Goal: Task Accomplishment & Management: Manage account settings

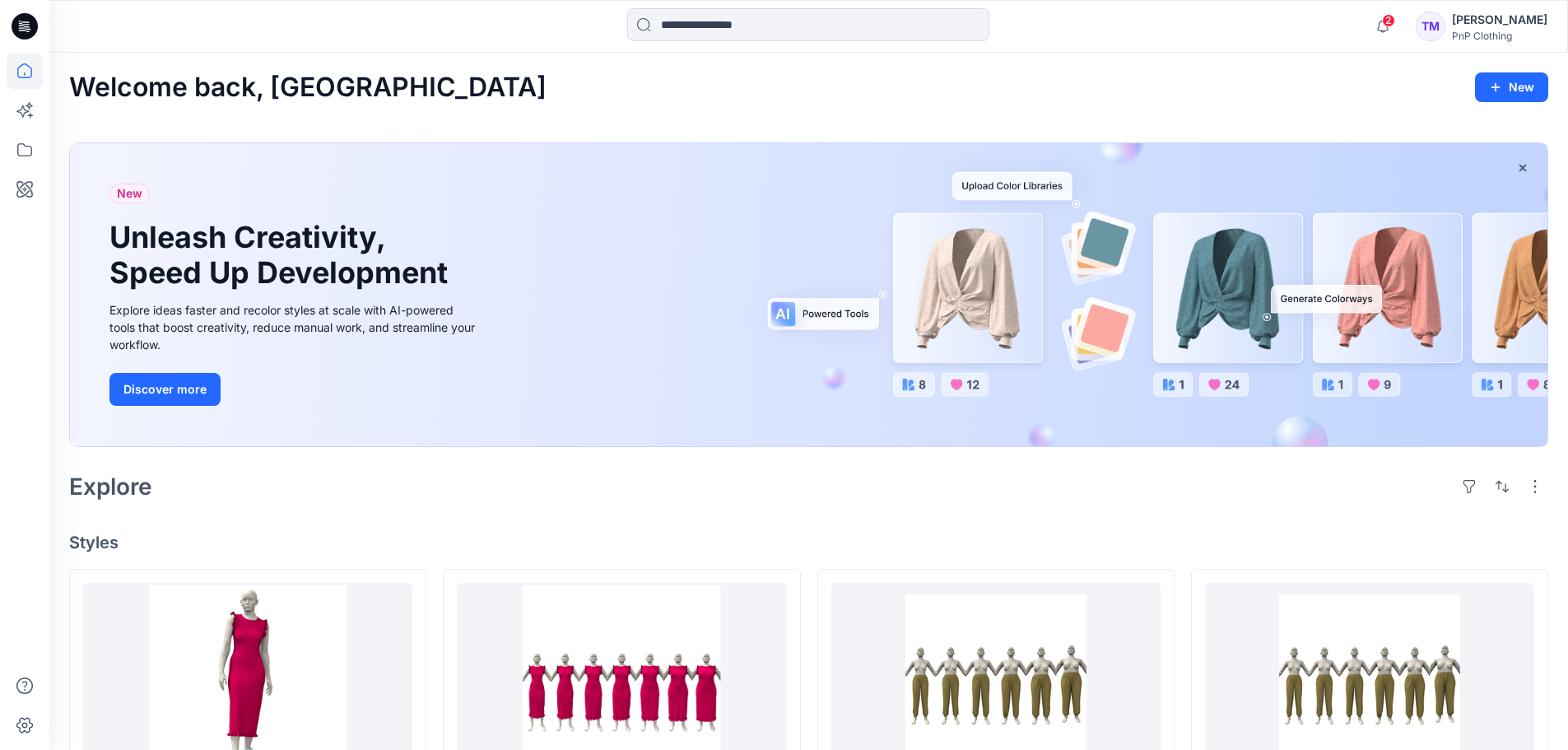
scroll to position [328, 0]
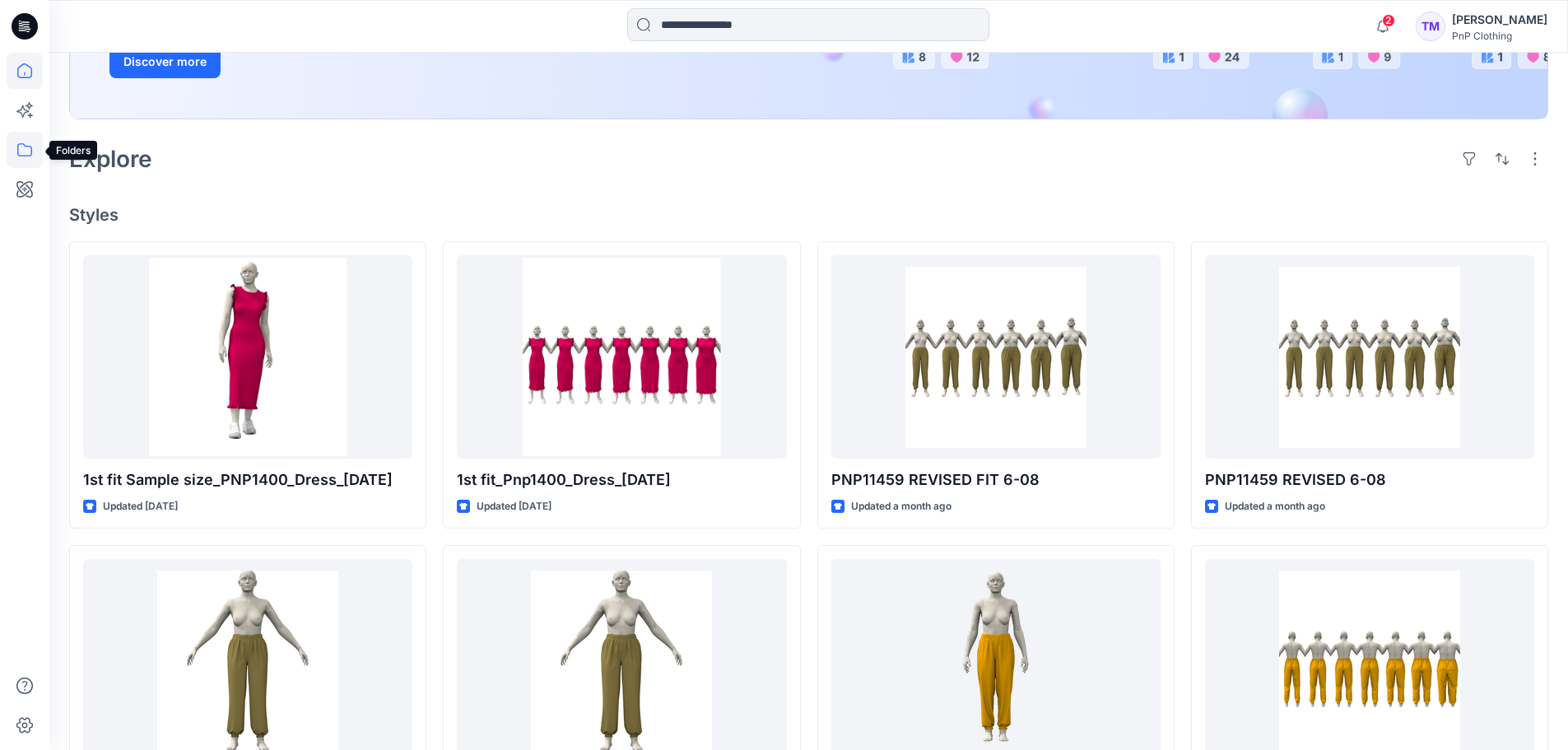
click at [23, 147] on icon at bounding box center [25, 150] width 36 height 36
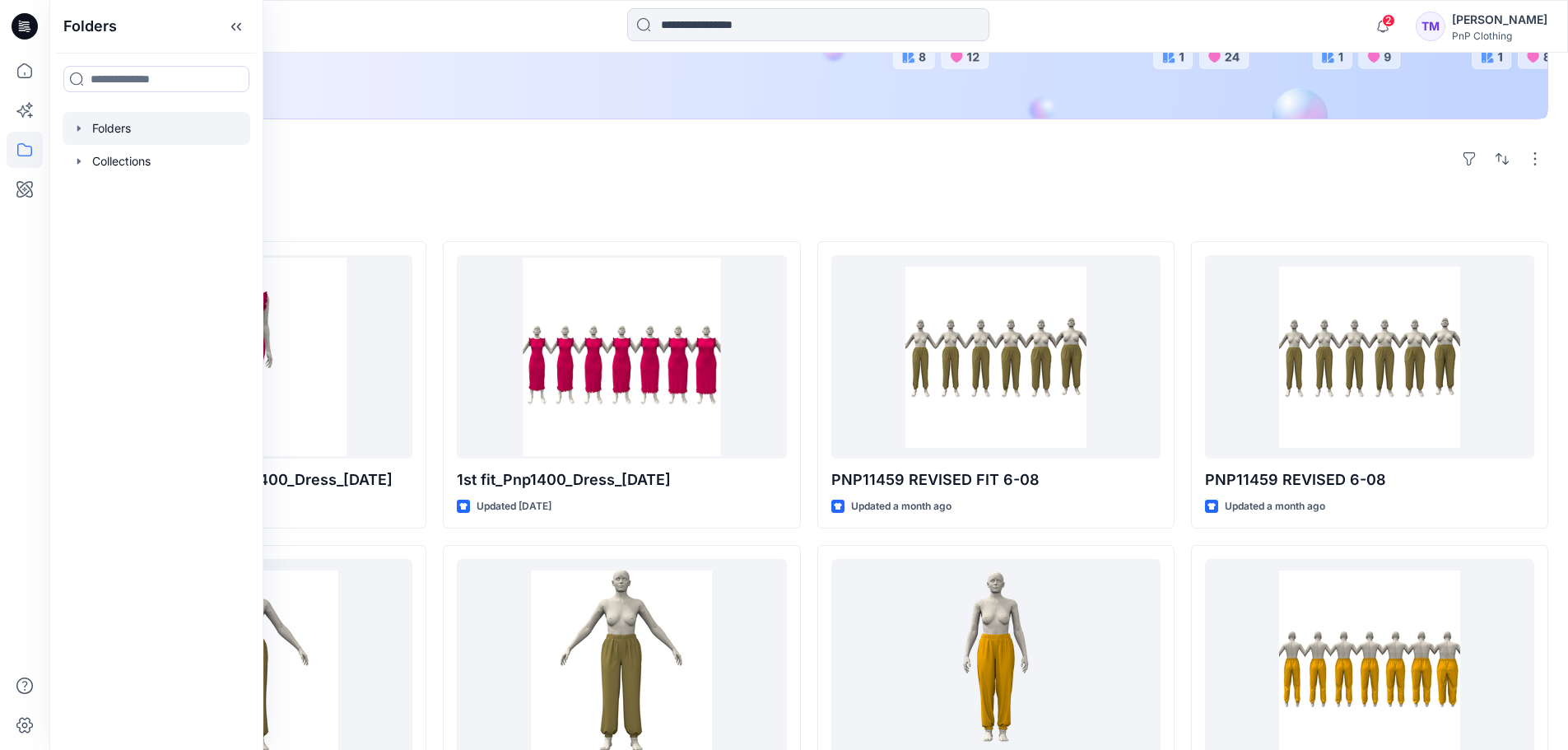
click at [113, 129] on div at bounding box center [156, 128] width 188 height 33
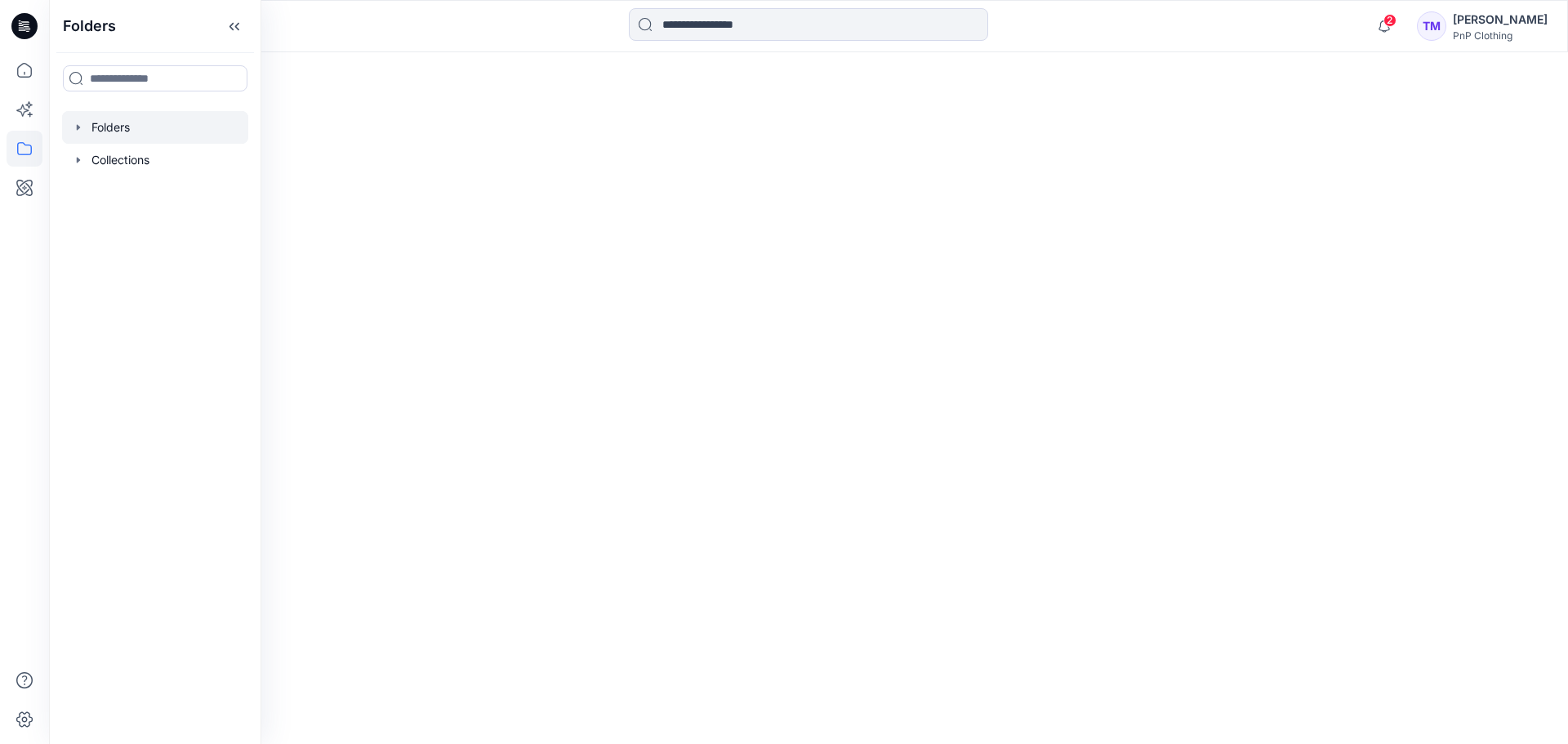
click at [433, 260] on div at bounding box center [809, 398] width 1520 height 692
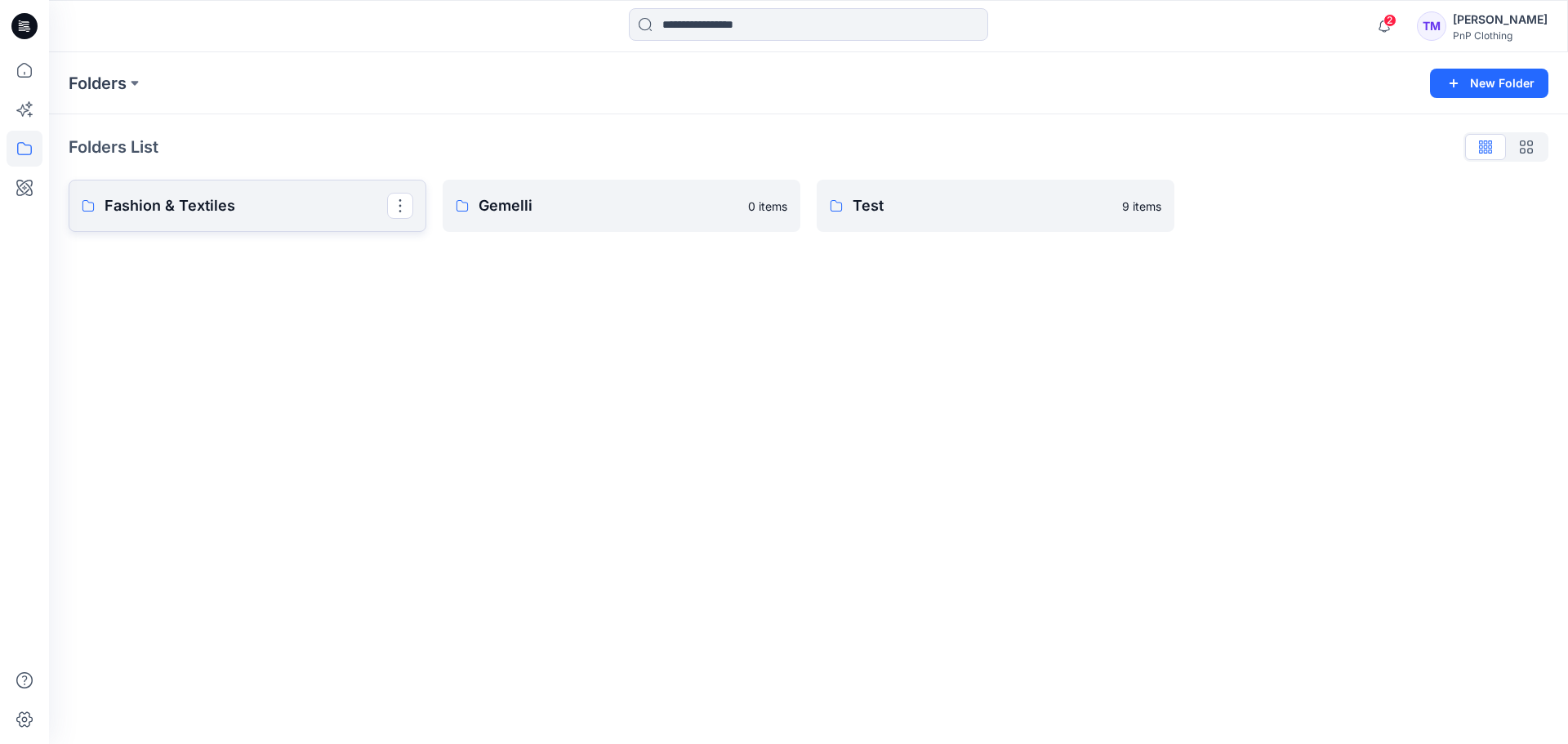
click at [223, 204] on p "Fashion & Textiles" at bounding box center [245, 205] width 283 height 23
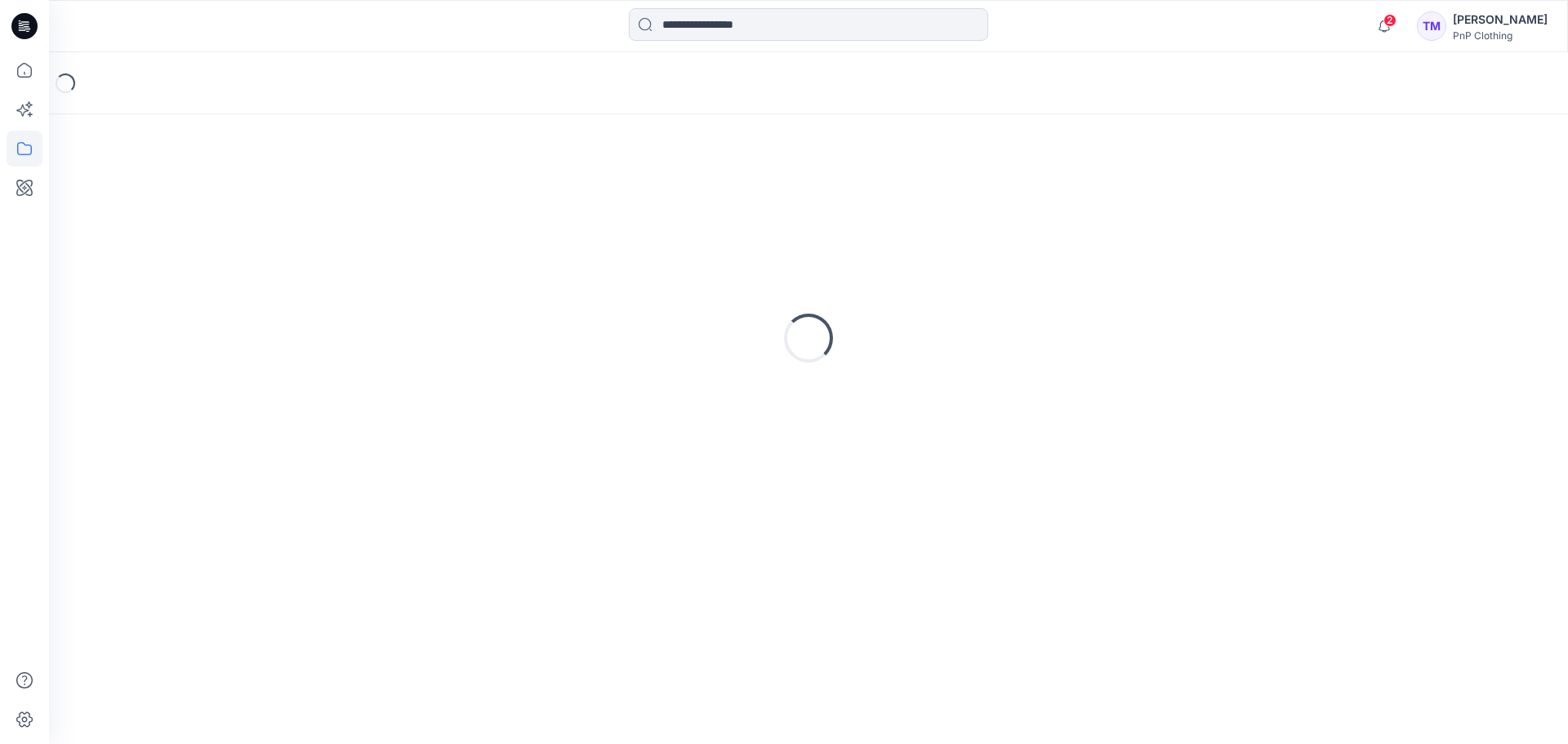
click at [224, 204] on div "Loading..." at bounding box center [809, 338] width 1480 height 408
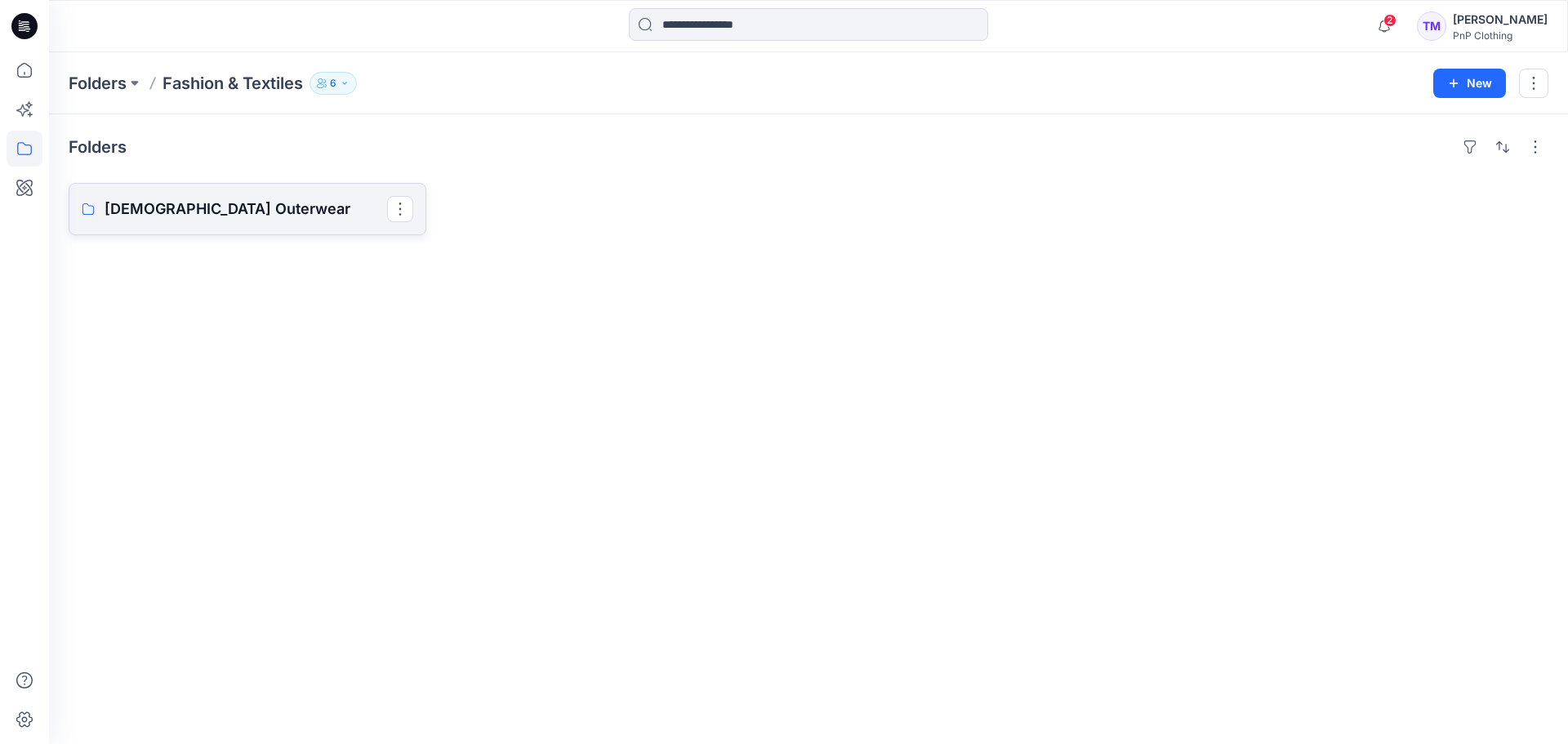
click at [234, 216] on p "Ladies Outerwear" at bounding box center [245, 209] width 283 height 23
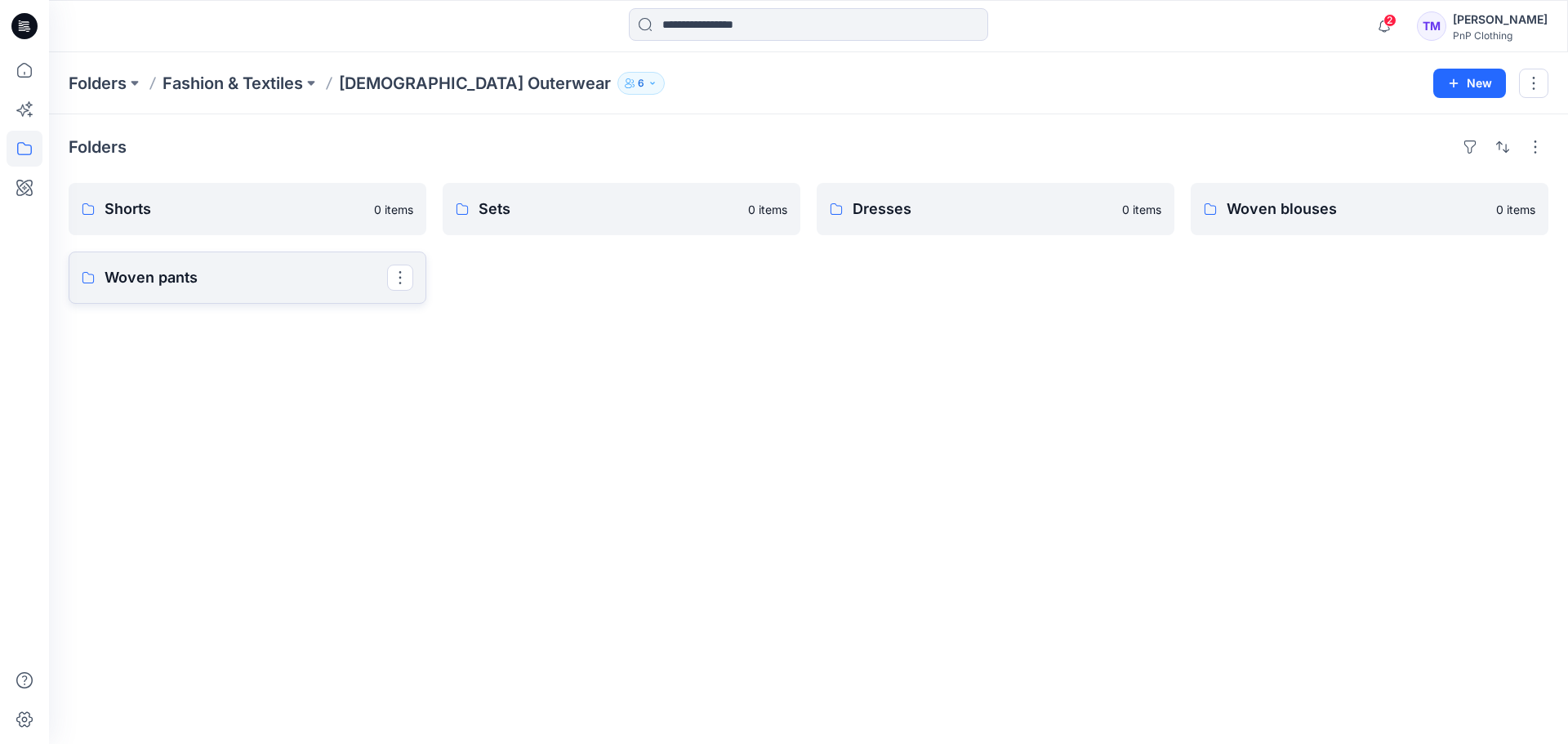
click at [272, 276] on p "Woven pants" at bounding box center [245, 277] width 283 height 23
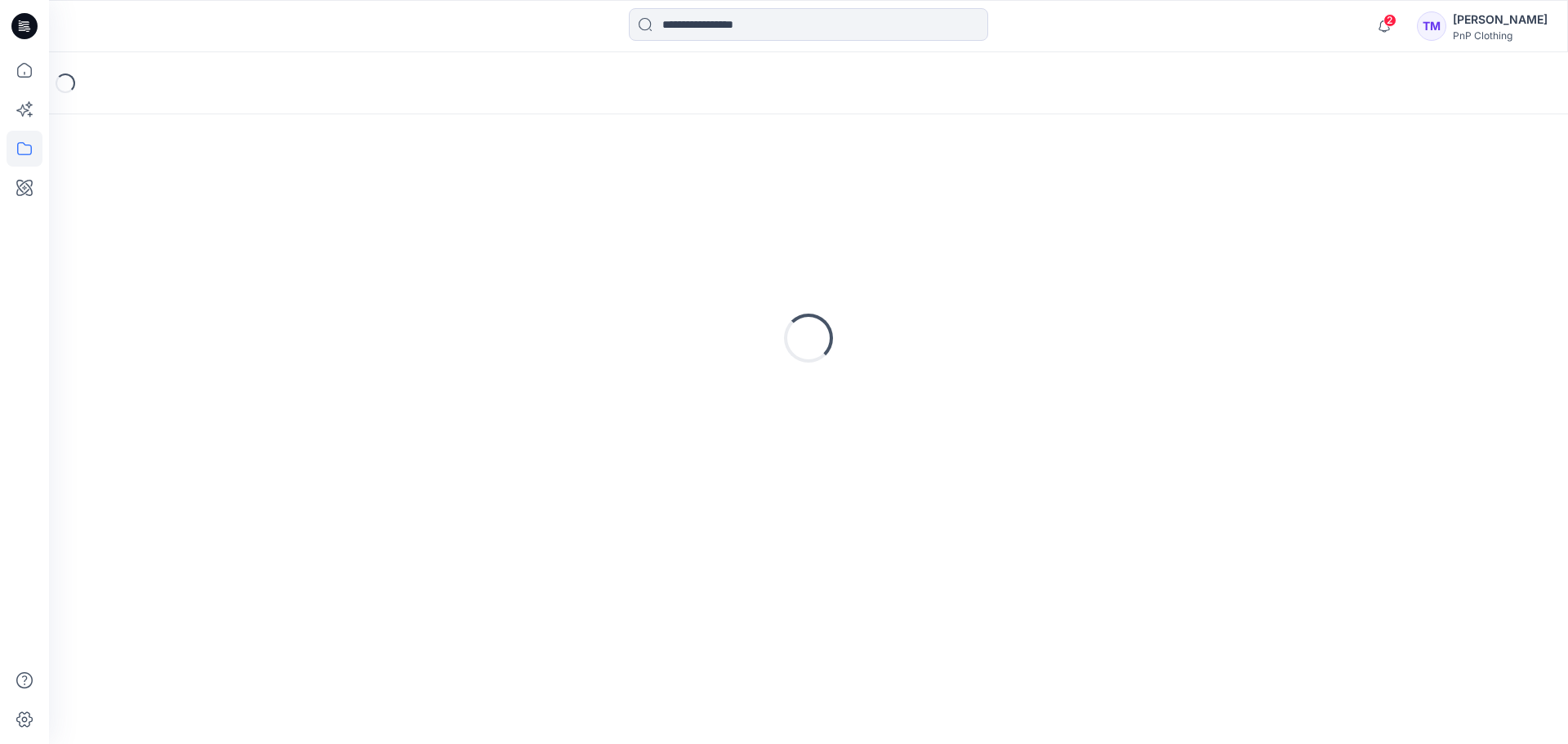
click at [272, 274] on div "Loading..." at bounding box center [809, 338] width 1480 height 408
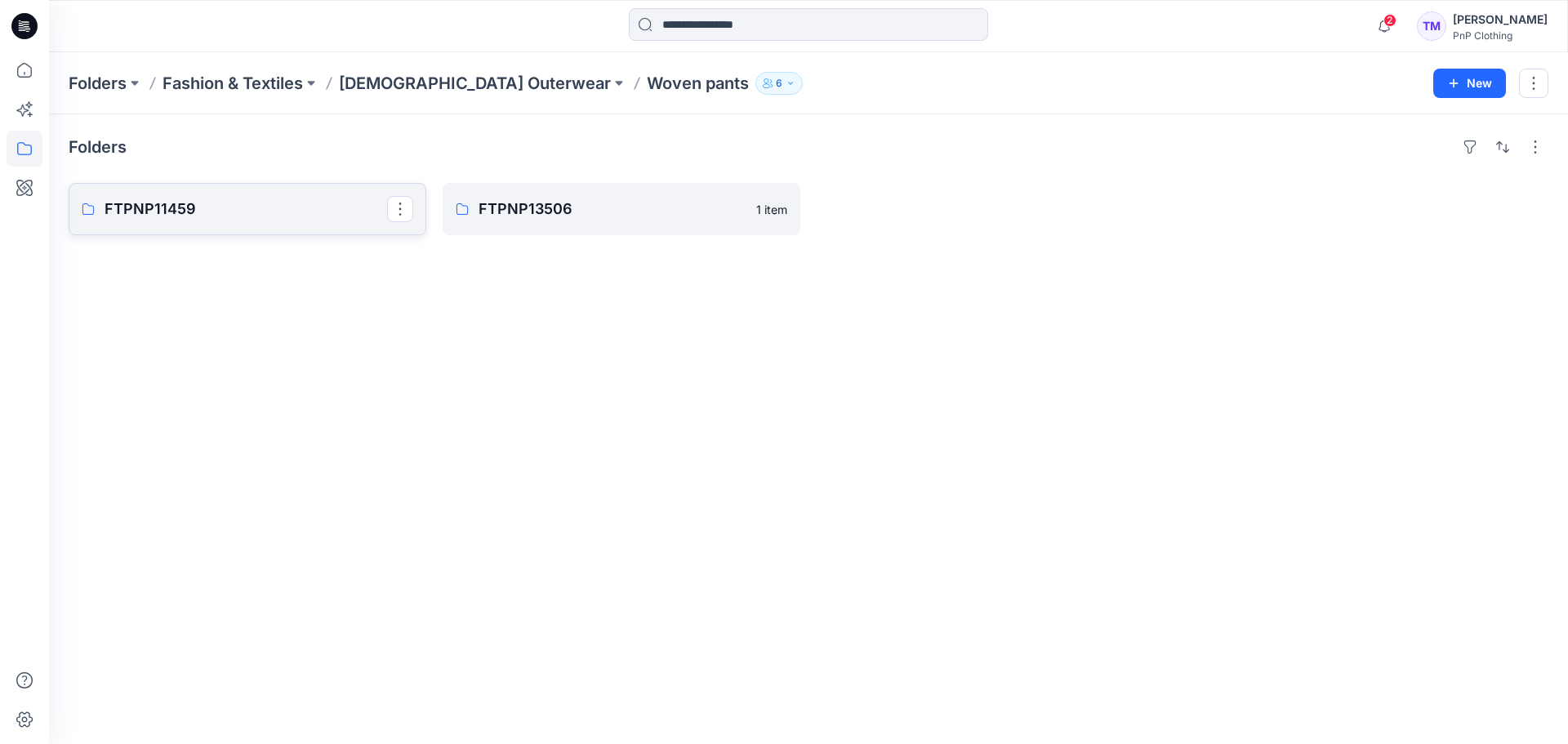
click at [298, 203] on p "FTPNP11459" at bounding box center [245, 209] width 283 height 23
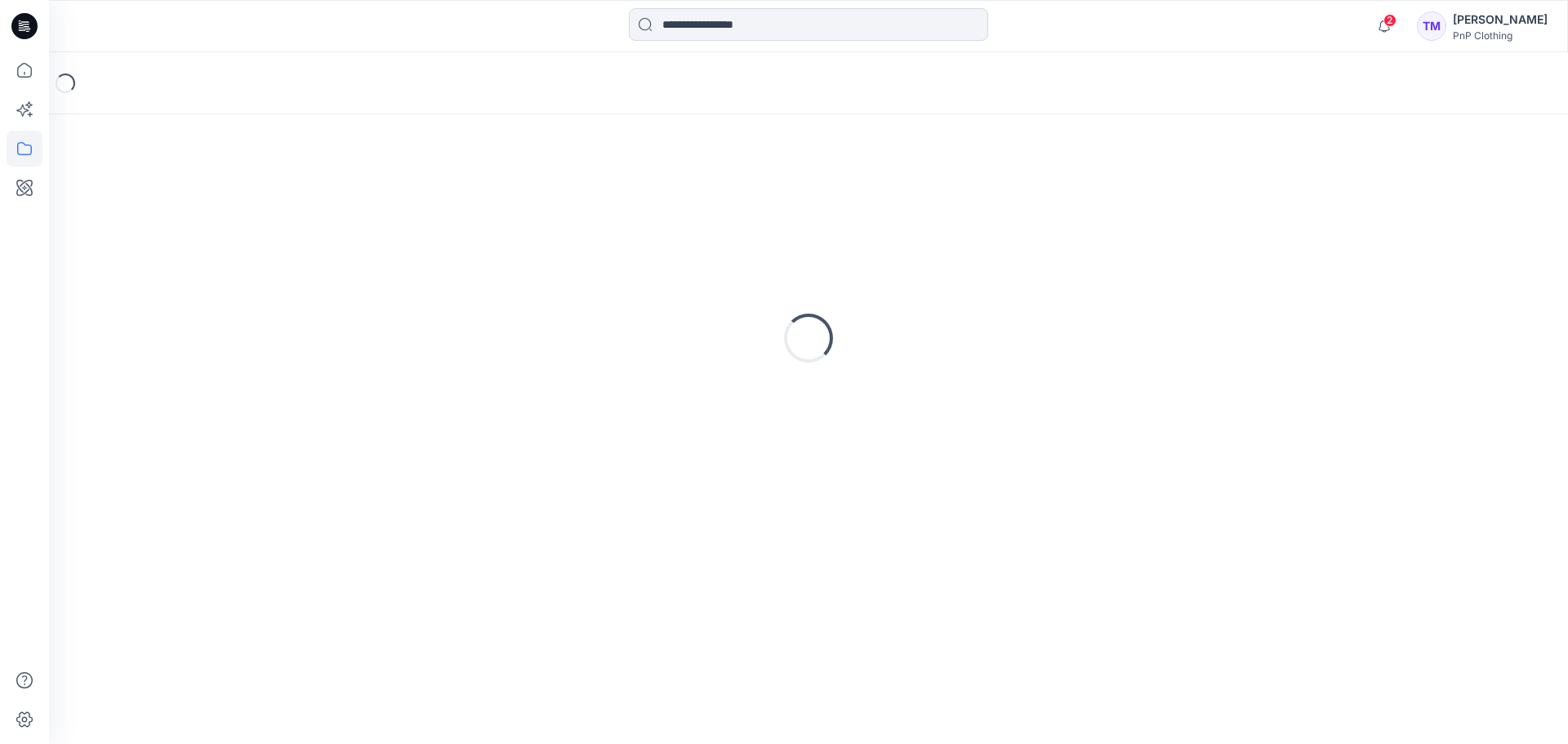
click at [298, 203] on div "Loading..." at bounding box center [809, 338] width 1480 height 408
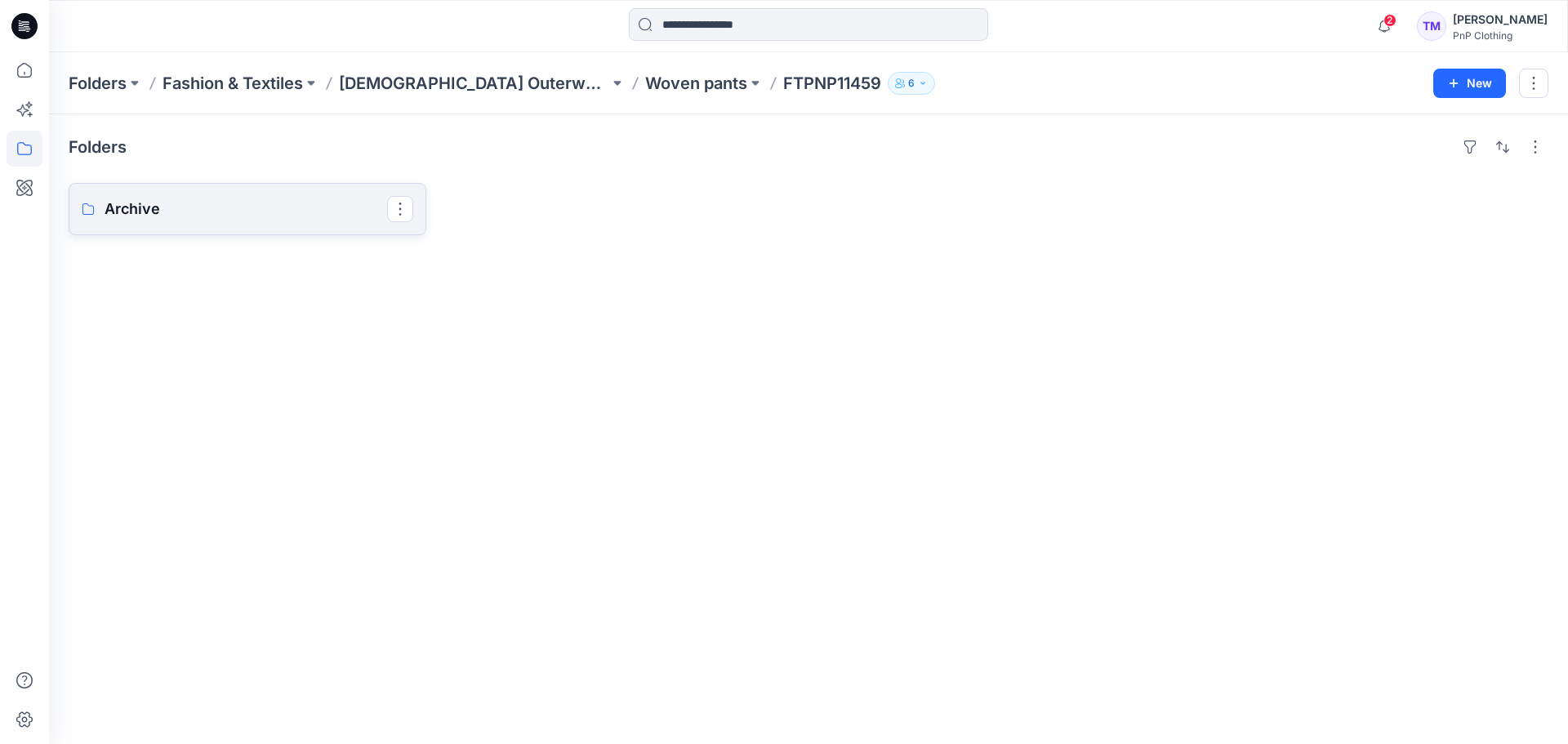
click at [258, 217] on p "Archive" at bounding box center [245, 209] width 283 height 23
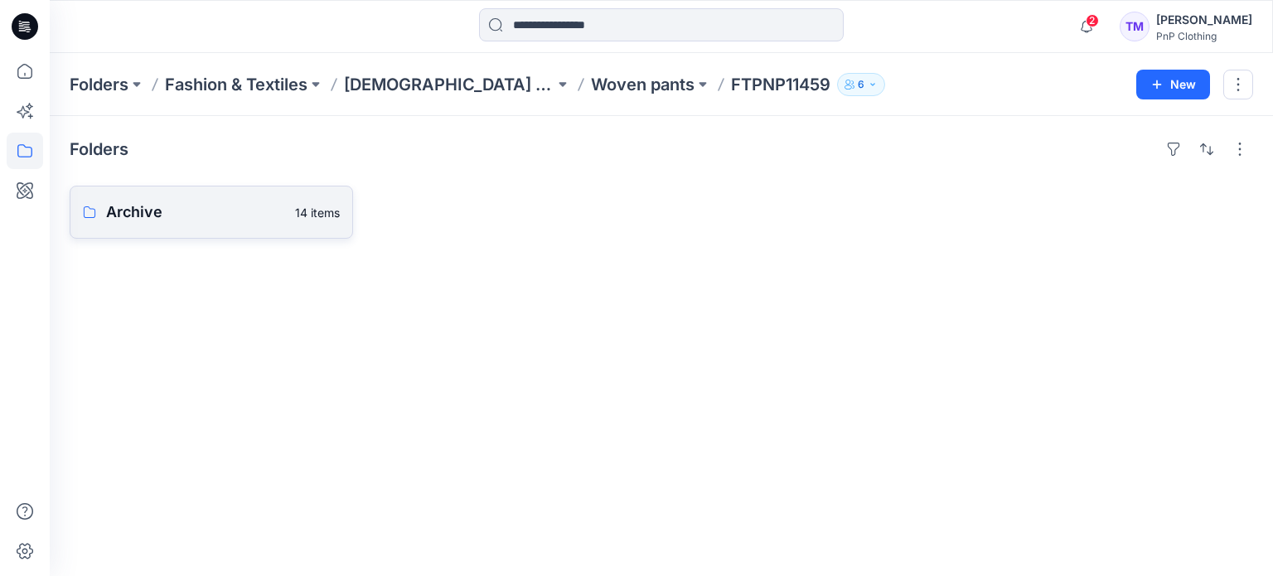
click at [182, 222] on p "Archive" at bounding box center [195, 212] width 179 height 23
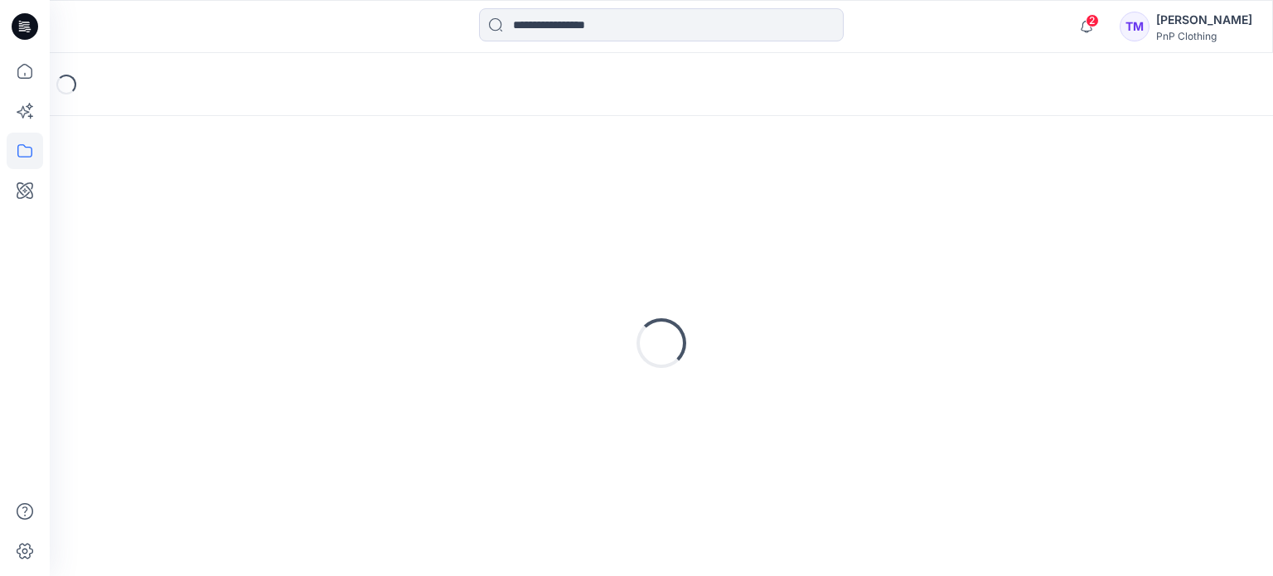
drag, startPoint x: 182, startPoint y: 222, endPoint x: 192, endPoint y: 228, distance: 11.5
click at [182, 222] on div "Loading..." at bounding box center [662, 343] width 1184 height 414
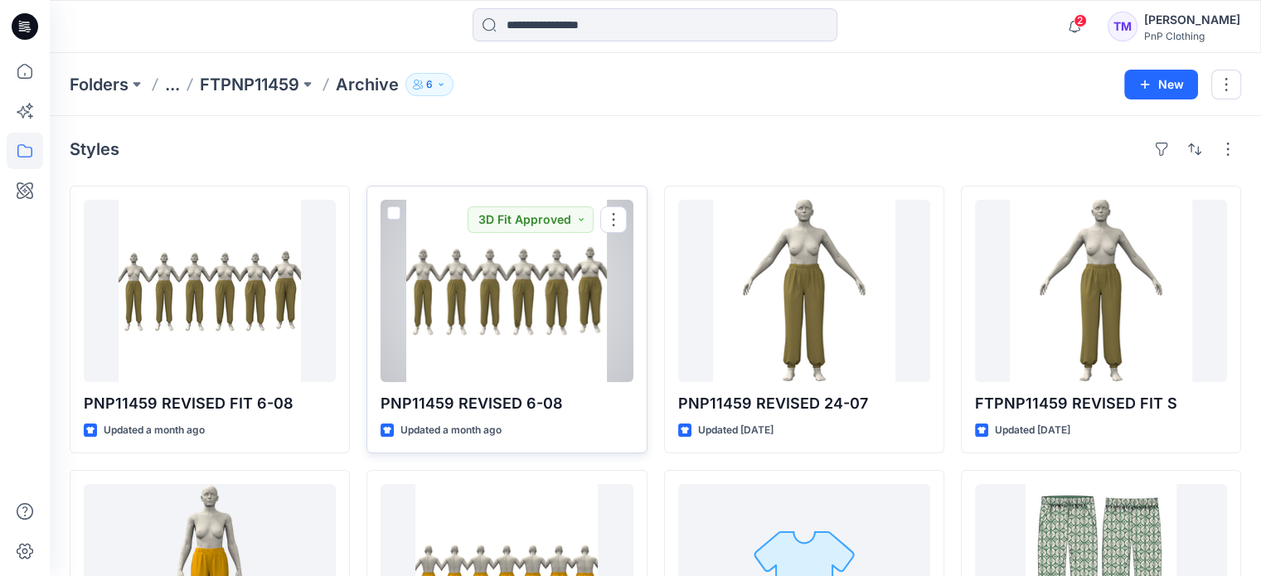
click at [498, 348] on div at bounding box center [506, 291] width 252 height 182
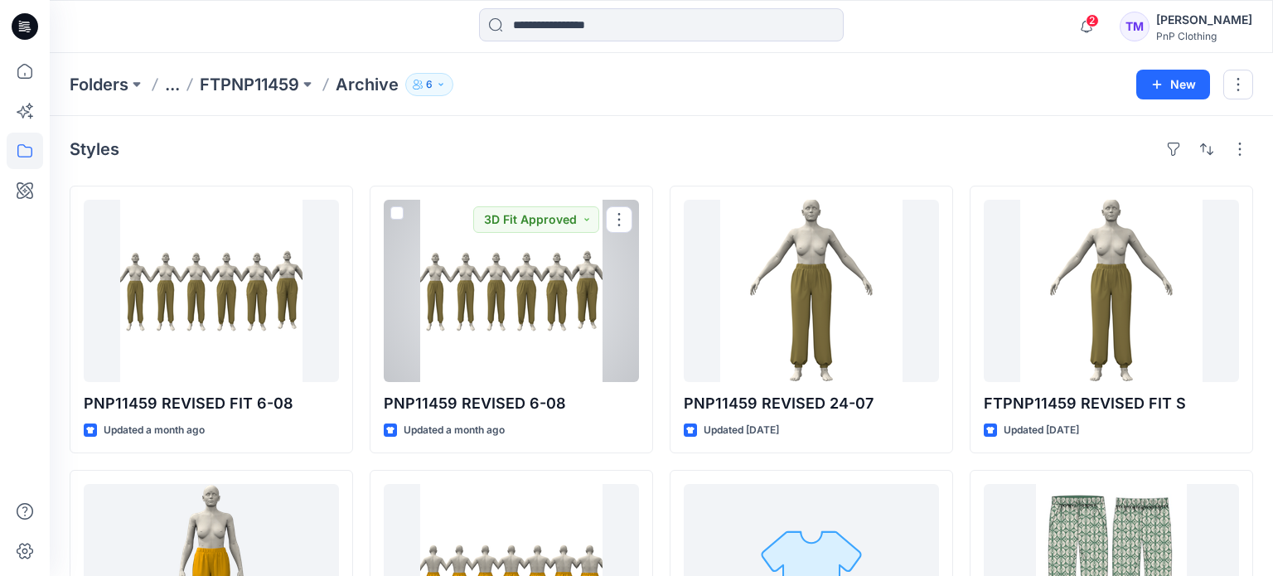
click at [501, 348] on div "Folders ... FTPNP11459 Archive 6 New Styles PNP11459 REVISED FIT 6-08 Updated a…" at bounding box center [661, 577] width 1223 height 1048
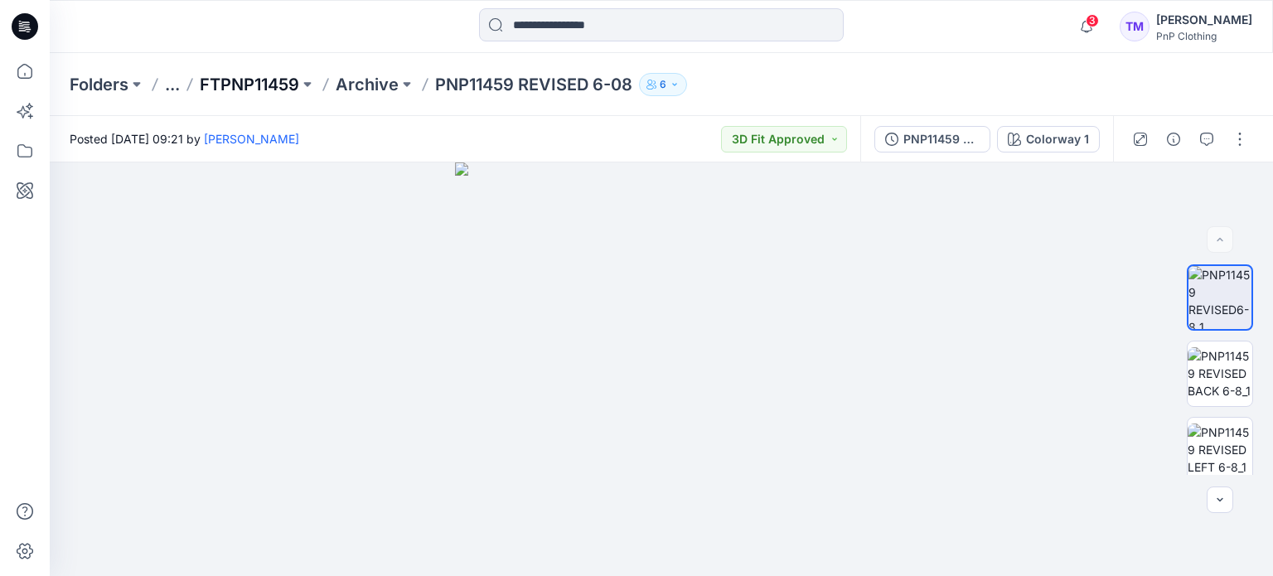
click at [230, 80] on p "FTPNP11459" at bounding box center [249, 84] width 99 height 23
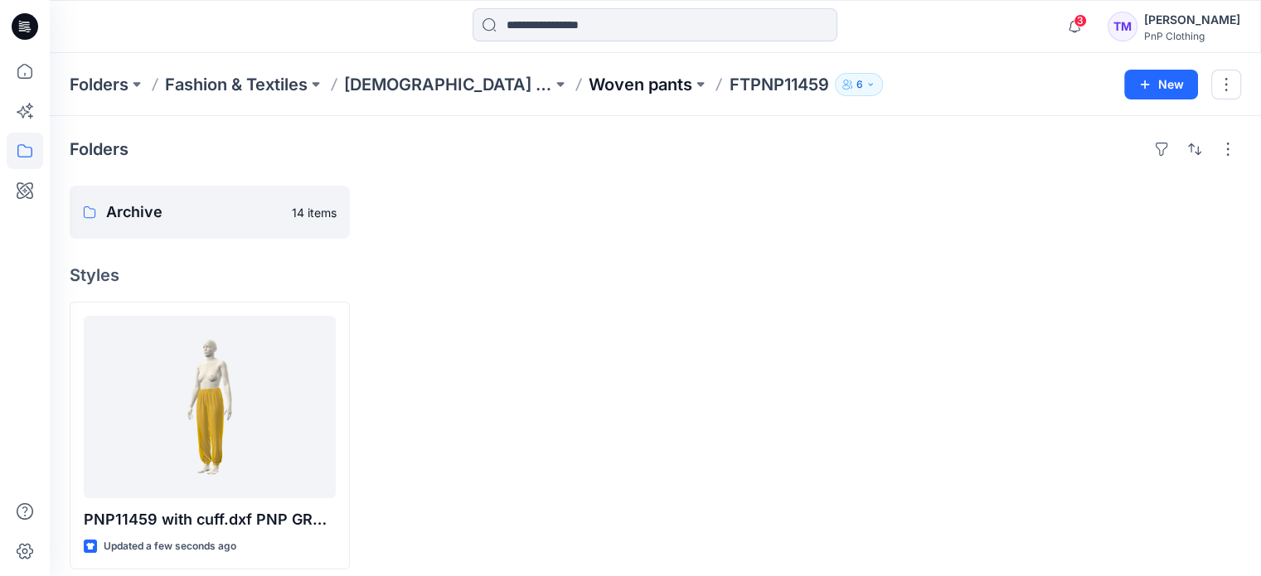
click at [593, 91] on p "Woven pants" at bounding box center [640, 84] width 104 height 23
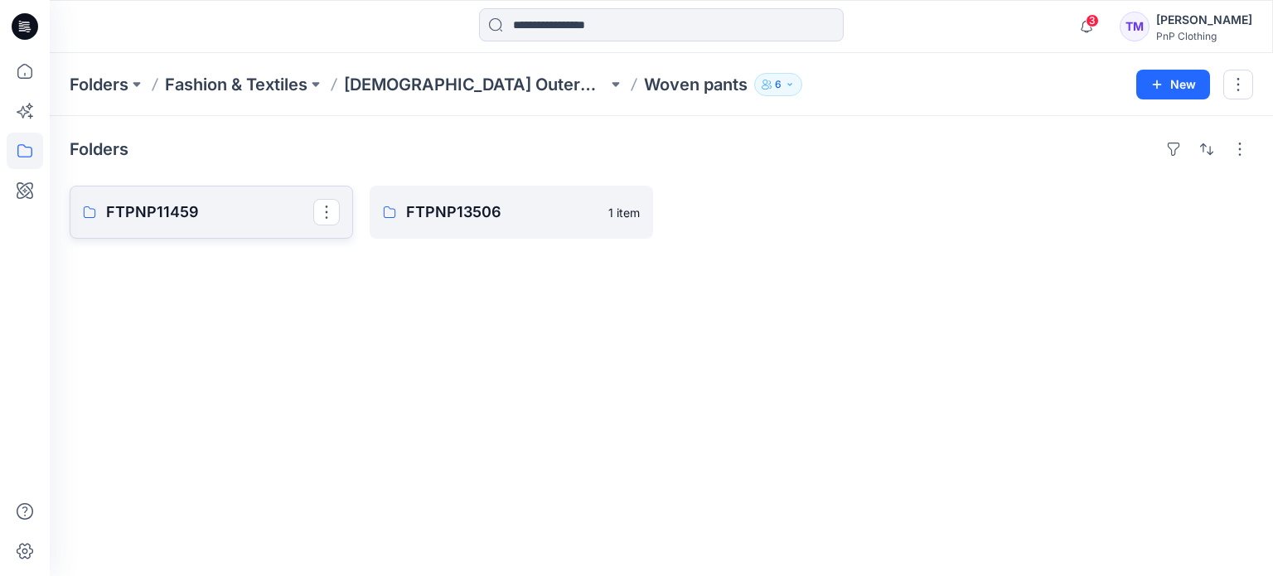
click at [249, 221] on p "FTPNP11459" at bounding box center [209, 212] width 207 height 23
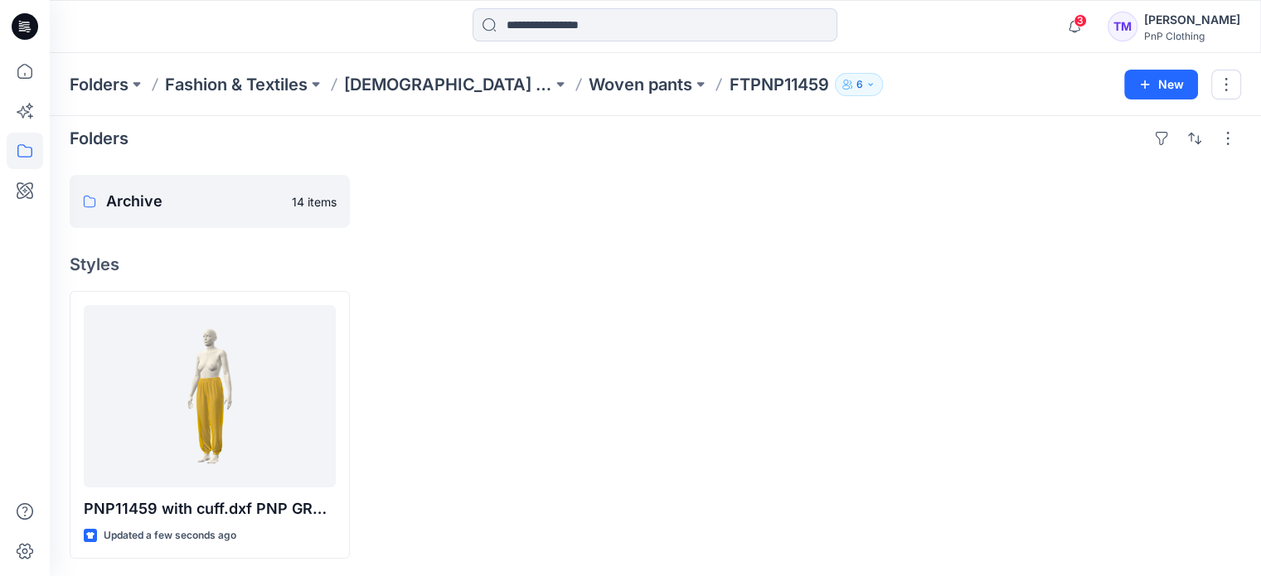
scroll to position [12, 0]
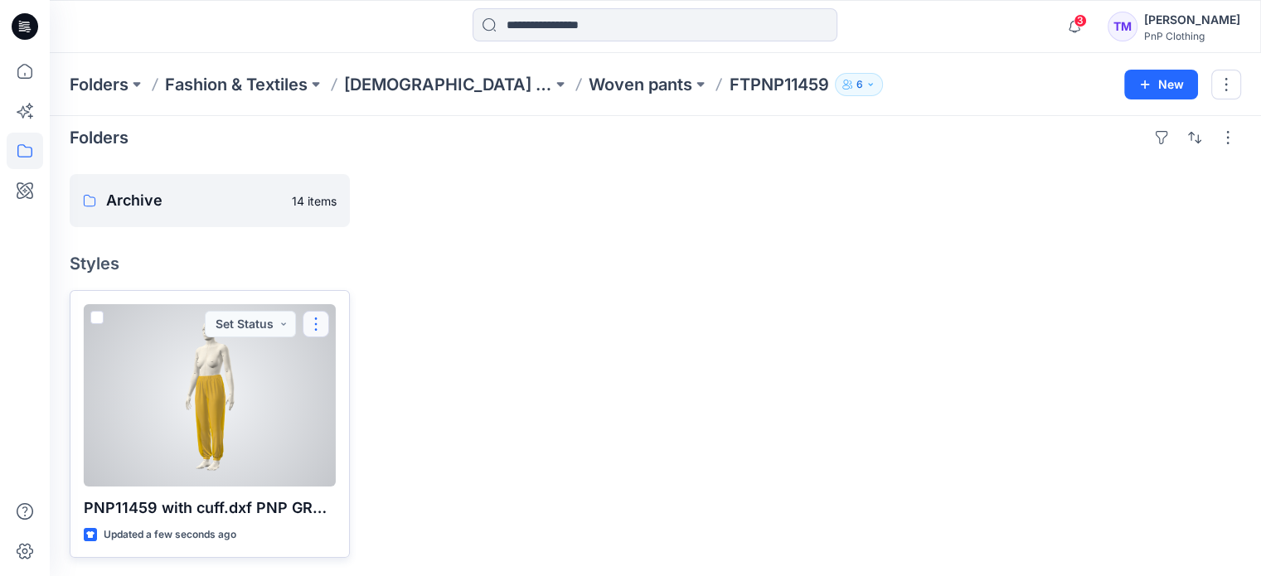
click at [322, 324] on button "button" at bounding box center [316, 324] width 27 height 27
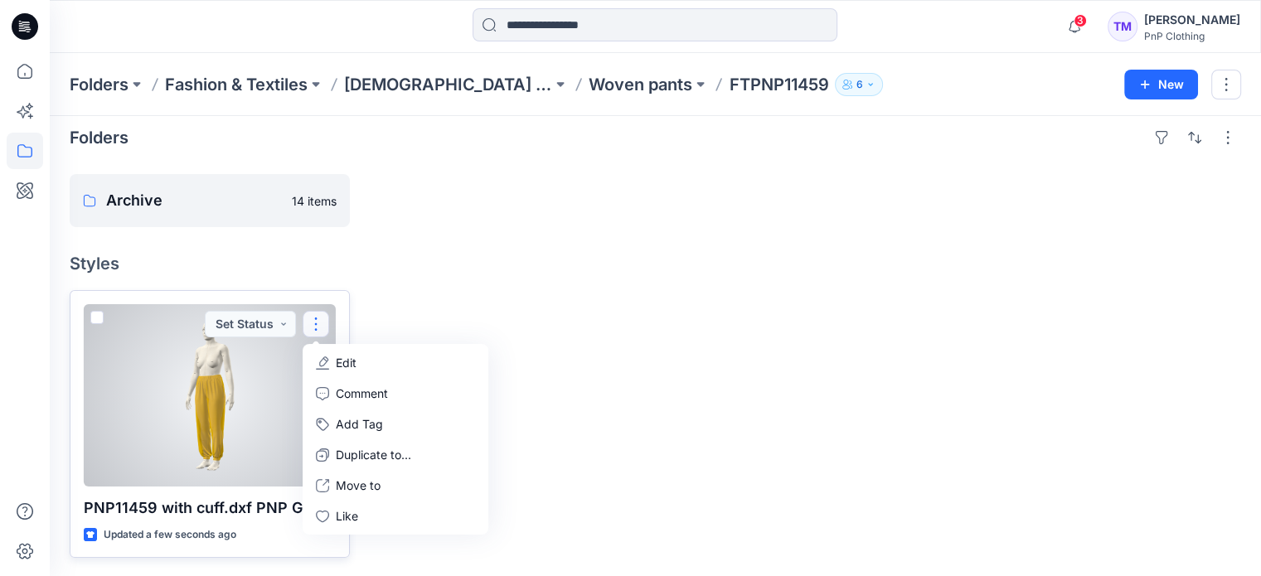
click at [391, 362] on button "Edit" at bounding box center [395, 362] width 179 height 31
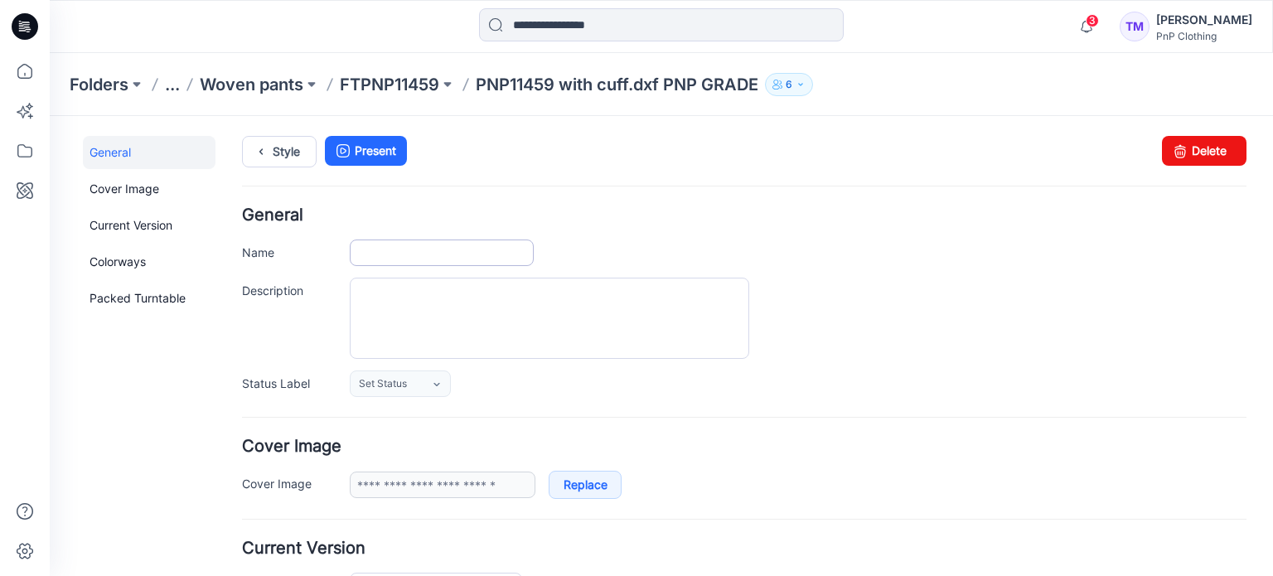
type input "**********"
drag, startPoint x: 408, startPoint y: 250, endPoint x: 421, endPoint y: 251, distance: 13.3
click at [409, 250] on input "**********" at bounding box center [442, 253] width 184 height 27
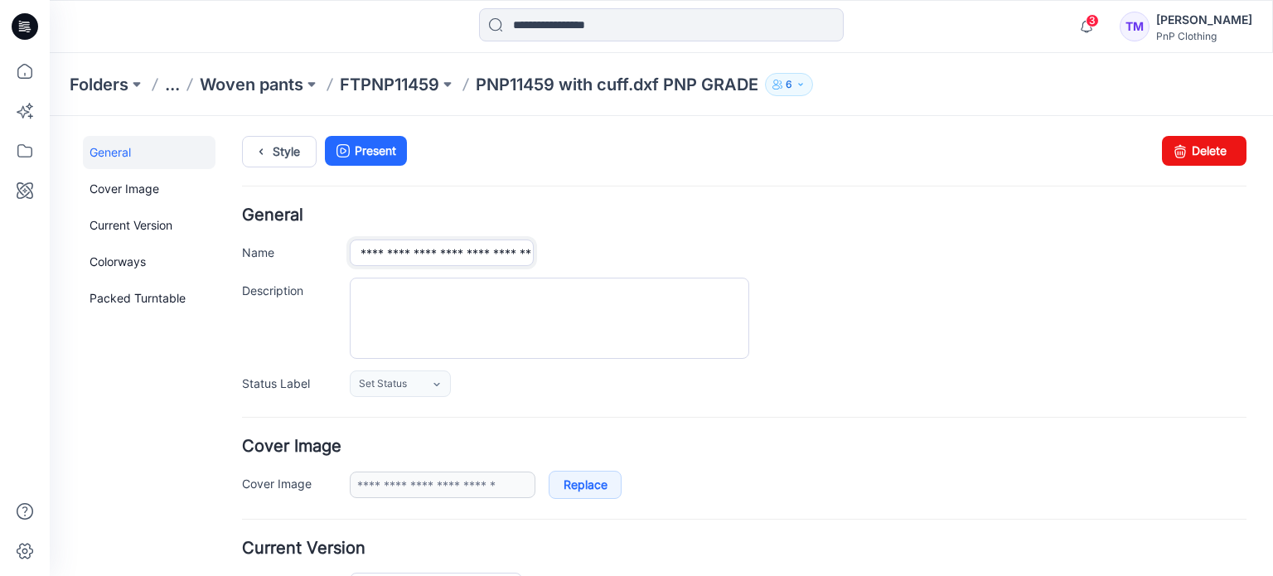
click at [361, 252] on input "**********" at bounding box center [442, 253] width 184 height 27
drag, startPoint x: 448, startPoint y: 251, endPoint x: 457, endPoint y: 255, distance: 9.3
click at [453, 252] on input "**********" at bounding box center [442, 253] width 184 height 27
type input "**********"
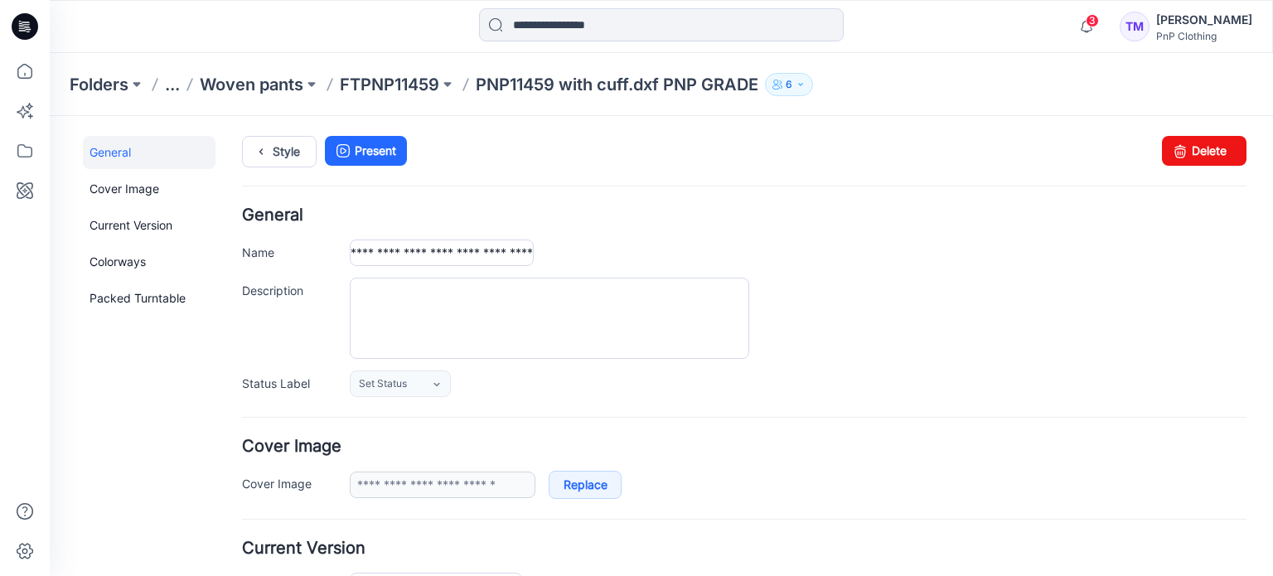
scroll to position [0, 0]
click at [1077, 312] on div at bounding box center [798, 318] width 897 height 81
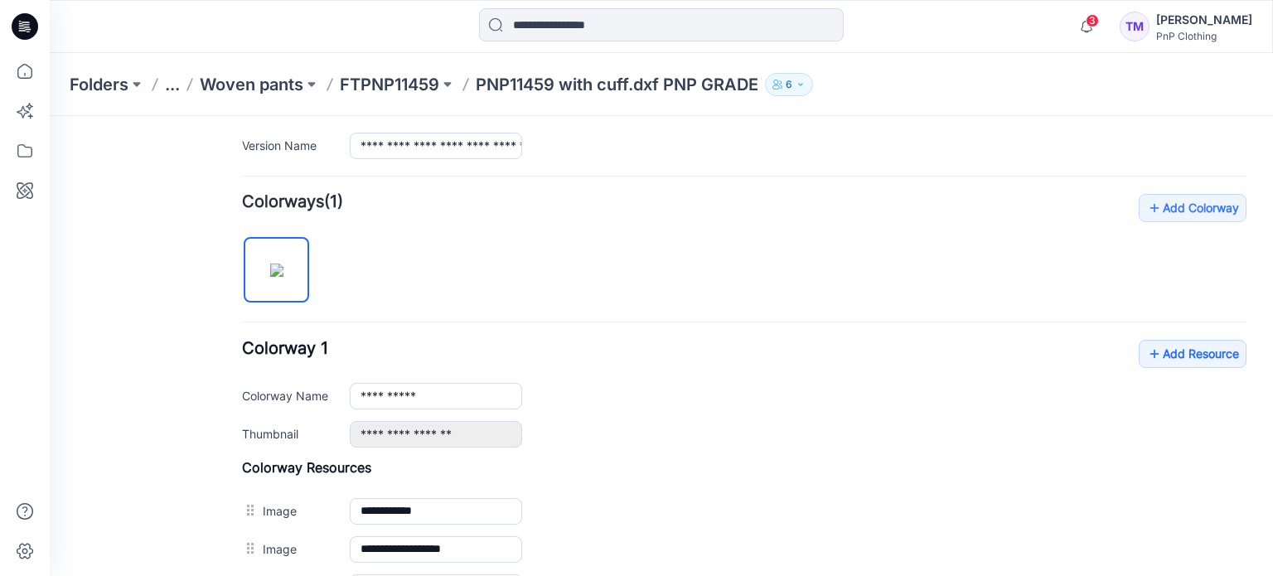
scroll to position [438, 0]
click at [1162, 348] on link "Add Resource" at bounding box center [1193, 355] width 108 height 28
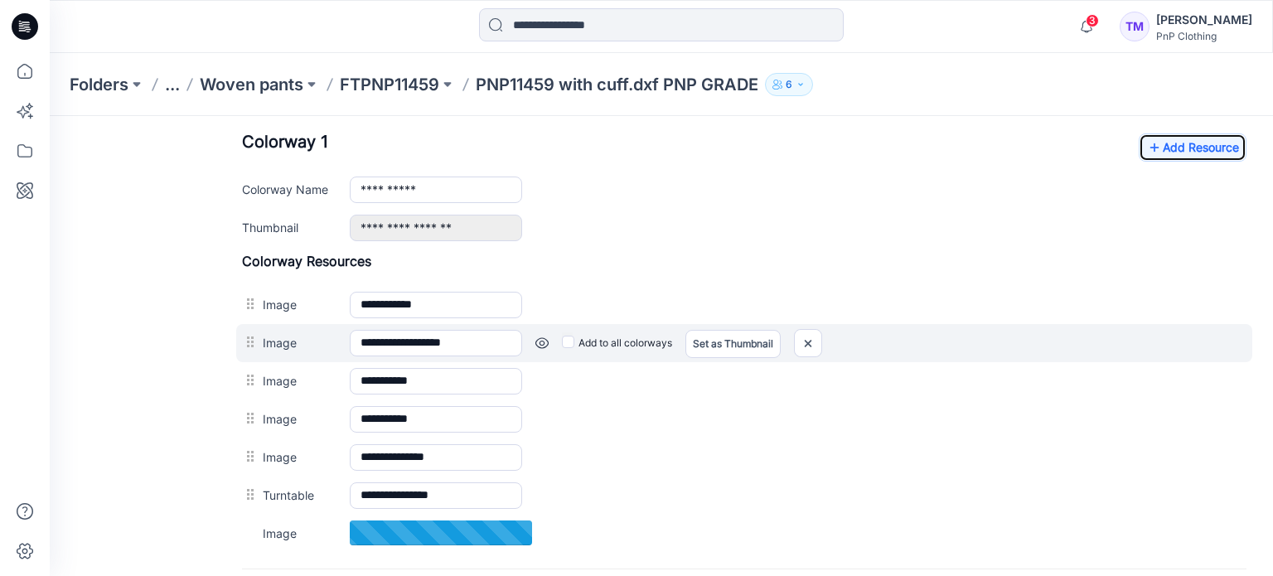
scroll to position [642, 0]
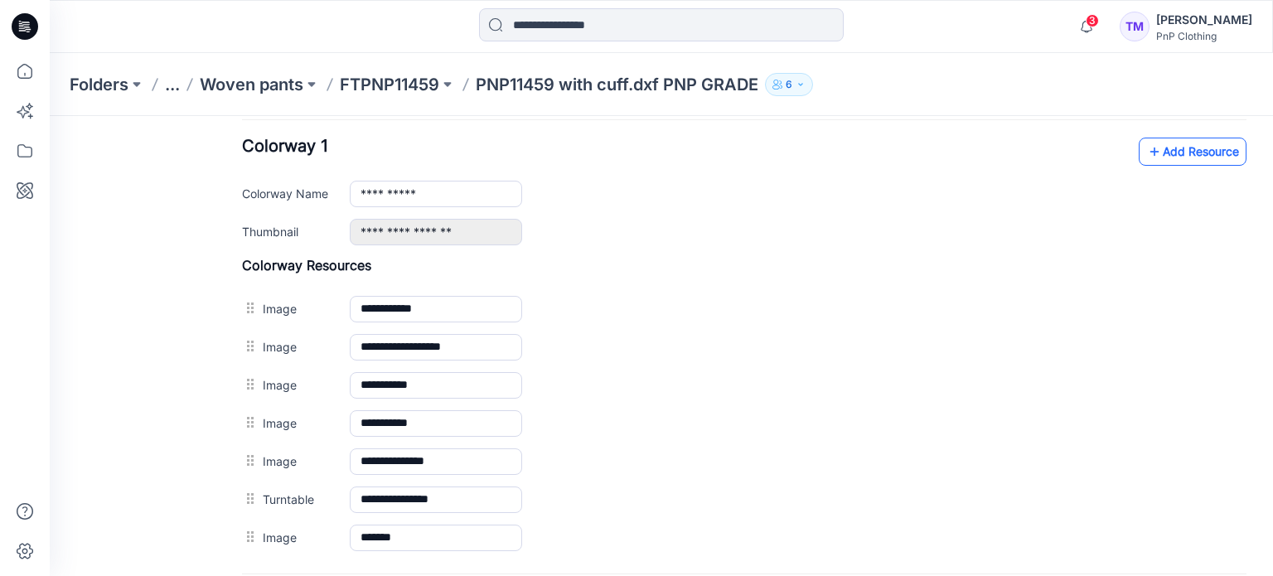
click at [1174, 156] on link "Add Resource" at bounding box center [1193, 152] width 108 height 28
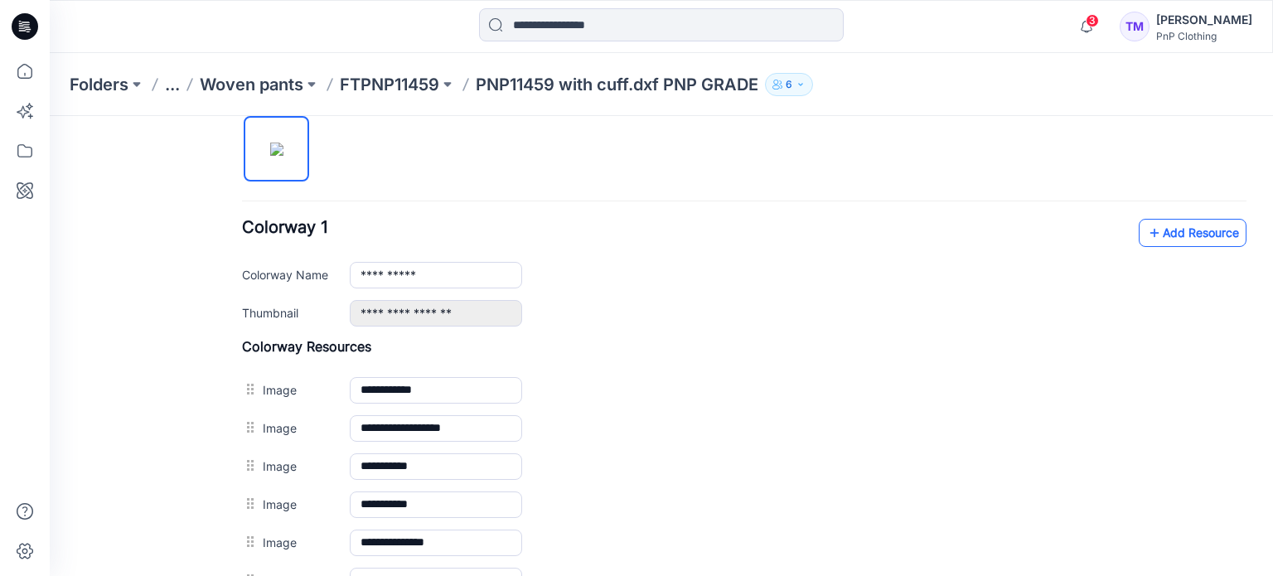
scroll to position [560, 0]
click at [1174, 243] on link "Add Resource" at bounding box center [1193, 234] width 108 height 28
click at [1177, 234] on link "Add Resource" at bounding box center [1193, 233] width 108 height 28
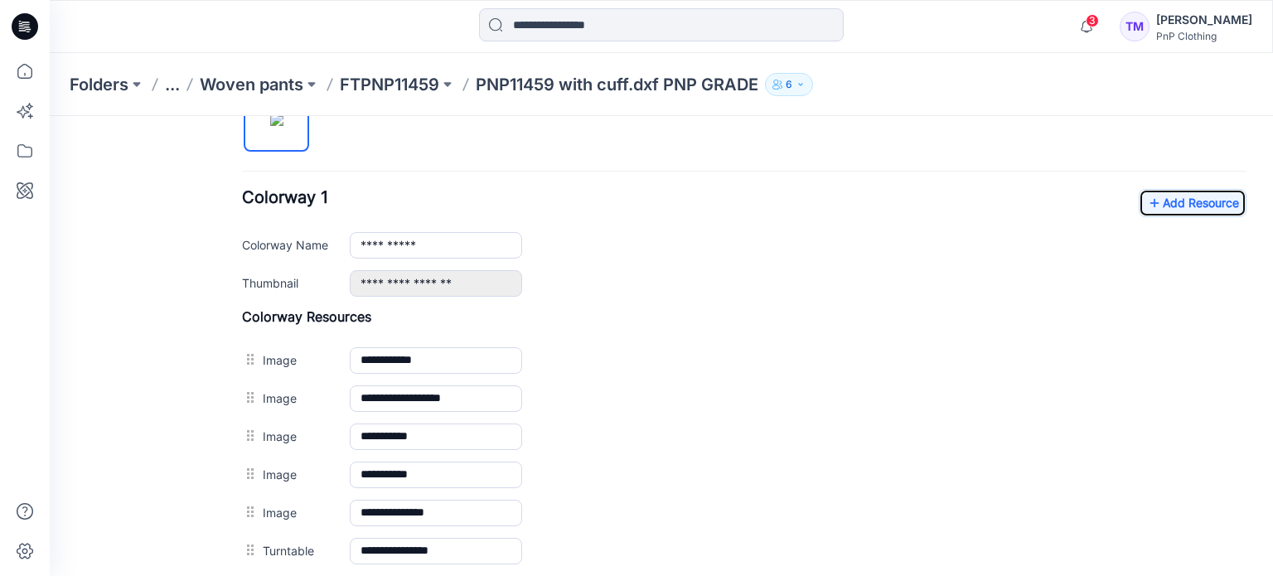
scroll to position [590, 0]
click at [1162, 202] on link "Add Resource" at bounding box center [1193, 204] width 108 height 28
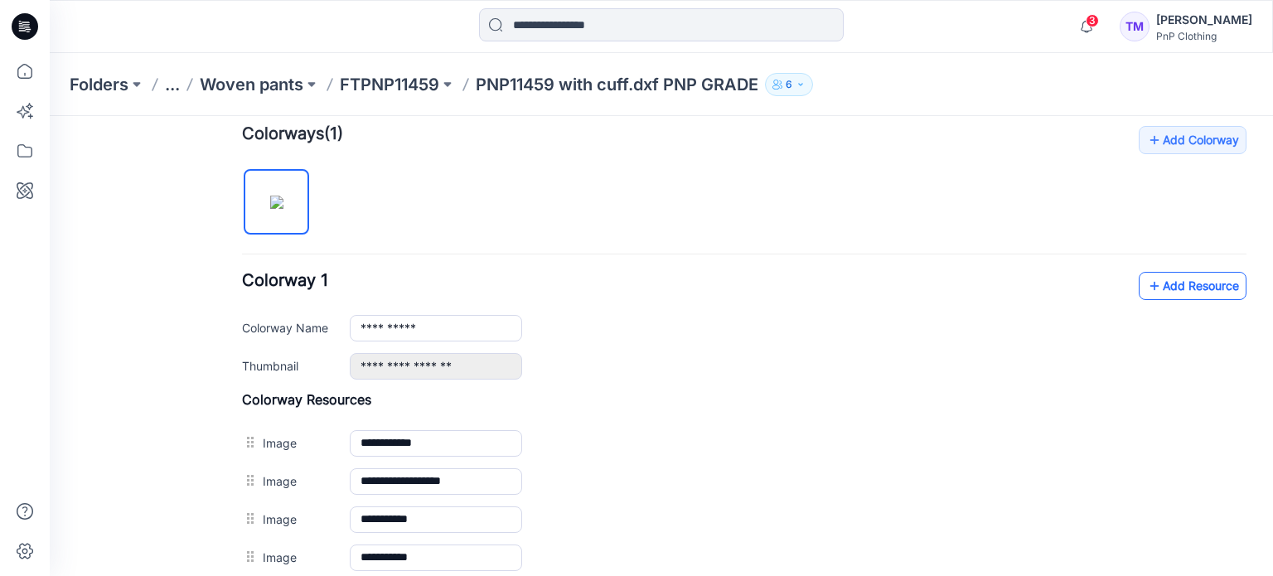
scroll to position [507, 0]
click at [1146, 274] on icon at bounding box center [1154, 287] width 17 height 27
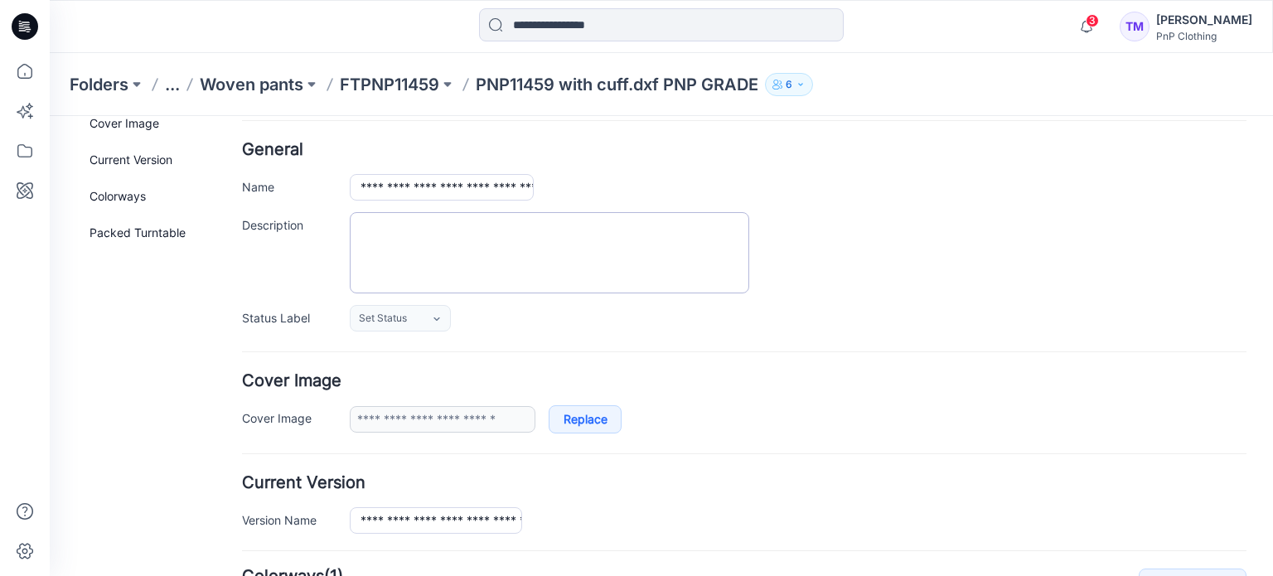
scroll to position [0, 0]
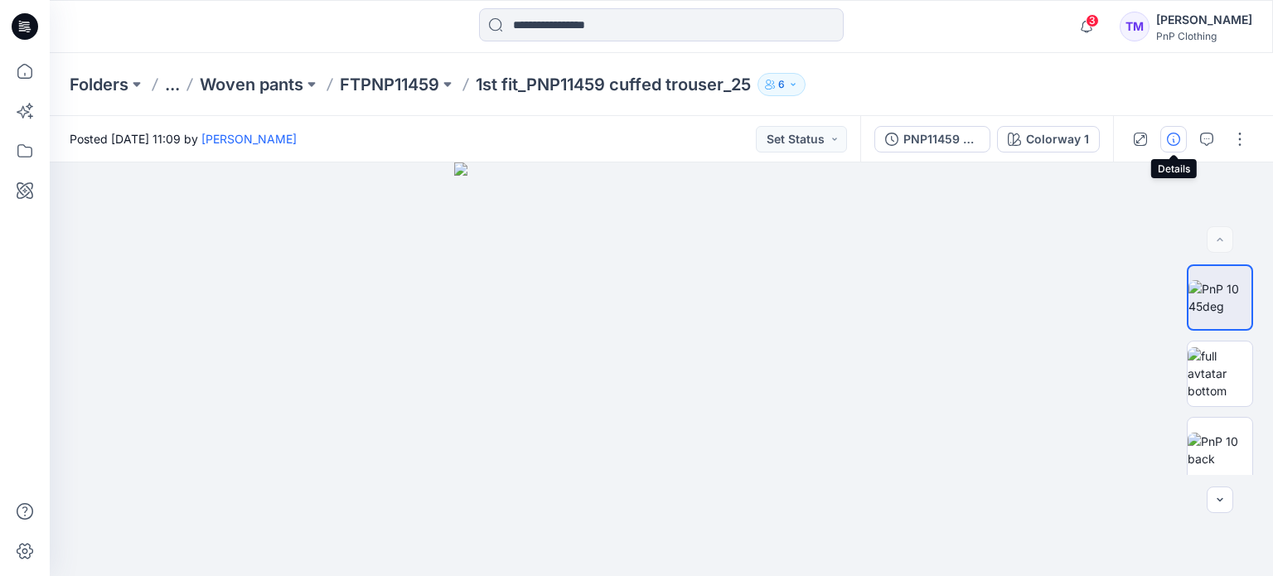
click at [1177, 138] on icon "button" at bounding box center [1173, 139] width 13 height 13
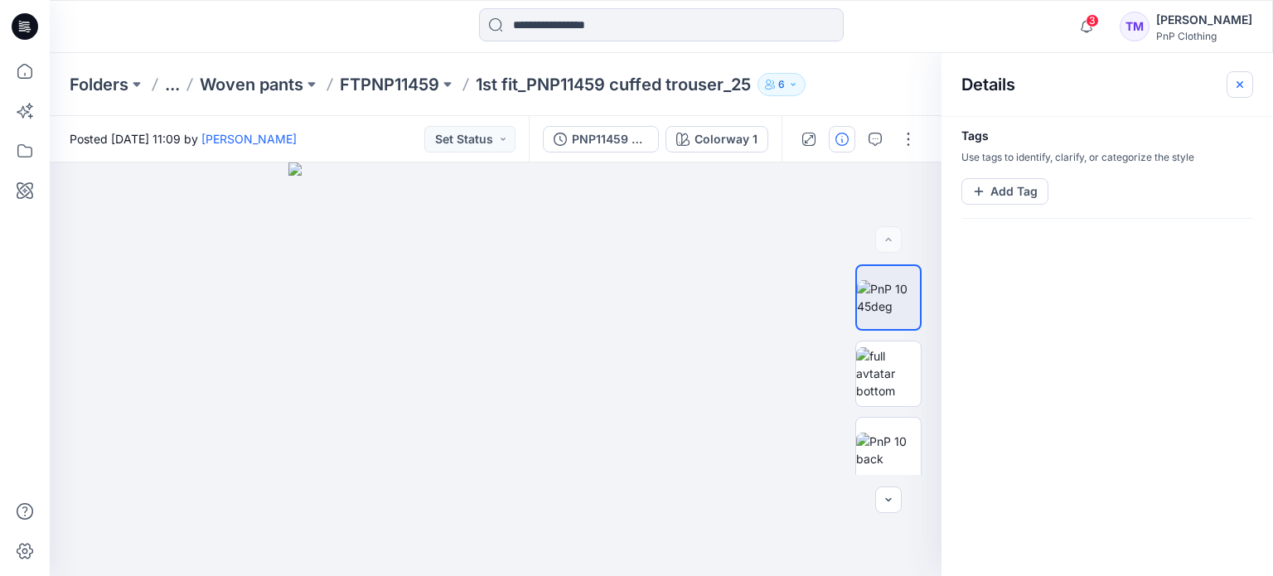
click at [1241, 82] on icon "button" at bounding box center [1240, 83] width 7 height 7
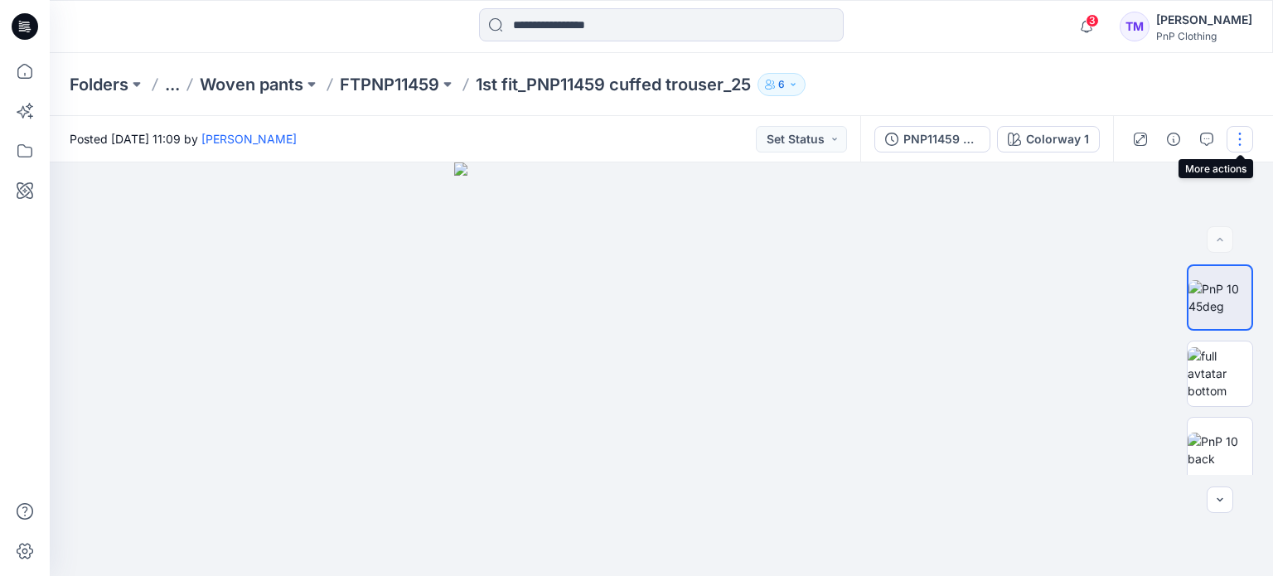
click at [1236, 138] on button "button" at bounding box center [1240, 139] width 27 height 27
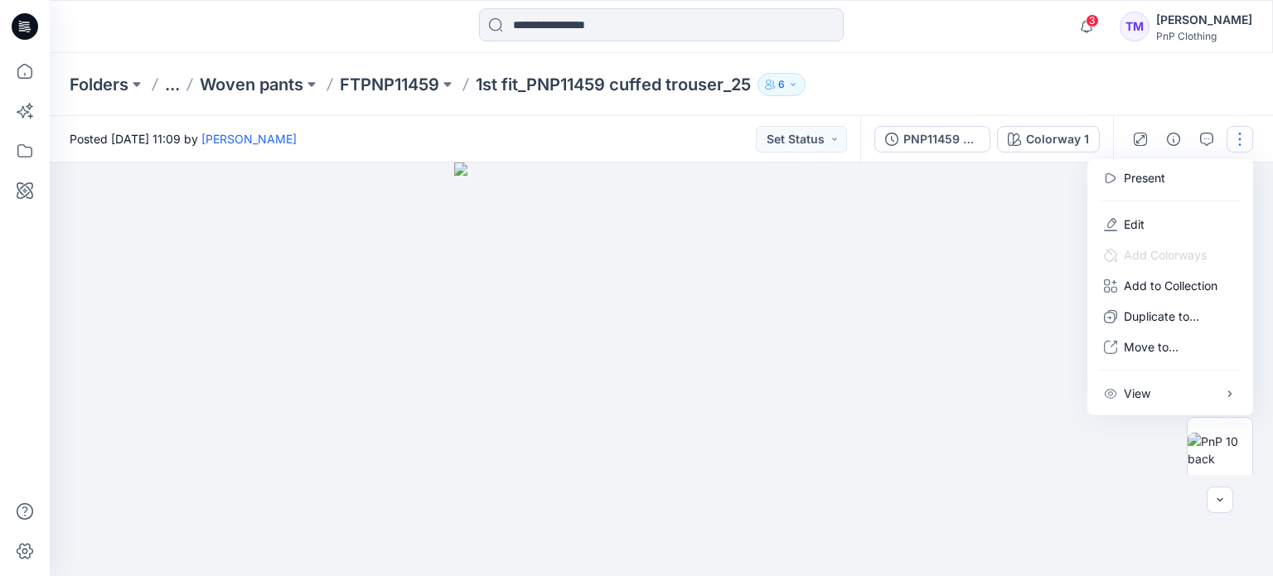
click at [1147, 109] on div "Folders ... Woven pants FTPNP11459 1st fit_PNP11459 cuffed trouser_25 6" at bounding box center [661, 84] width 1223 height 63
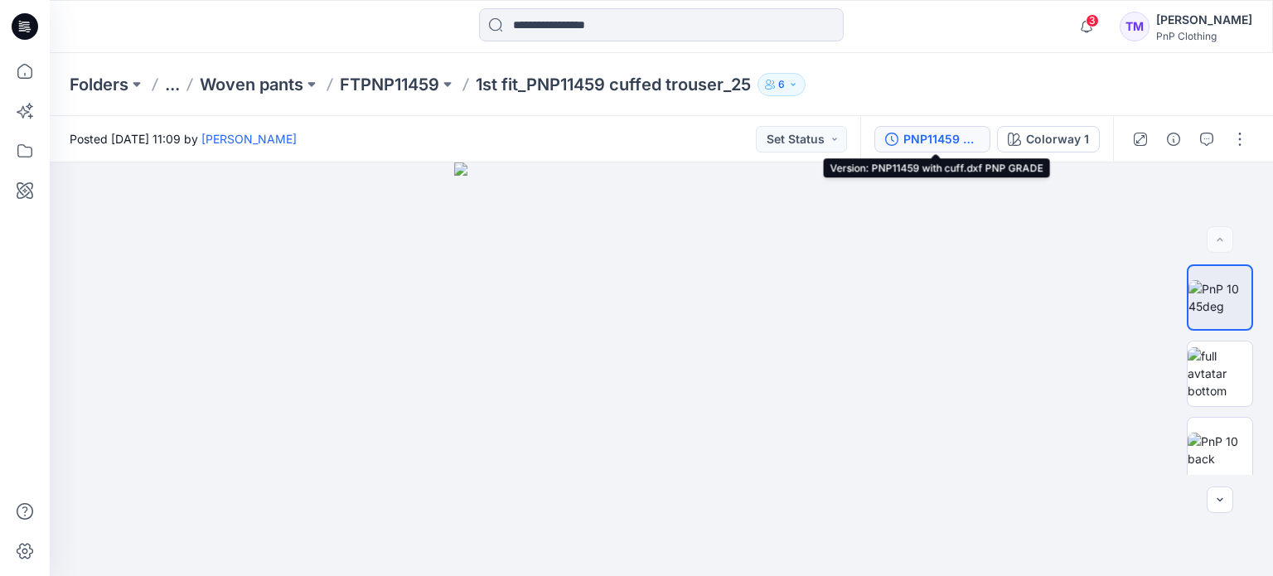
click at [961, 135] on div "PNP11459 with cuff.dxf PNP GRADE" at bounding box center [941, 139] width 76 height 18
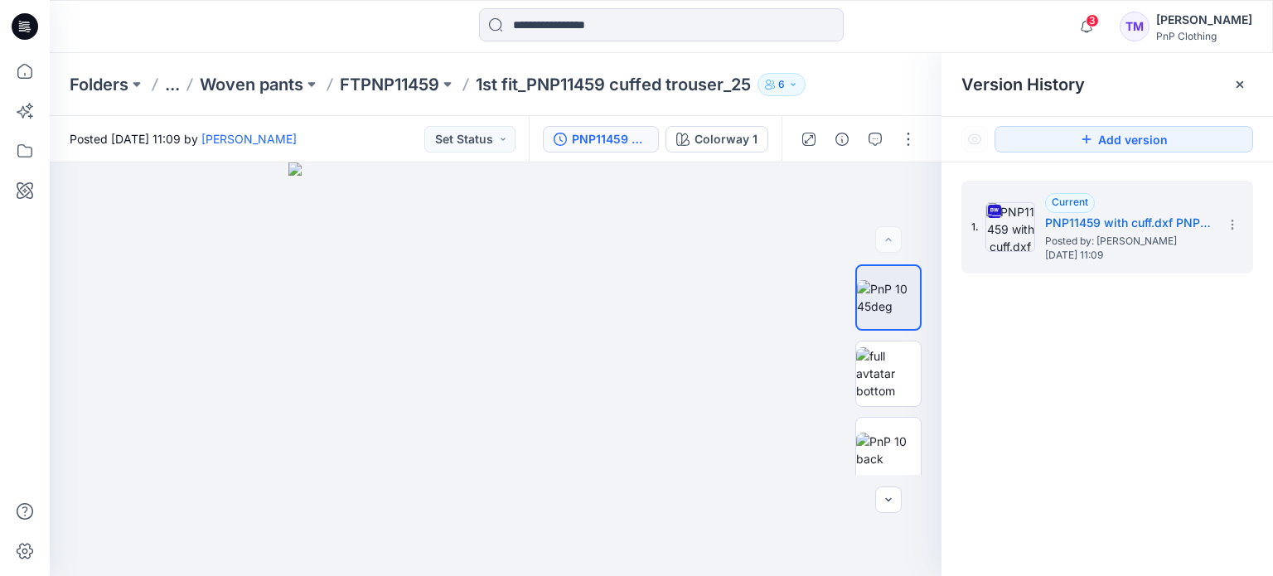
click at [1235, 84] on icon at bounding box center [1239, 84] width 13 height 13
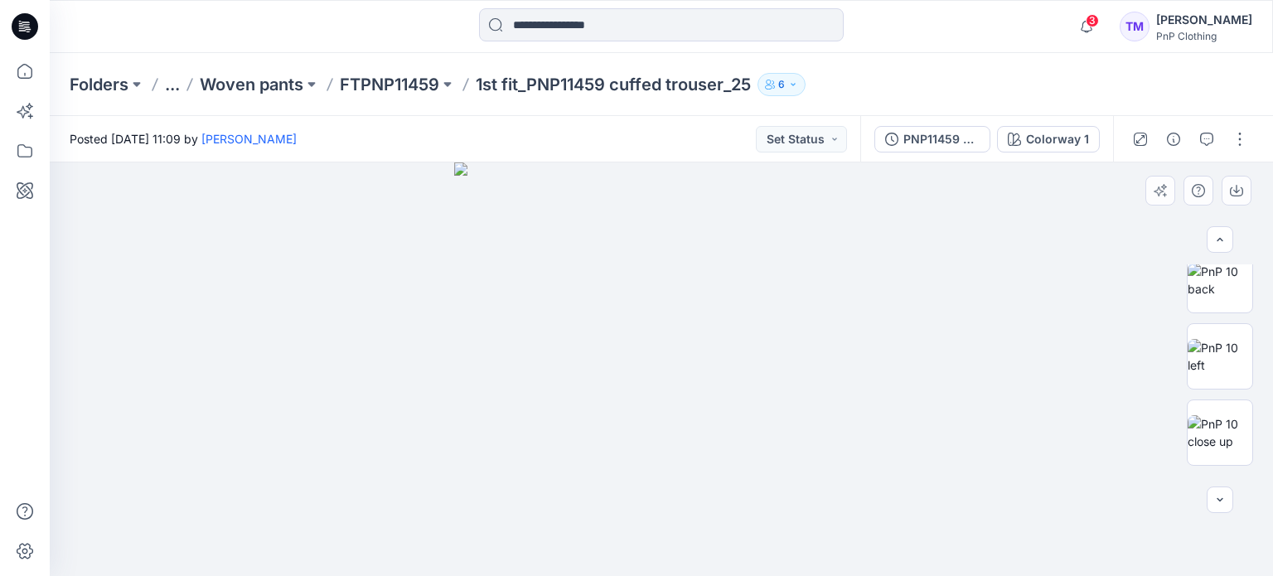
scroll to position [196, 0]
click at [1134, 324] on div at bounding box center [661, 369] width 1223 height 414
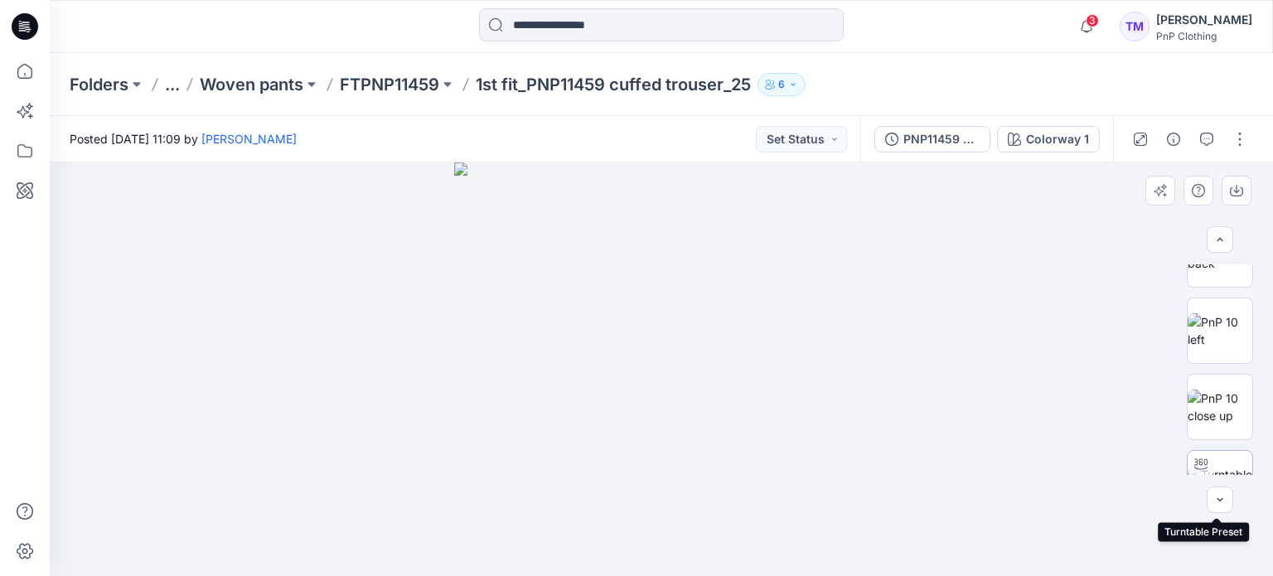
click at [1204, 459] on div at bounding box center [1201, 464] width 27 height 27
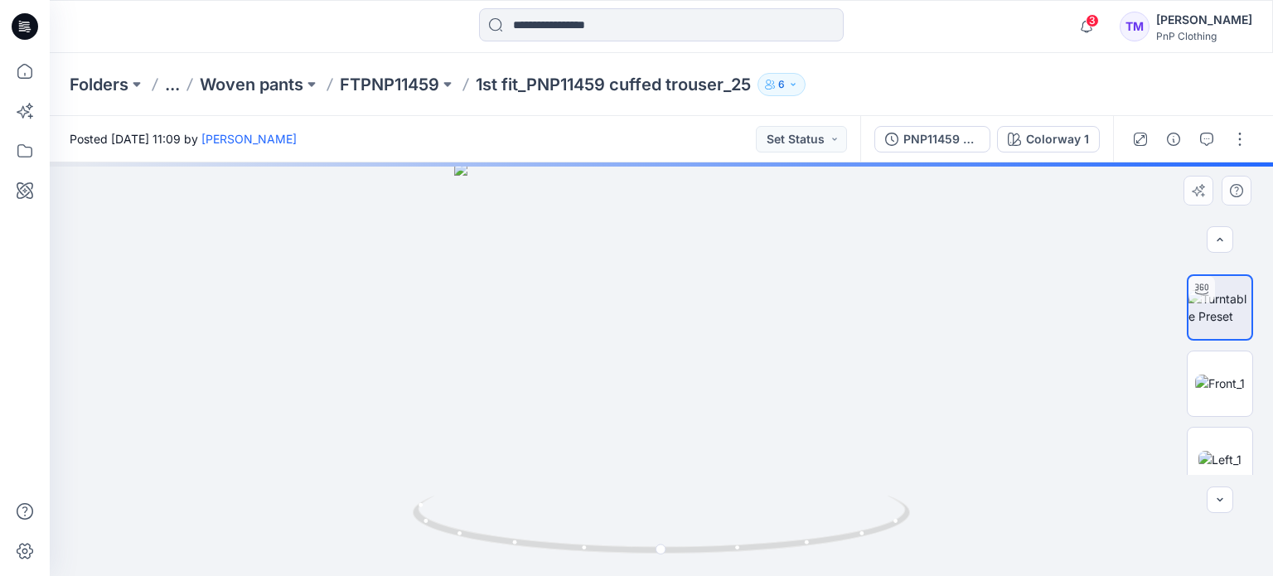
scroll to position [388, 0]
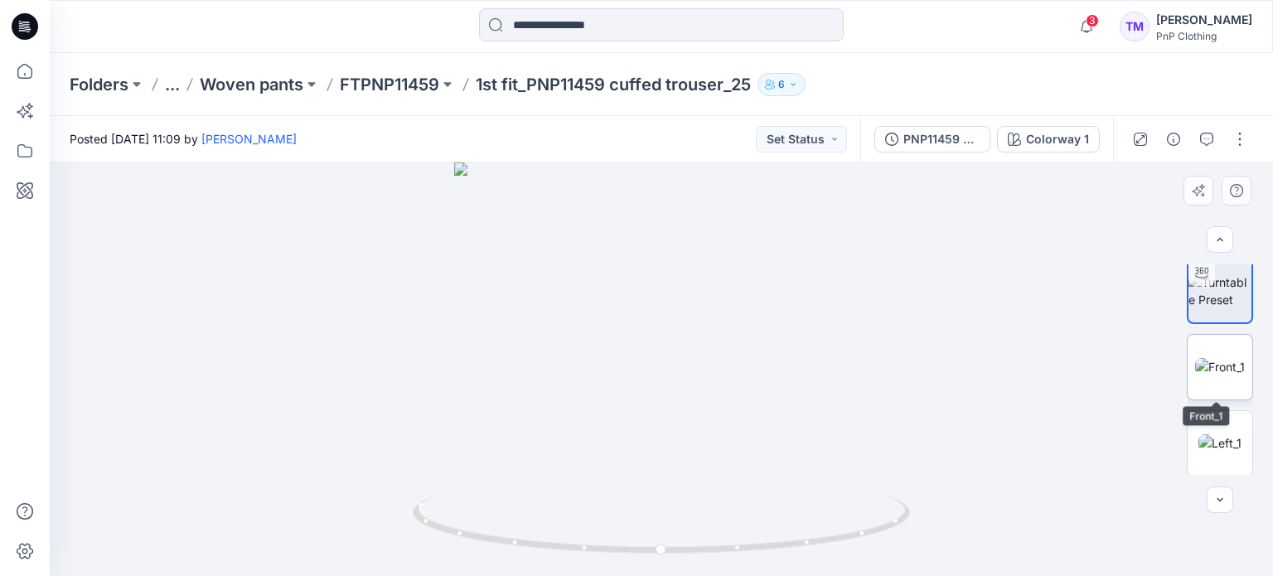
click at [1218, 358] on img at bounding box center [1220, 366] width 50 height 17
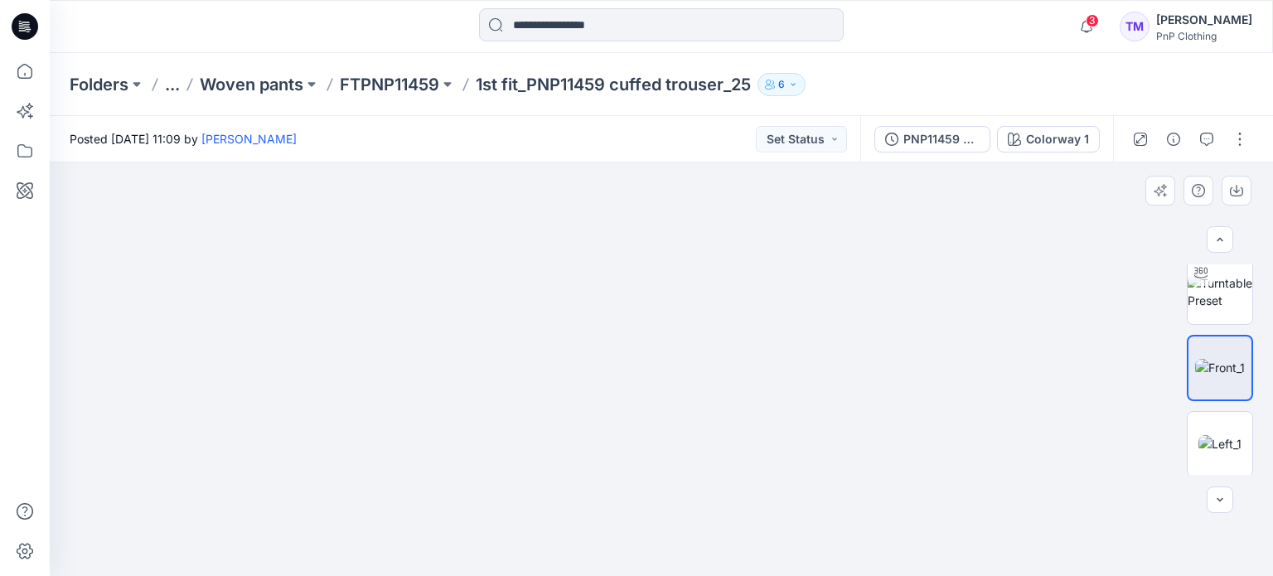
drag, startPoint x: 599, startPoint y: 376, endPoint x: 666, endPoint y: 178, distance: 208.9
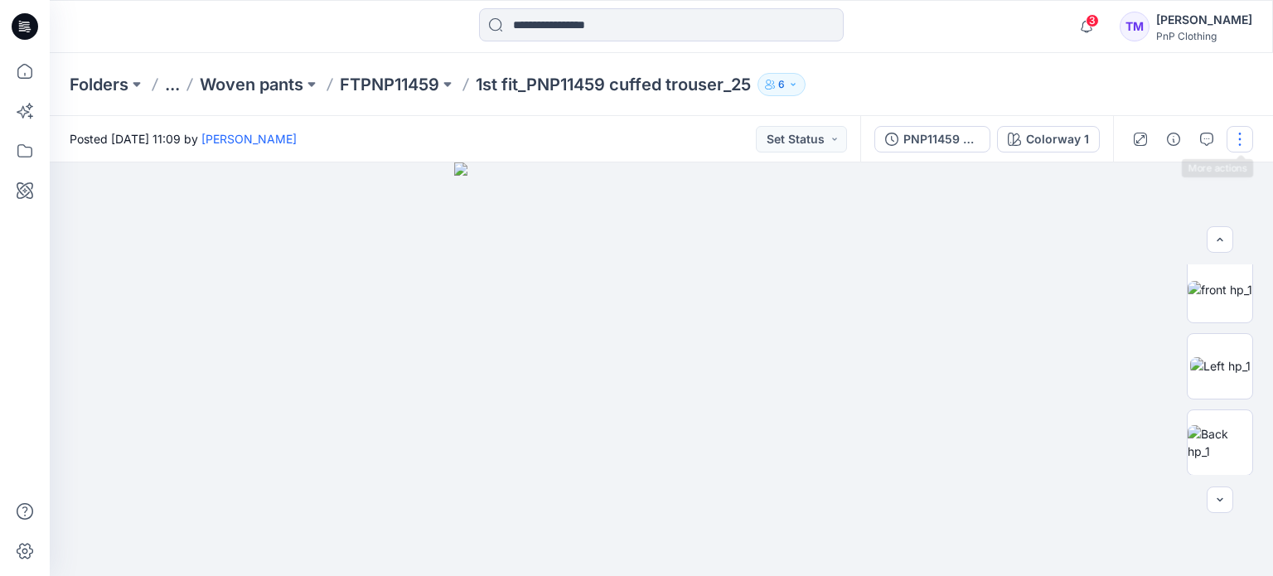
click at [1240, 135] on button "button" at bounding box center [1240, 139] width 27 height 27
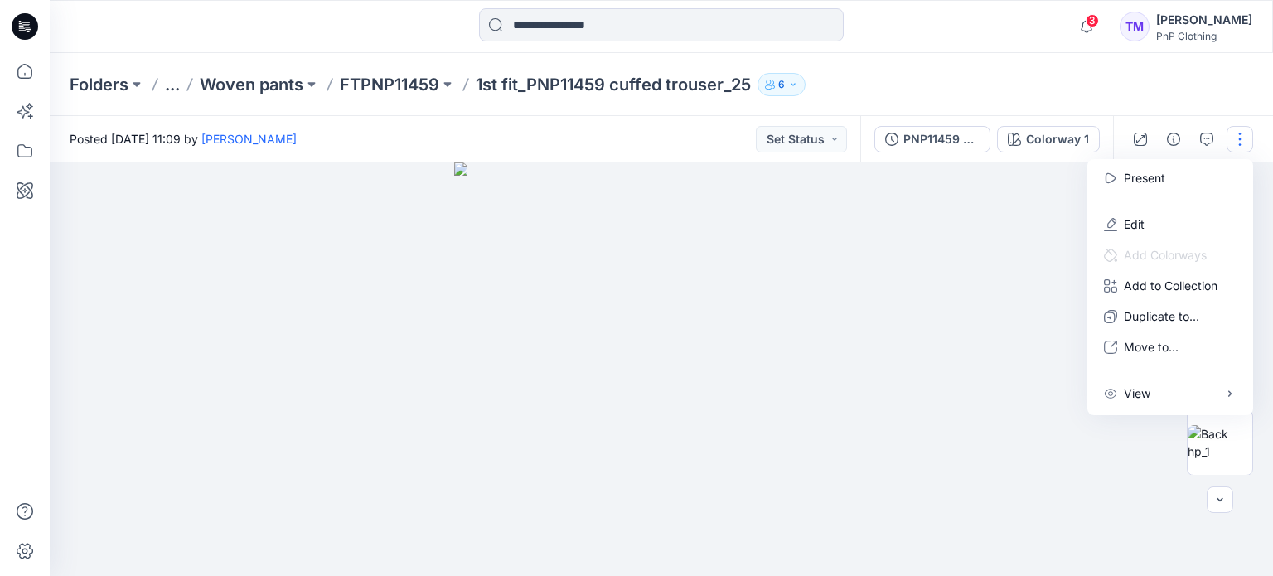
click at [1242, 131] on button "button" at bounding box center [1240, 139] width 27 height 27
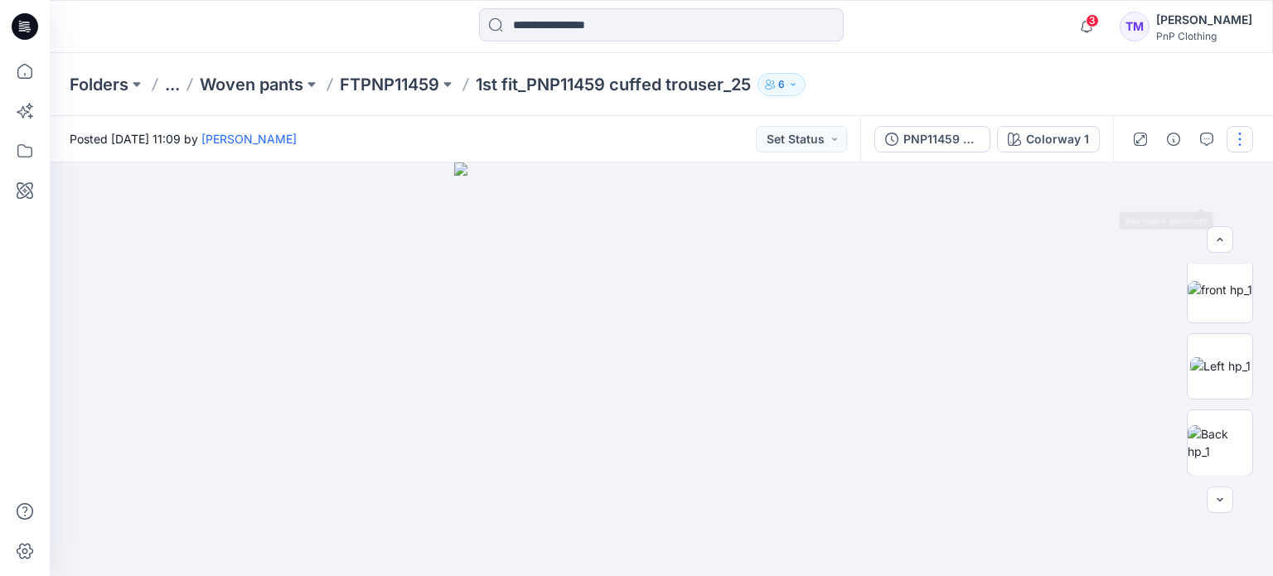
click at [1237, 141] on button "button" at bounding box center [1240, 139] width 27 height 27
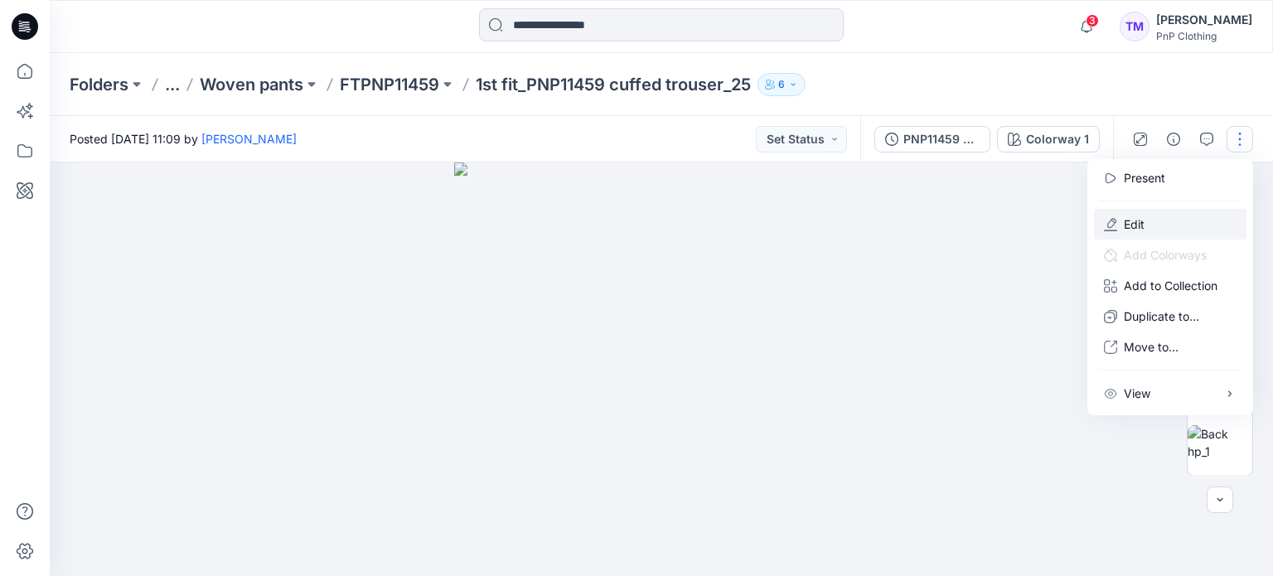
click at [1135, 225] on p "Edit" at bounding box center [1134, 223] width 21 height 17
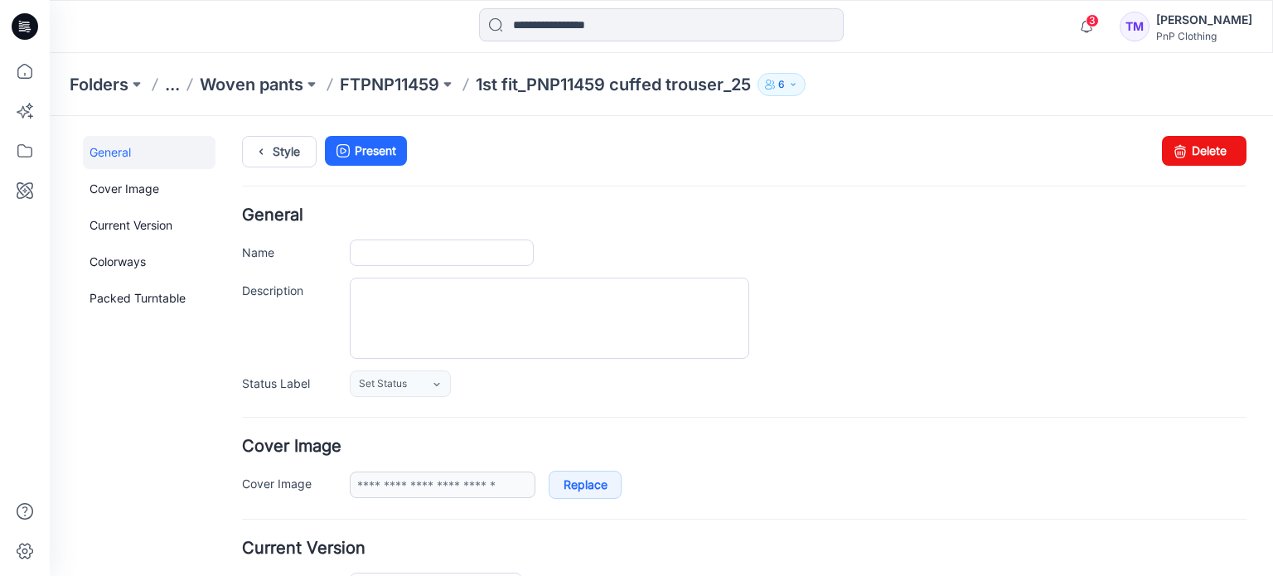
type input "**********"
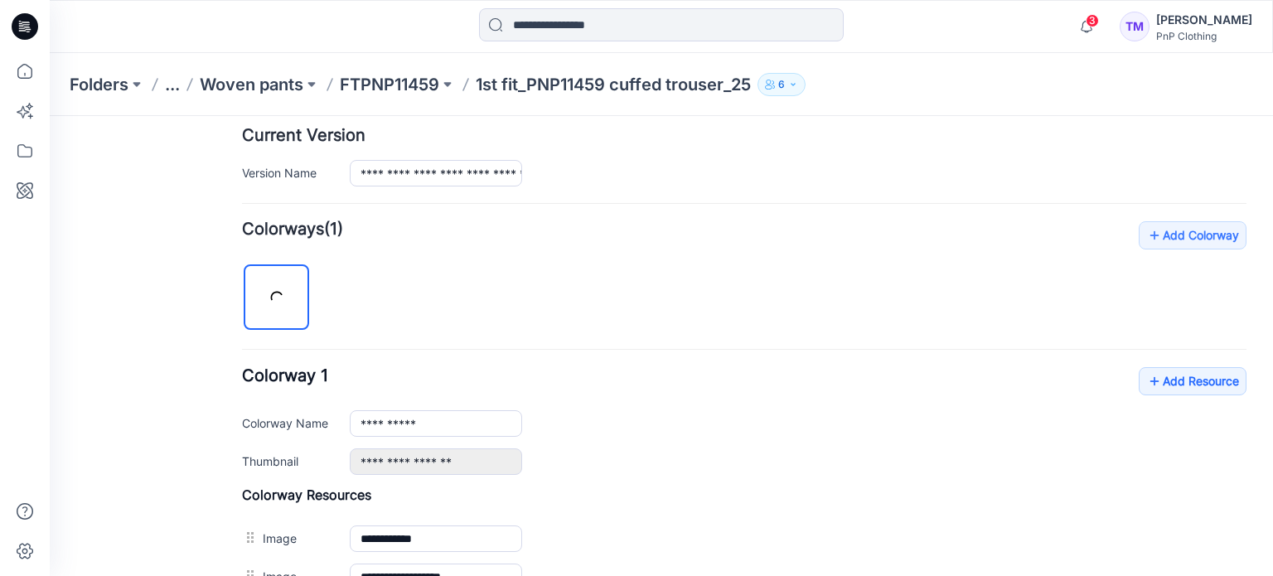
scroll to position [414, 0]
click at [1165, 387] on link "Add Resource" at bounding box center [1193, 380] width 108 height 28
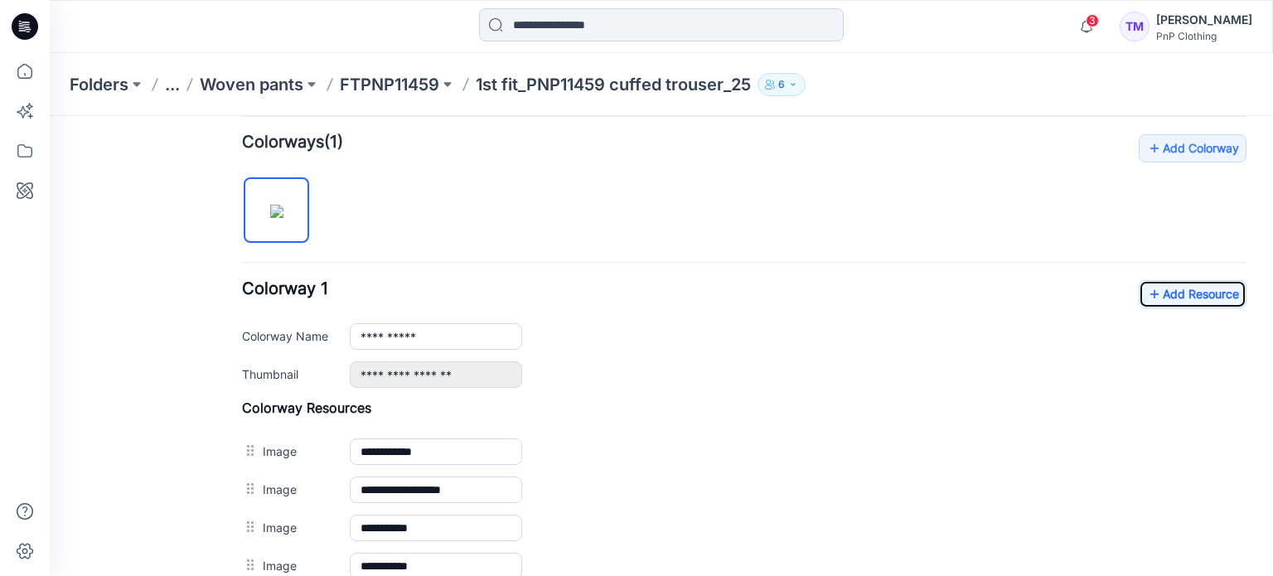
scroll to position [499, 0]
click at [593, 220] on div "**********" at bounding box center [744, 532] width 1005 height 794
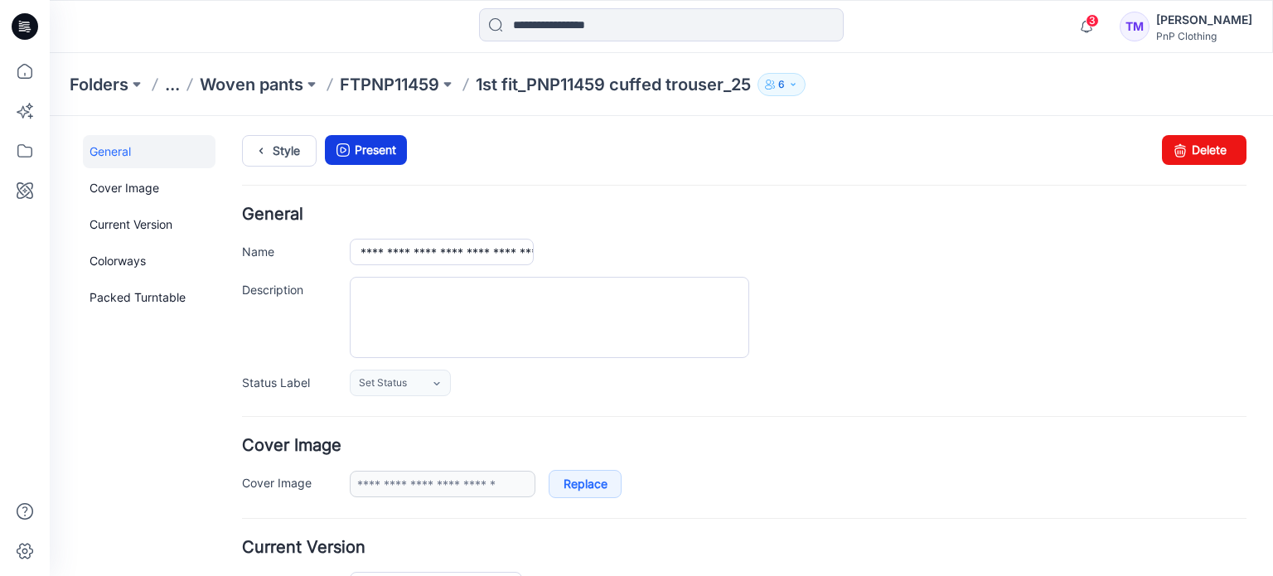
scroll to position [0, 0]
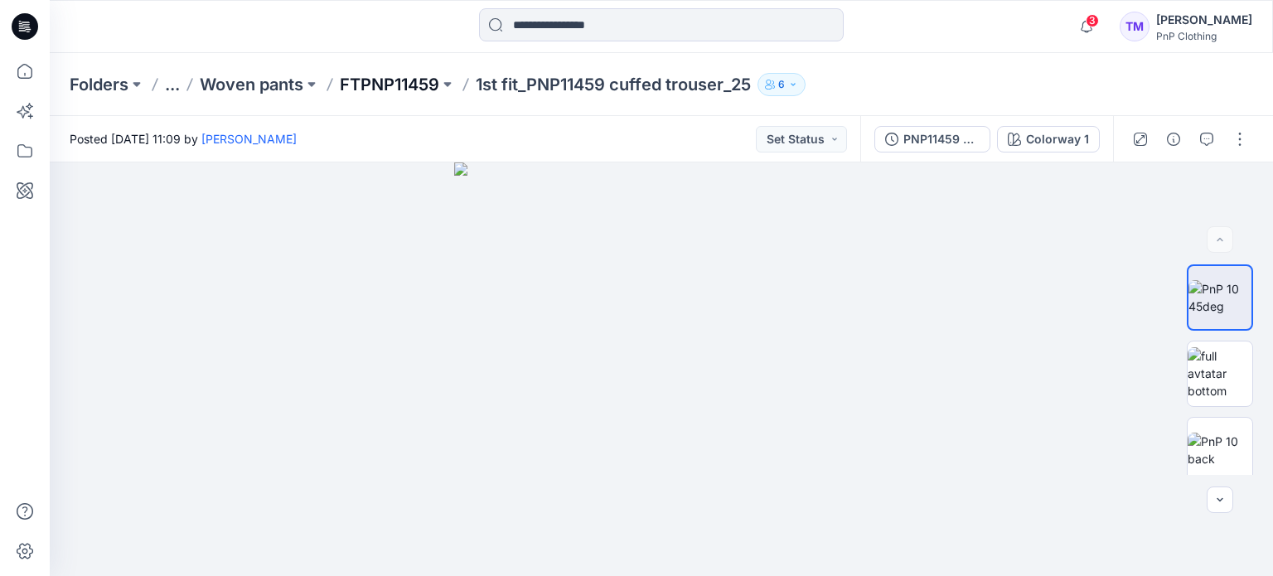
click at [385, 77] on p "FTPNP11459" at bounding box center [389, 84] width 99 height 23
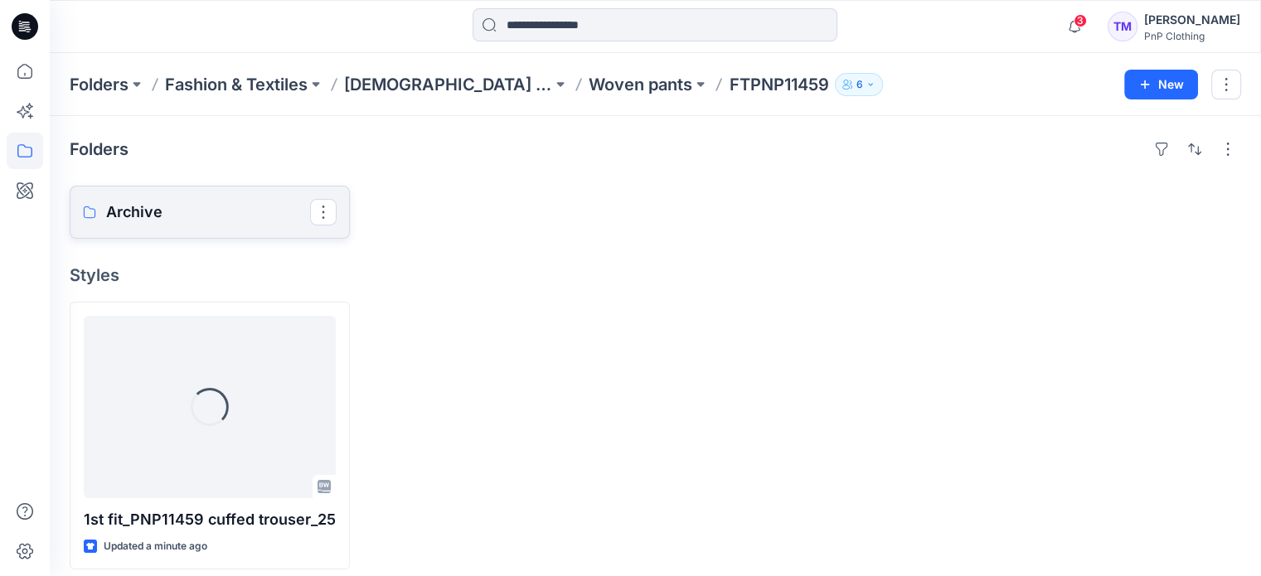
click at [210, 213] on p "Archive" at bounding box center [208, 212] width 204 height 23
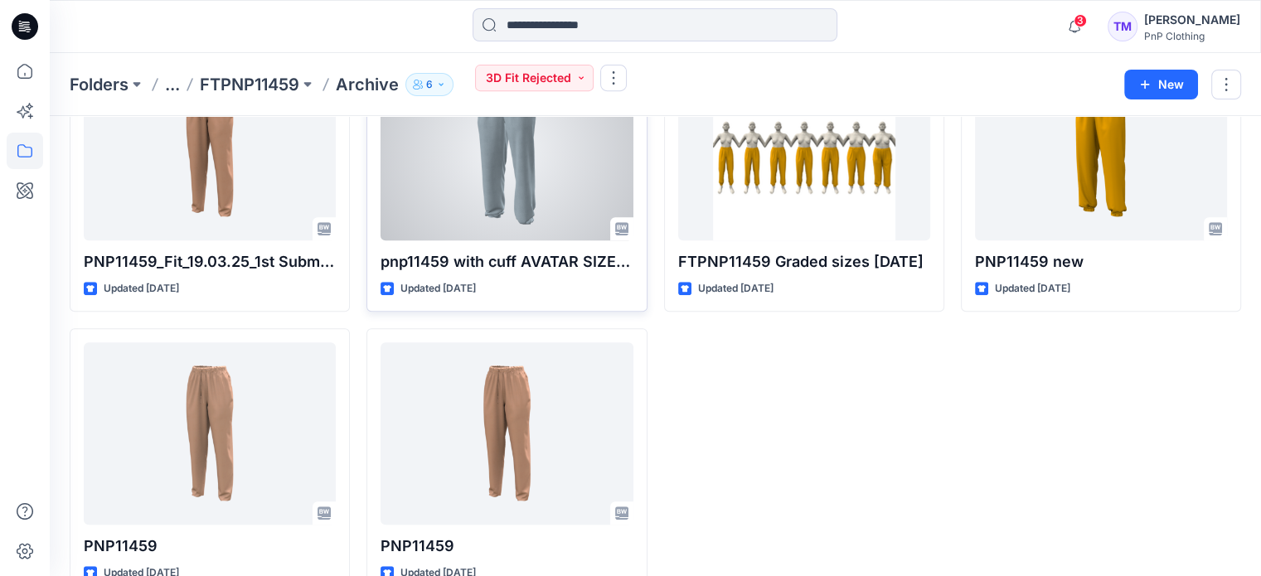
scroll to position [746, 0]
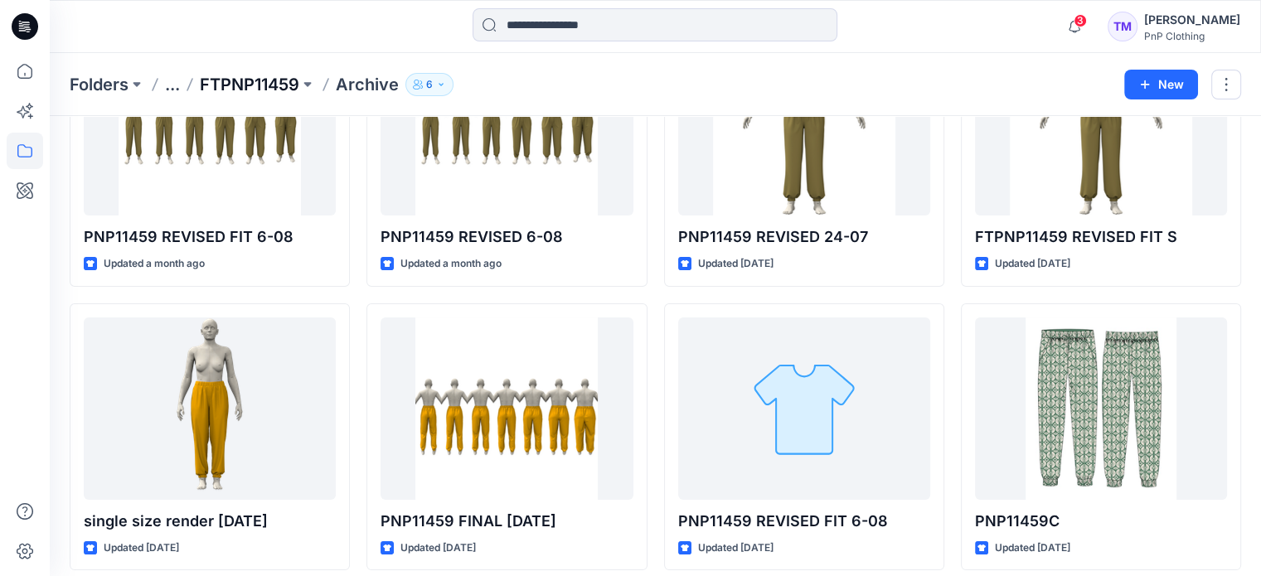
click at [249, 87] on p "FTPNP11459" at bounding box center [249, 84] width 99 height 23
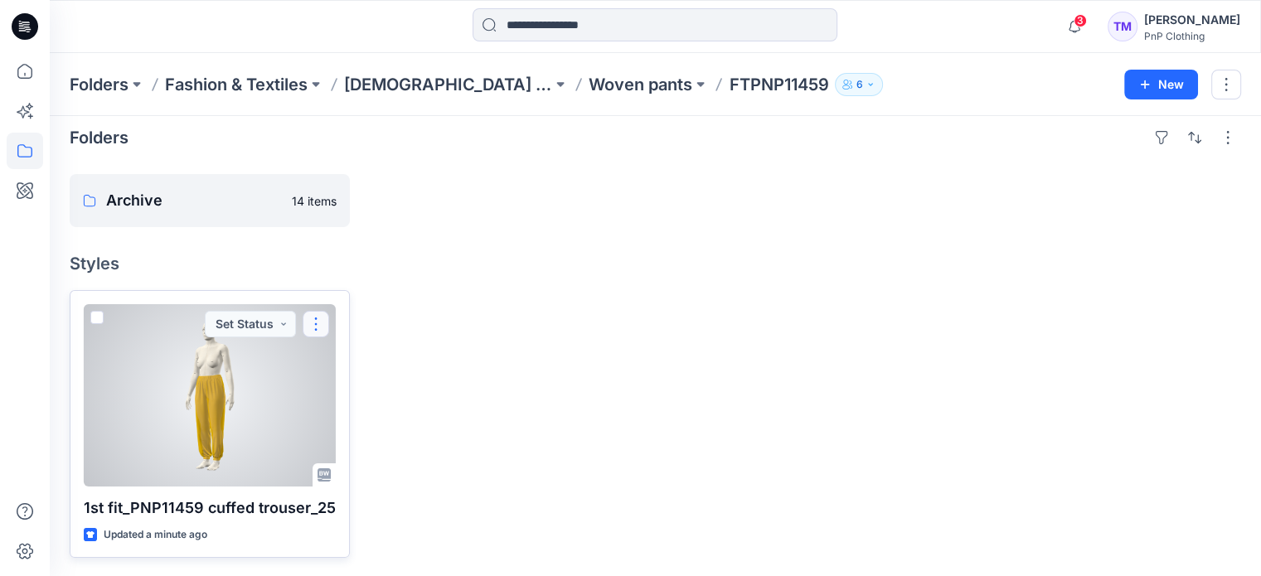
click at [326, 317] on button "button" at bounding box center [316, 324] width 27 height 27
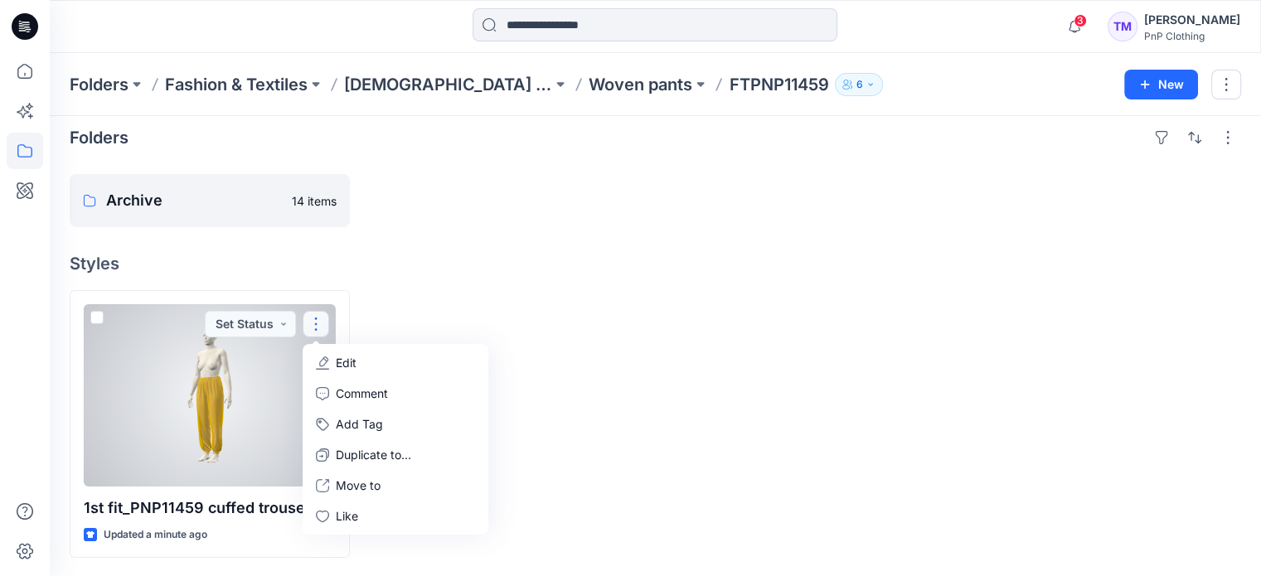
click at [373, 351] on button "Edit" at bounding box center [395, 362] width 179 height 31
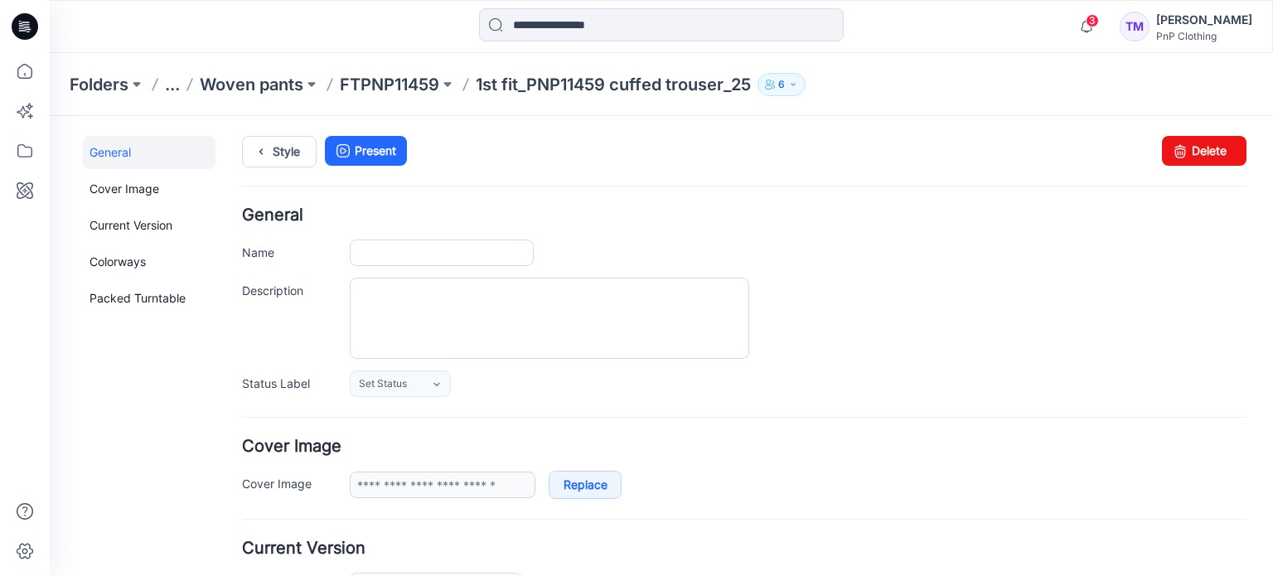
type input "**********"
click at [503, 249] on input "**********" at bounding box center [442, 253] width 184 height 27
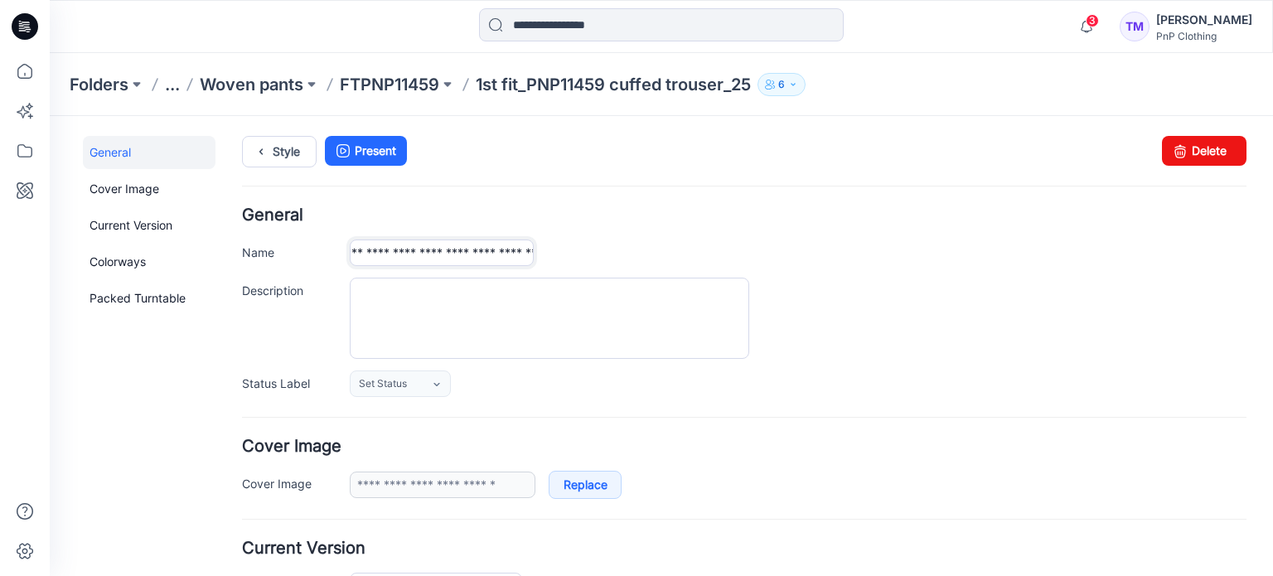
type input "**********"
click at [752, 236] on div "**********" at bounding box center [744, 302] width 1005 height 190
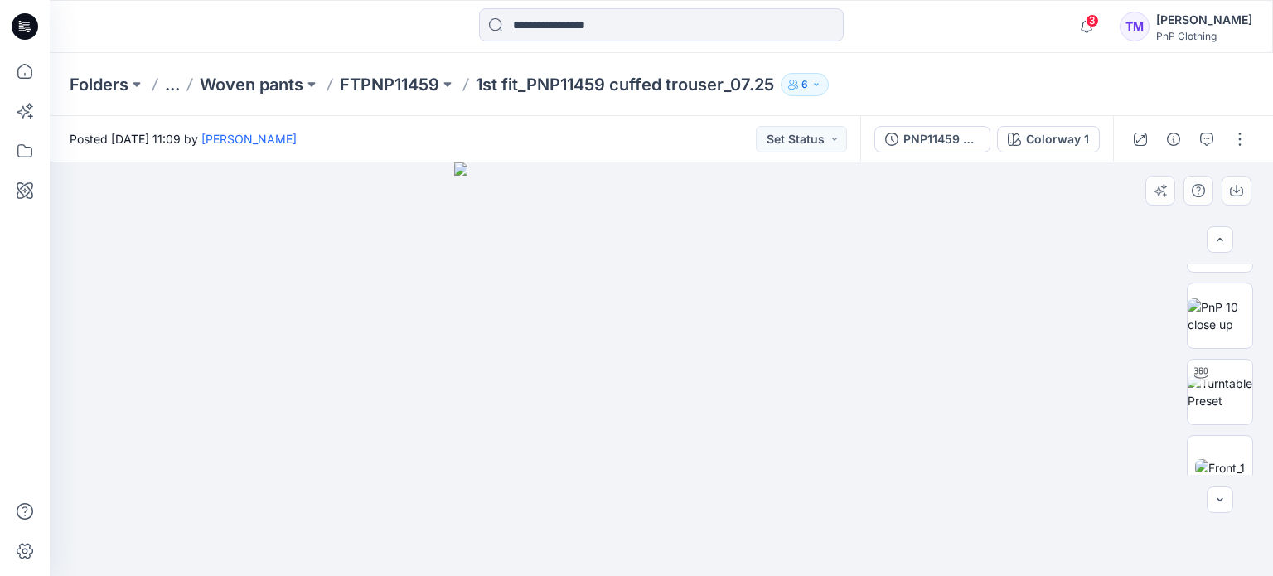
scroll to position [290, 0]
click at [1240, 145] on button "button" at bounding box center [1240, 139] width 27 height 27
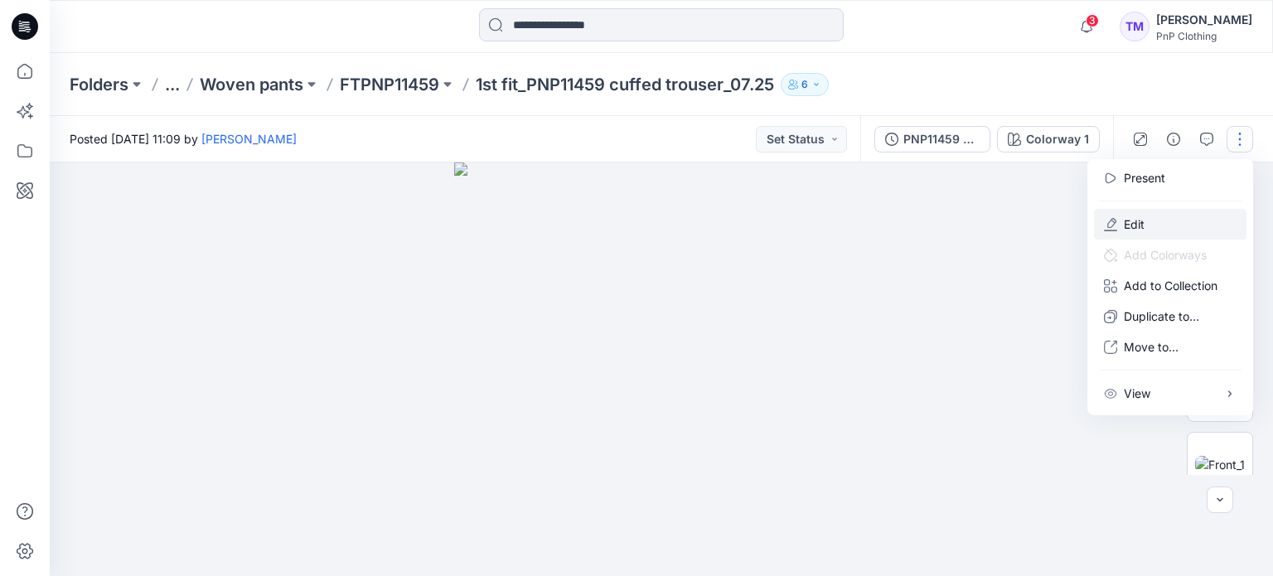
click at [1130, 224] on p "Edit" at bounding box center [1134, 223] width 21 height 17
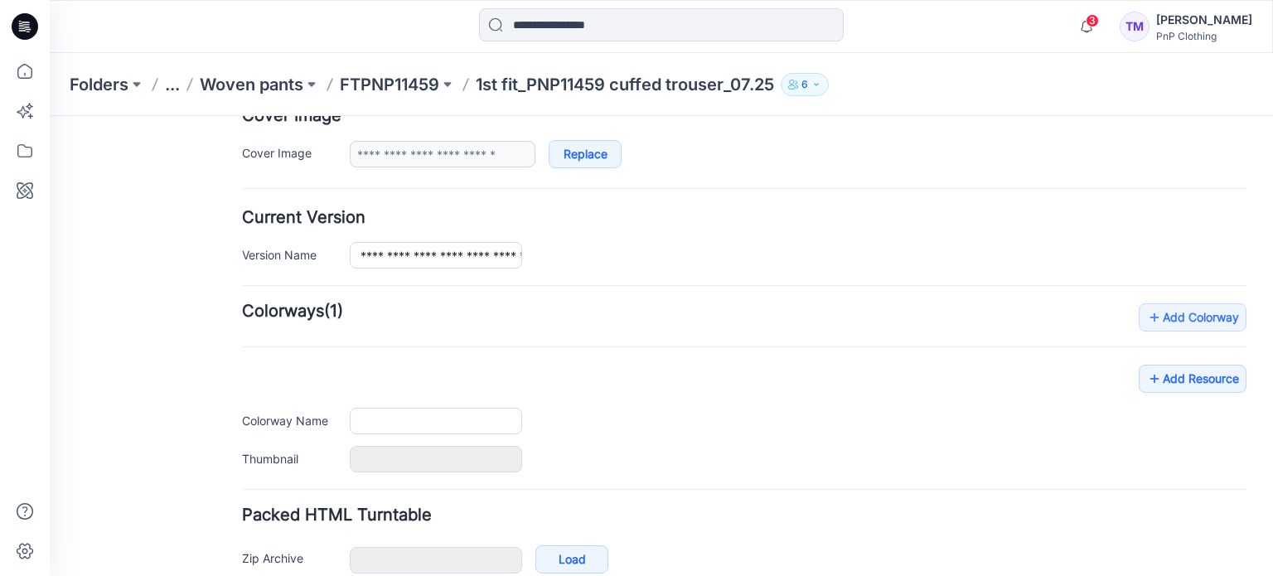
type input "**********"
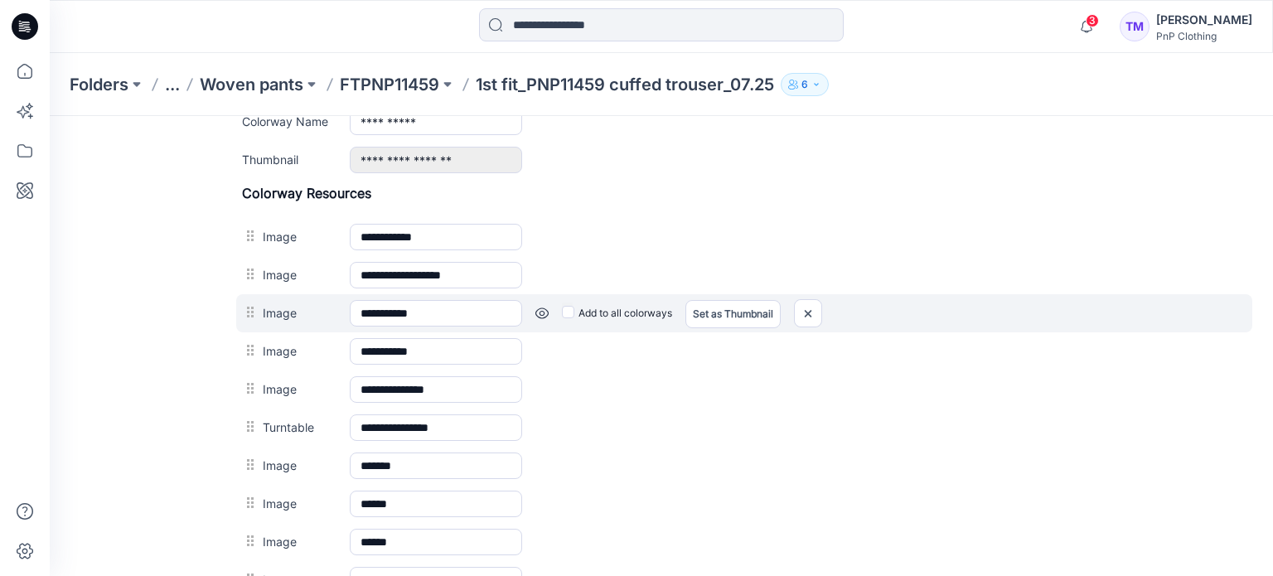
scroll to position [745, 0]
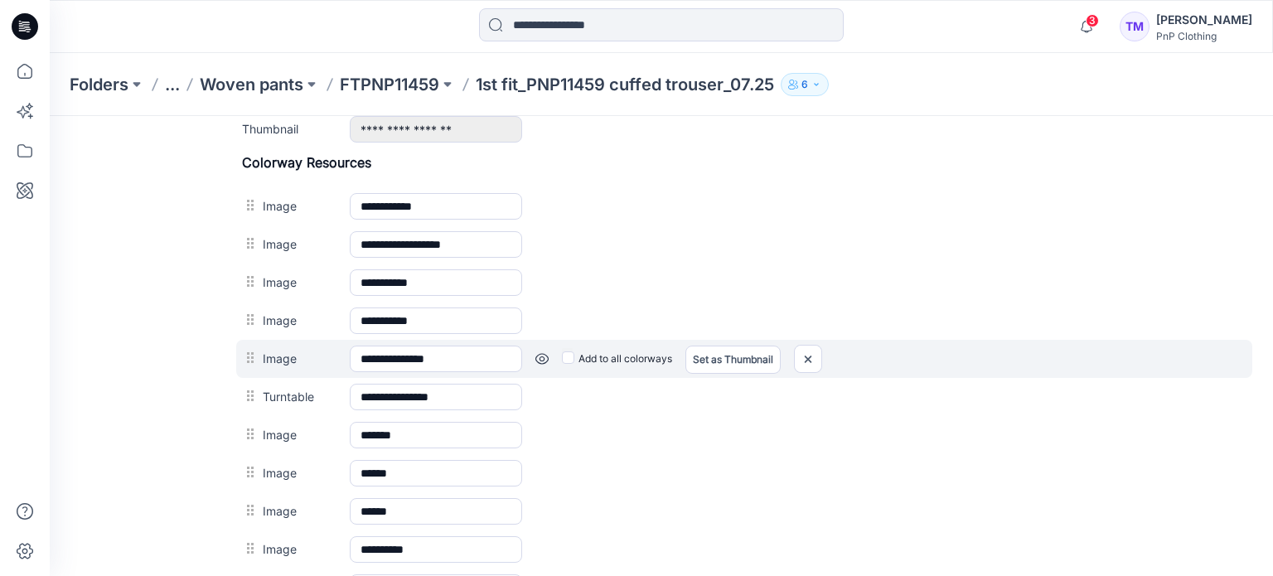
click at [543, 353] on link at bounding box center [541, 358] width 13 height 13
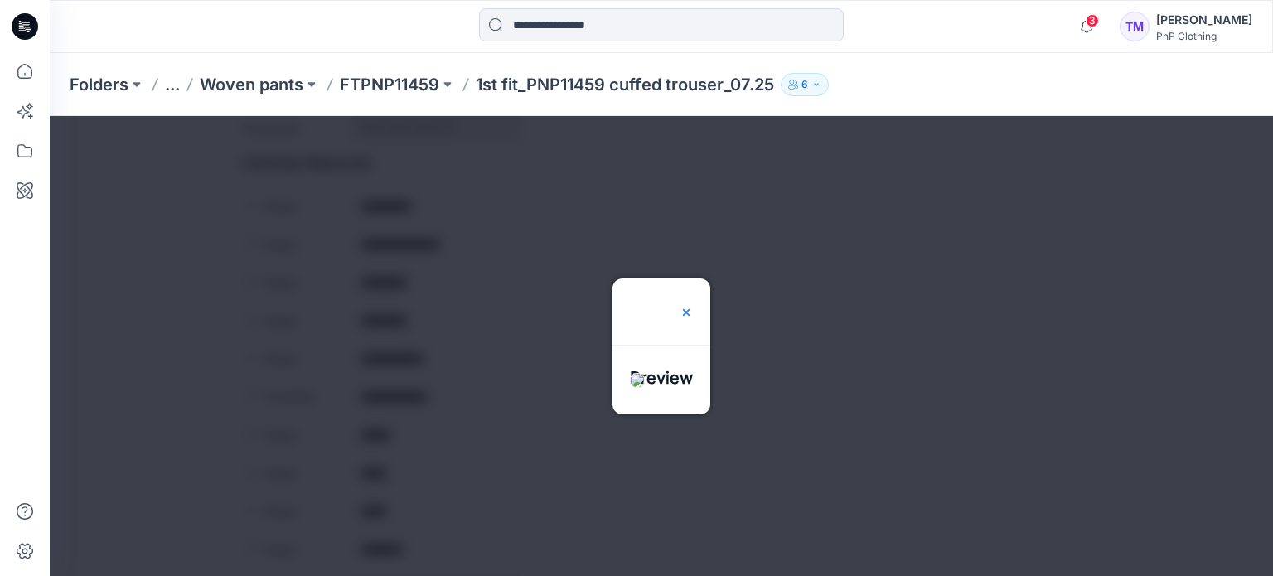
click at [693, 306] on img at bounding box center [686, 312] width 13 height 13
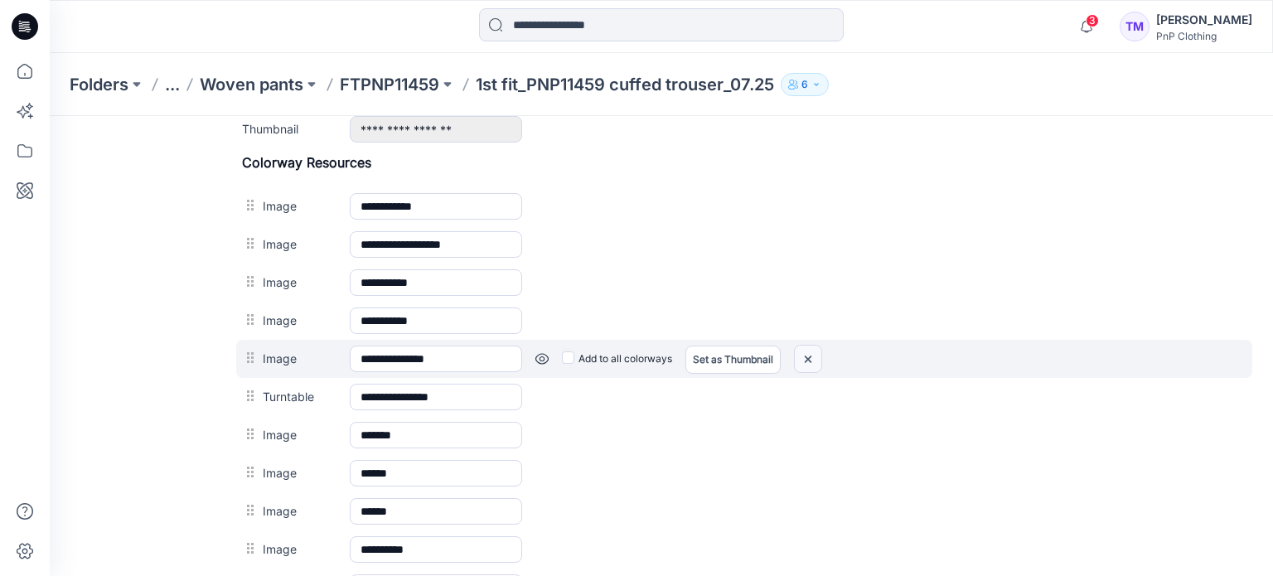
click at [806, 356] on img at bounding box center [808, 359] width 27 height 27
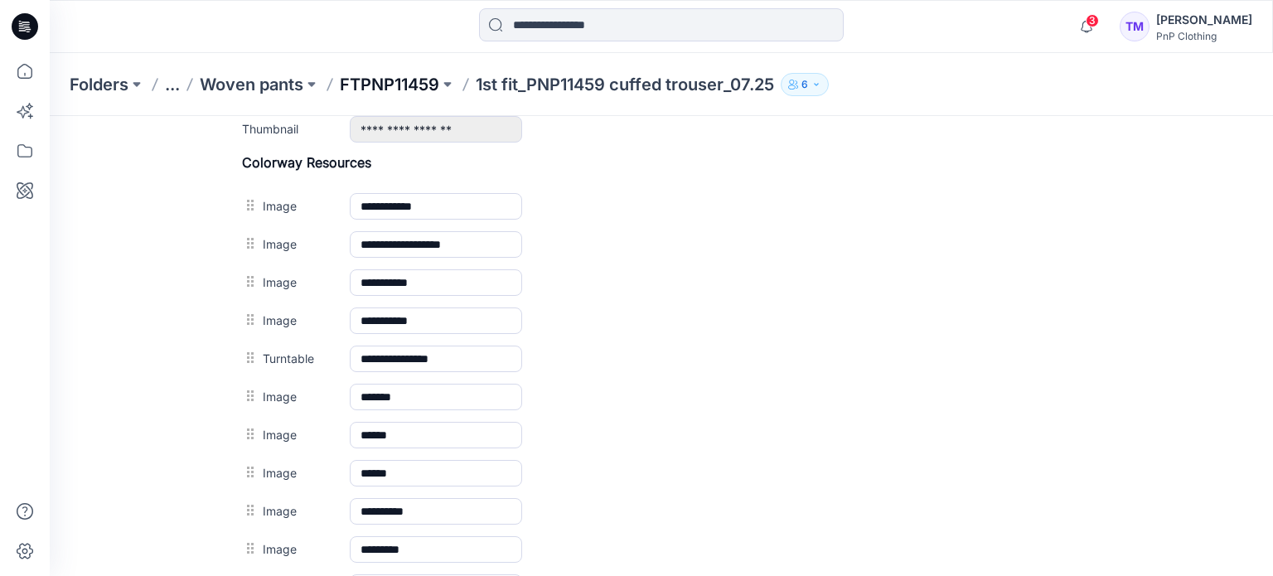
click at [401, 80] on p "FTPNP11459" at bounding box center [389, 84] width 99 height 23
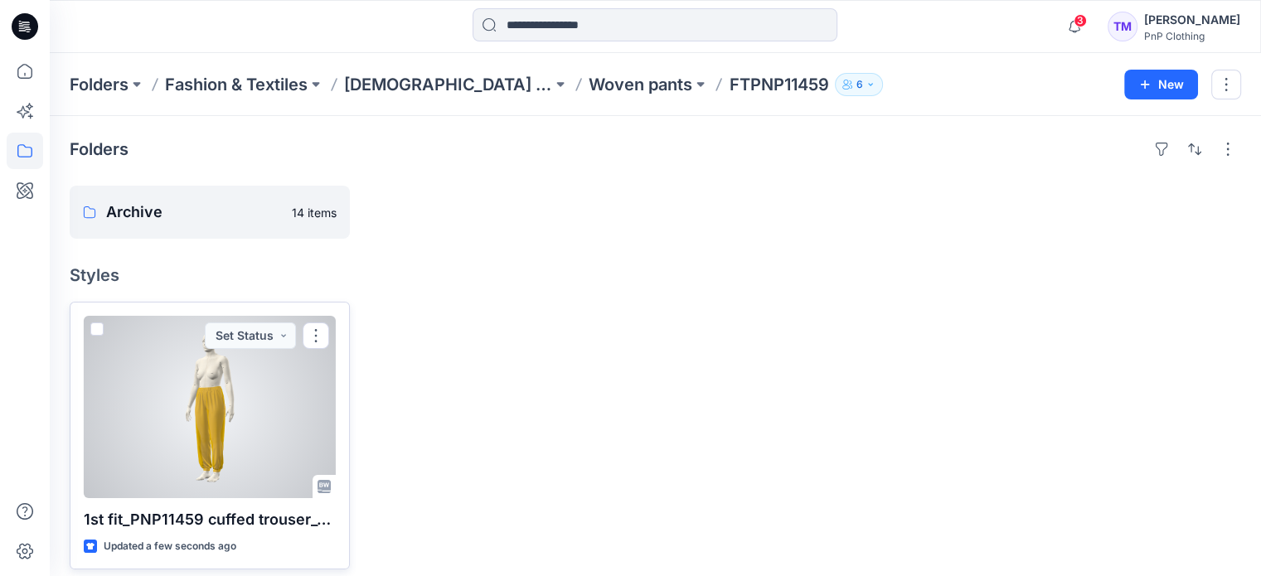
click at [325, 341] on button "button" at bounding box center [316, 335] width 27 height 27
click at [266, 369] on div at bounding box center [210, 407] width 252 height 182
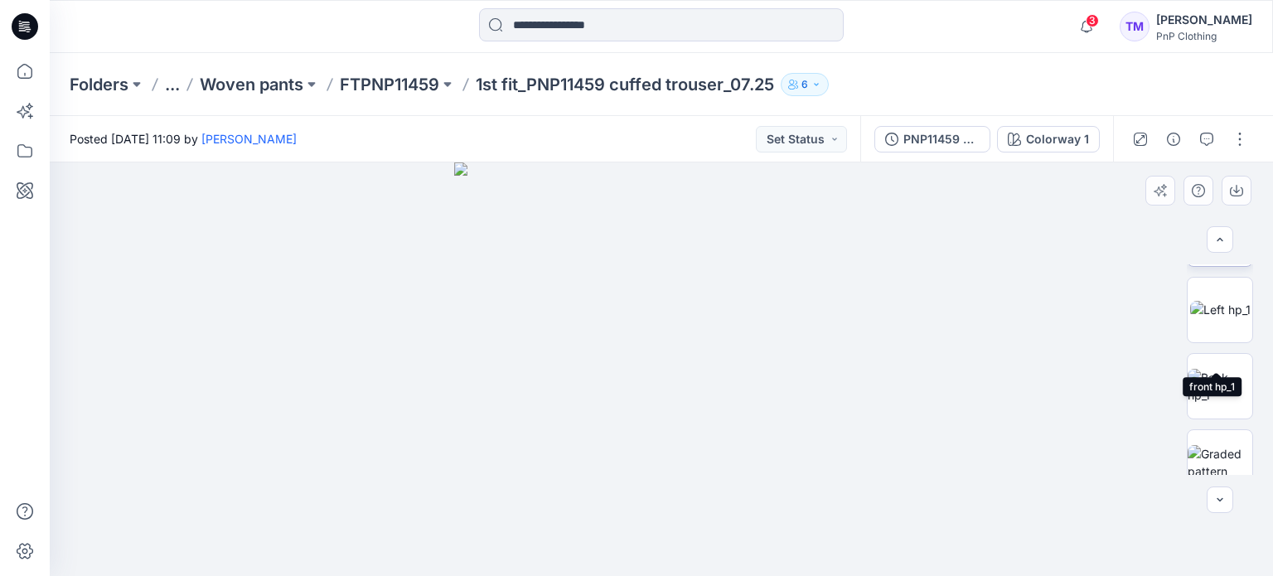
scroll to position [694, 0]
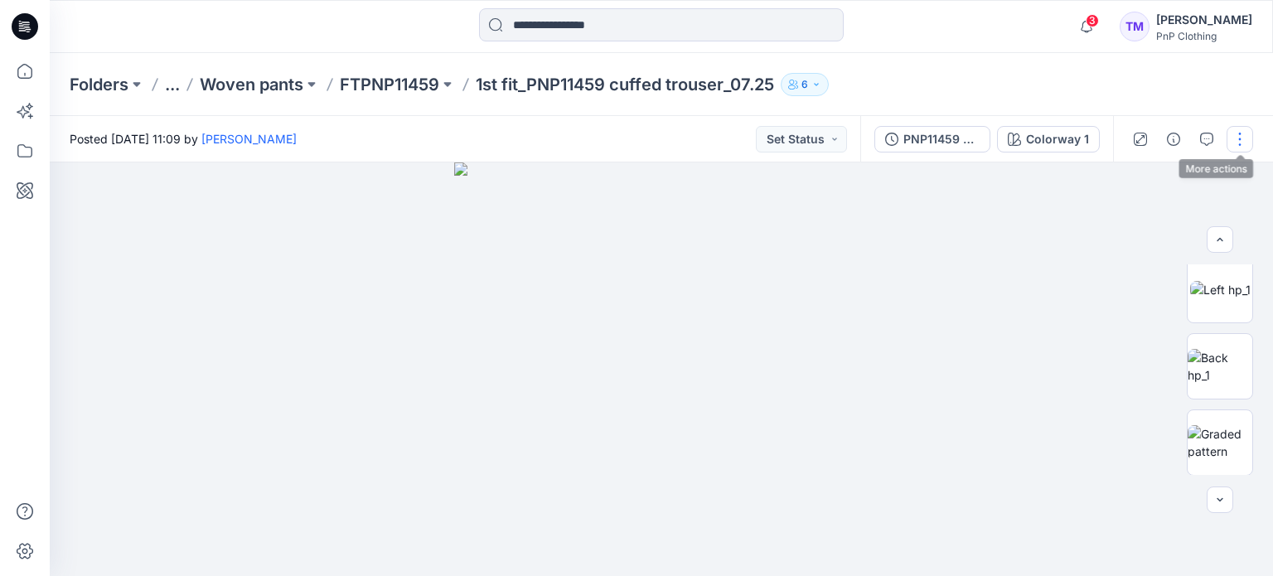
click at [1240, 142] on button "button" at bounding box center [1240, 139] width 27 height 27
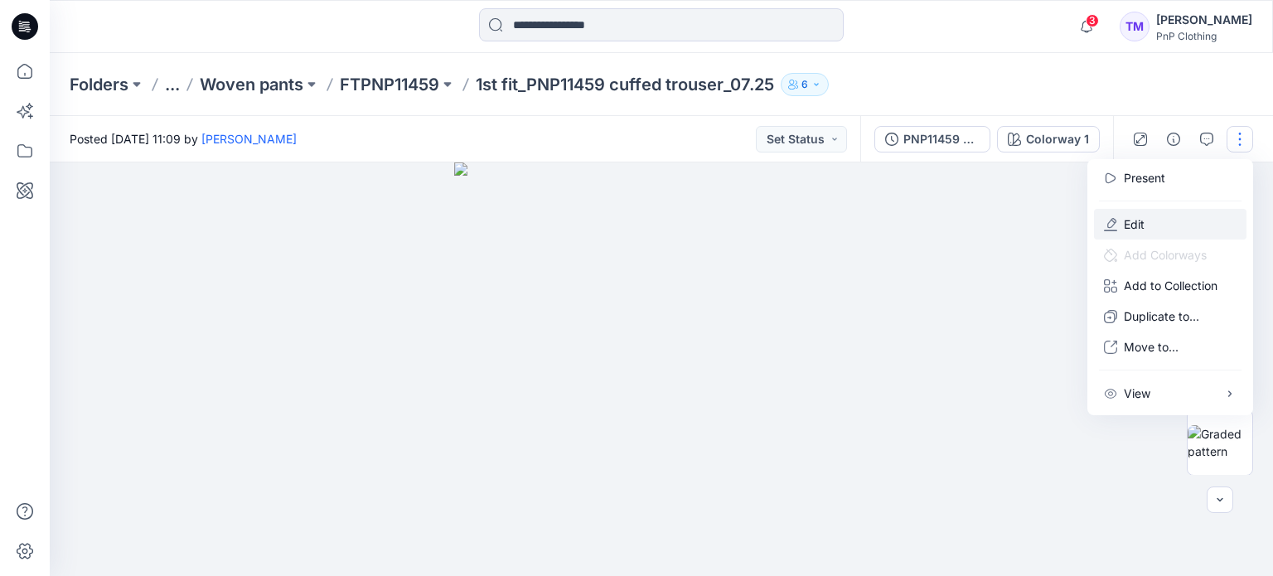
click at [1129, 224] on p "Edit" at bounding box center [1134, 223] width 21 height 17
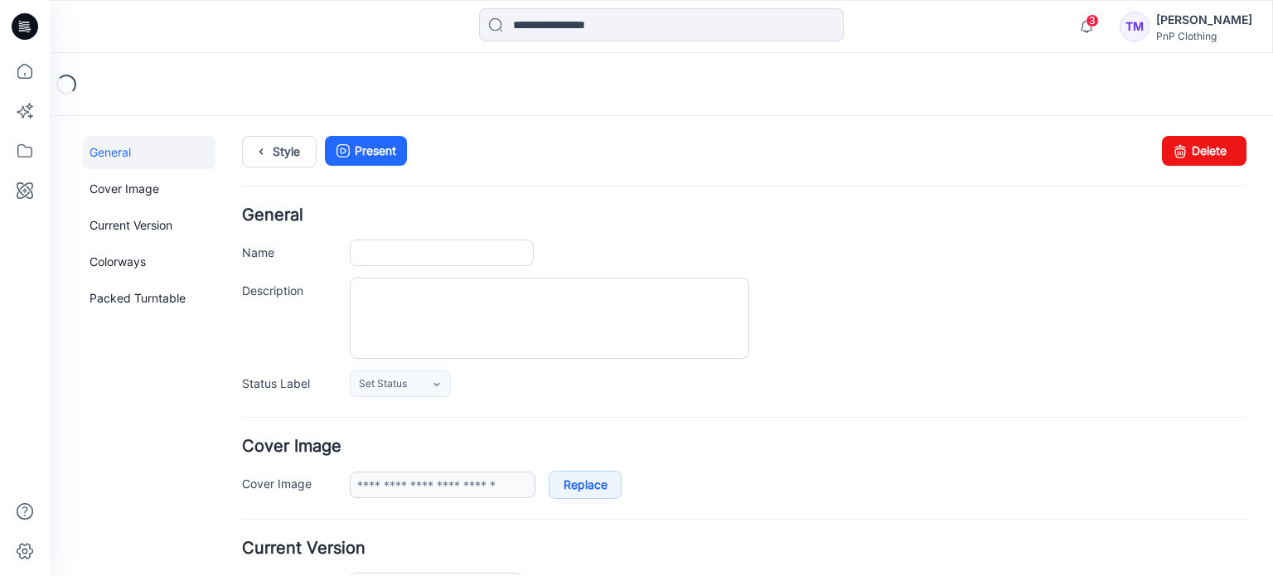
type input "**********"
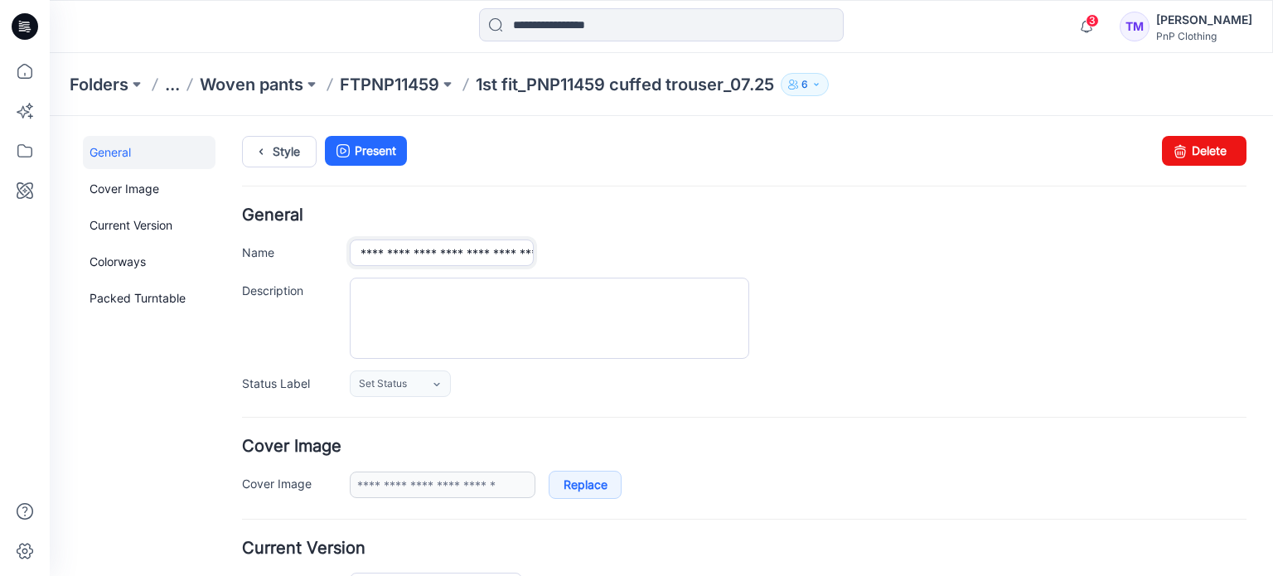
click at [453, 253] on input "**********" at bounding box center [442, 253] width 184 height 27
type input "**********"
click at [958, 261] on div "**********" at bounding box center [798, 253] width 897 height 27
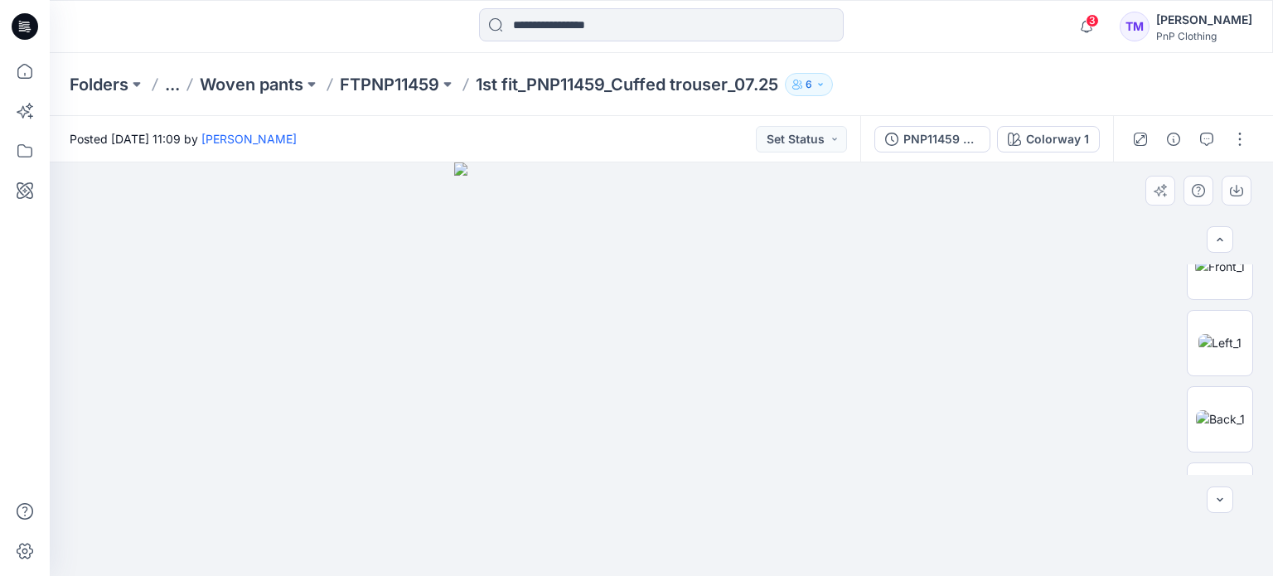
scroll to position [414, 0]
click at [1230, 410] on img at bounding box center [1220, 417] width 49 height 17
drag, startPoint x: 949, startPoint y: 404, endPoint x: 229, endPoint y: 234, distance: 740.0
drag, startPoint x: 653, startPoint y: 299, endPoint x: 249, endPoint y: 298, distance: 404.5
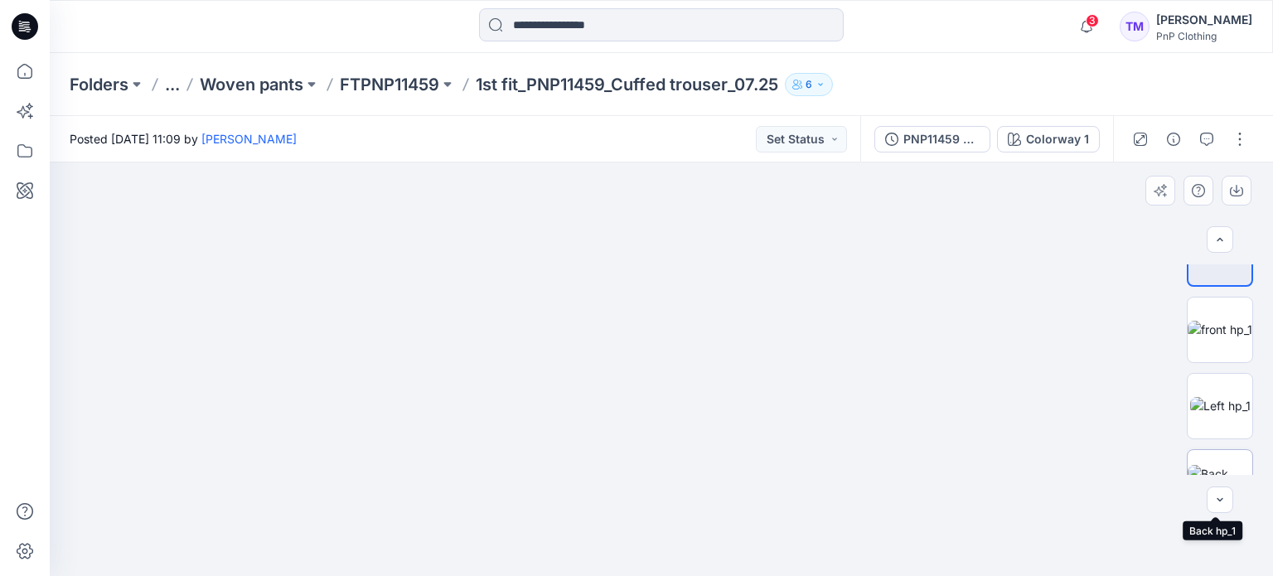
click at [1227, 465] on img at bounding box center [1220, 482] width 65 height 35
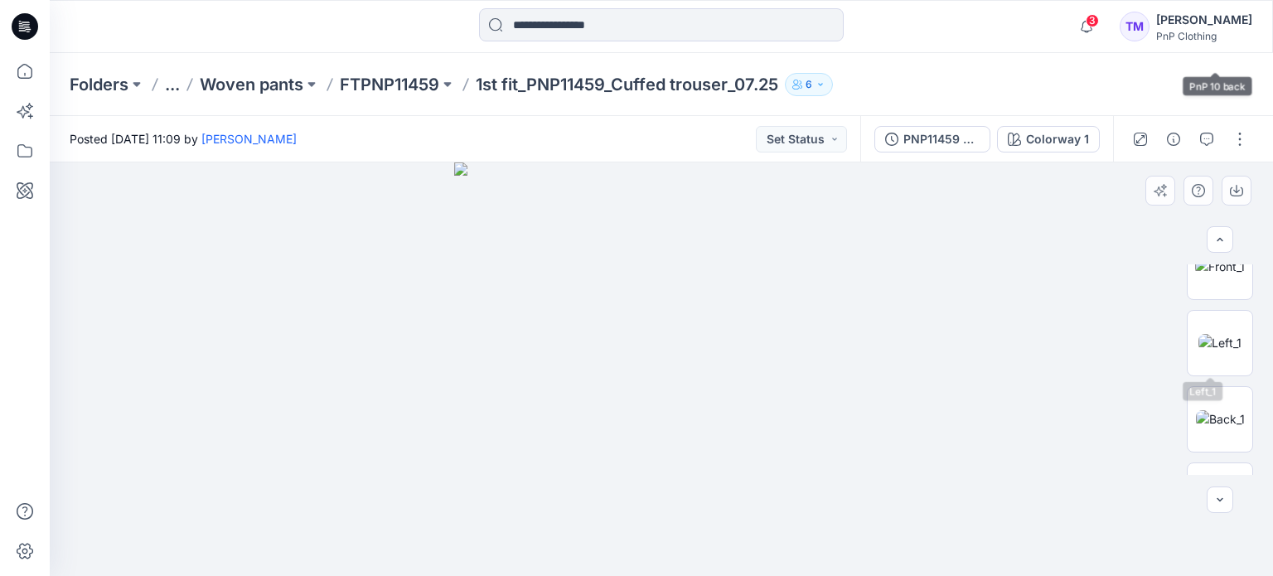
scroll to position [413, 0]
click at [1240, 146] on button "button" at bounding box center [1240, 139] width 27 height 27
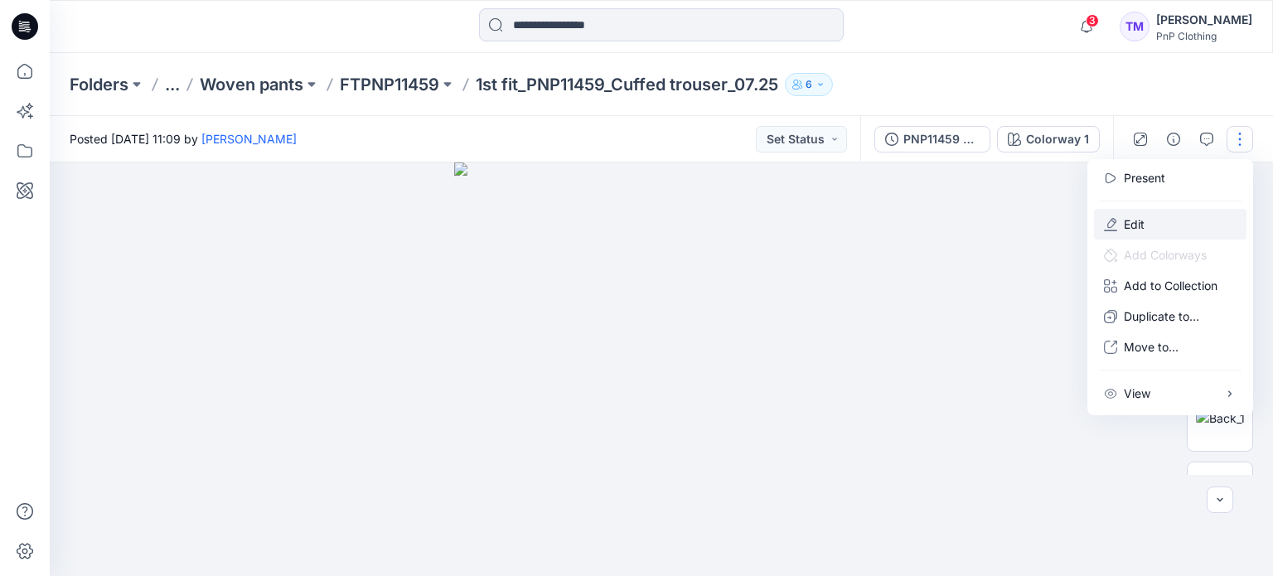
click at [1137, 221] on p "Edit" at bounding box center [1134, 223] width 21 height 17
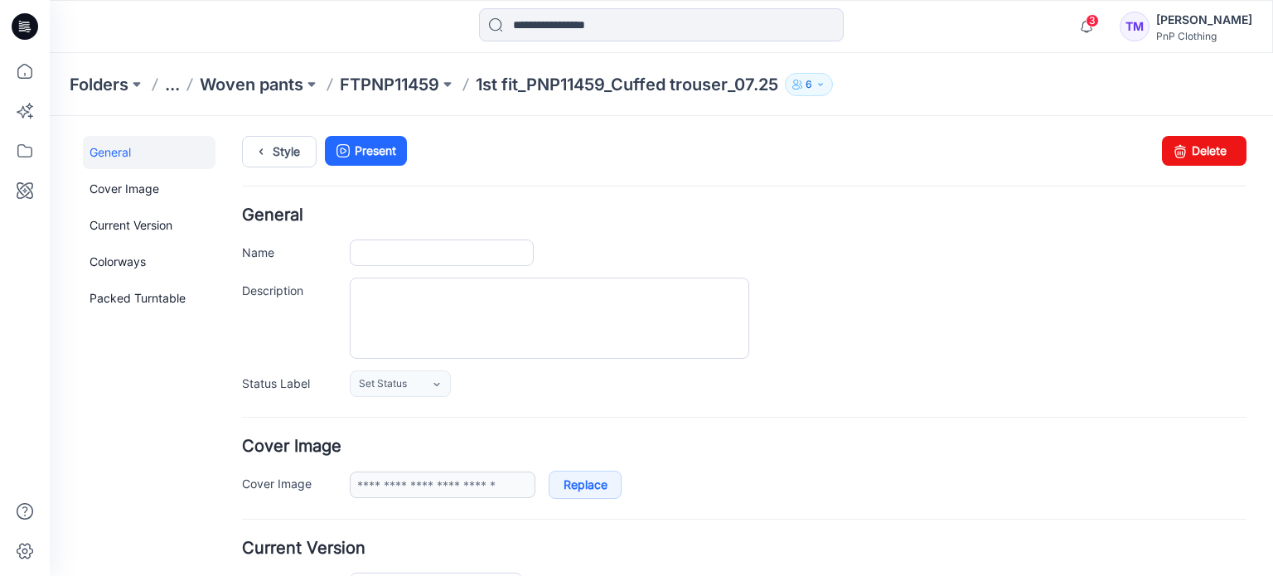
type input "**********"
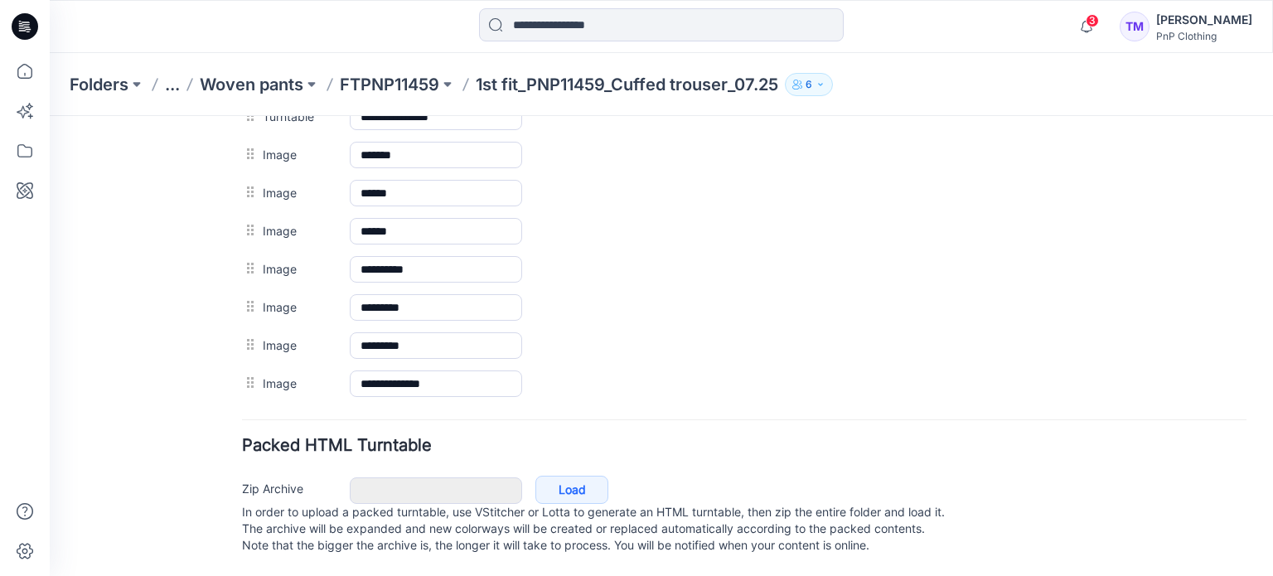
scroll to position [994, 0]
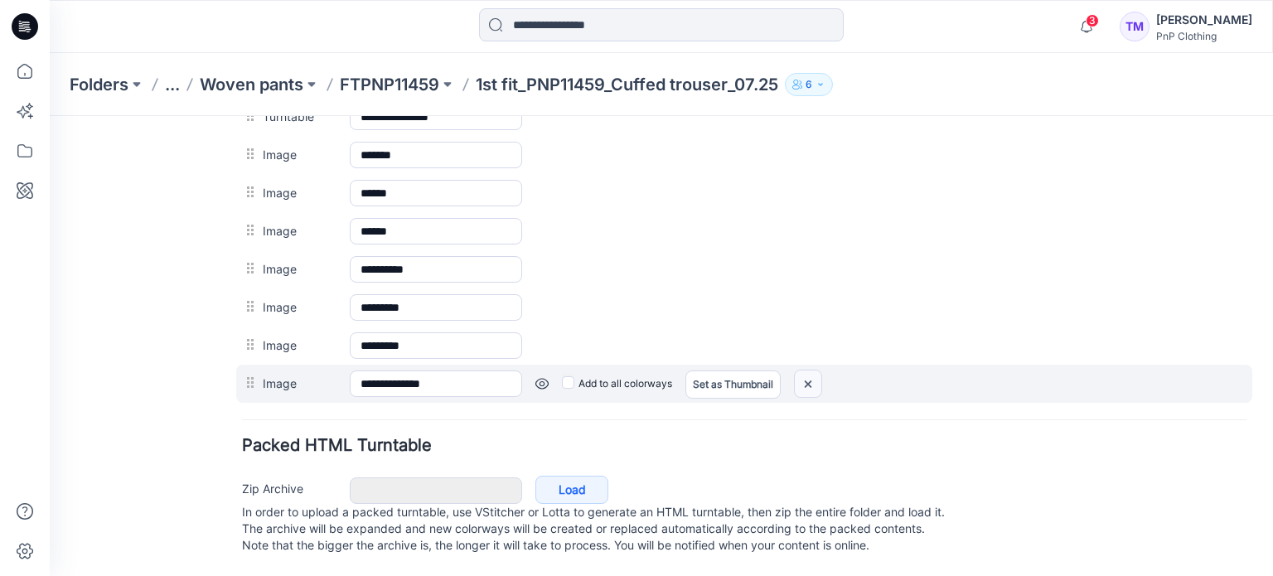
drag, startPoint x: 771, startPoint y: 175, endPoint x: 813, endPoint y: 368, distance: 197.7
click at [813, 370] on img at bounding box center [808, 383] width 27 height 27
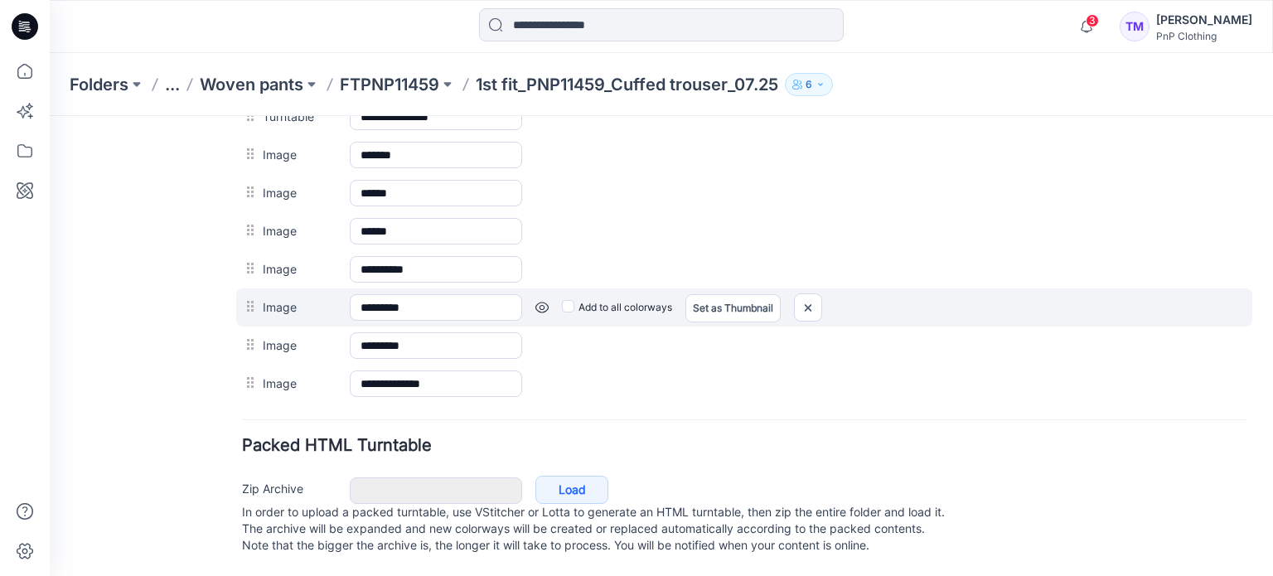
scroll to position [958, 0]
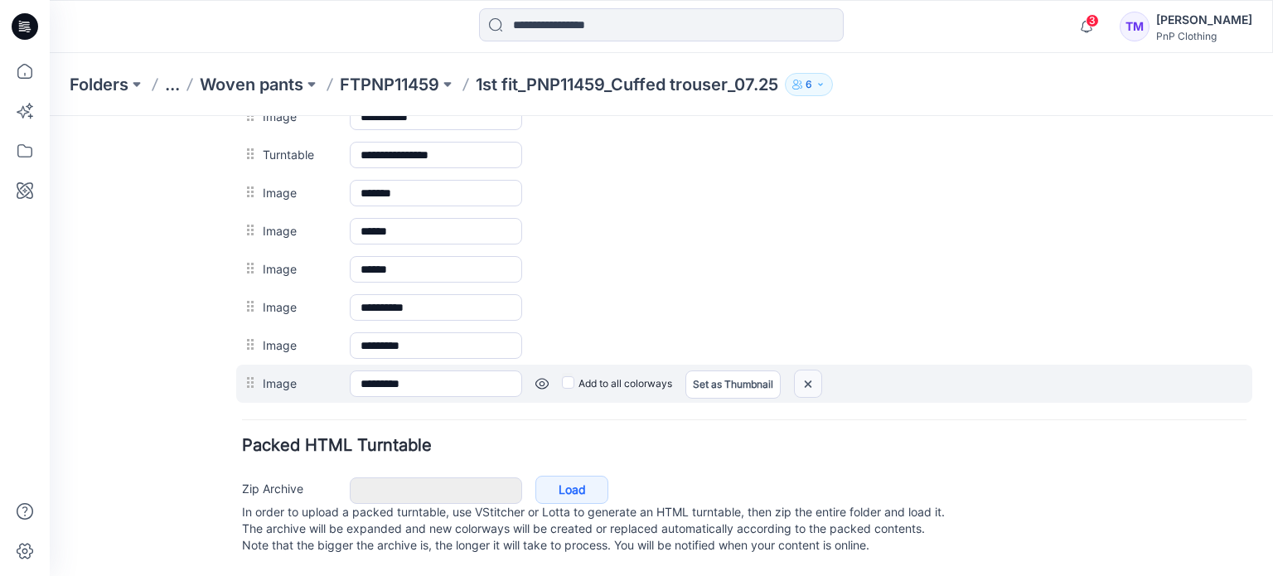
drag, startPoint x: 806, startPoint y: 366, endPoint x: 777, endPoint y: 172, distance: 197.0
click at [806, 370] on img at bounding box center [808, 383] width 27 height 27
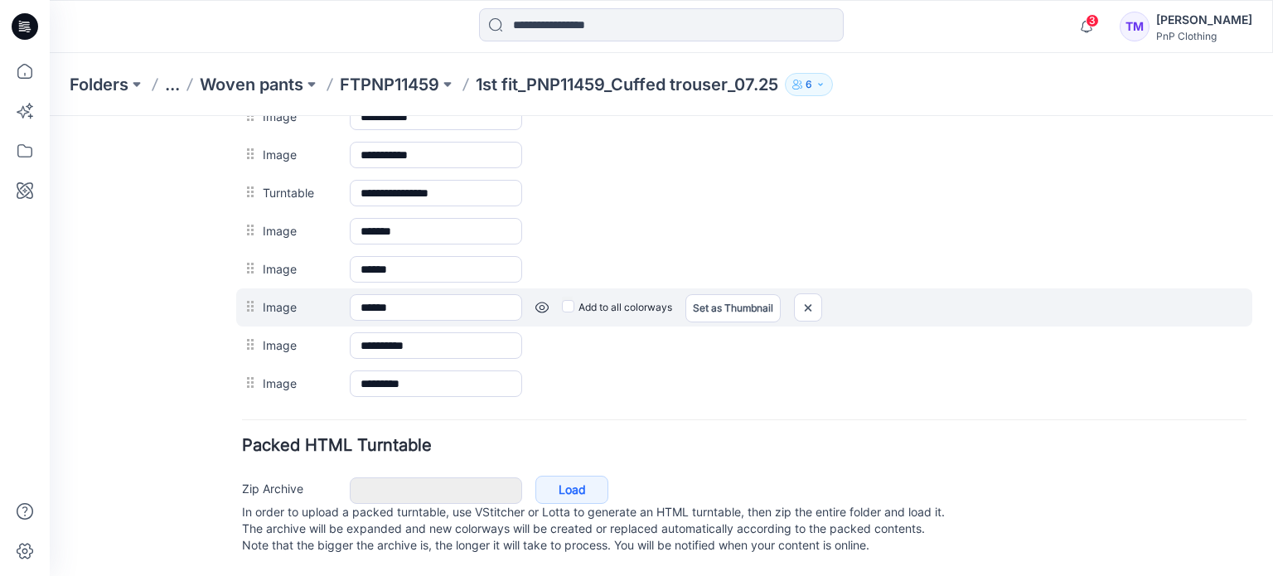
scroll to position [921, 0]
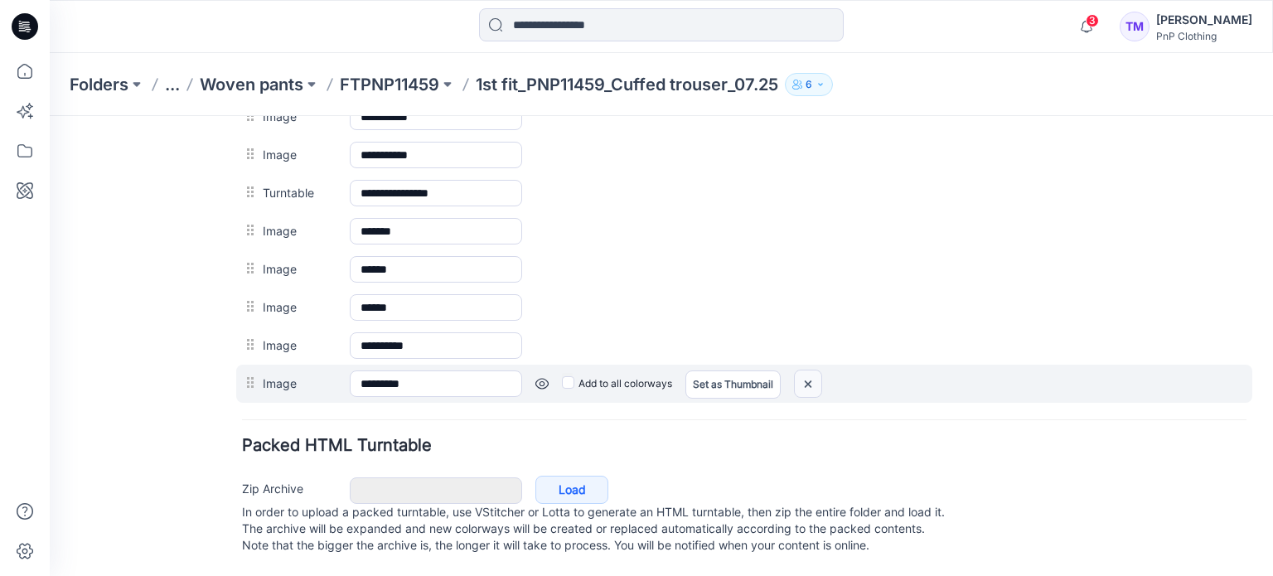
click at [811, 370] on img at bounding box center [808, 383] width 27 height 27
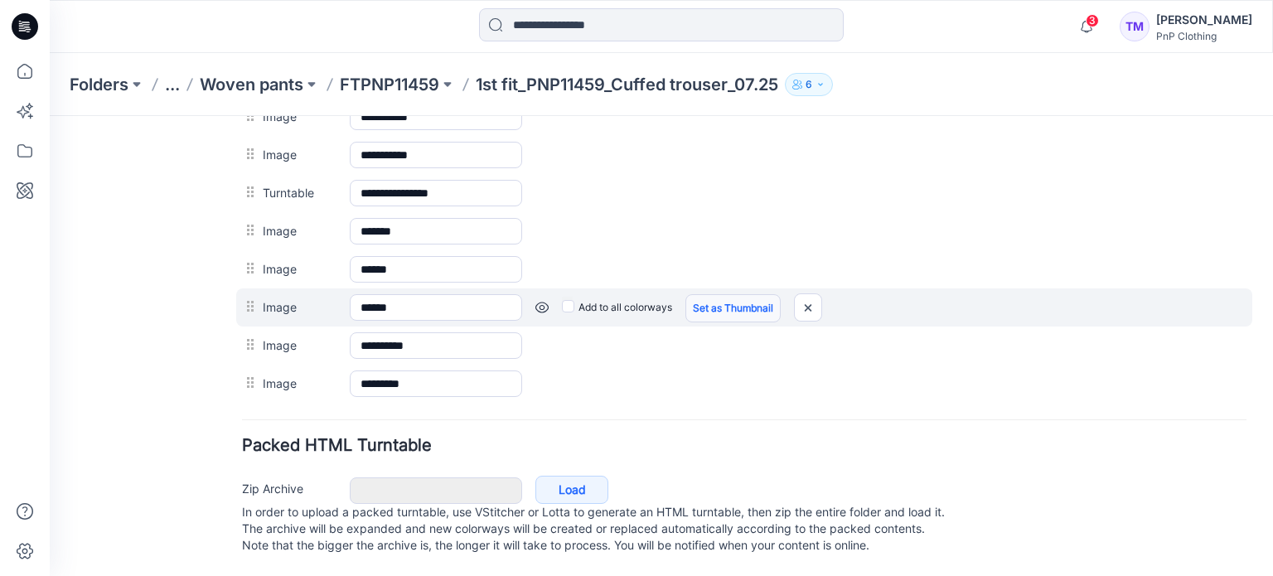
scroll to position [883, 0]
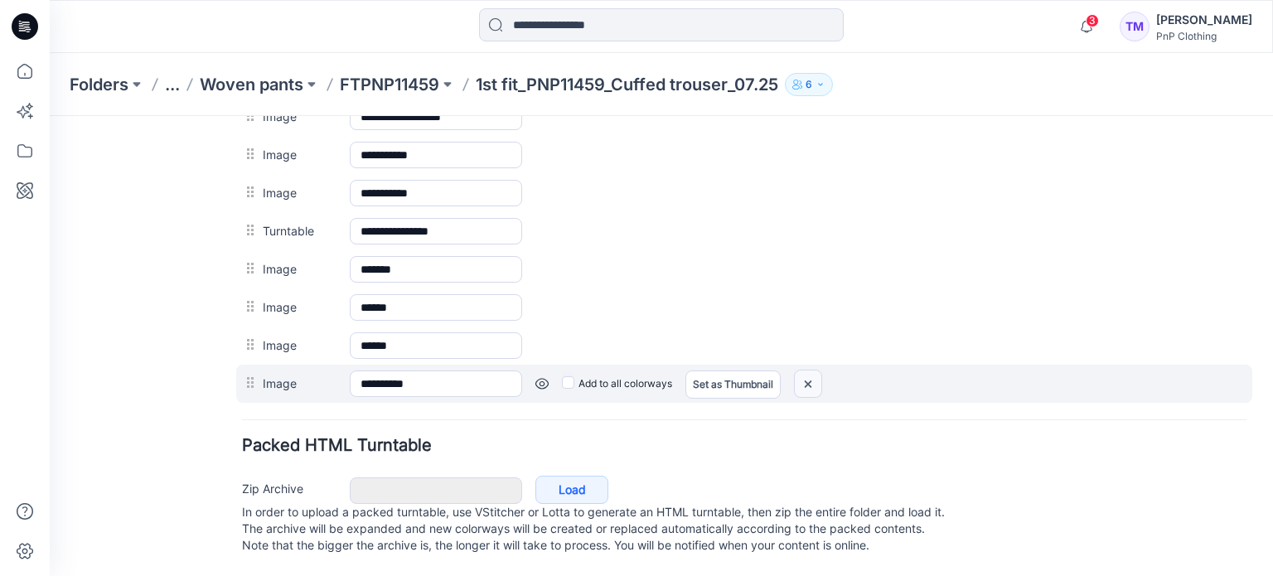
click at [806, 370] on img at bounding box center [808, 383] width 27 height 27
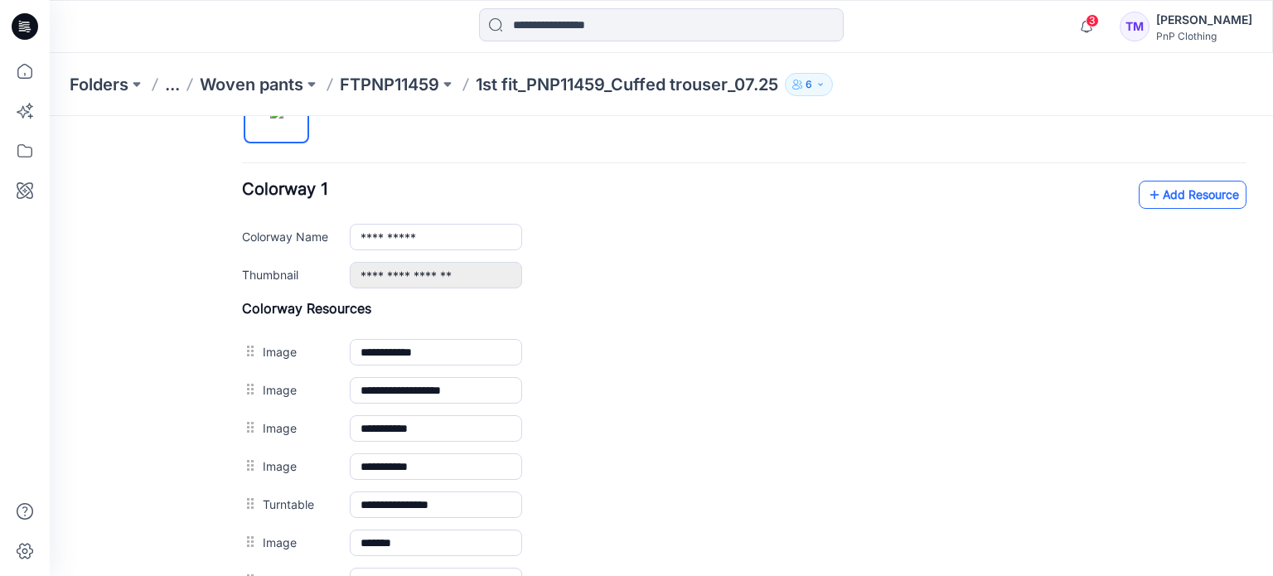
scroll to position [598, 0]
click at [1170, 198] on link "Add Resource" at bounding box center [1193, 196] width 108 height 28
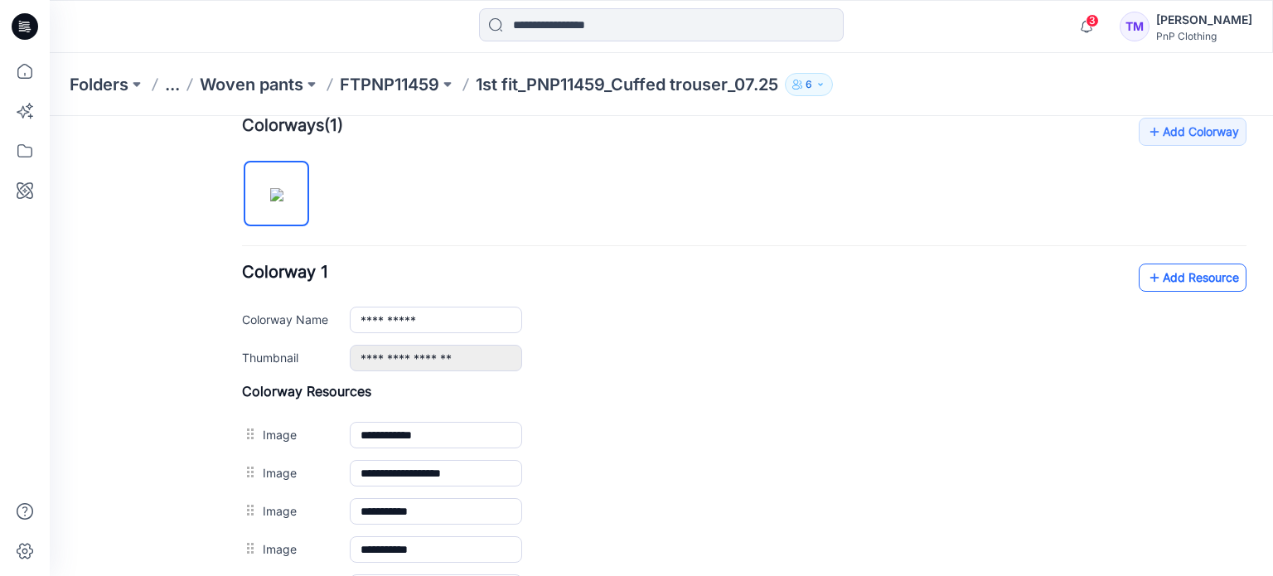
scroll to position [516, 0]
click at [1147, 281] on icon at bounding box center [1154, 278] width 17 height 27
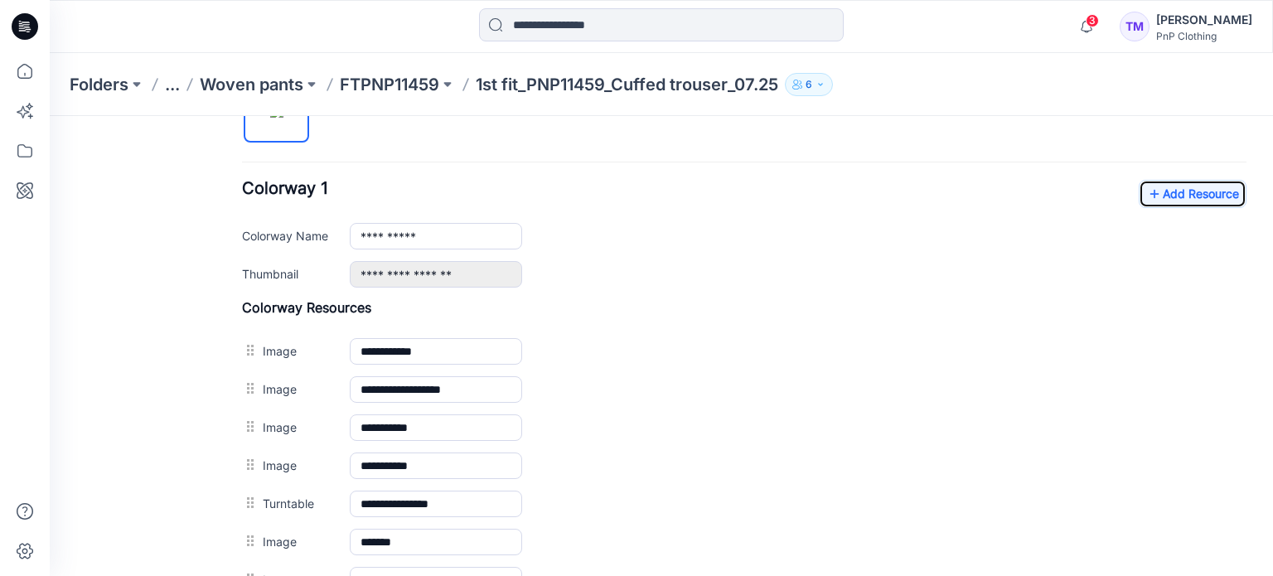
scroll to position [599, 0]
click at [1204, 195] on link "Add Resource" at bounding box center [1193, 195] width 108 height 28
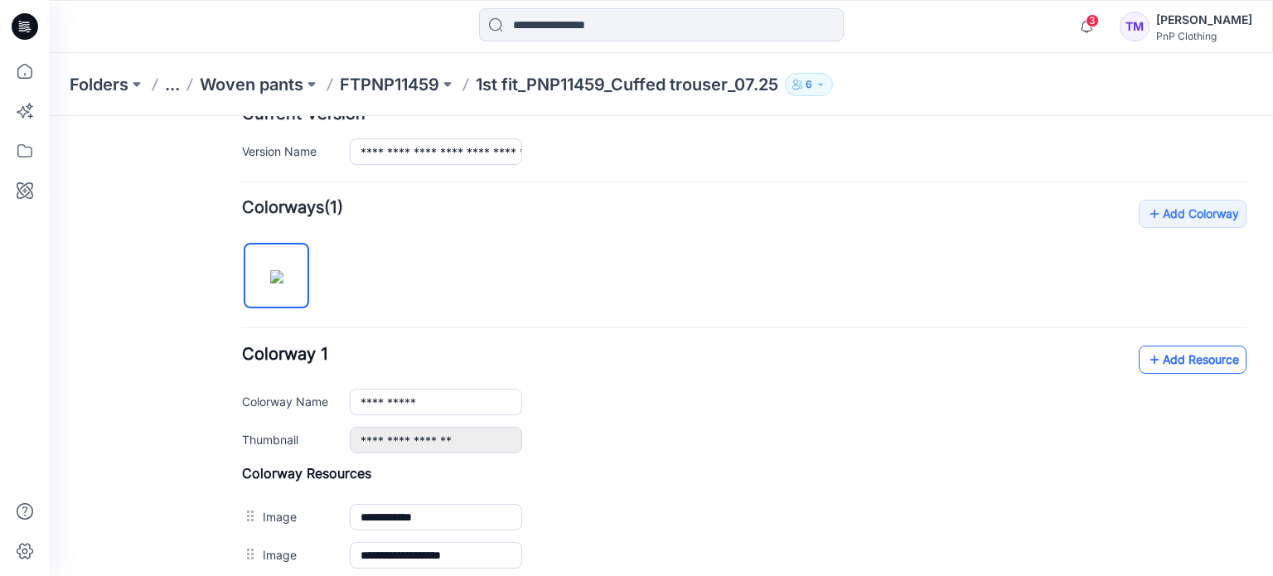
scroll to position [434, 0]
click at [1188, 348] on link "Add Resource" at bounding box center [1193, 360] width 108 height 28
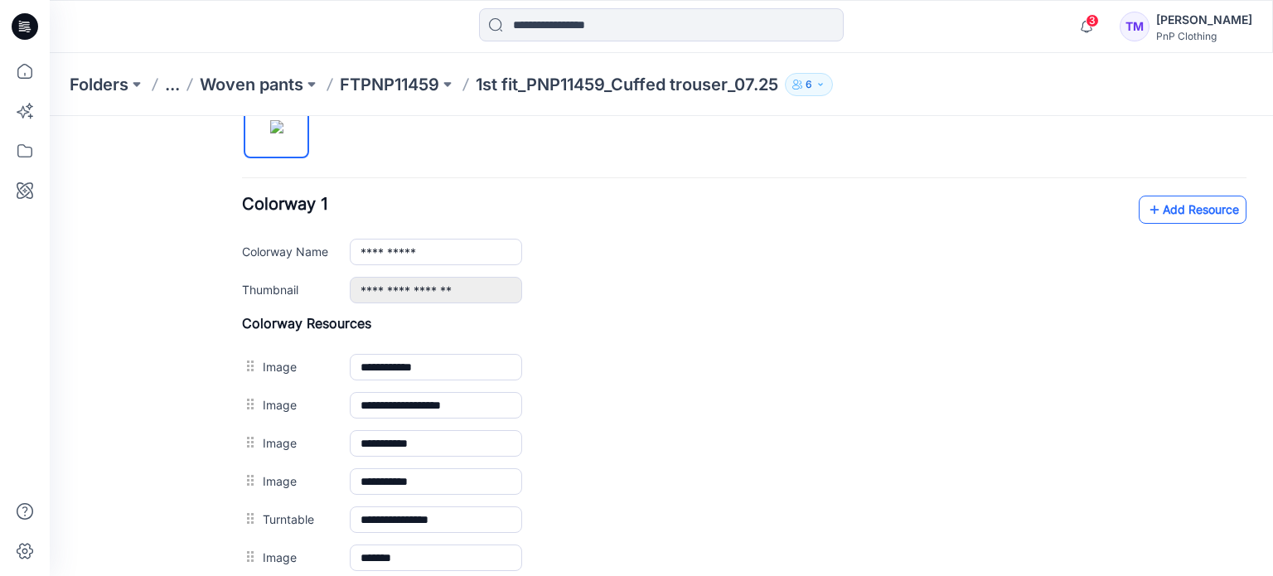
scroll to position [583, 0]
click at [1200, 198] on link "Add Resource" at bounding box center [1193, 210] width 108 height 28
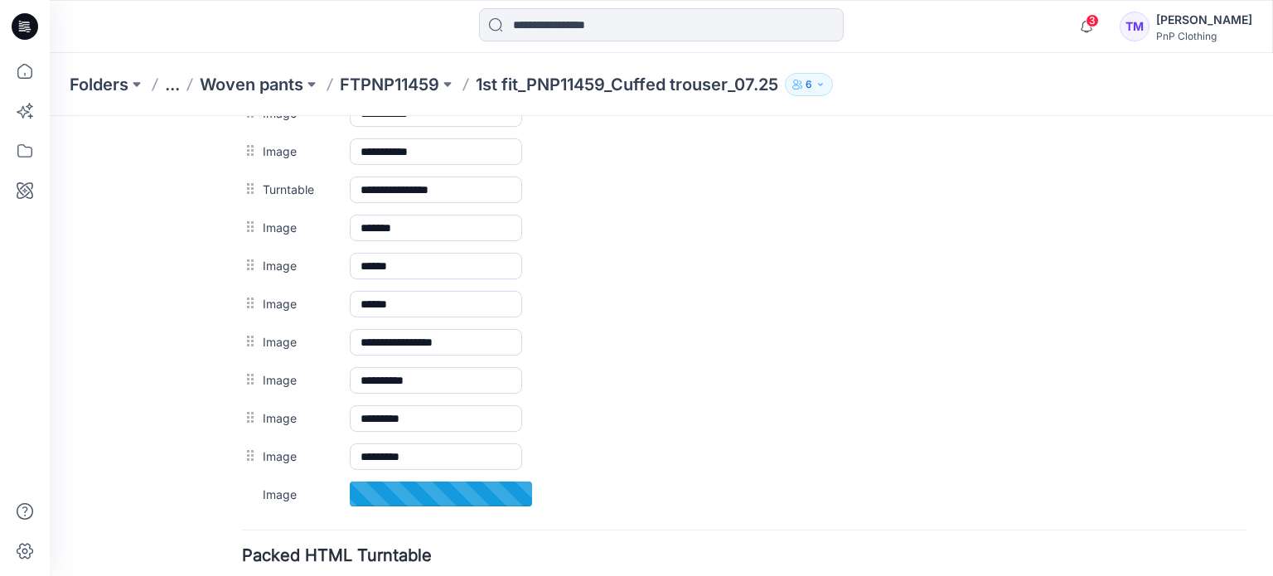
scroll to position [915, 0]
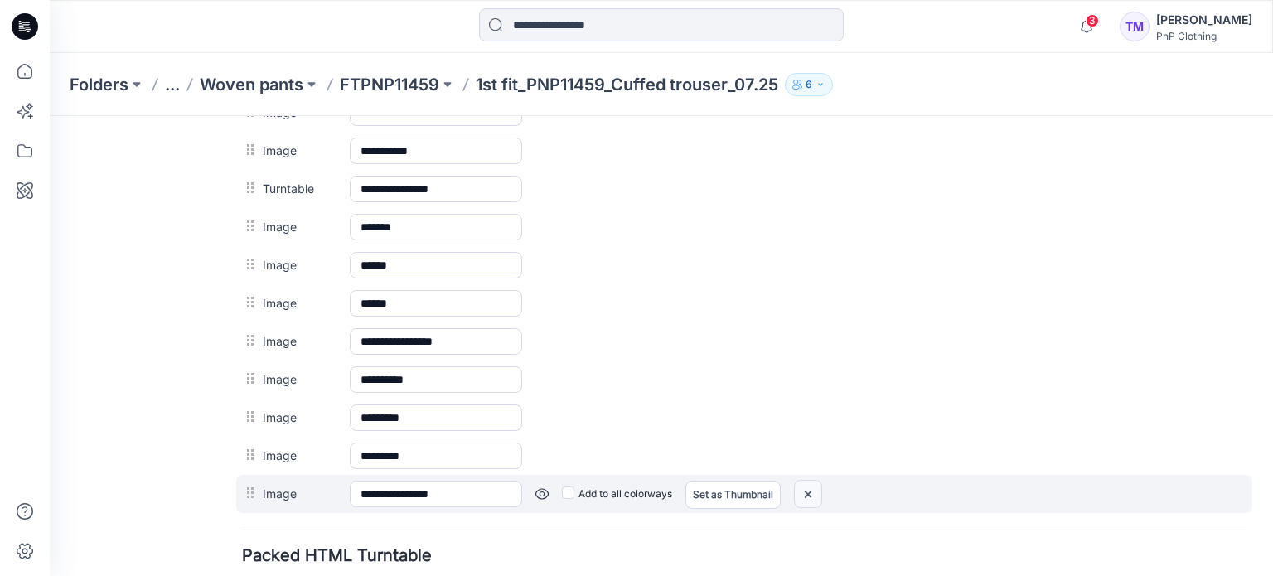
click at [811, 489] on img at bounding box center [808, 494] width 27 height 27
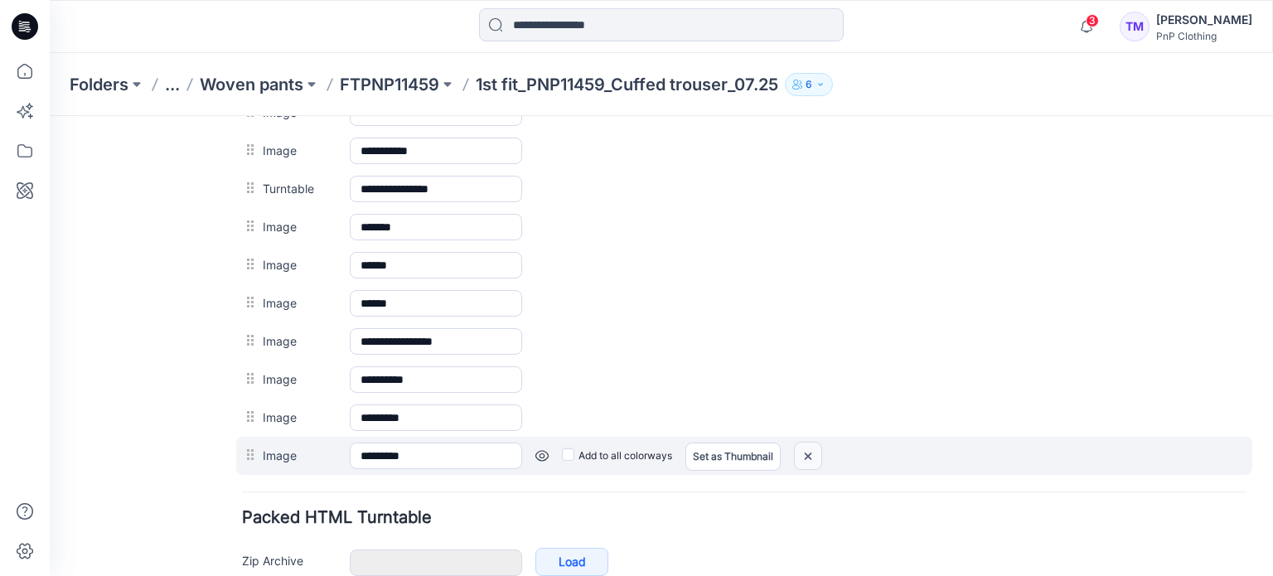
drag, startPoint x: 753, startPoint y: 178, endPoint x: 809, endPoint y: 450, distance: 277.6
click at [809, 450] on img at bounding box center [808, 456] width 27 height 27
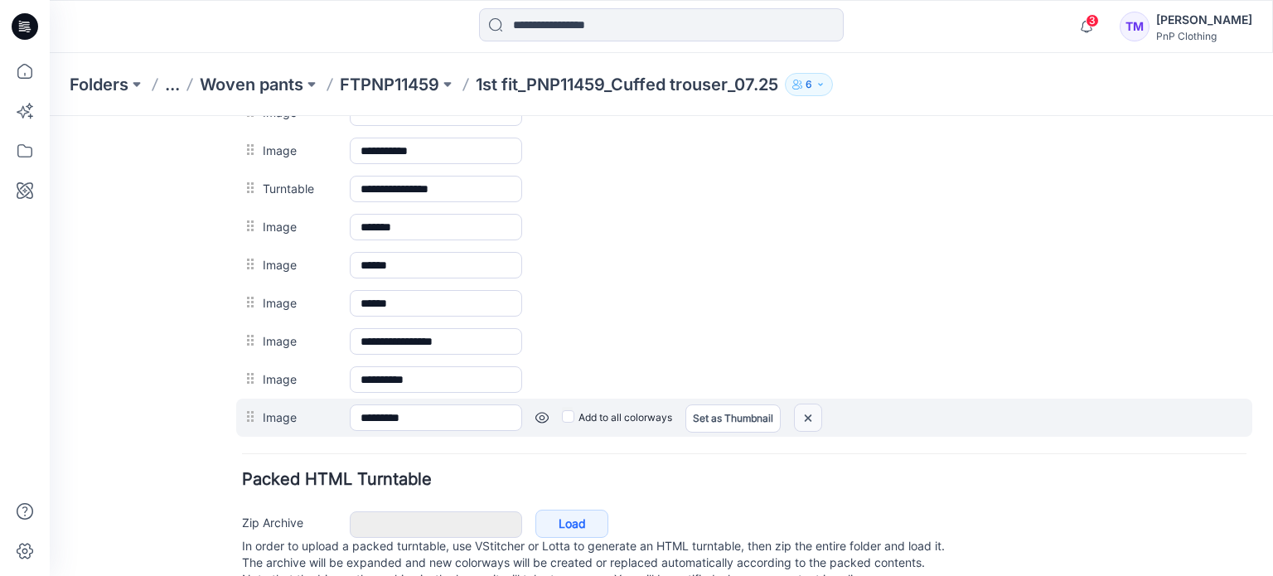
click at [805, 409] on img at bounding box center [808, 417] width 27 height 27
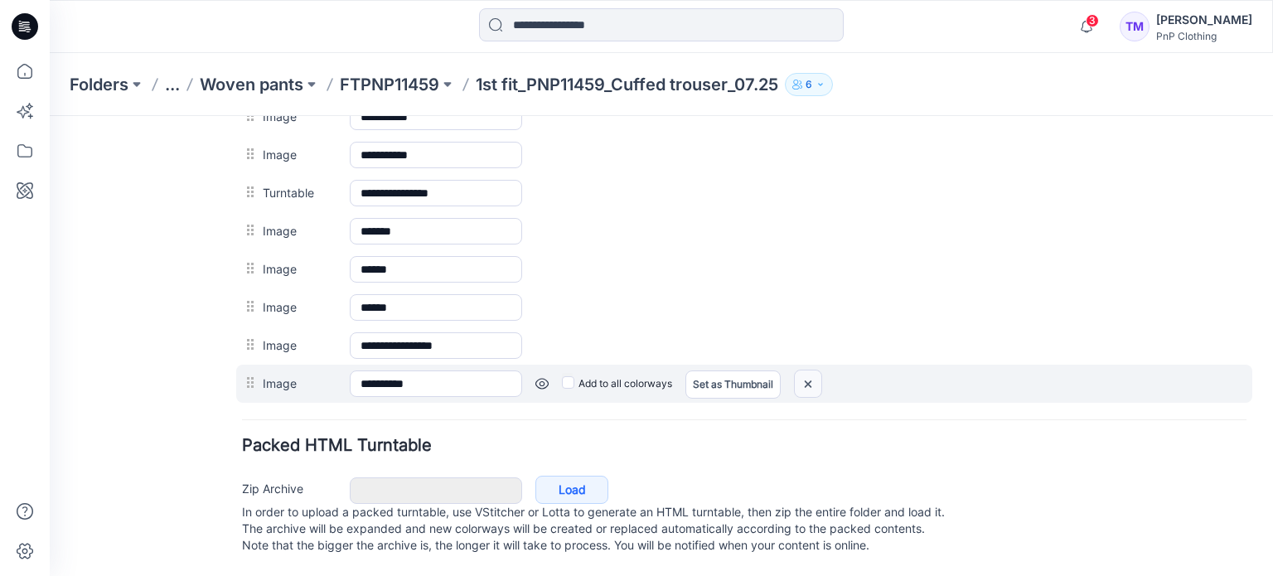
click at [809, 371] on img at bounding box center [808, 383] width 27 height 27
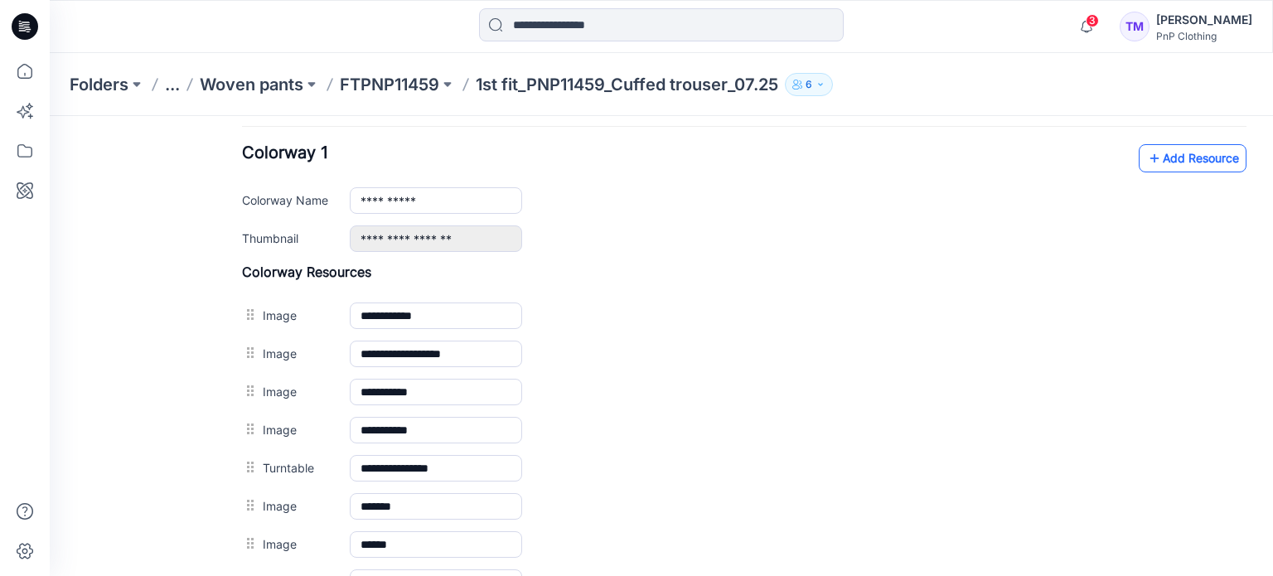
scroll to position [635, 0]
click at [1169, 158] on link "Add Resource" at bounding box center [1193, 159] width 108 height 28
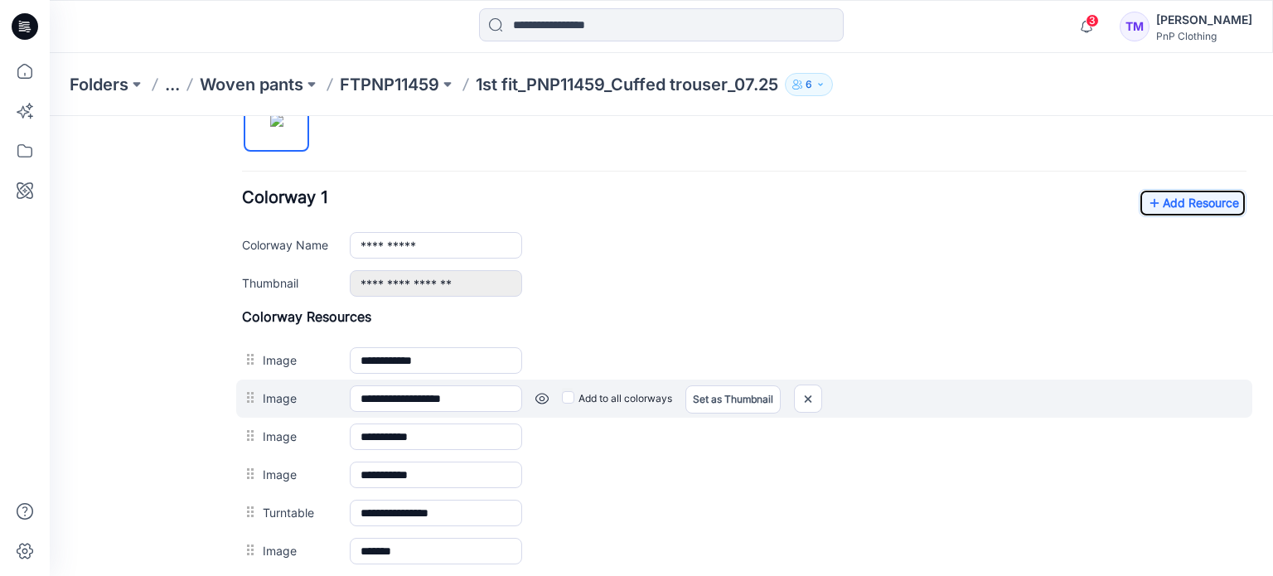
scroll to position [590, 0]
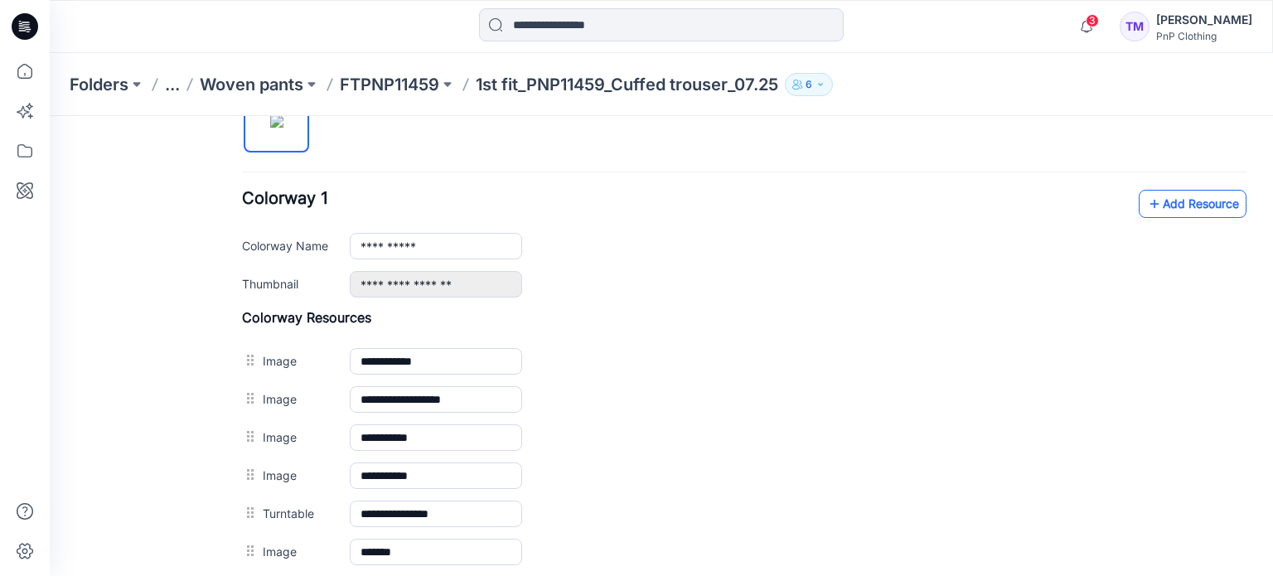
click at [1164, 193] on link "Add Resource" at bounding box center [1193, 204] width 108 height 28
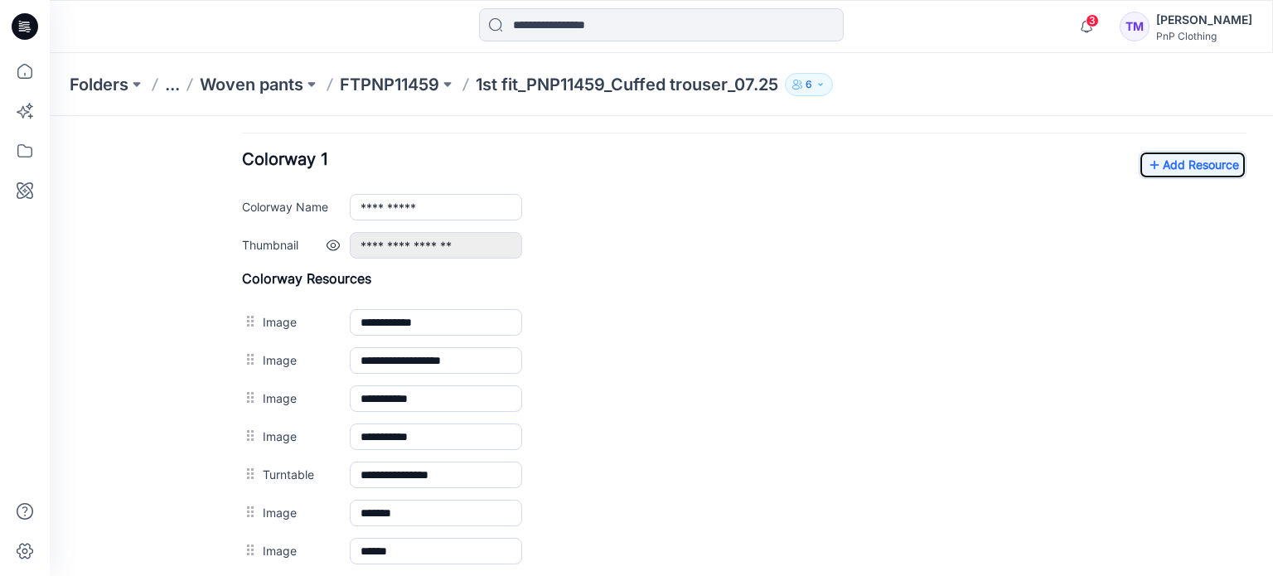
scroll to position [628, 0]
click at [1193, 164] on link "Add Resource" at bounding box center [1193, 166] width 108 height 28
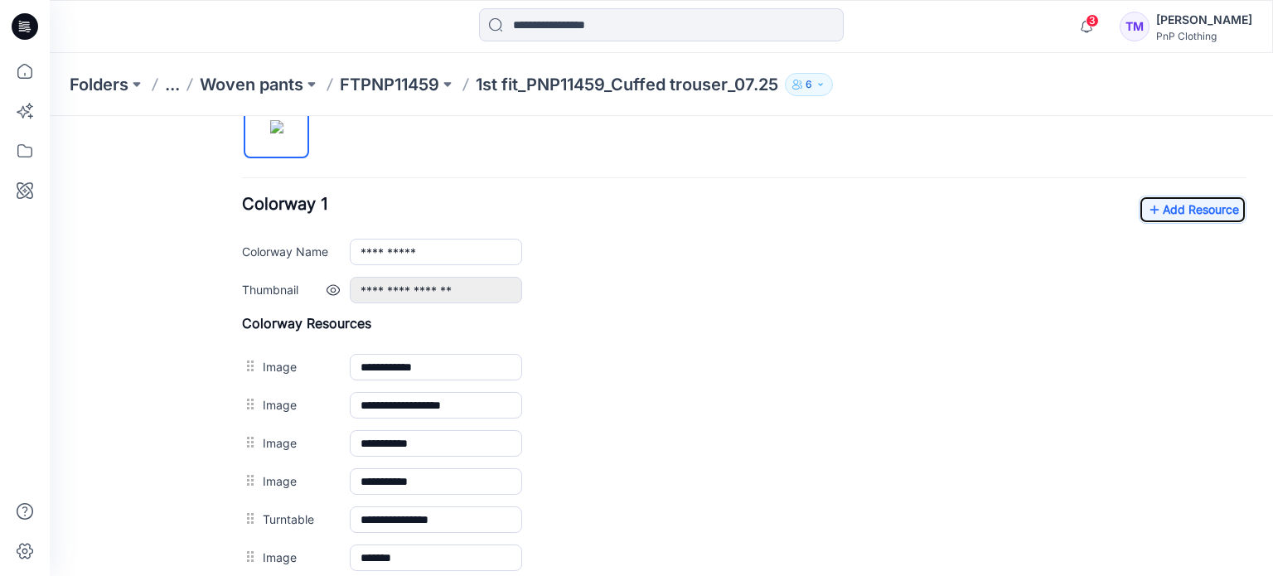
scroll to position [583, 0]
click at [1151, 203] on link "Add Resource" at bounding box center [1193, 210] width 108 height 28
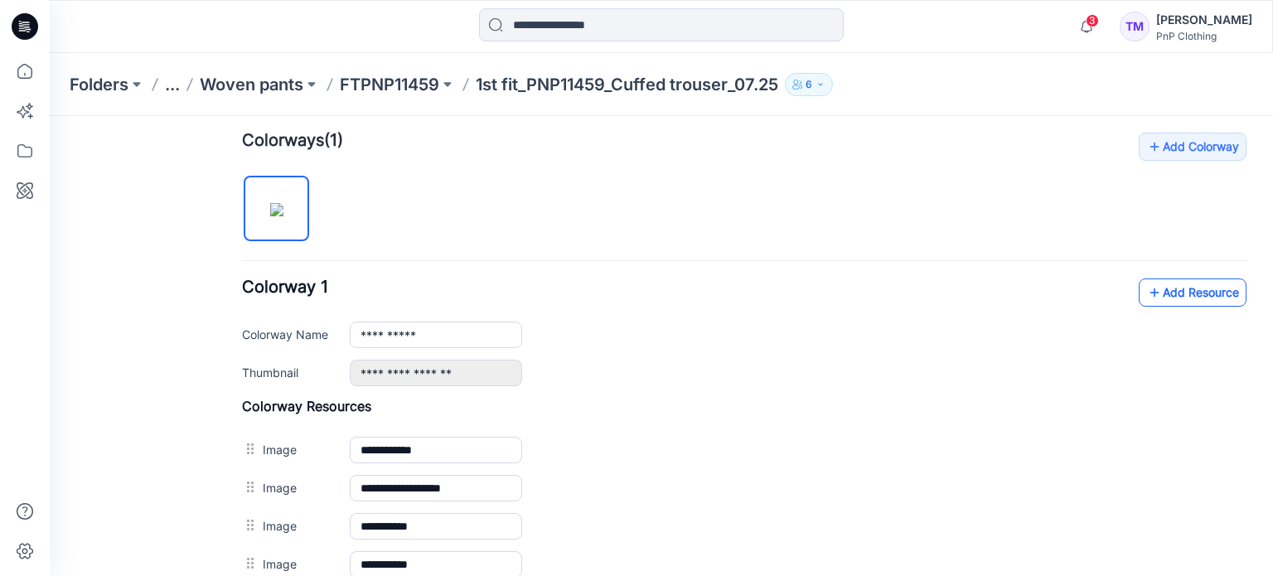
scroll to position [501, 0]
click at [1177, 293] on link "Add Resource" at bounding box center [1193, 293] width 108 height 28
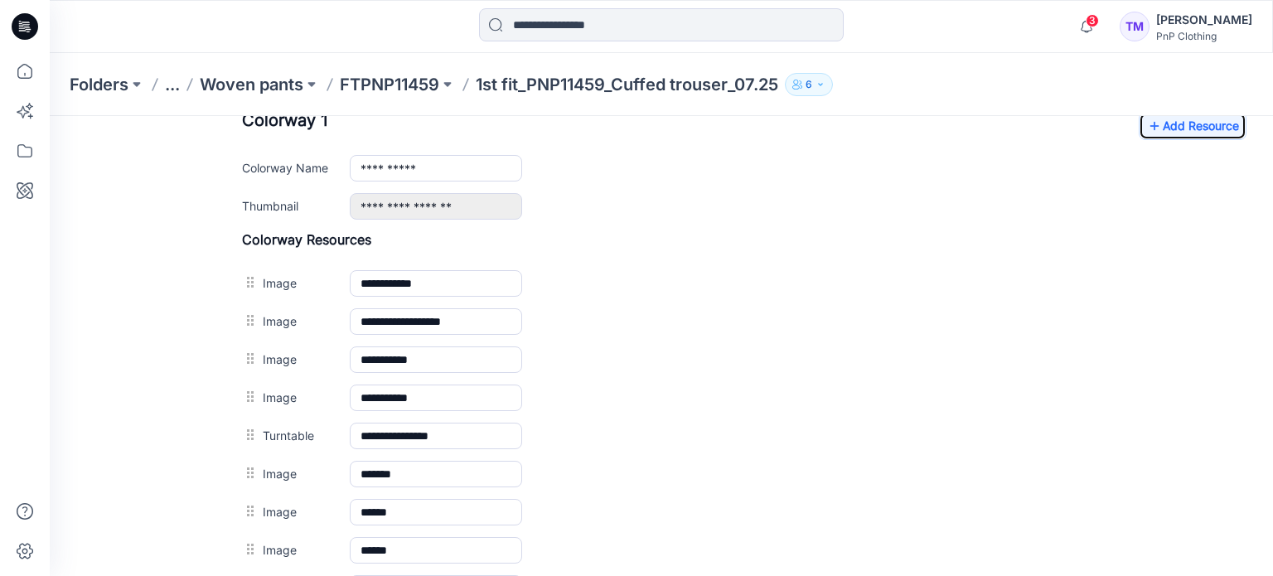
scroll to position [667, 0]
click at [1198, 133] on link "Add Resource" at bounding box center [1193, 127] width 108 height 28
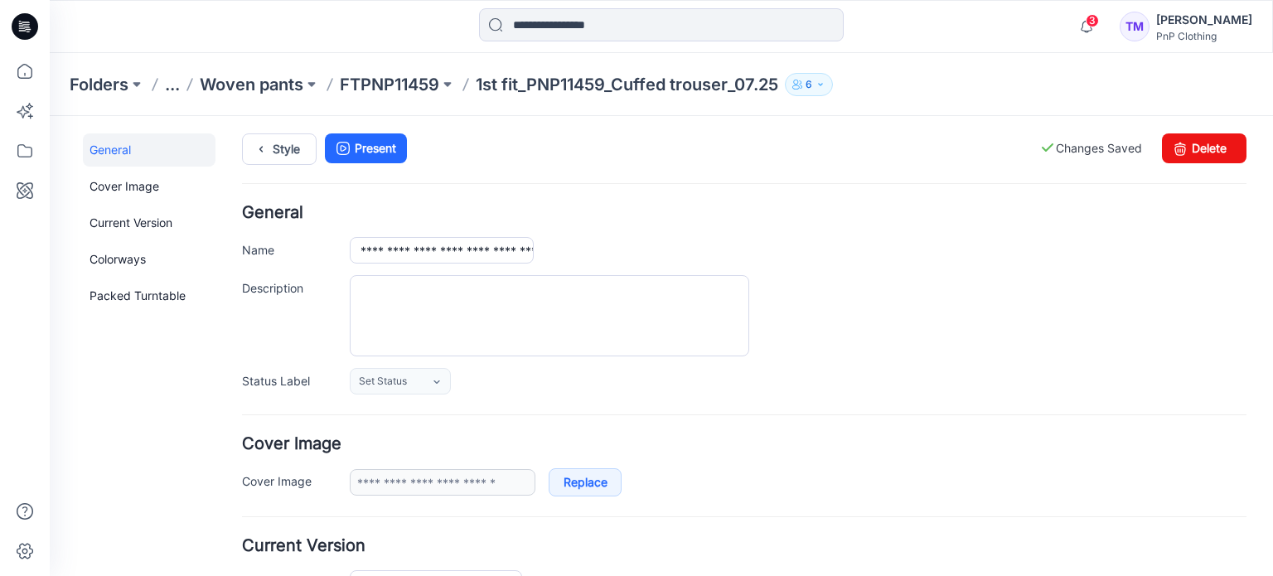
scroll to position [0, 0]
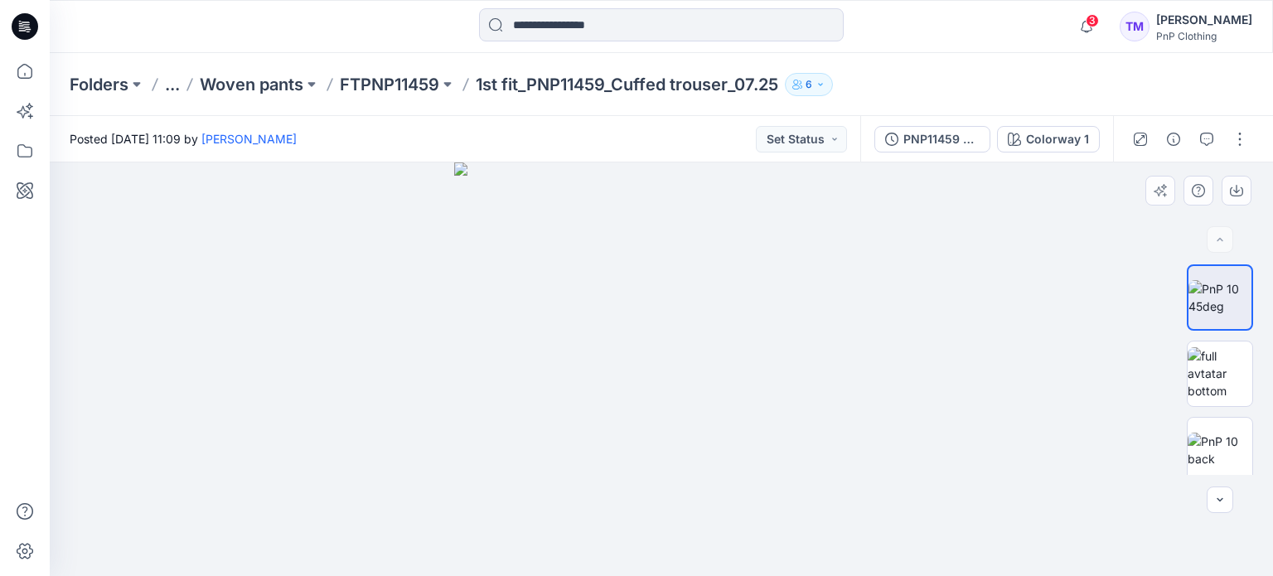
click at [925, 278] on div at bounding box center [661, 369] width 1223 height 414
click at [845, 142] on button "Set Status" at bounding box center [801, 139] width 91 height 27
click at [821, 254] on span "3D Fit Rejected" at bounding box center [771, 253] width 115 height 23
click at [1238, 140] on button "button" at bounding box center [1240, 139] width 27 height 27
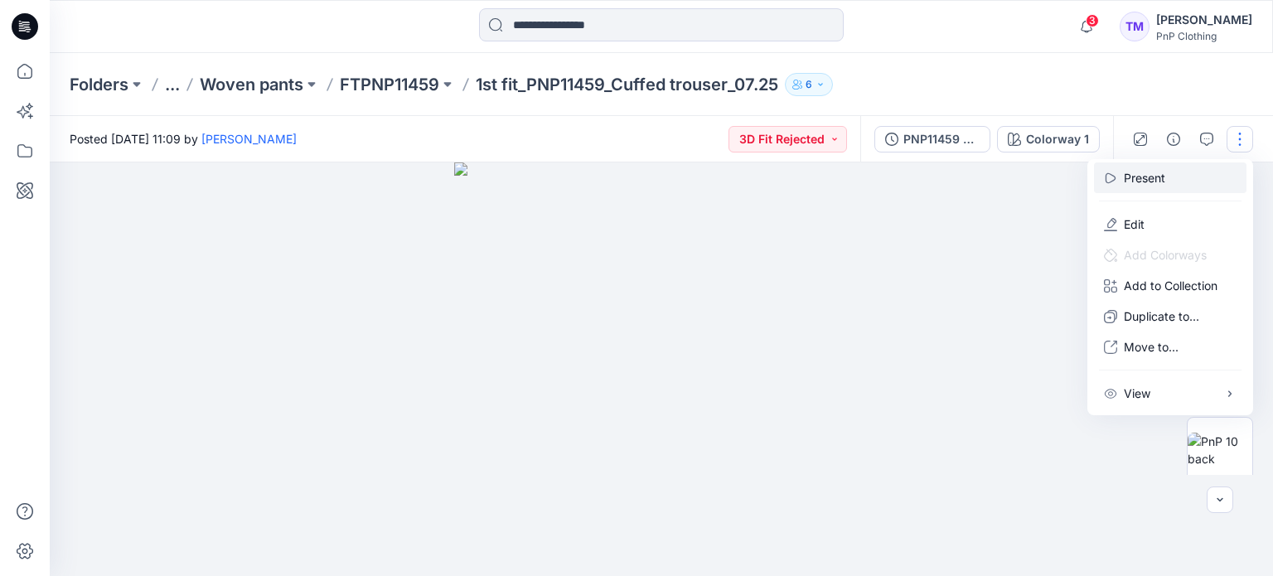
click at [1133, 177] on p "Present" at bounding box center [1144, 177] width 41 height 17
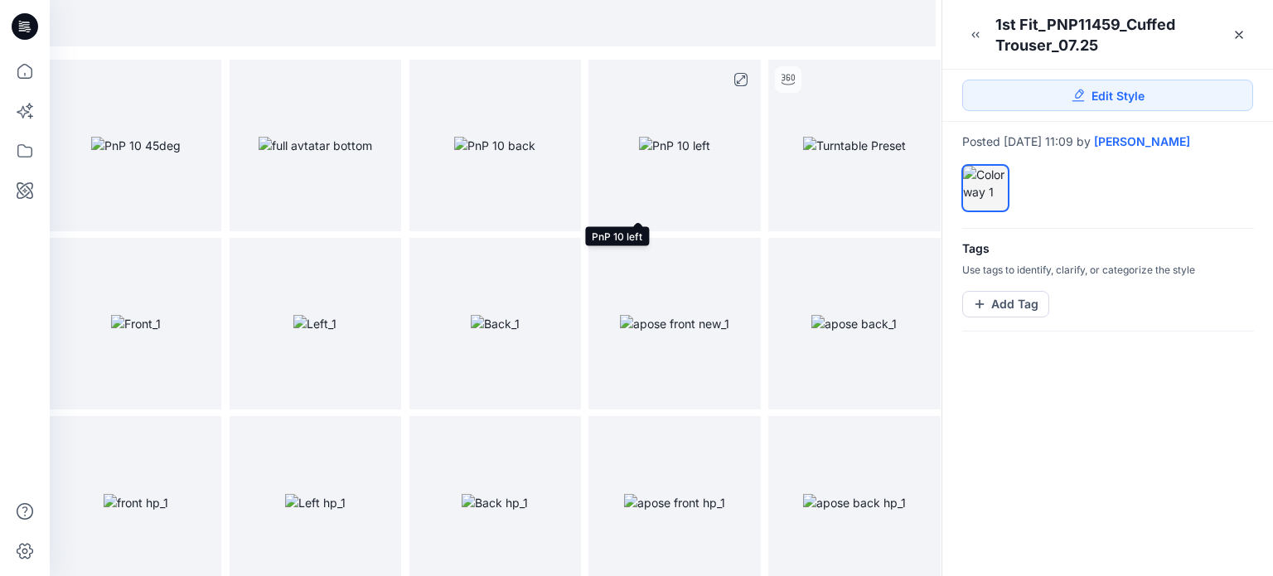
scroll to position [363, 0]
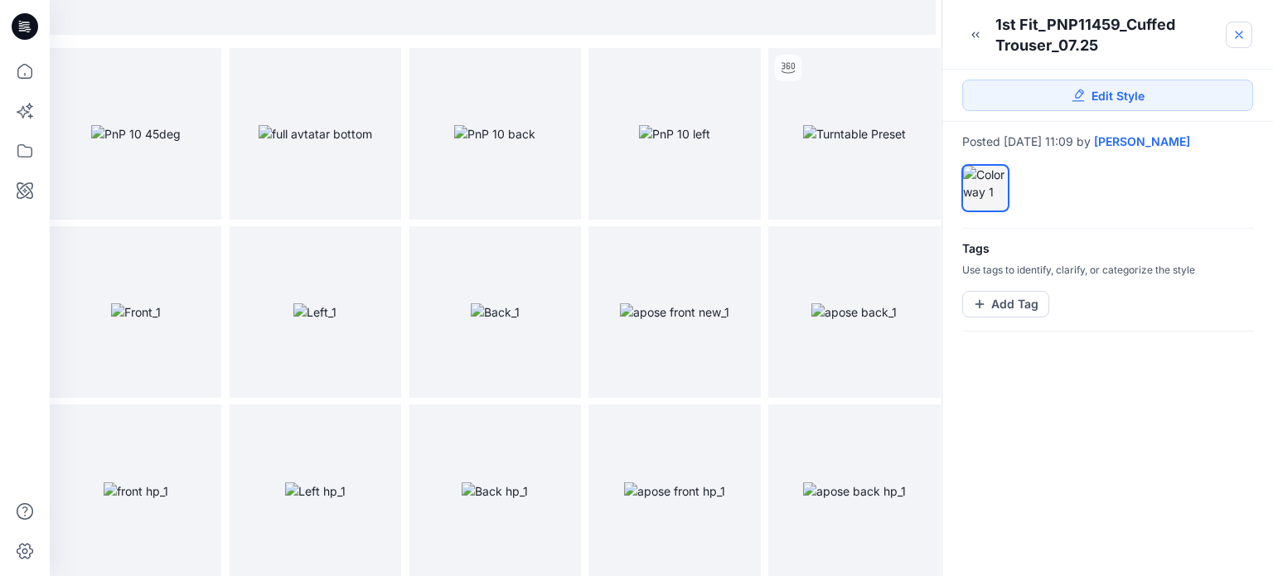
click at [1240, 36] on icon at bounding box center [1238, 34] width 13 height 13
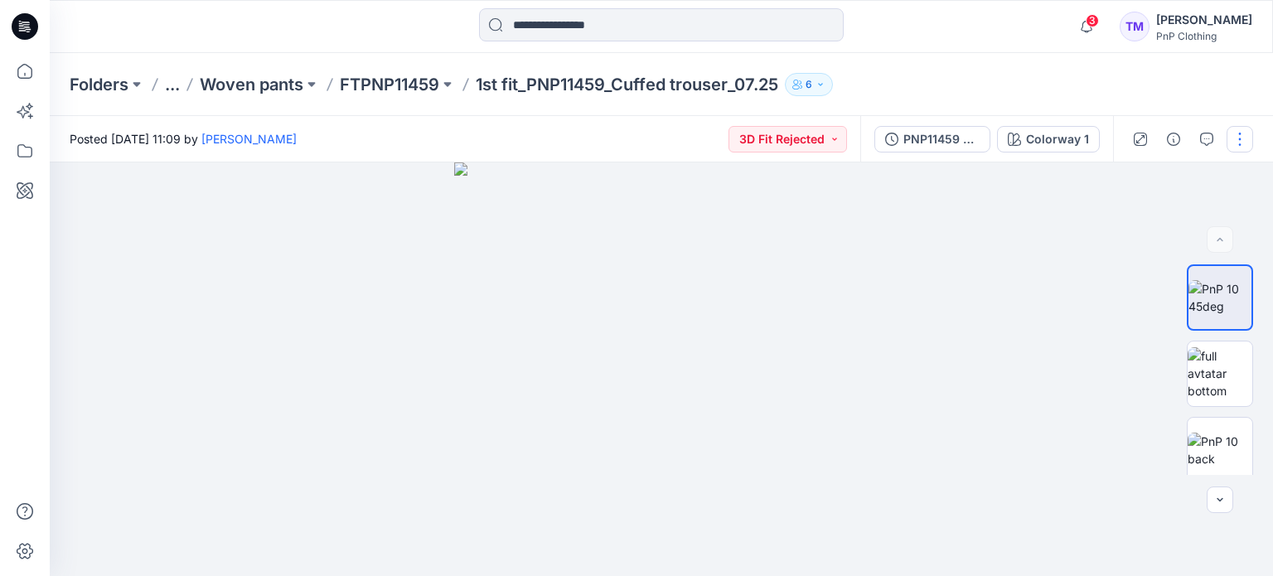
click at [1247, 152] on button "button" at bounding box center [1240, 139] width 27 height 27
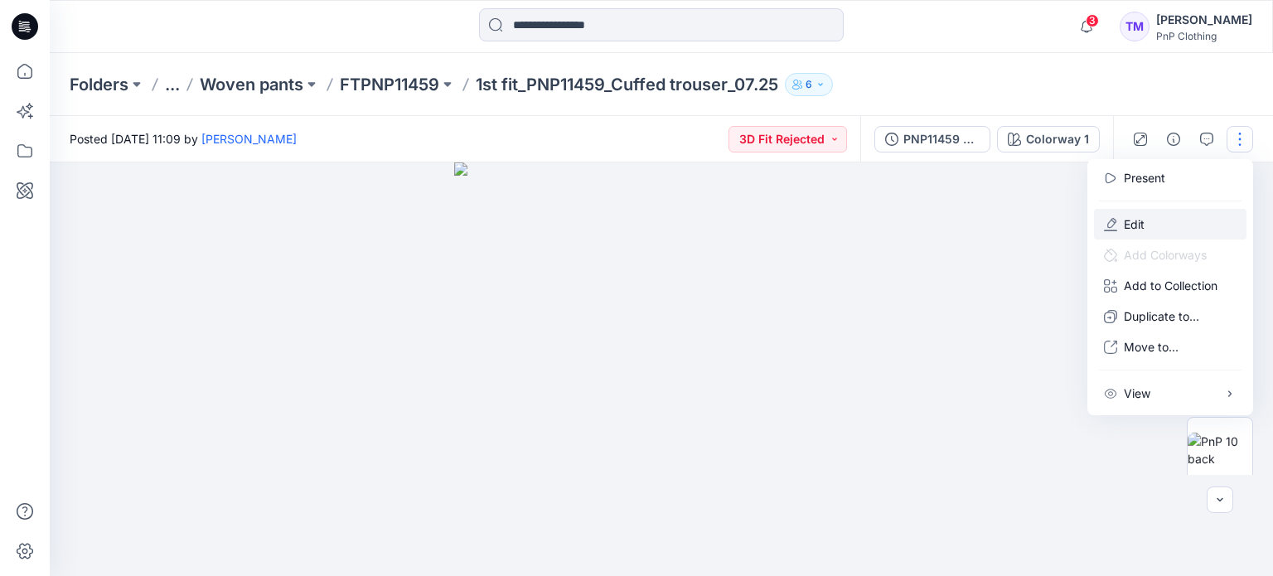
click at [1137, 228] on p "Edit" at bounding box center [1134, 223] width 21 height 17
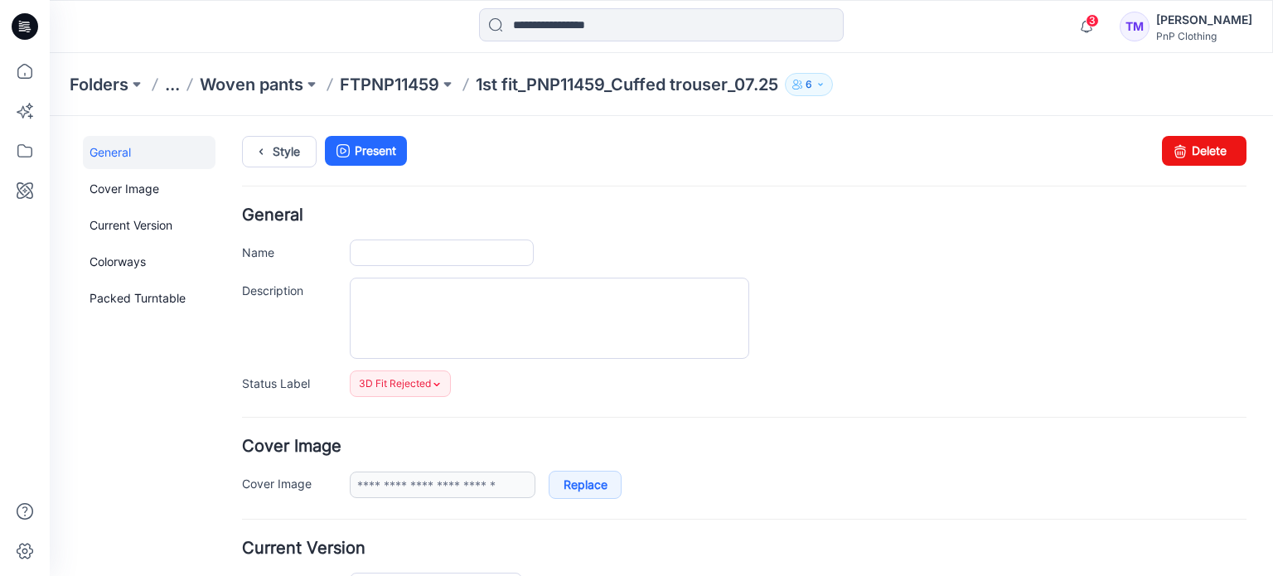
type input "**********"
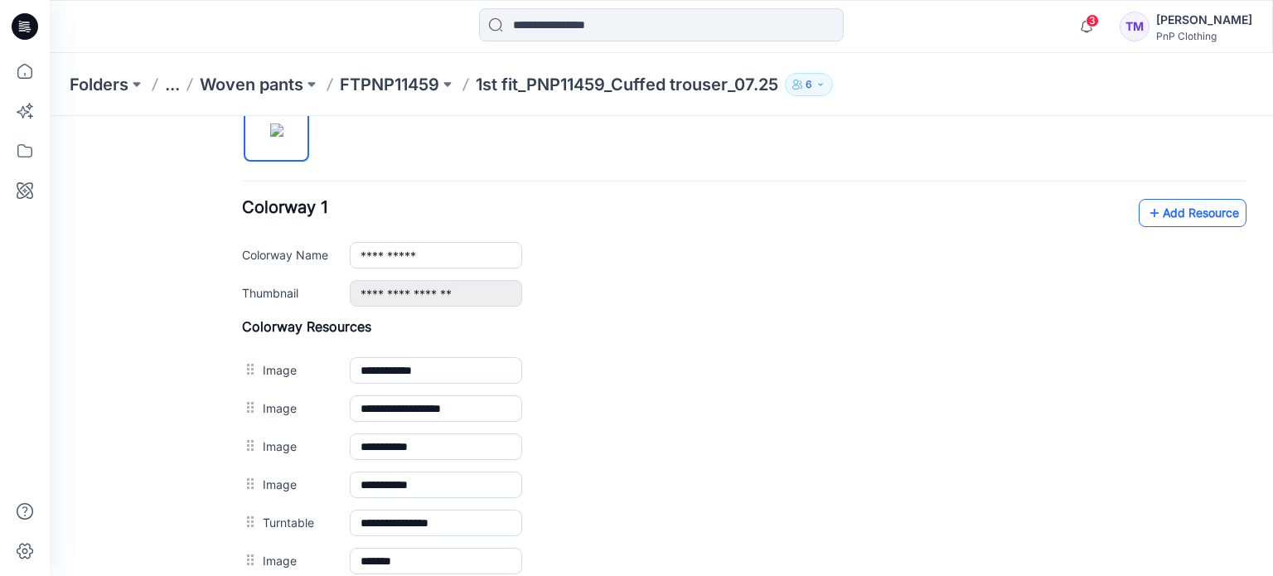
scroll to position [580, 0]
click at [1179, 211] on link "Add Resource" at bounding box center [1193, 214] width 108 height 28
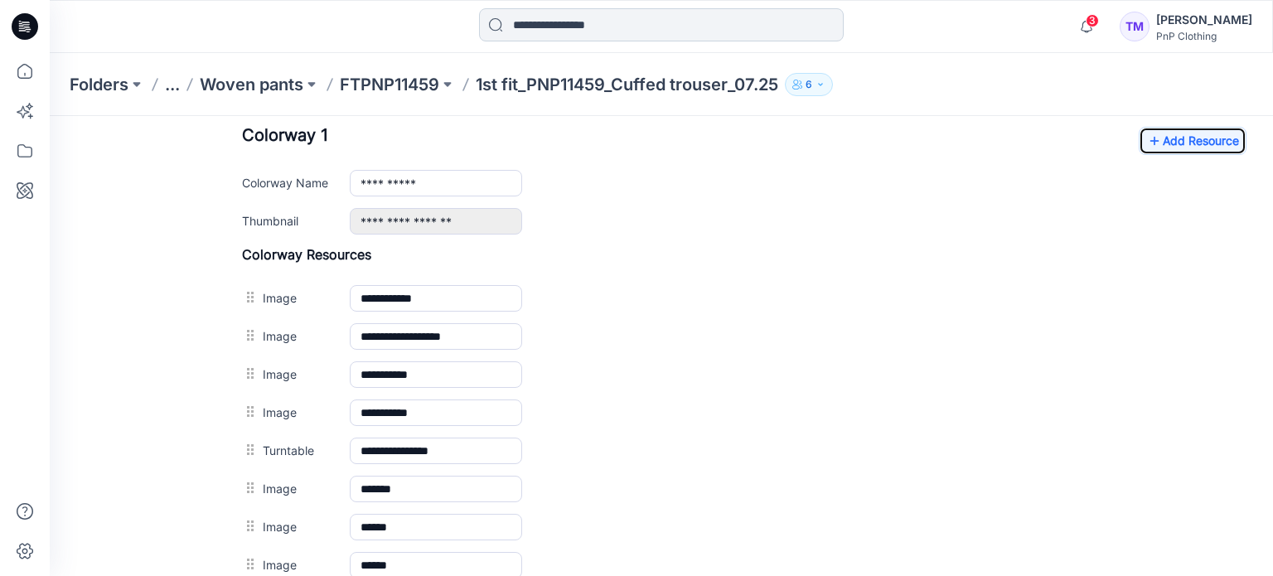
scroll to position [653, 0]
click at [1209, 138] on link "Add Resource" at bounding box center [1193, 141] width 108 height 28
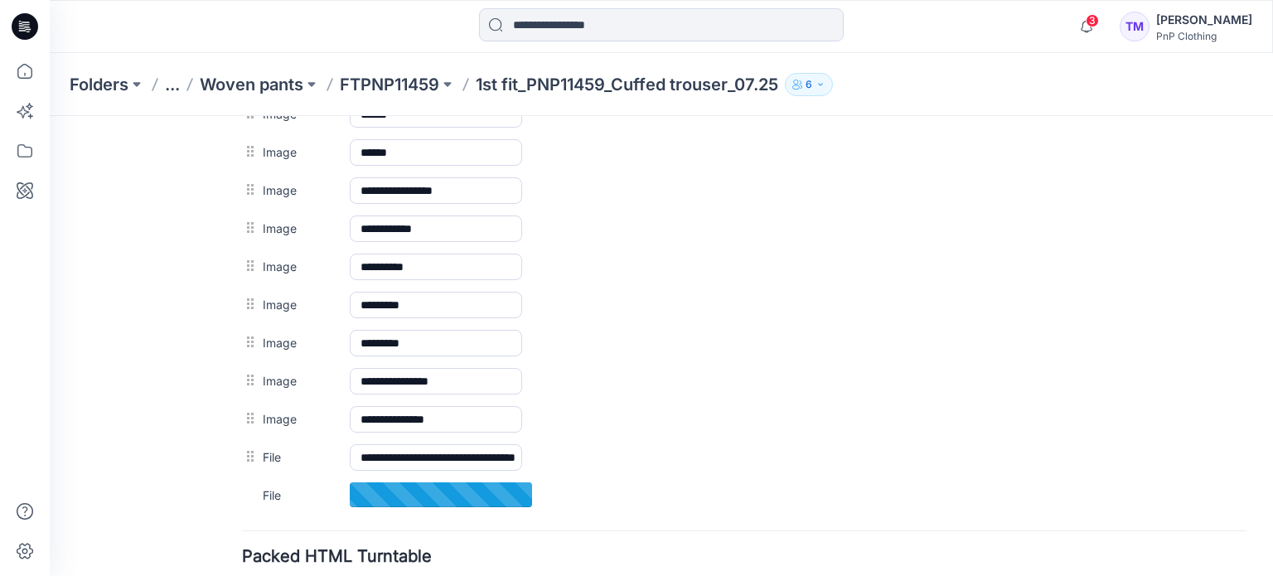
scroll to position [1067, 0]
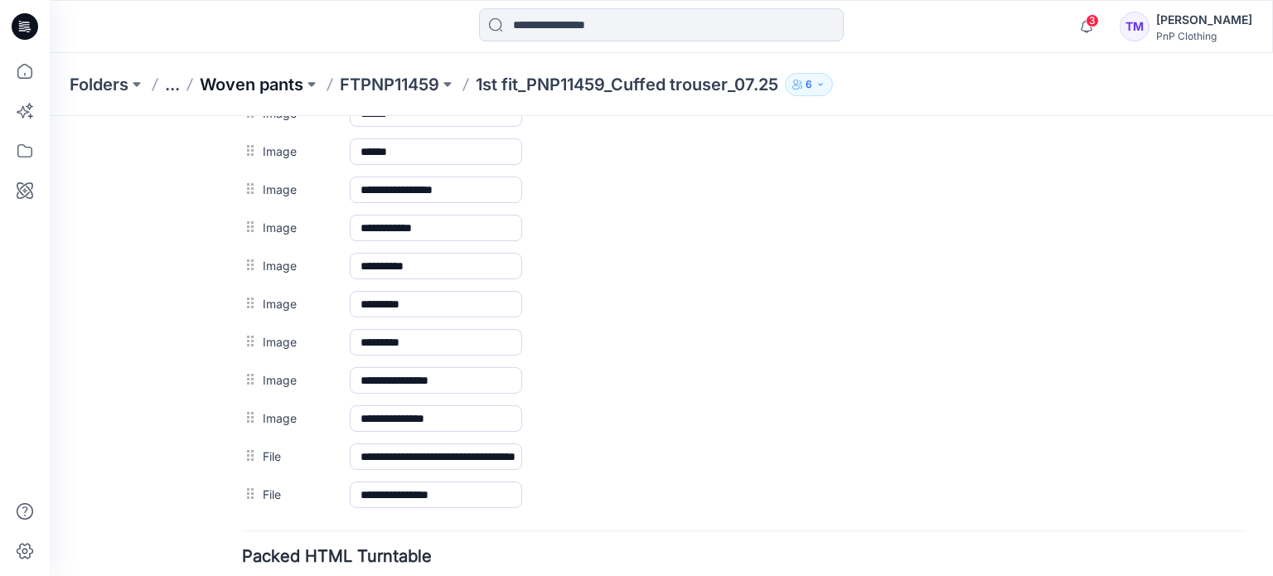
click at [279, 85] on p "Woven pants" at bounding box center [252, 84] width 104 height 23
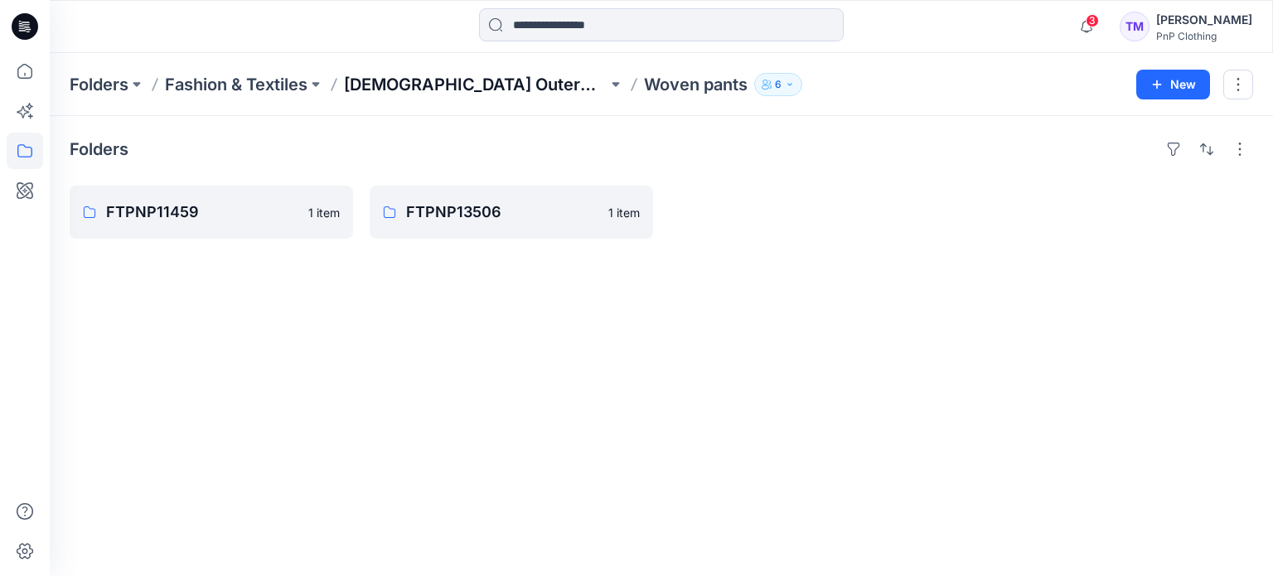
click at [410, 88] on p "[DEMOGRAPHIC_DATA] Outerwear" at bounding box center [476, 84] width 264 height 23
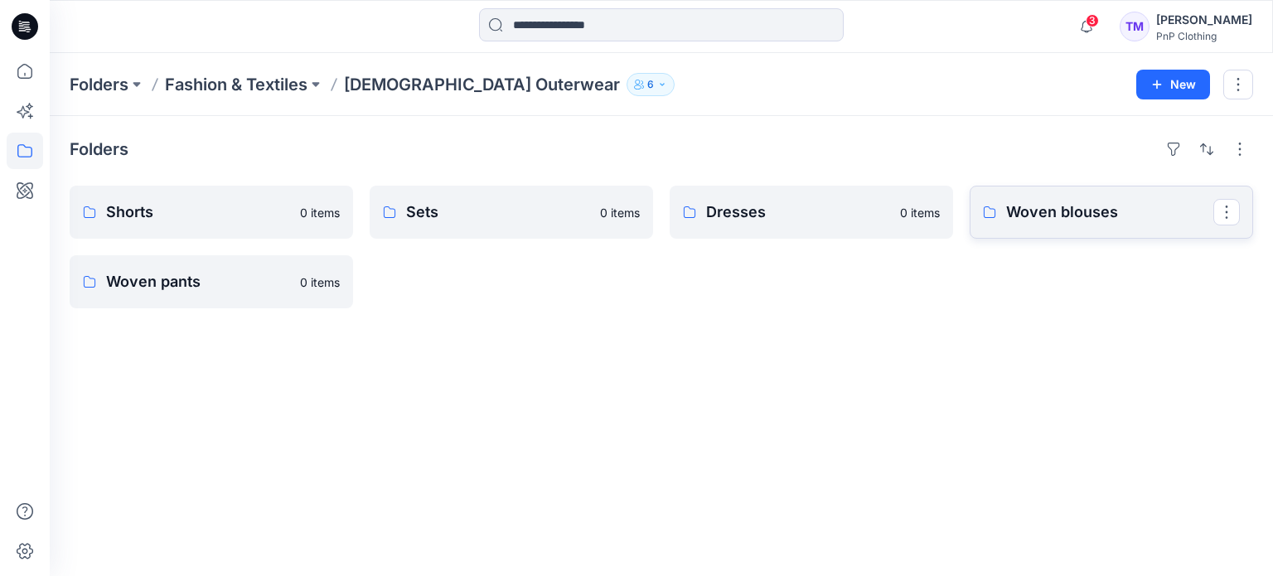
click at [1055, 215] on p "Woven blouses" at bounding box center [1109, 212] width 207 height 23
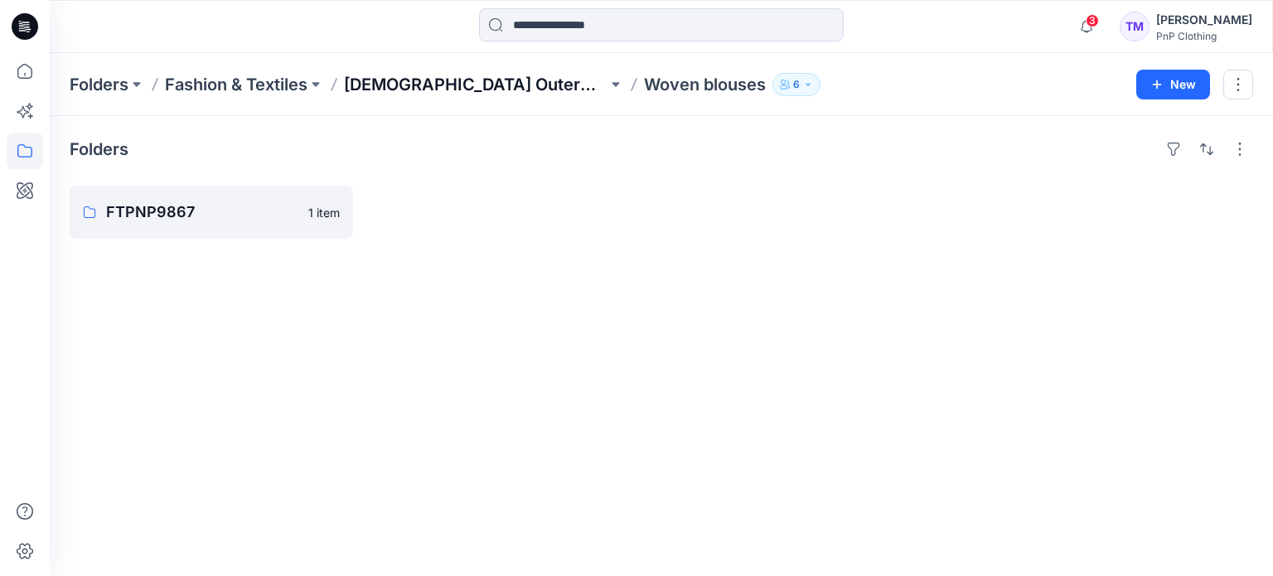
drag, startPoint x: 437, startPoint y: 69, endPoint x: 452, endPoint y: 79, distance: 17.9
click at [438, 69] on div "Folders Fashion & Textiles Ladies Outerwear Woven blouses 6 New" at bounding box center [661, 84] width 1223 height 63
click at [457, 91] on p "[DEMOGRAPHIC_DATA] Outerwear" at bounding box center [476, 84] width 264 height 23
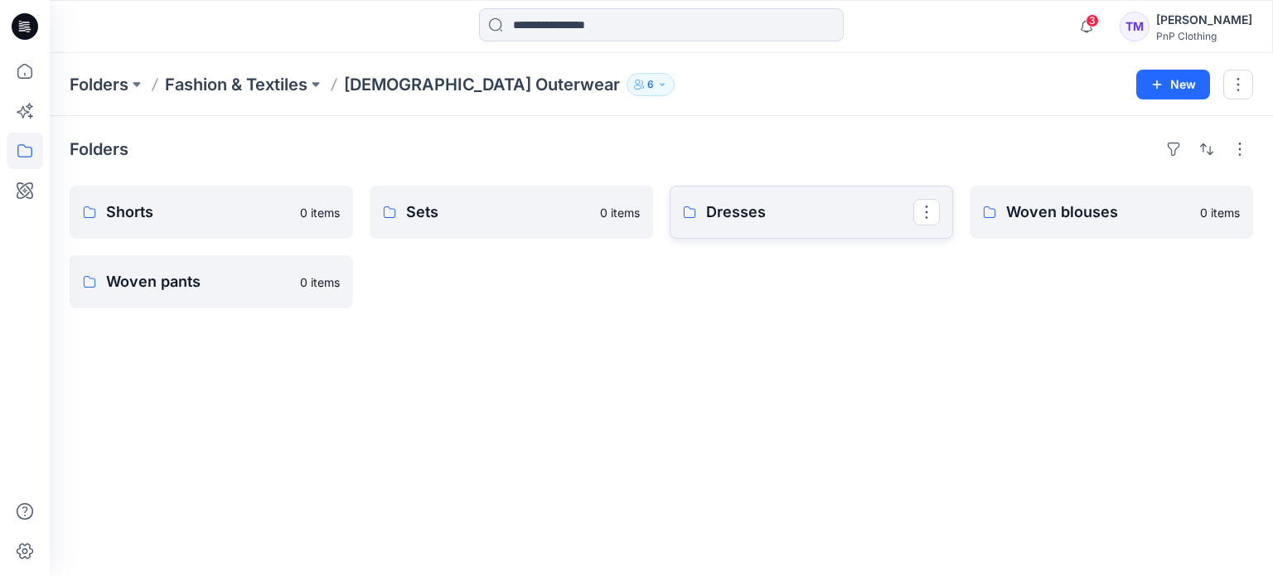
click at [787, 222] on p "Dresses" at bounding box center [809, 212] width 207 height 23
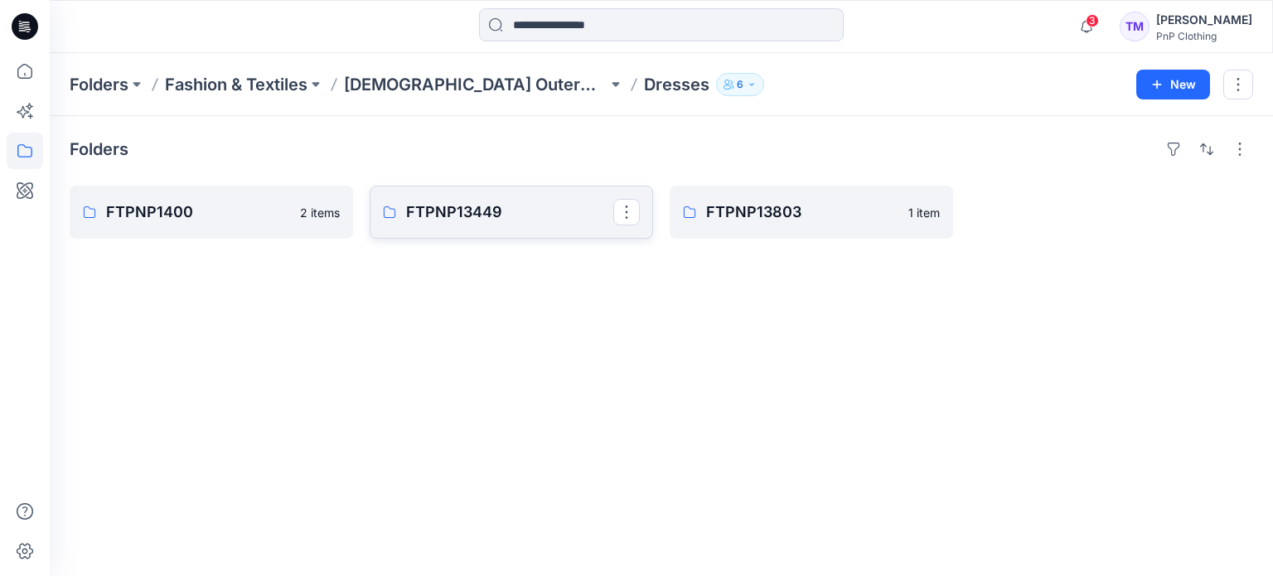
click at [497, 208] on p "FTPNP13449" at bounding box center [509, 212] width 207 height 23
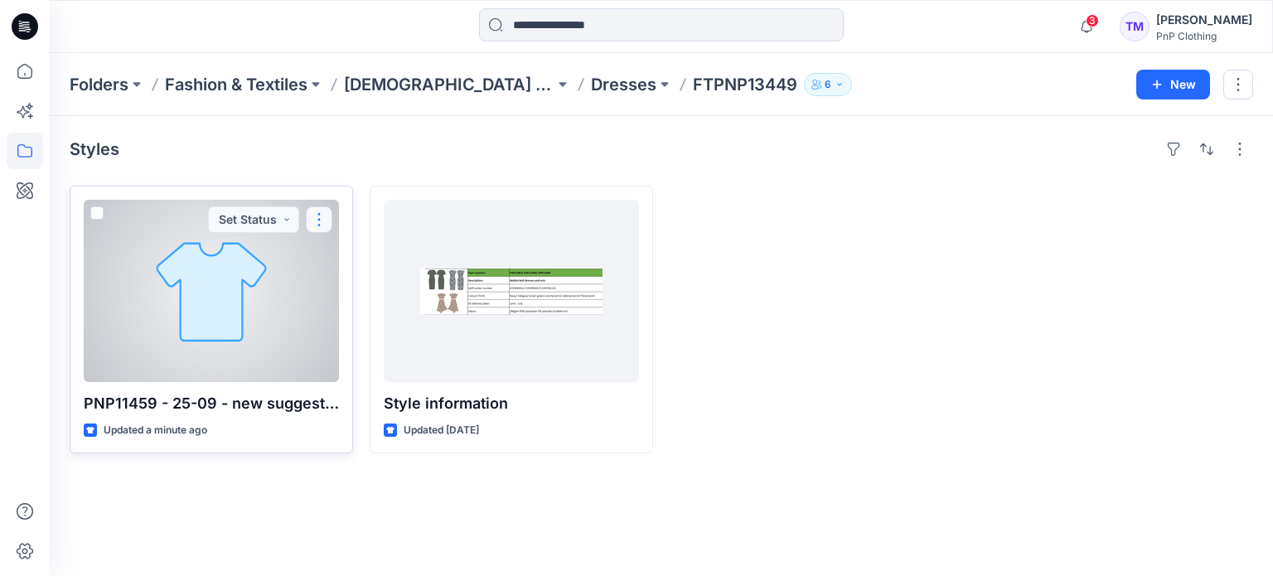
click at [327, 220] on button "button" at bounding box center [319, 219] width 27 height 27
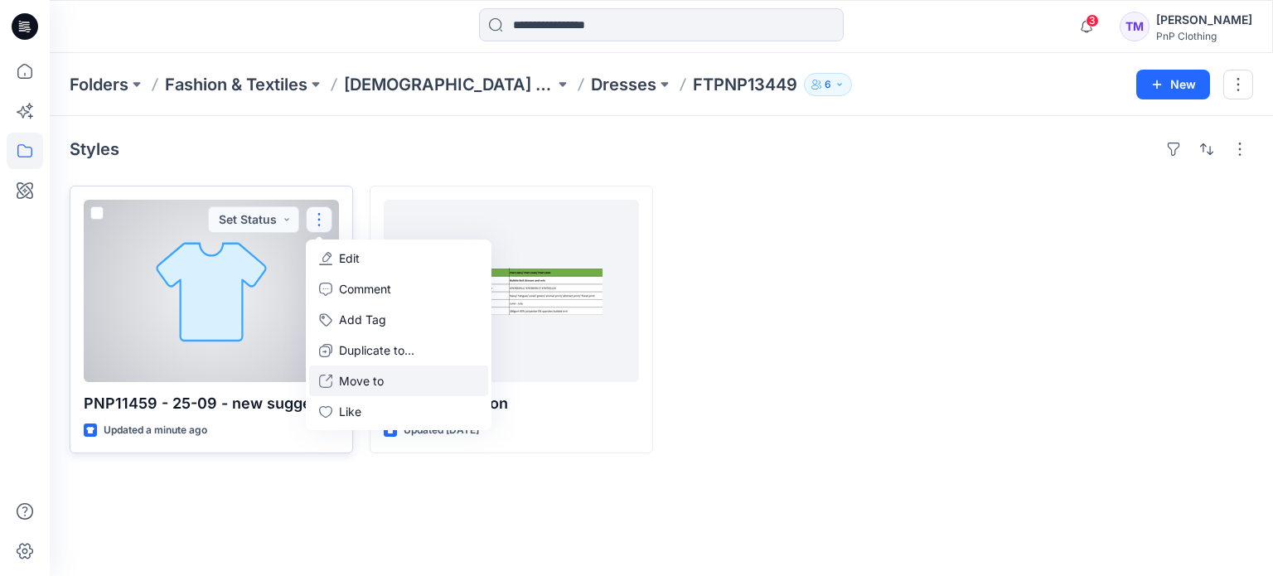
click at [373, 382] on p "Move to" at bounding box center [361, 380] width 45 height 17
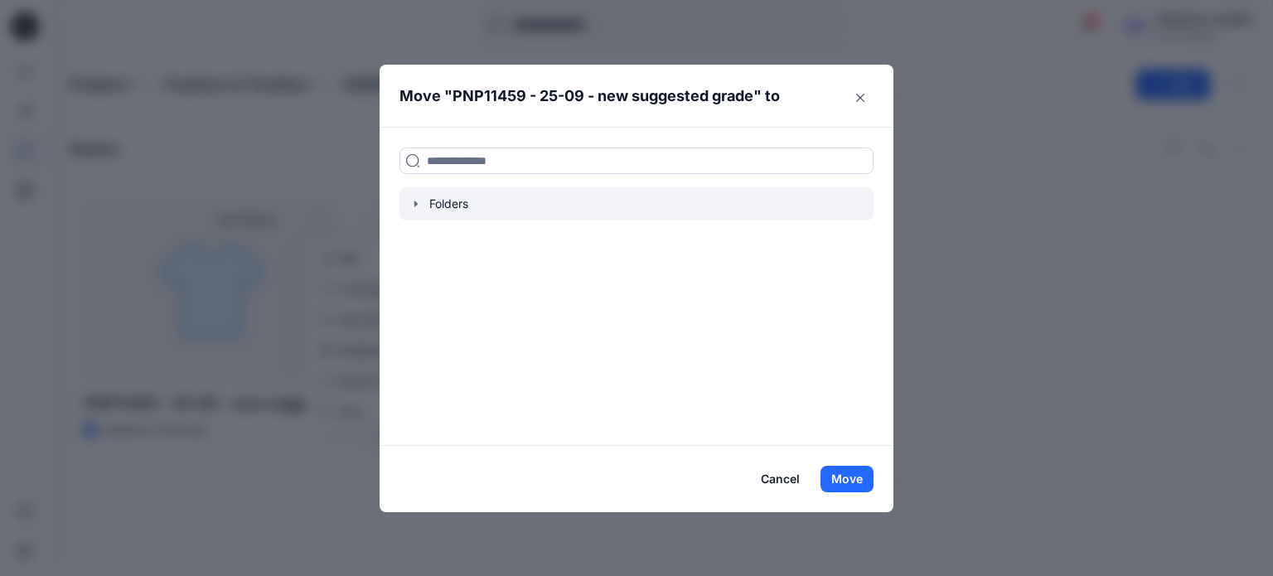
click at [422, 201] on icon "button" at bounding box center [415, 203] width 13 height 13
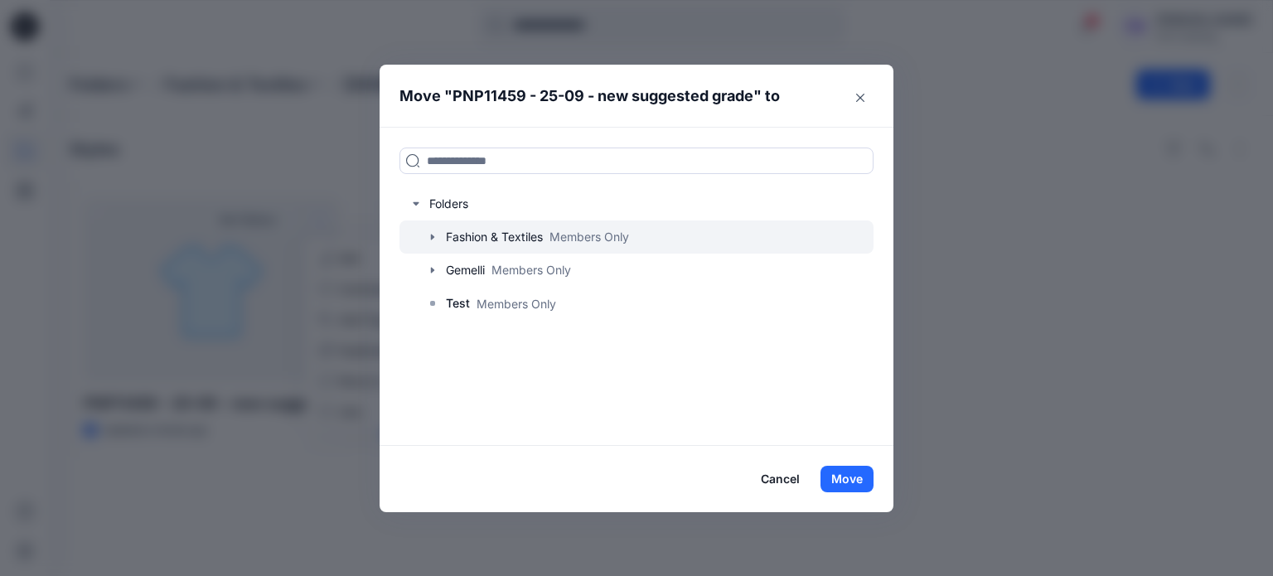
click at [433, 236] on icon "button" at bounding box center [432, 238] width 3 height 6
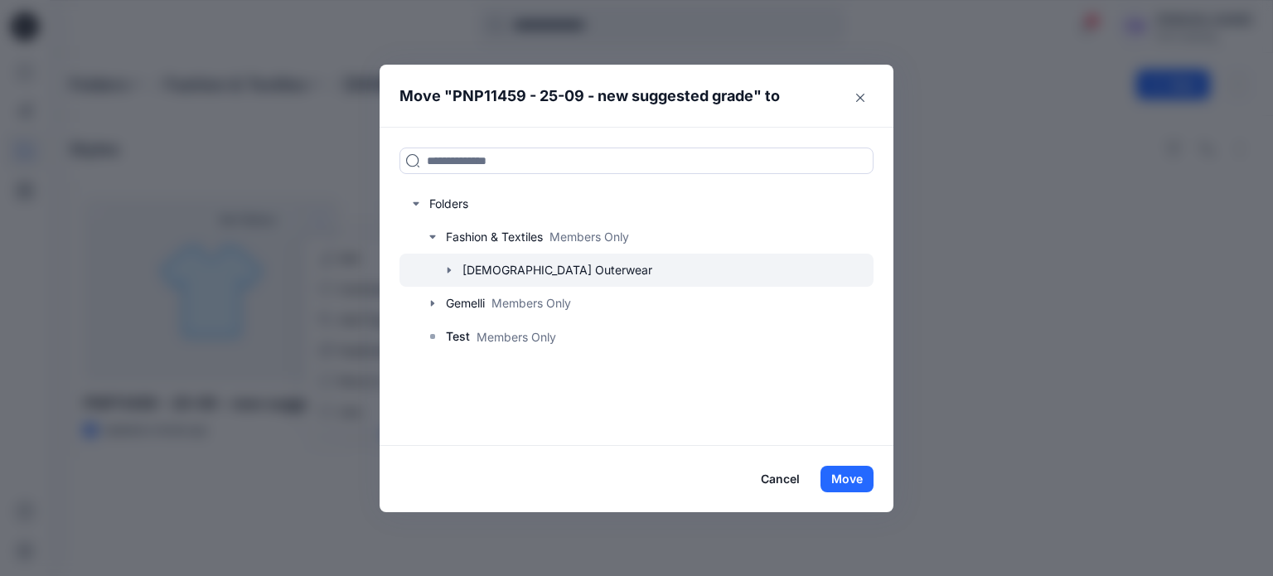
click at [449, 267] on icon "button" at bounding box center [449, 270] width 13 height 13
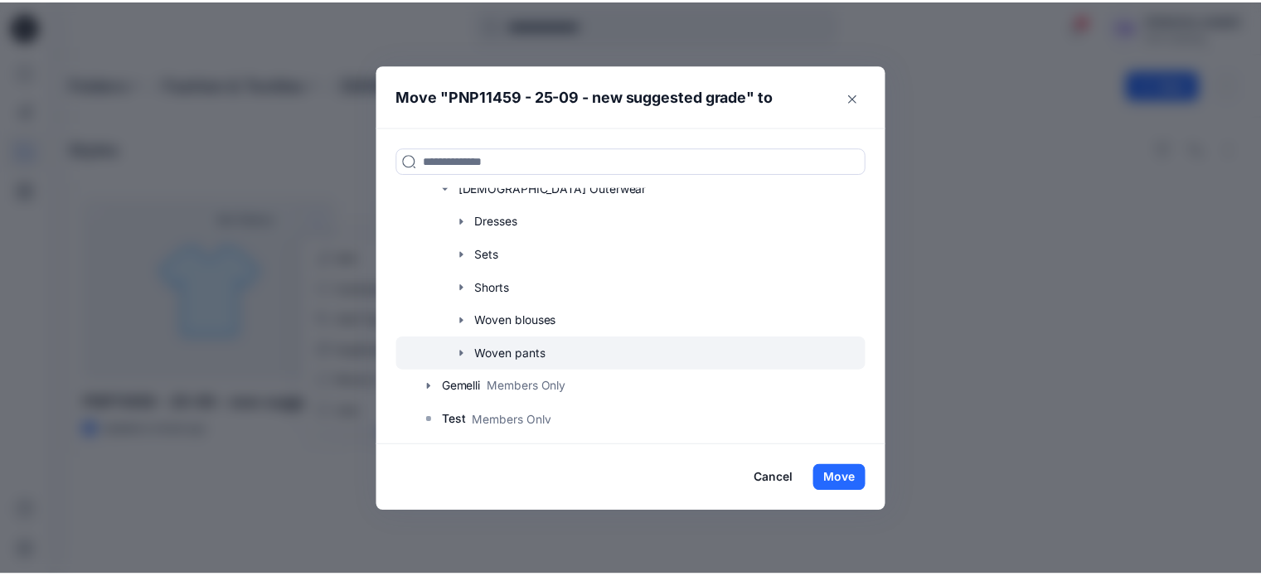
scroll to position [83, 0]
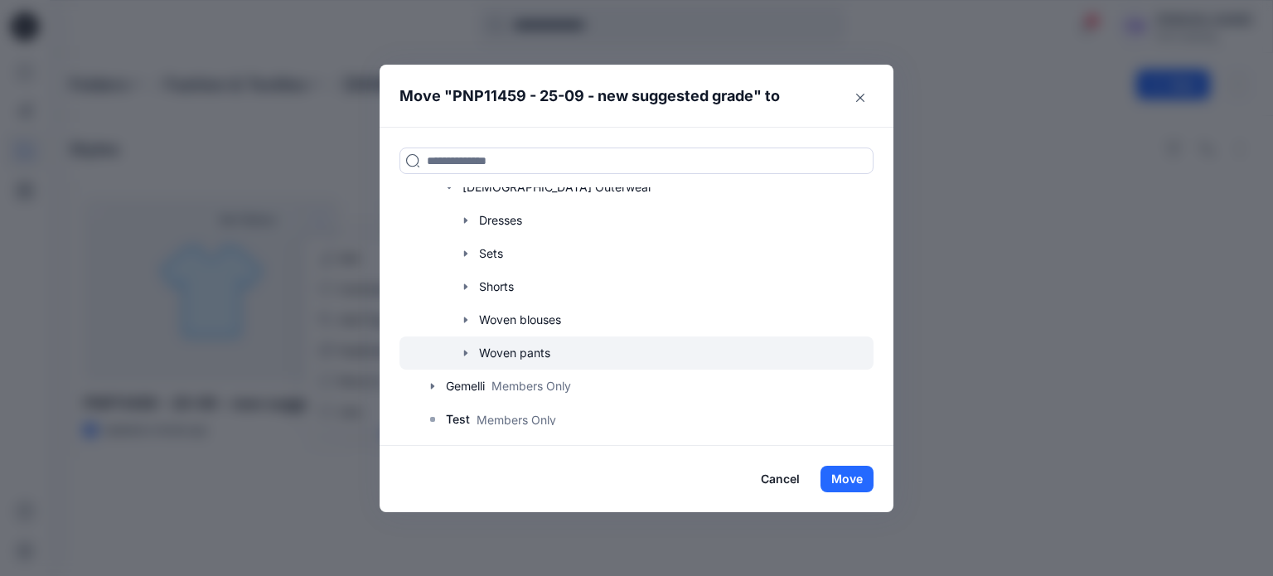
click at [459, 351] on icon "button" at bounding box center [465, 352] width 13 height 13
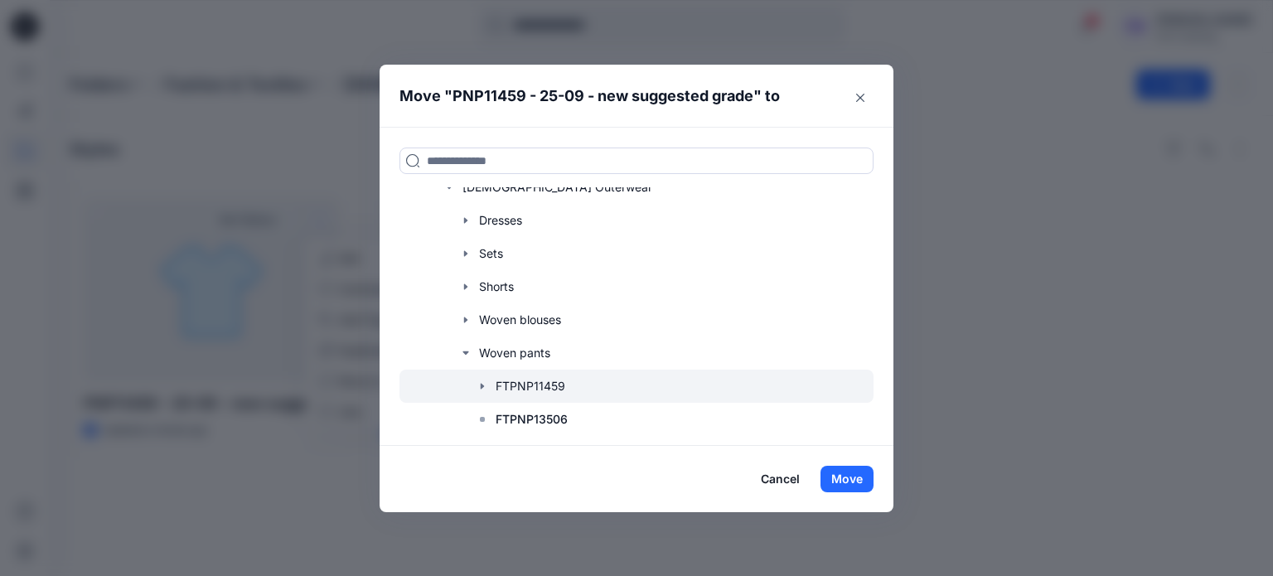
click at [525, 382] on div at bounding box center [636, 386] width 474 height 33
click at [480, 384] on icon "button" at bounding box center [482, 386] width 13 height 13
click at [541, 388] on div at bounding box center [636, 386] width 474 height 33
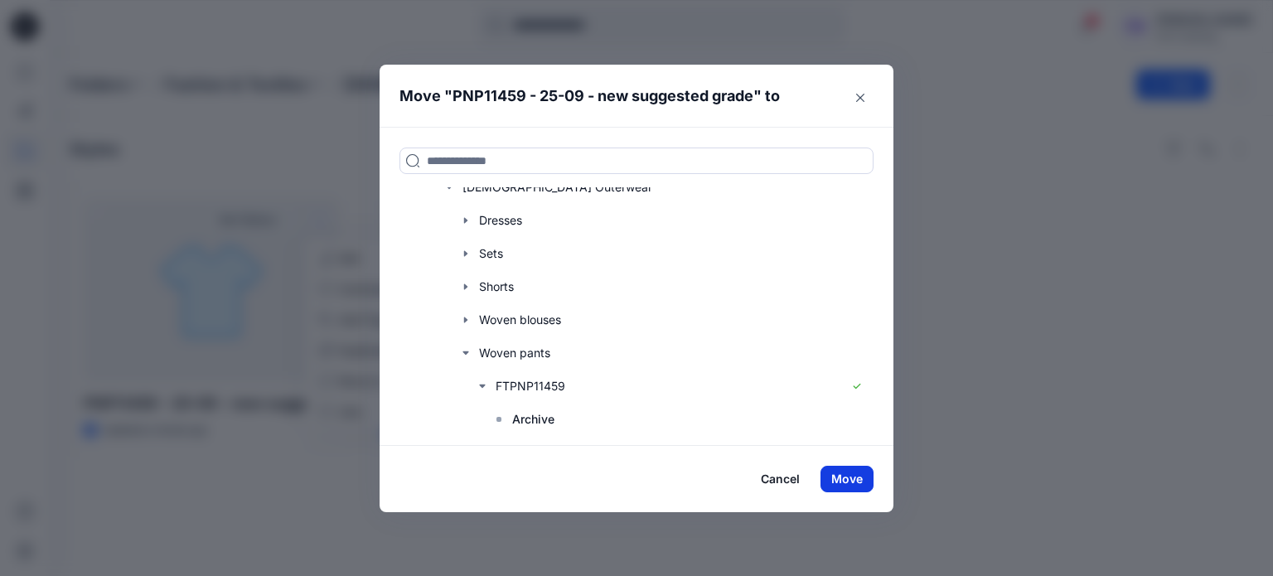
click at [840, 472] on button "Move" at bounding box center [847, 479] width 53 height 27
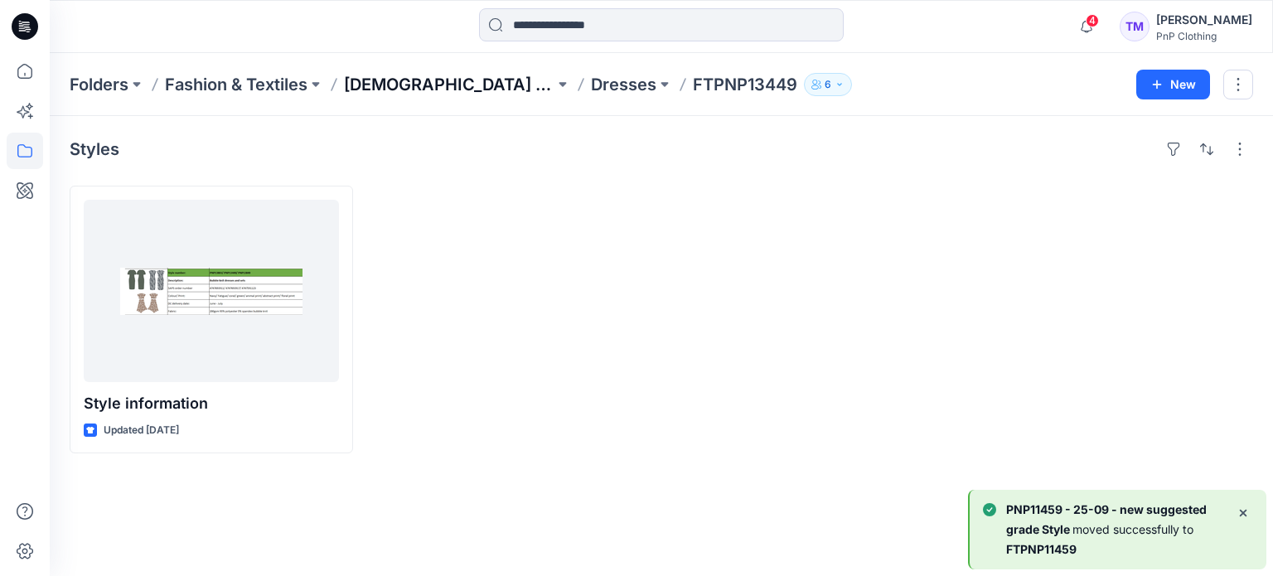
click at [415, 75] on p "[DEMOGRAPHIC_DATA] Outerwear" at bounding box center [449, 84] width 211 height 23
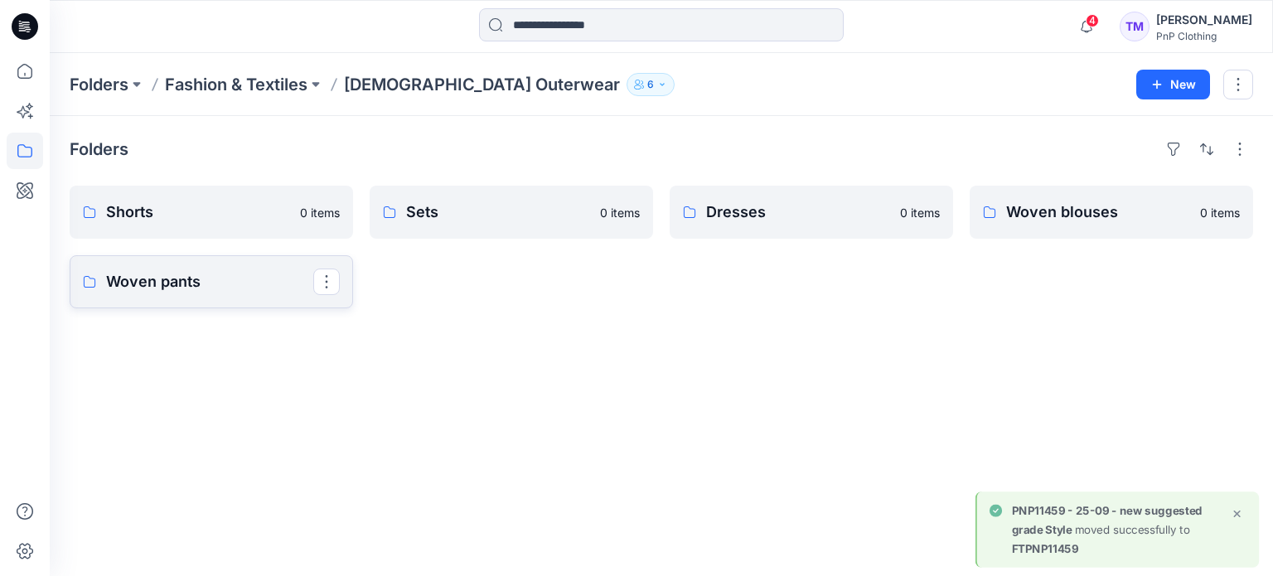
click at [219, 285] on p "Woven pants" at bounding box center [209, 281] width 207 height 23
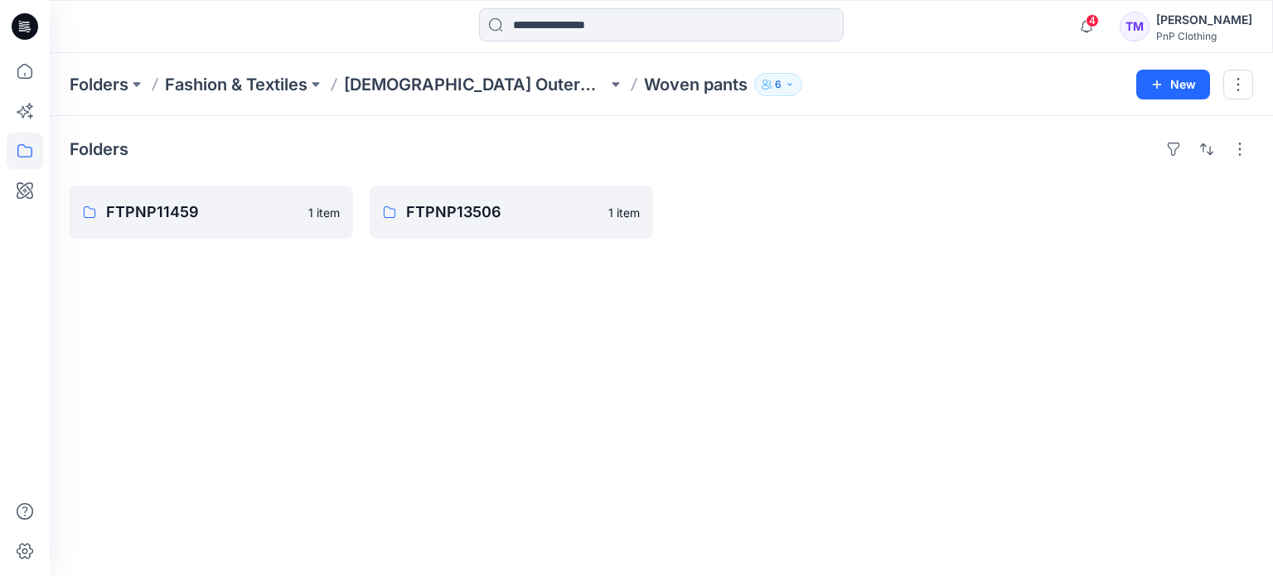
click at [219, 285] on div "Folders FTPNP11459 1 item FTPNP13506 1 item" at bounding box center [661, 346] width 1223 height 460
click at [249, 223] on p "FTPNP11459" at bounding box center [209, 212] width 207 height 23
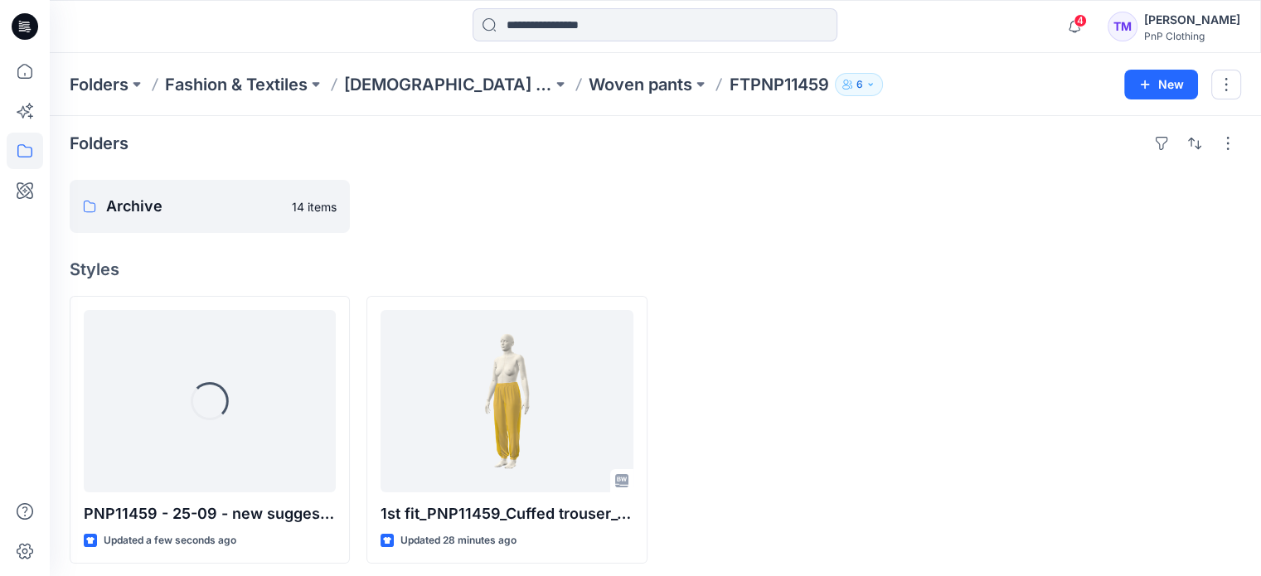
scroll to position [12, 0]
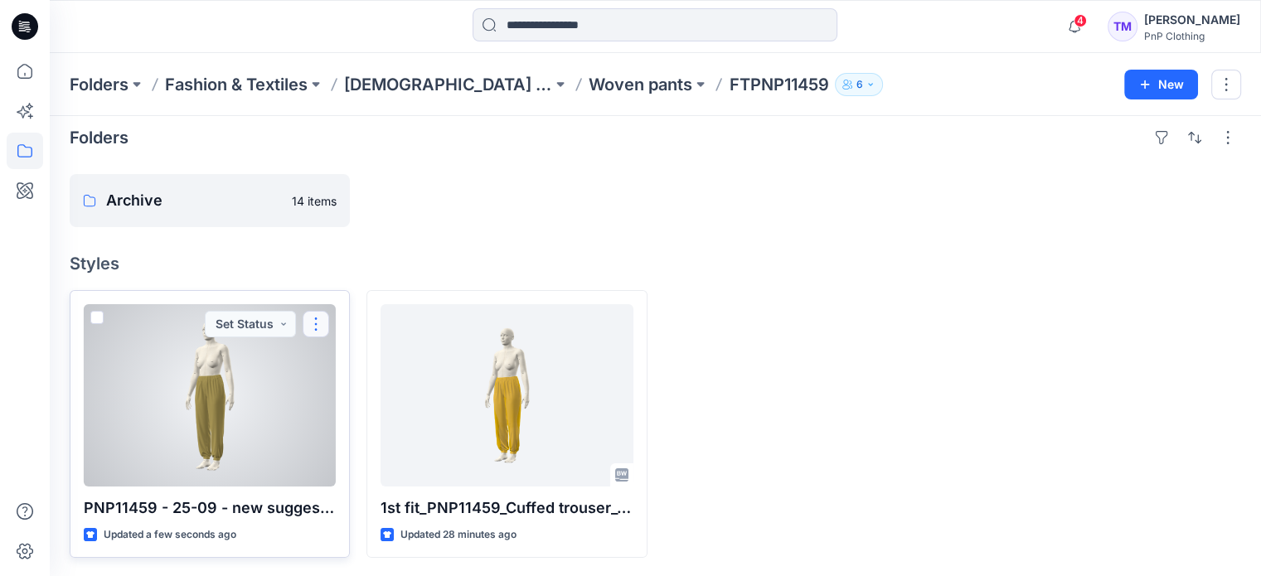
click at [321, 317] on button "button" at bounding box center [316, 324] width 27 height 27
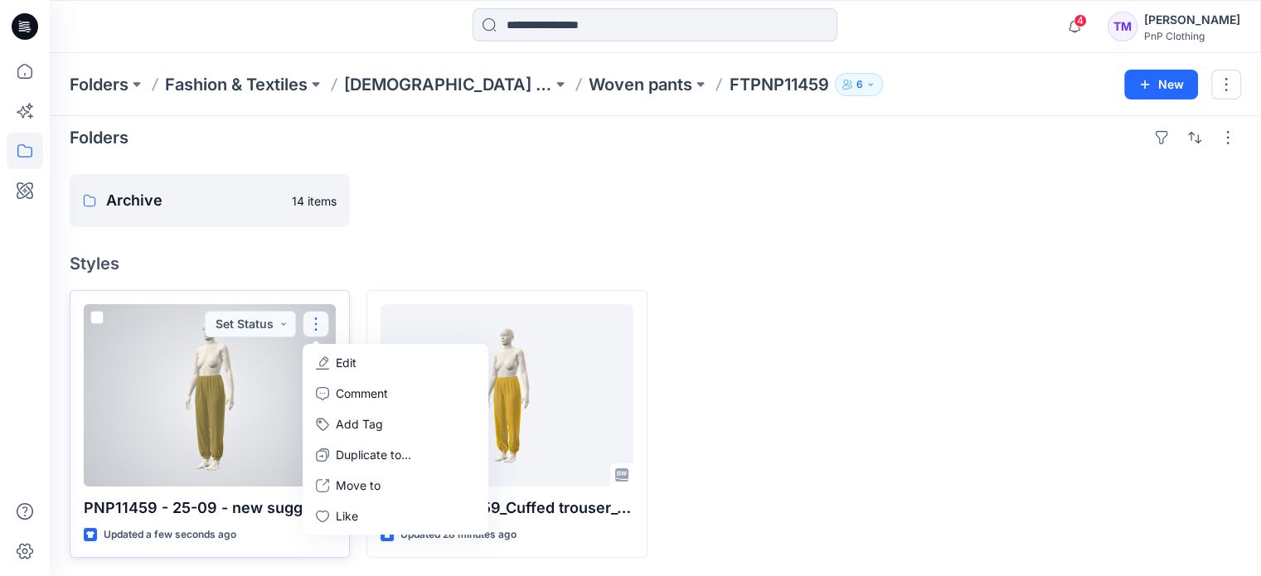
click at [361, 362] on button "Edit" at bounding box center [395, 362] width 179 height 31
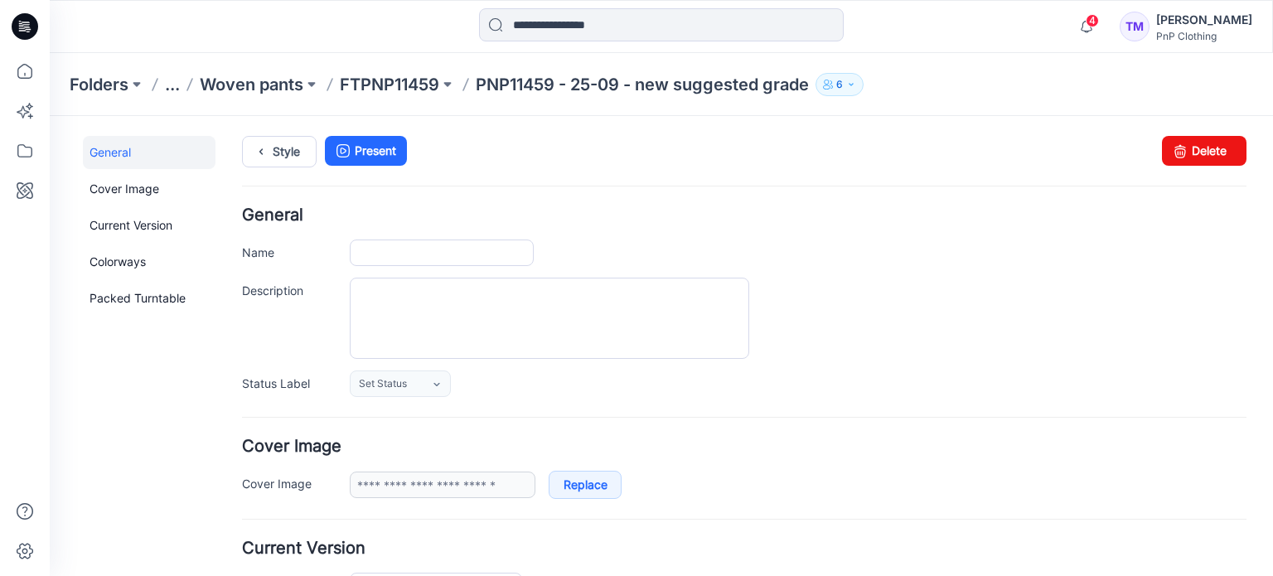
type input "**********"
click at [356, 251] on input "**********" at bounding box center [442, 253] width 184 height 27
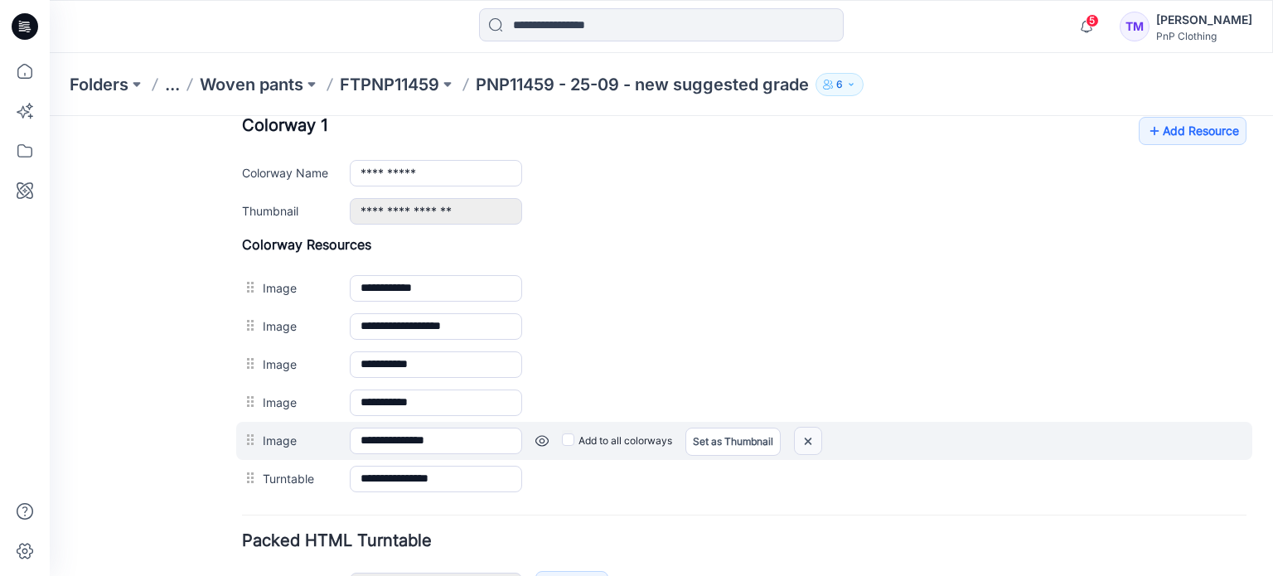
drag, startPoint x: 814, startPoint y: 435, endPoint x: 753, endPoint y: 182, distance: 260.9
click at [814, 435] on img at bounding box center [808, 441] width 27 height 27
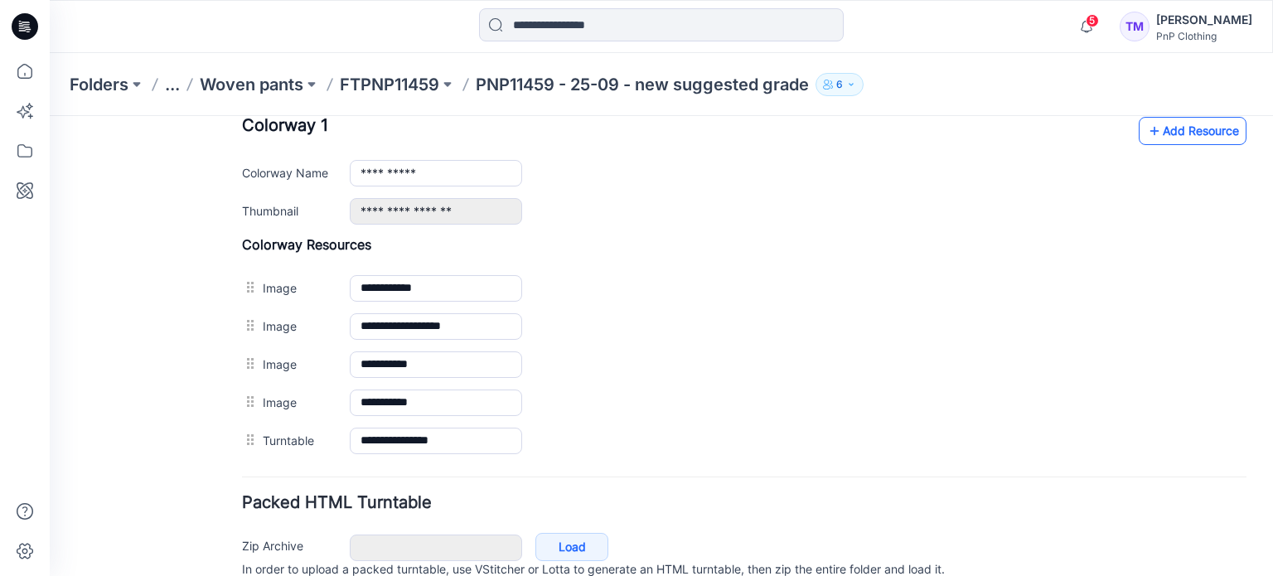
click at [1196, 128] on link "Add Resource" at bounding box center [1193, 131] width 108 height 28
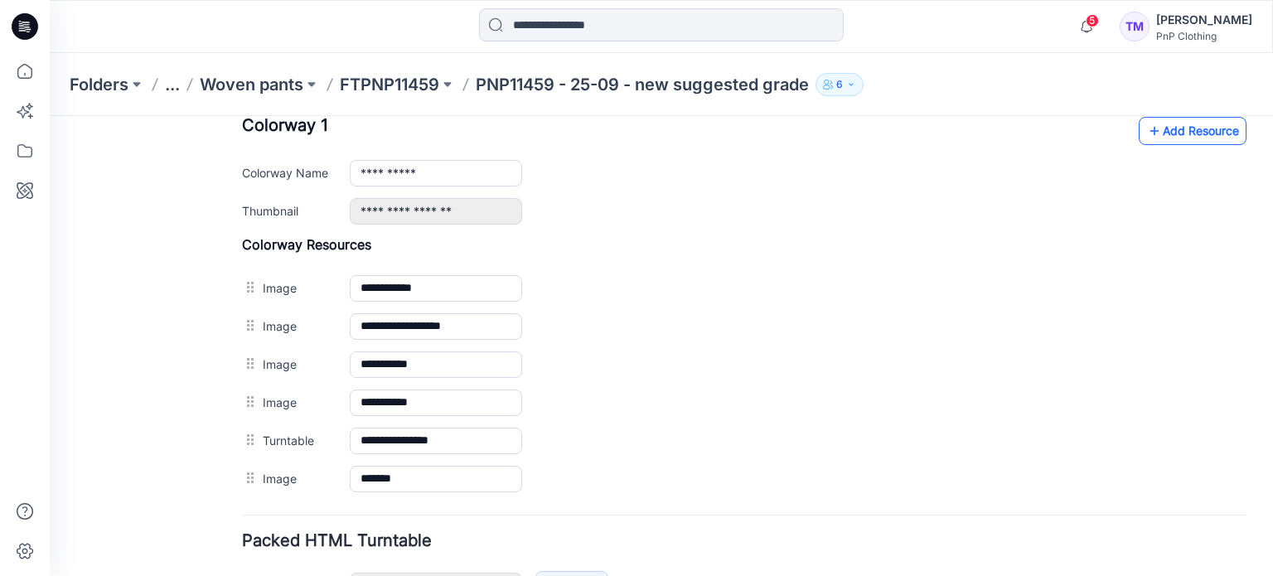
click at [1179, 128] on link "Add Resource" at bounding box center [1193, 131] width 108 height 28
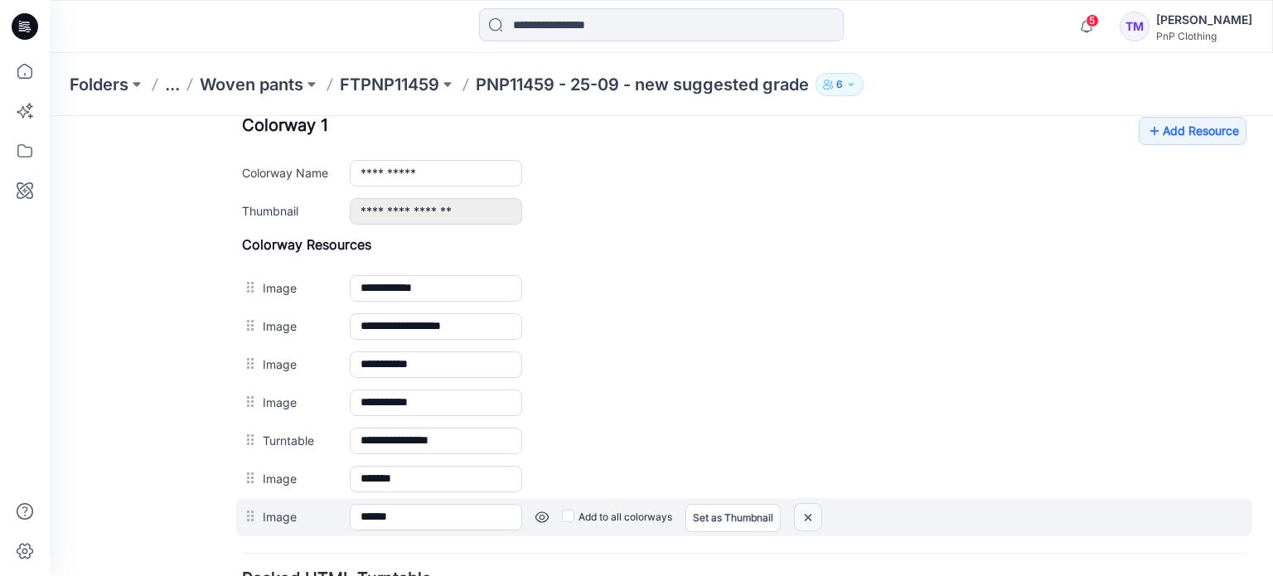
drag, startPoint x: 812, startPoint y: 513, endPoint x: 747, endPoint y: 168, distance: 350.9
click at [812, 513] on img at bounding box center [808, 517] width 27 height 27
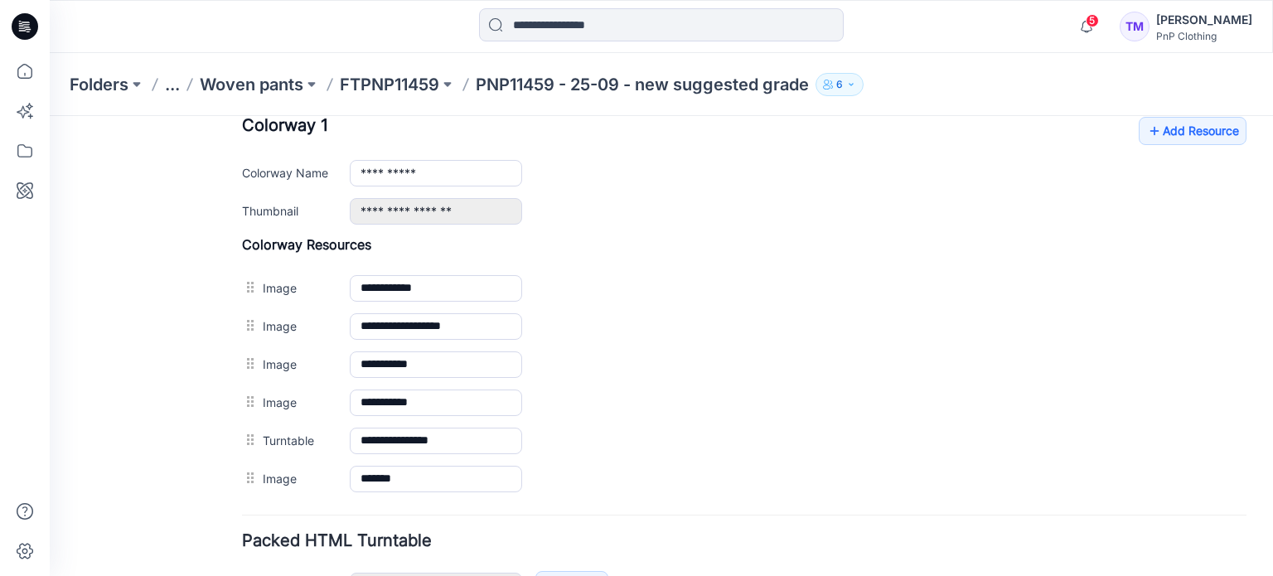
click at [1177, 151] on div "**********" at bounding box center [744, 171] width 1005 height 108
click at [1174, 138] on link "Add Resource" at bounding box center [1193, 131] width 108 height 28
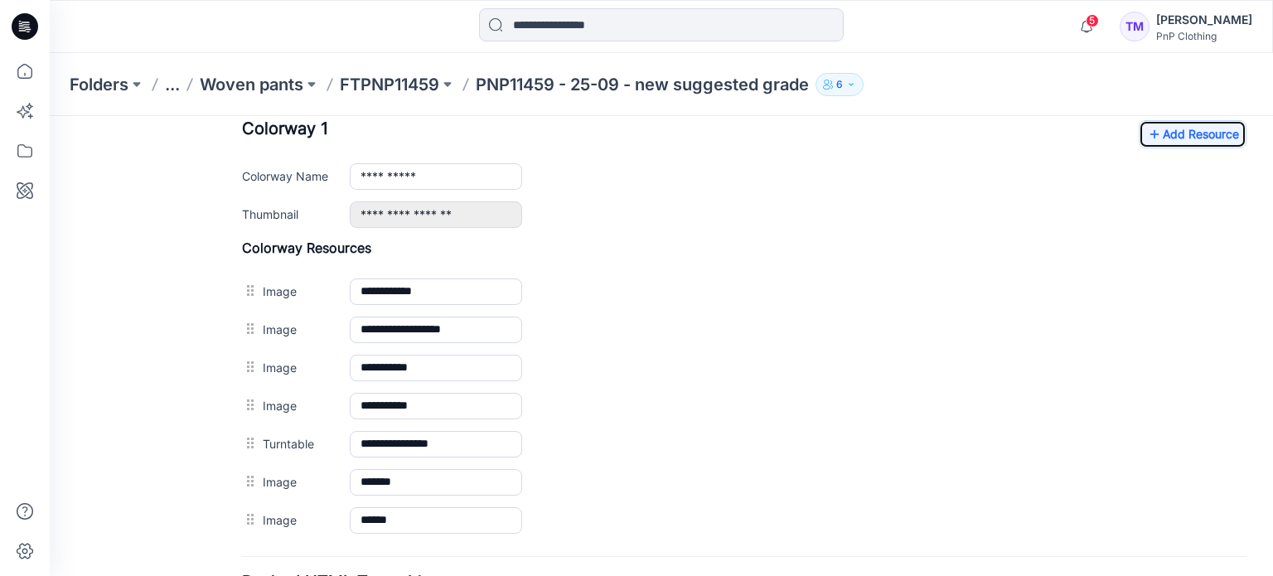
scroll to position [580, 0]
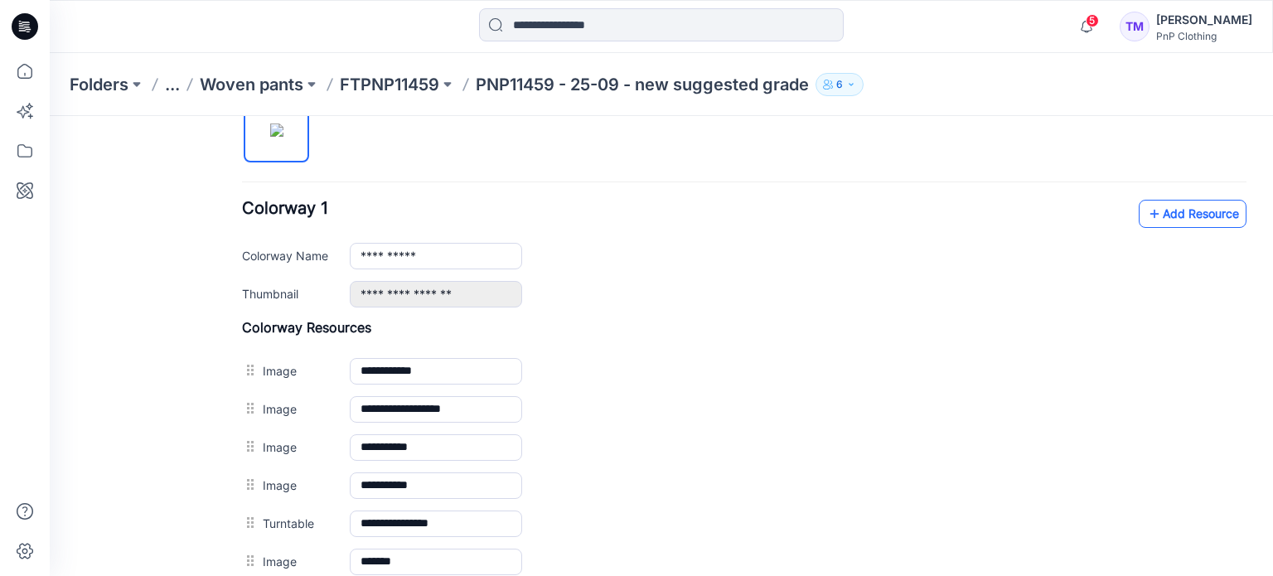
click at [1167, 215] on link "Add Resource" at bounding box center [1193, 214] width 108 height 28
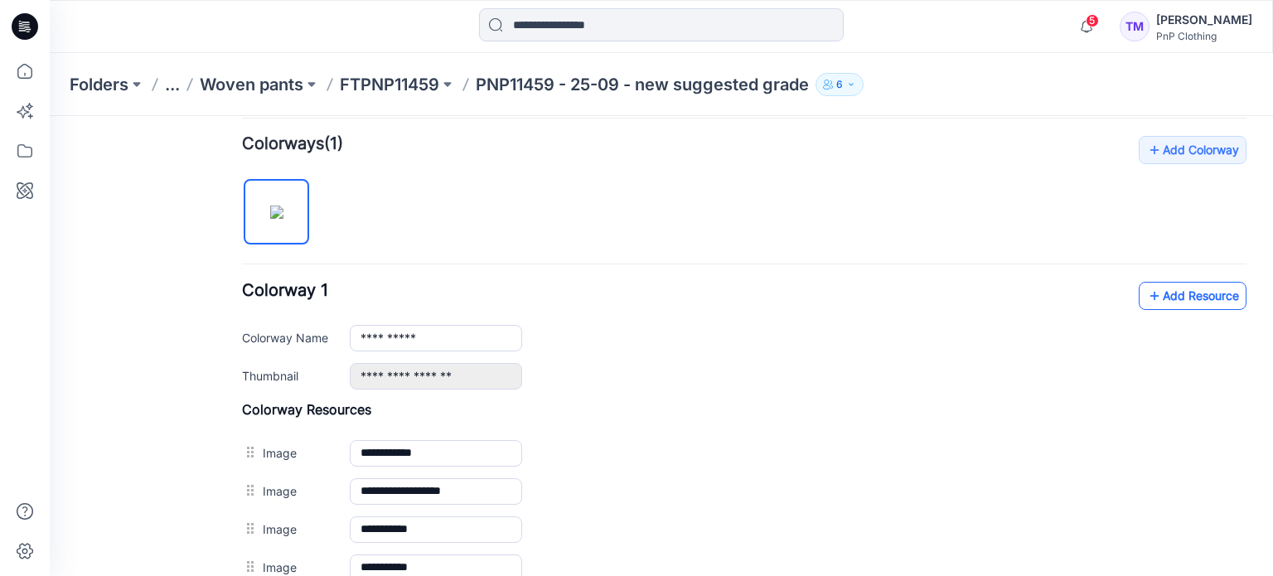
scroll to position [497, 0]
click at [1178, 297] on link "Add Resource" at bounding box center [1193, 297] width 108 height 28
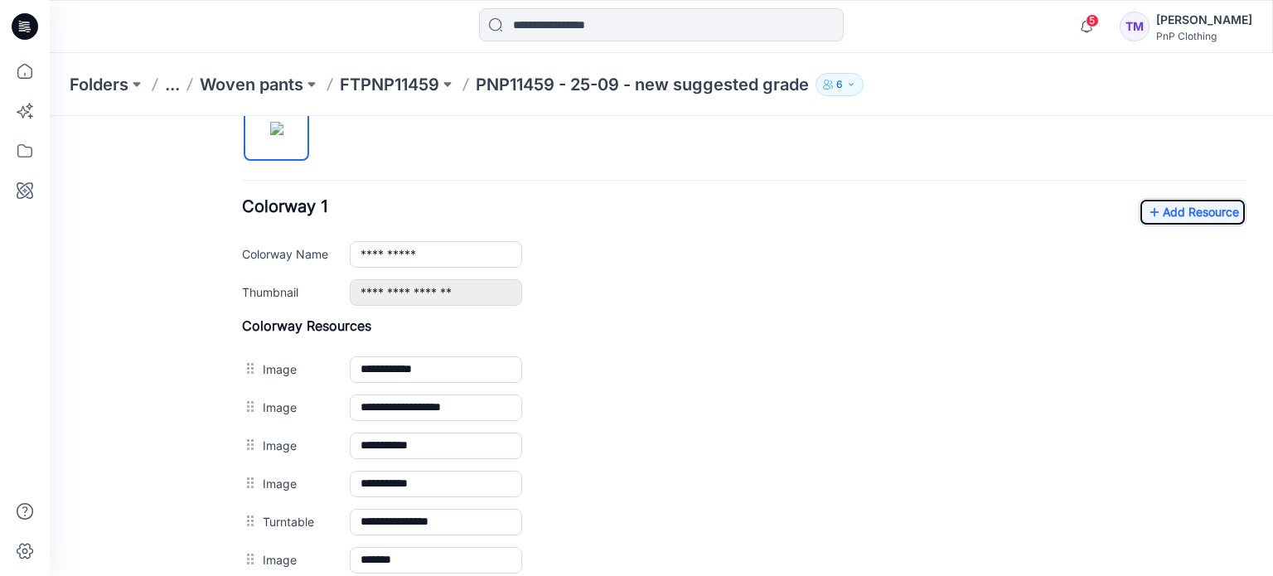
scroll to position [581, 0]
click at [1194, 219] on link "Add Resource" at bounding box center [1193, 213] width 108 height 28
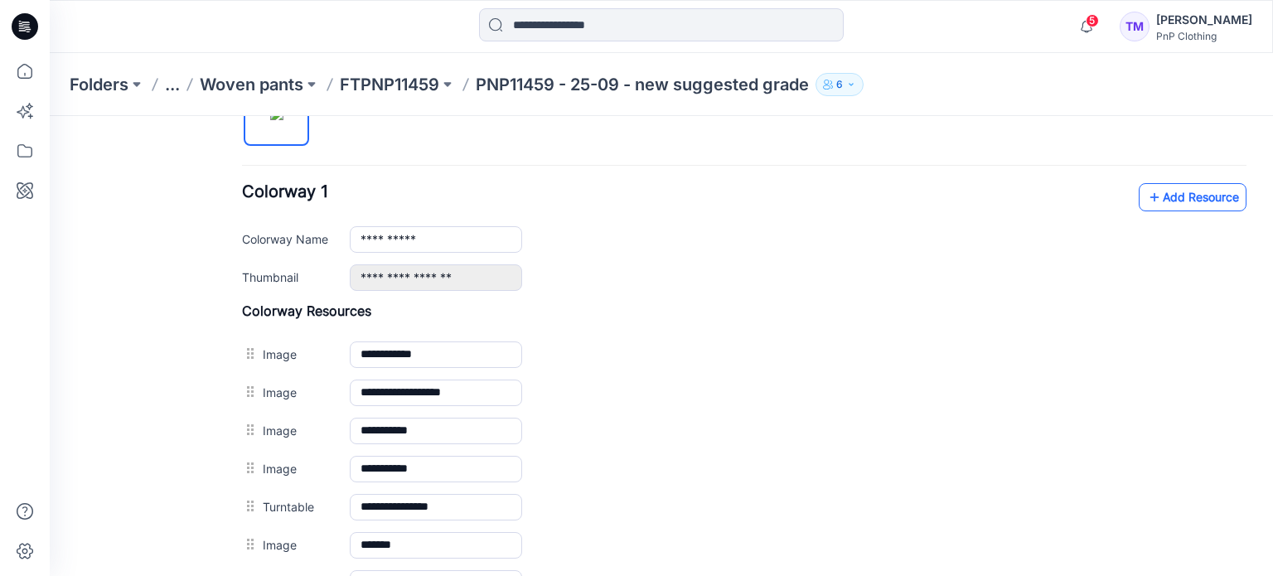
scroll to position [582, 0]
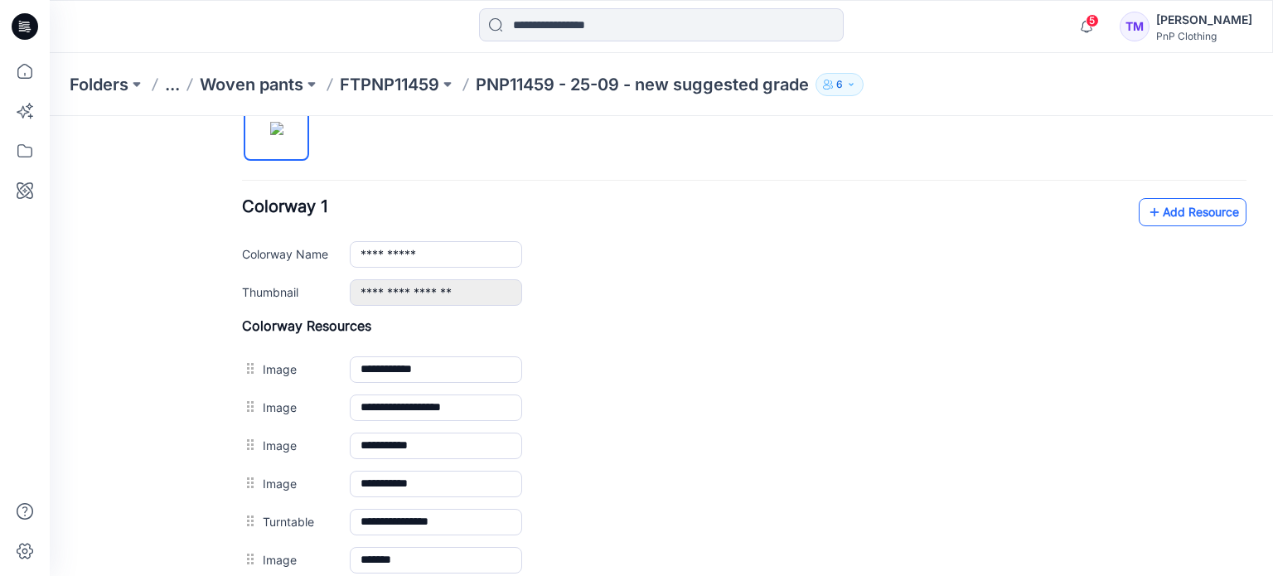
click at [1168, 211] on link "Add Resource" at bounding box center [1193, 212] width 108 height 28
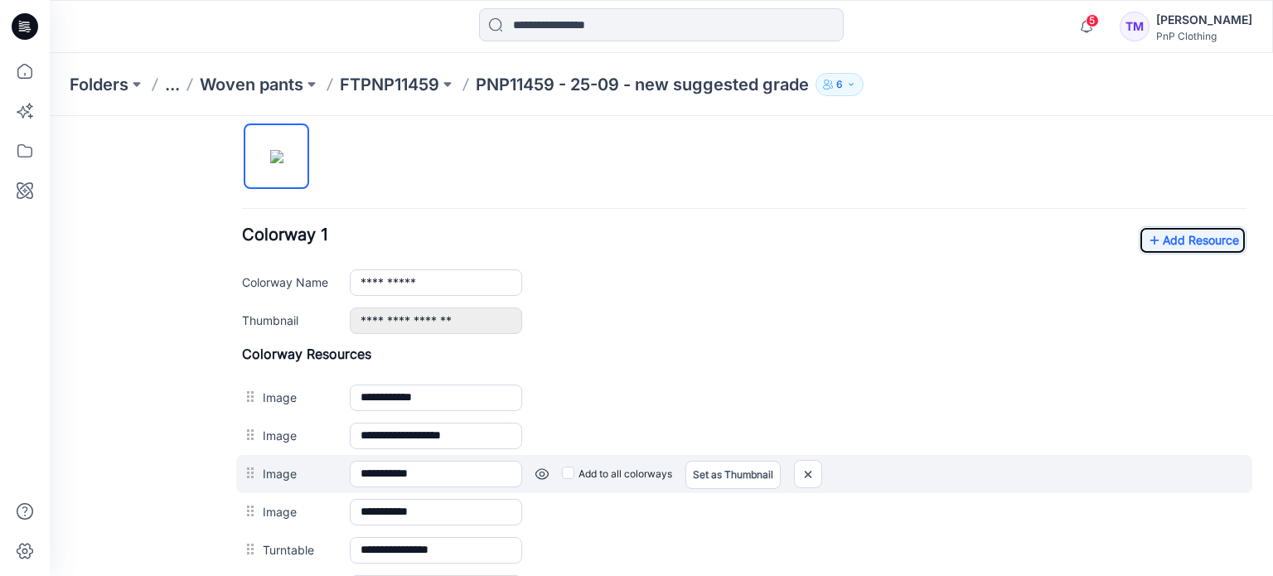
scroll to position [545, 0]
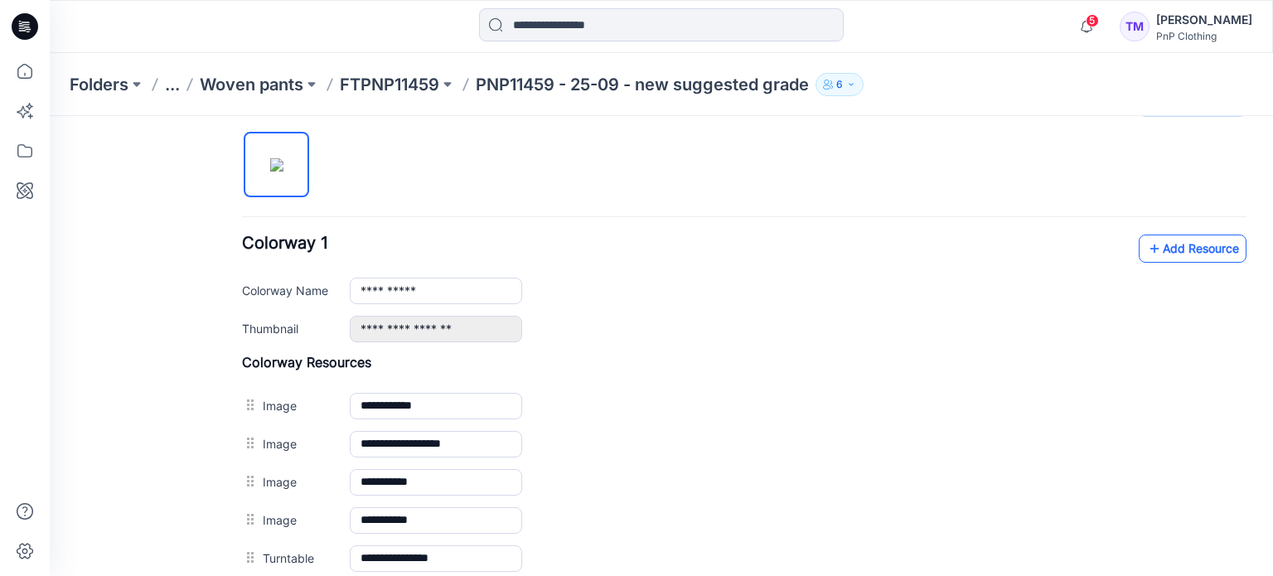
click at [1184, 243] on link "Add Resource" at bounding box center [1193, 249] width 108 height 28
click at [1155, 235] on link "Add Resource" at bounding box center [1193, 249] width 108 height 28
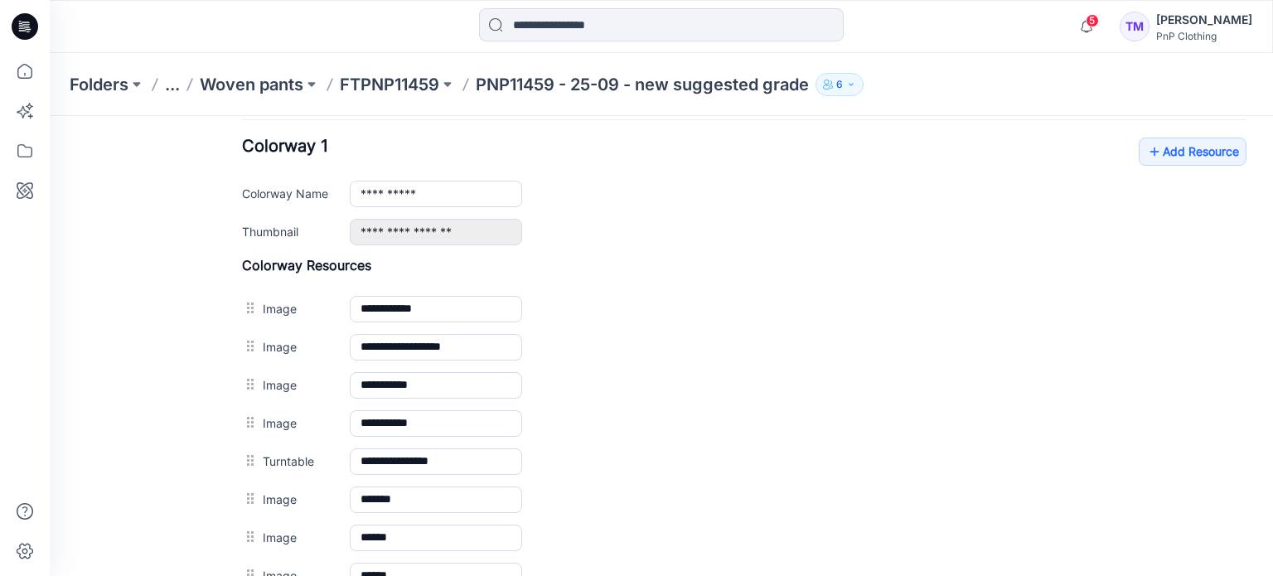
scroll to position [537, 0]
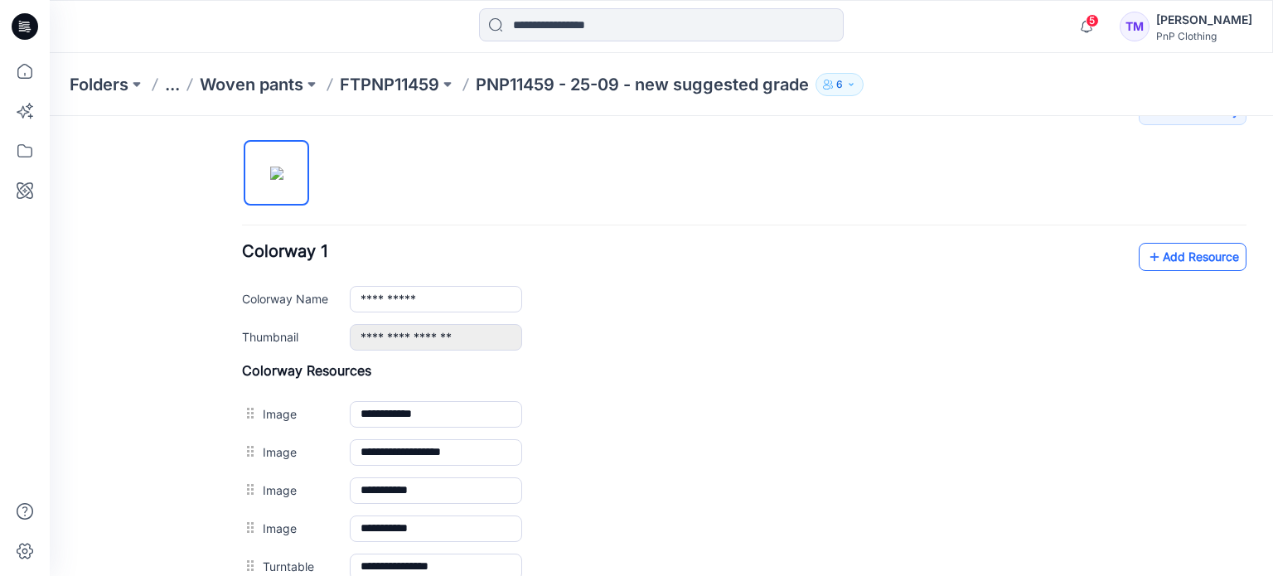
click at [1184, 249] on link "Add Resource" at bounding box center [1193, 257] width 108 height 28
click at [1180, 254] on link "Add Resource" at bounding box center [1193, 257] width 108 height 28
click at [1233, 254] on link "Add Resource" at bounding box center [1193, 257] width 108 height 28
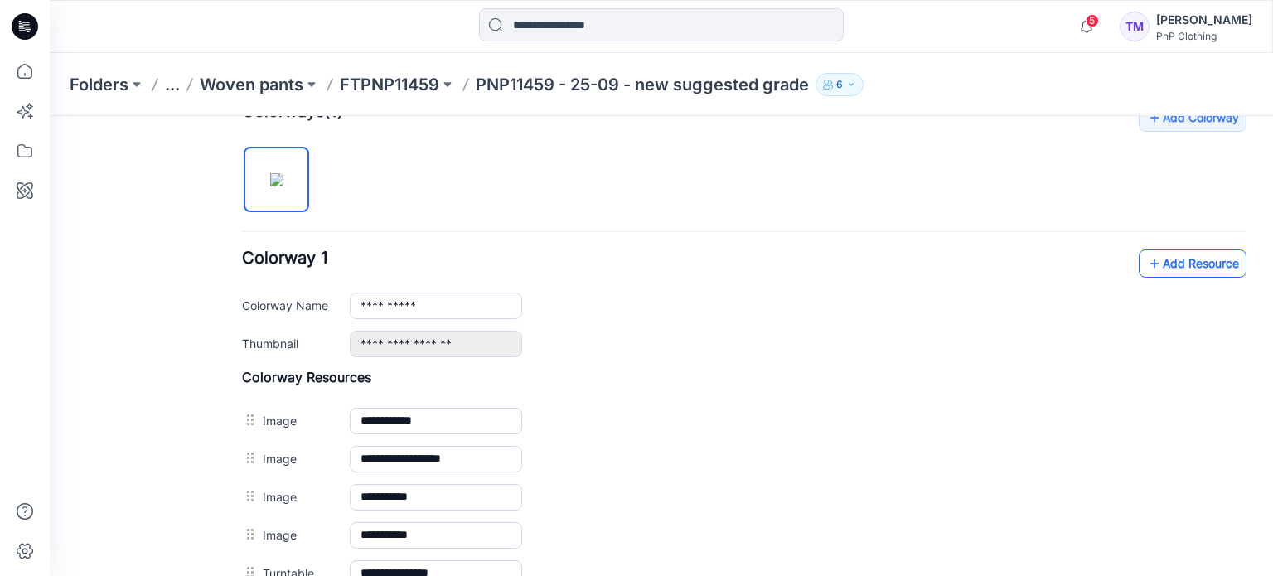
scroll to position [530, 0]
click at [1153, 259] on link "Add Resource" at bounding box center [1193, 263] width 108 height 28
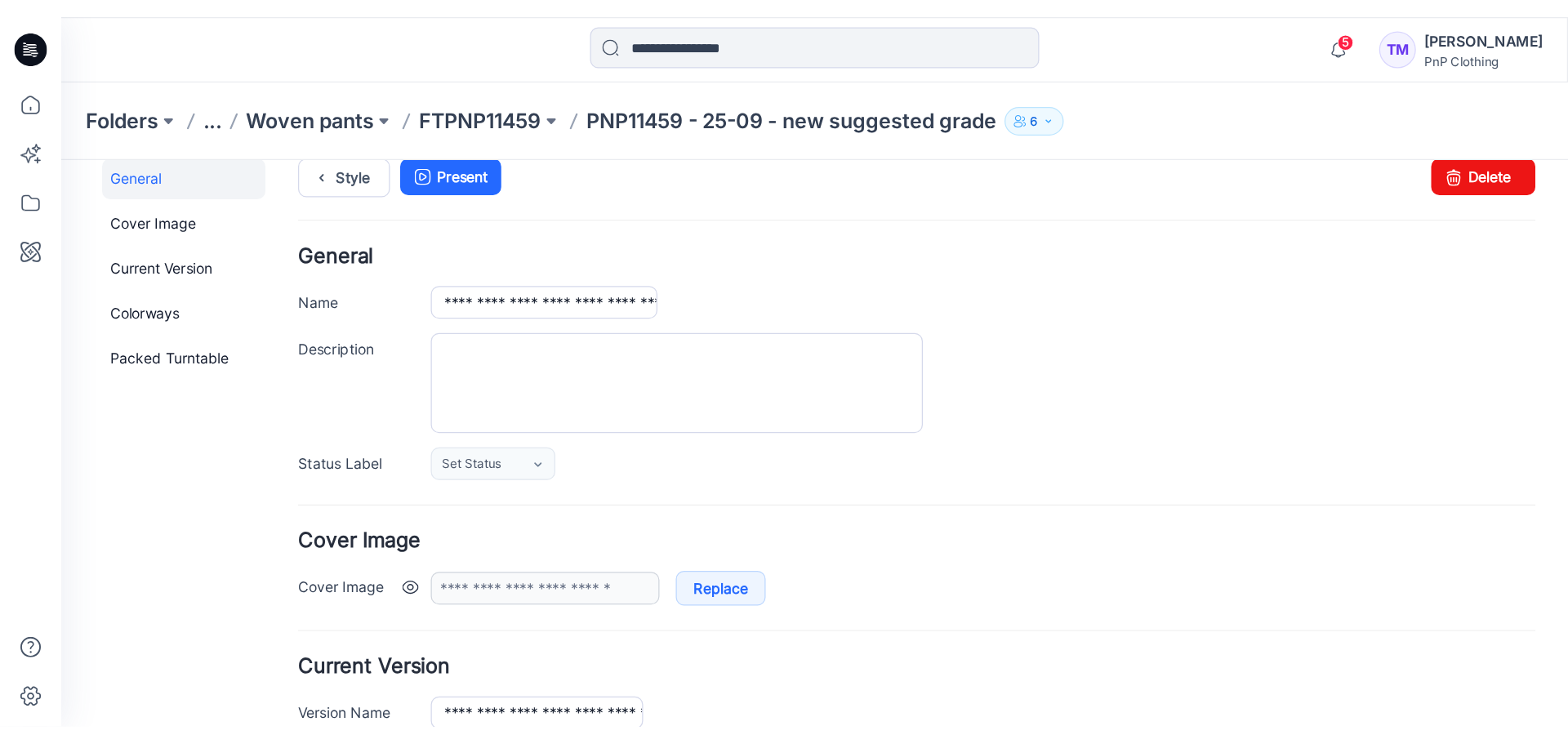
scroll to position [0, 0]
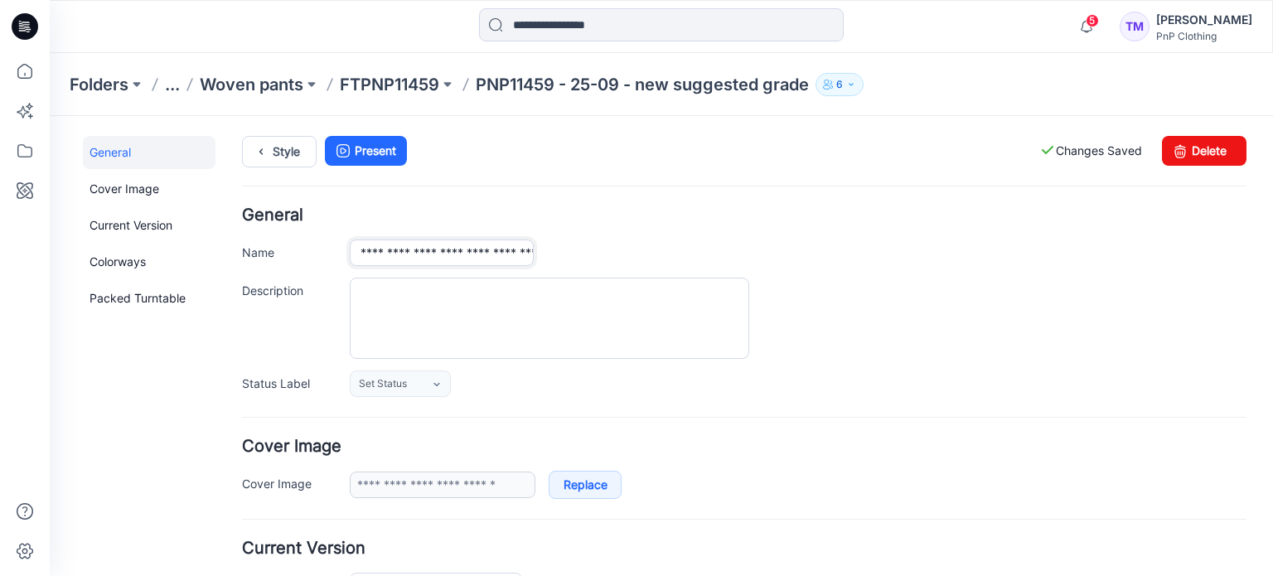
click at [377, 254] on input "**********" at bounding box center [442, 253] width 184 height 27
type input "**********"
click at [753, 251] on div "**********" at bounding box center [798, 253] width 897 height 27
click at [388, 84] on p "FTPNP11459" at bounding box center [389, 84] width 99 height 23
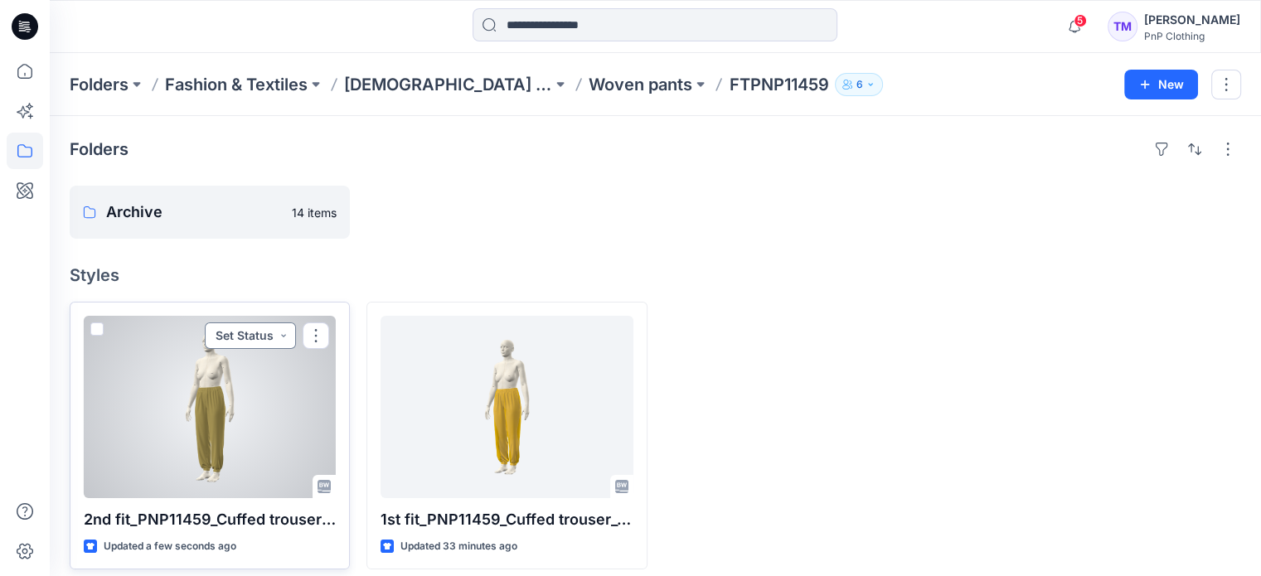
click at [280, 329] on button "Set Status" at bounding box center [250, 335] width 91 height 27
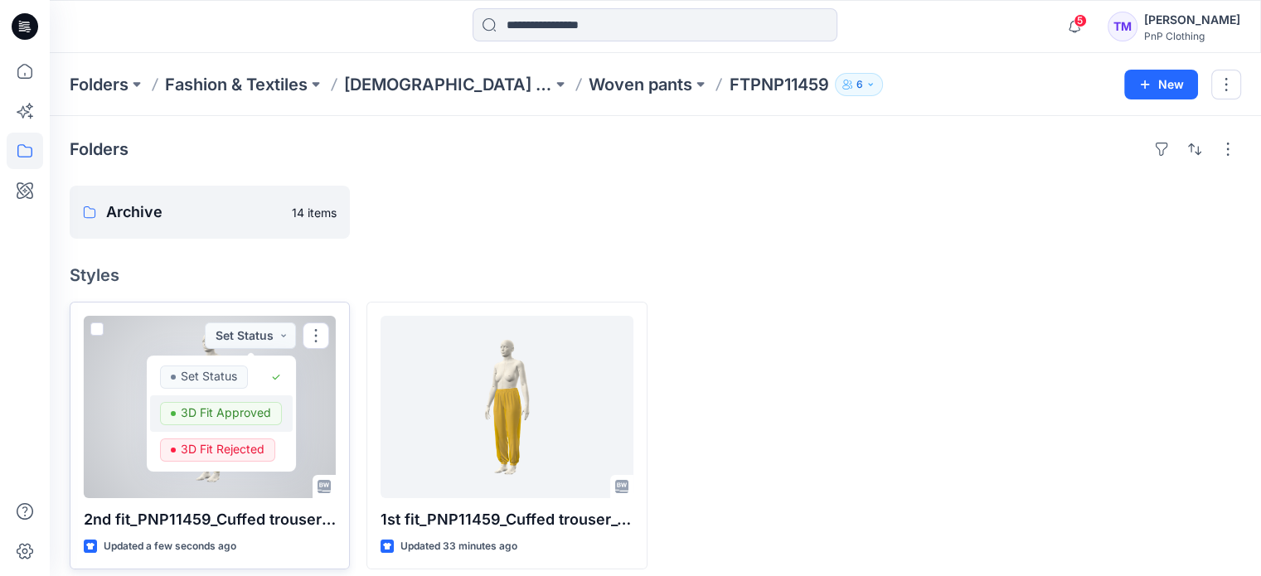
click at [239, 414] on p "3D Fit Approved" at bounding box center [226, 413] width 90 height 22
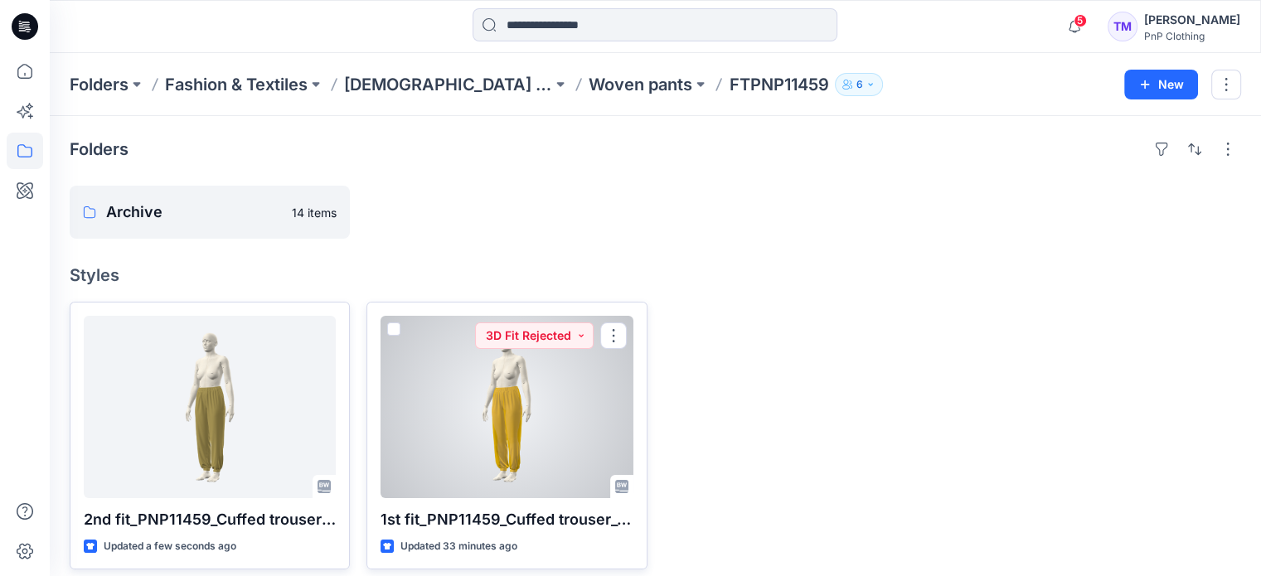
click at [555, 375] on div at bounding box center [506, 407] width 252 height 182
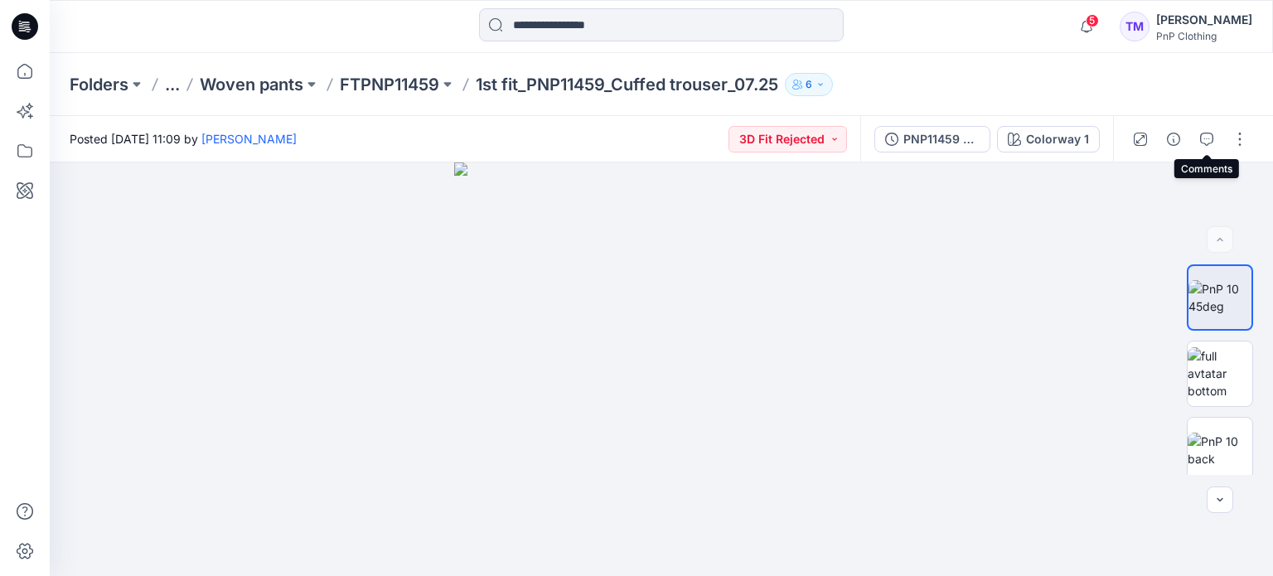
click at [1205, 138] on icon "button" at bounding box center [1206, 139] width 13 height 13
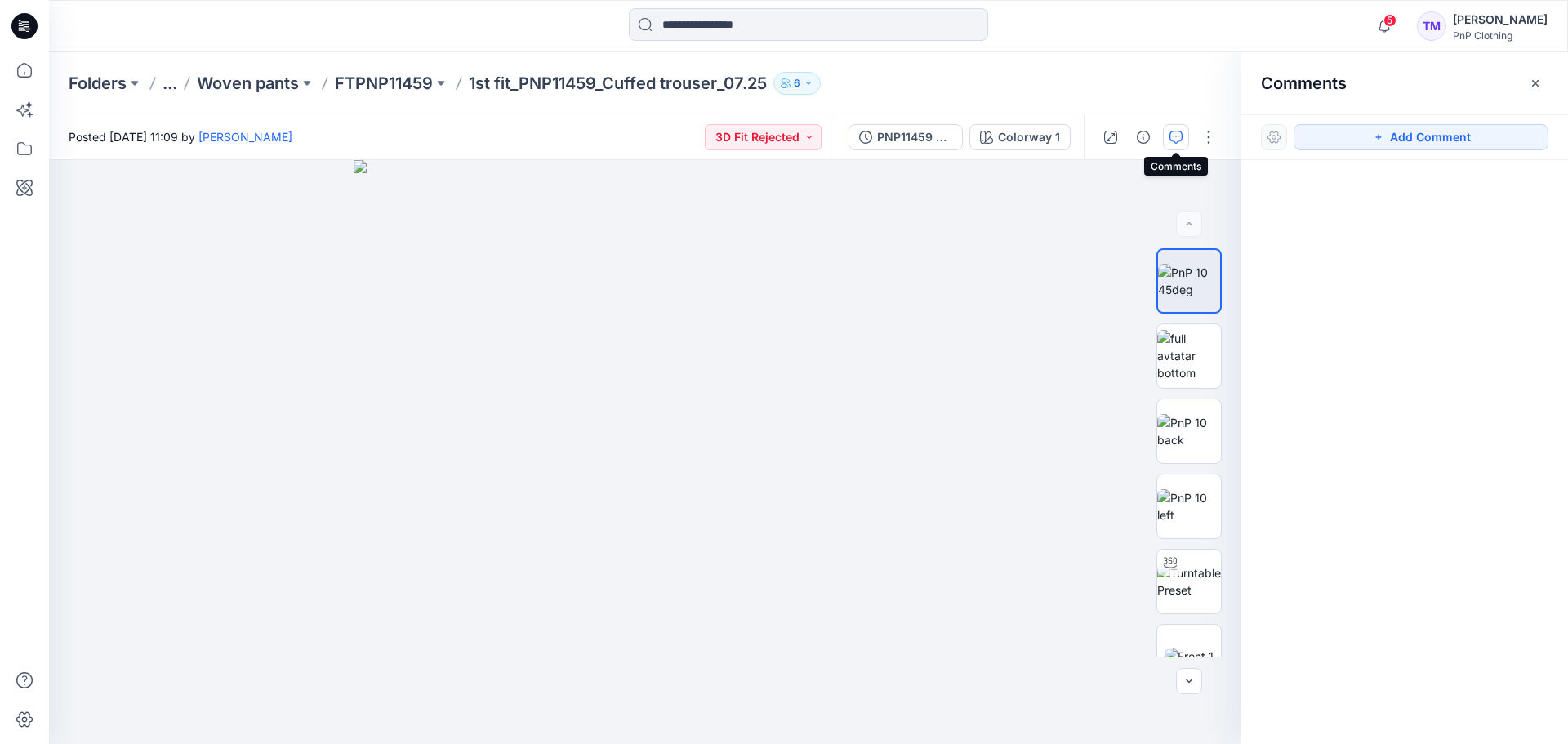
click at [265, 50] on div "5 Notifications Your style 1st fit_PNP11459_Cuffed trouser_07.25 is ready 41 mi…" at bounding box center [809, 26] width 1520 height 52
click at [260, 85] on p "Woven pants" at bounding box center [248, 83] width 102 height 23
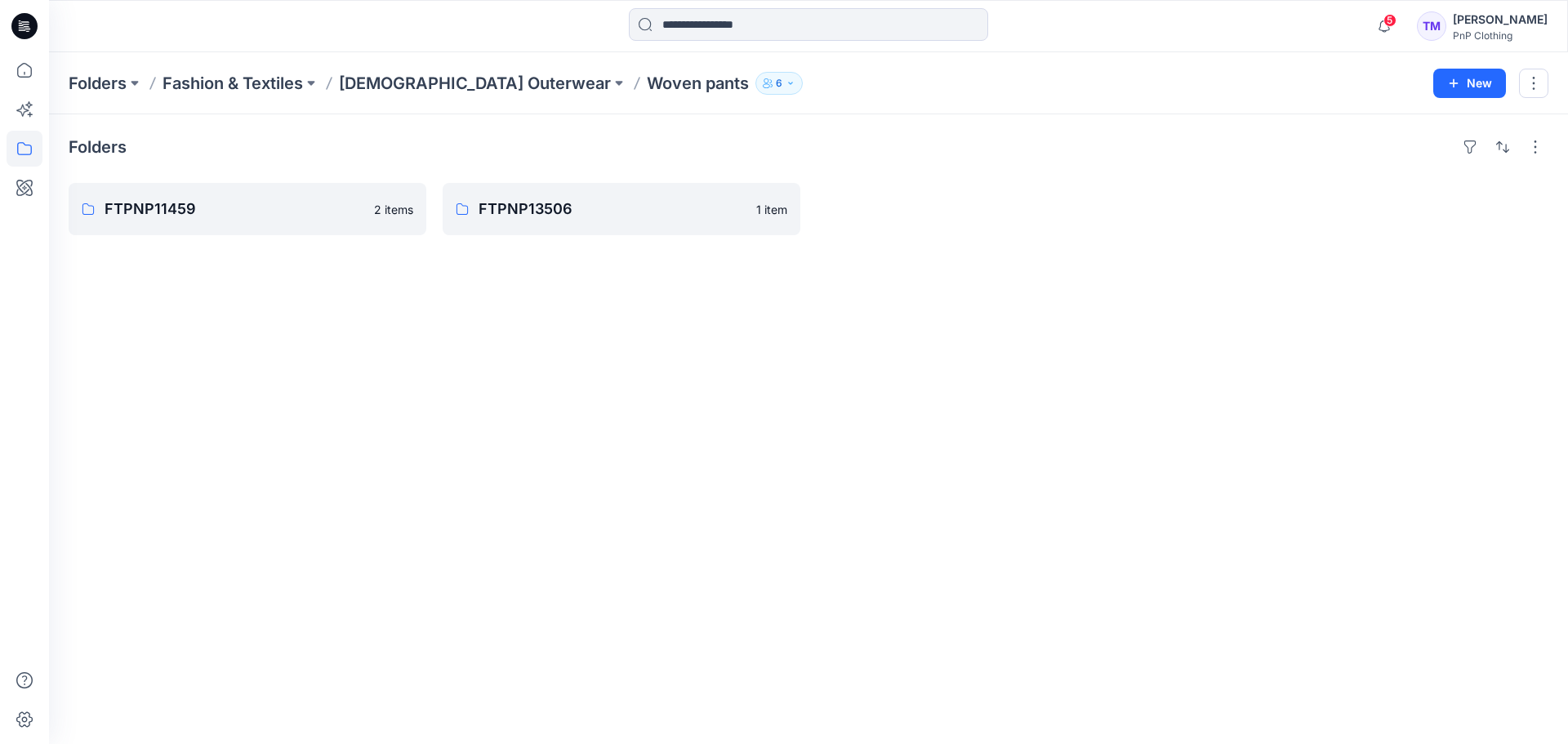
click at [327, 397] on div "Folders FTPNP11459 2 items FTPNP13506 1 item" at bounding box center [809, 429] width 1520 height 630
drag, startPoint x: 426, startPoint y: 395, endPoint x: 423, endPoint y: 386, distance: 9.5
click at [426, 395] on div "Folders FTPNP11459 2 items FTPNP13506 1 item" at bounding box center [809, 429] width 1520 height 630
click at [243, 212] on p "FTPNP11459" at bounding box center [245, 209] width 283 height 23
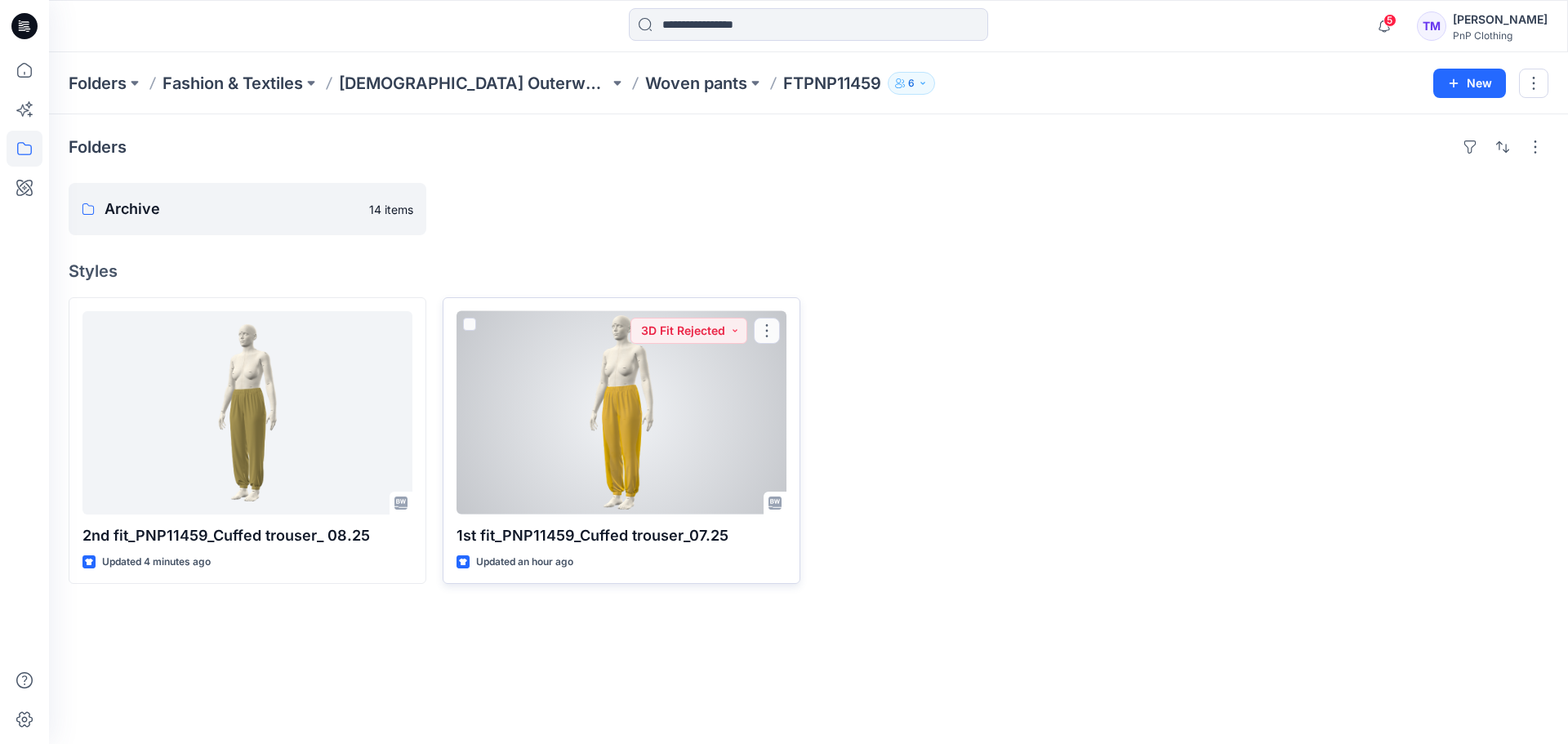
click at [722, 394] on div at bounding box center [621, 413] width 330 height 203
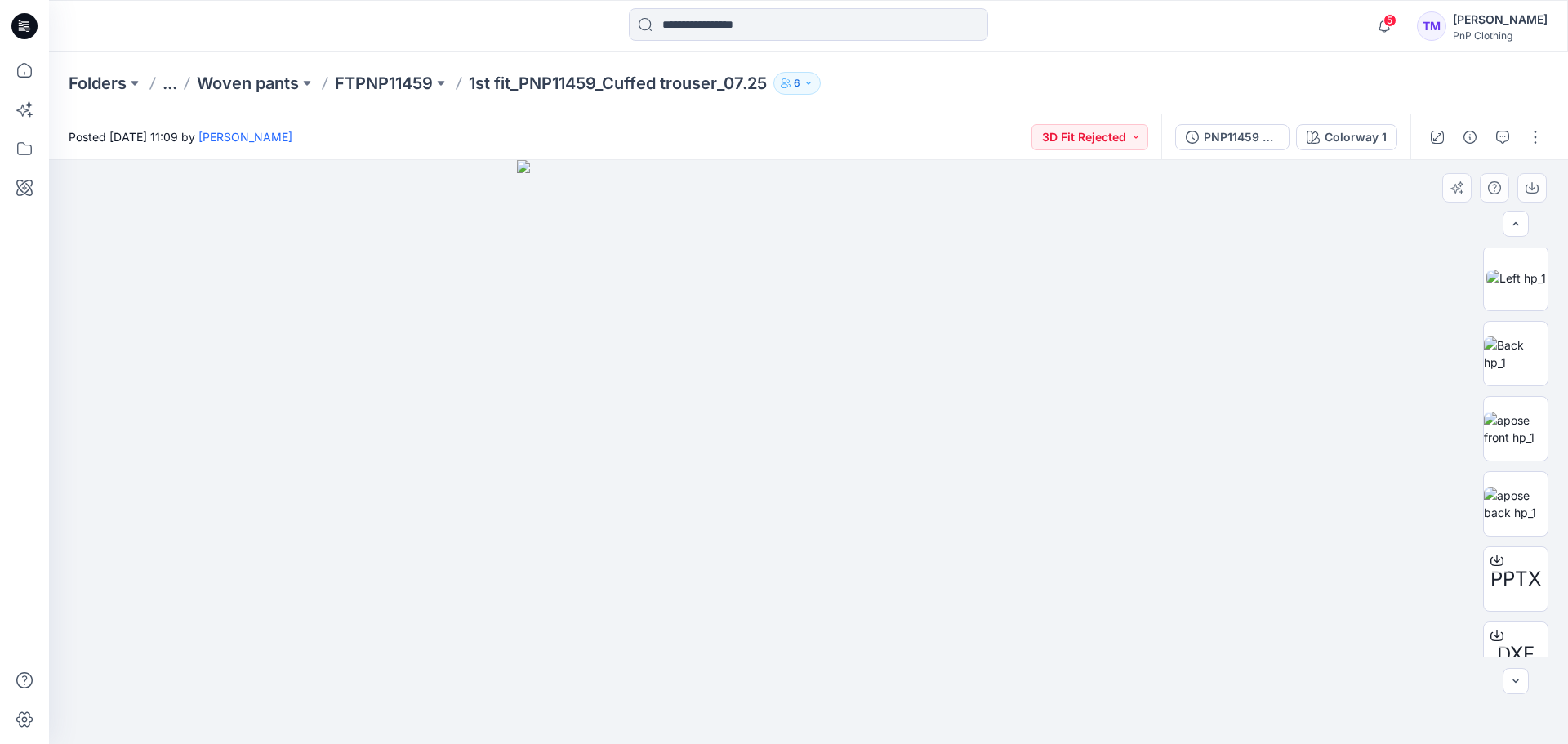
scroll to position [859, 0]
click at [1254, 136] on button "button" at bounding box center [1535, 137] width 27 height 27
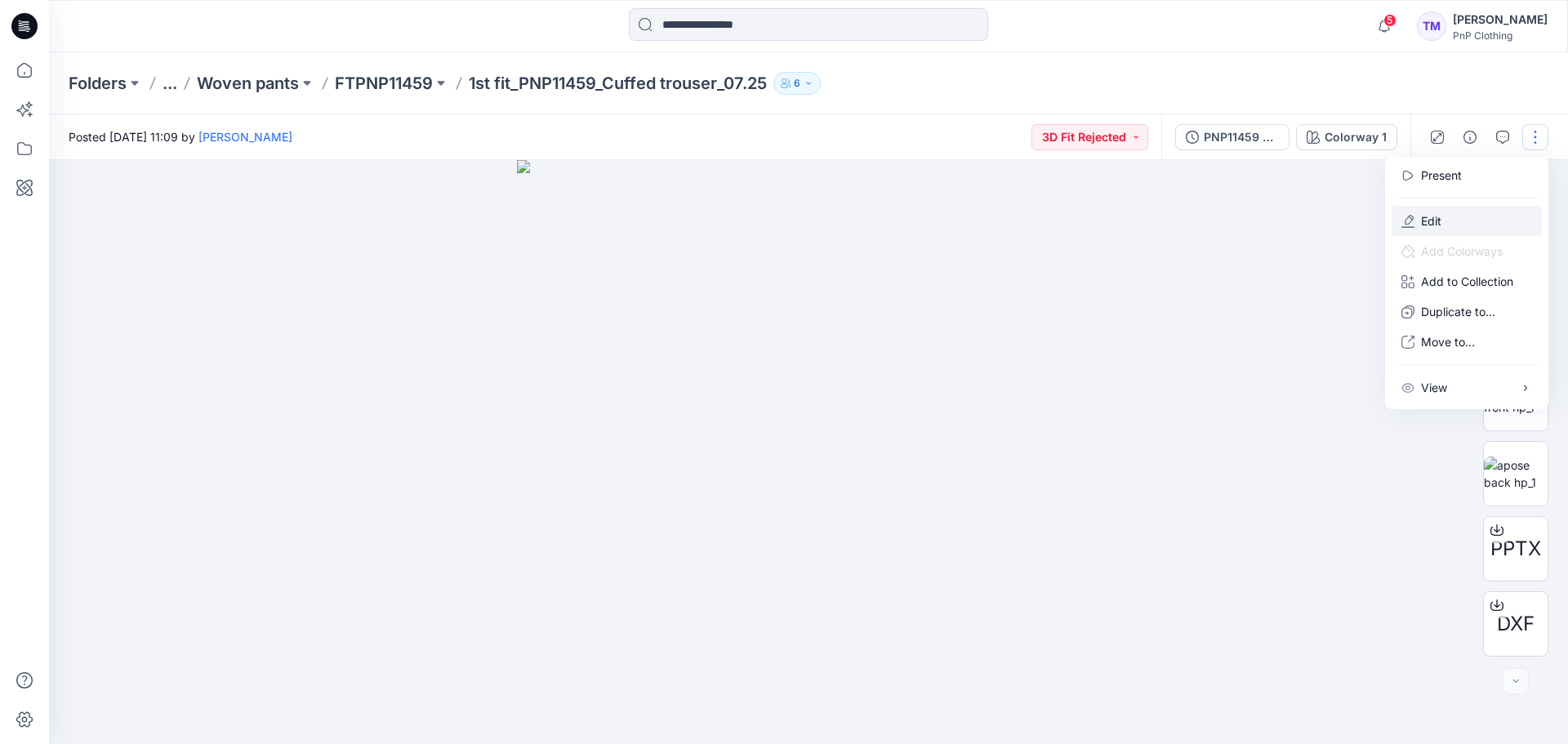
click at [1254, 217] on p "Edit" at bounding box center [1431, 220] width 21 height 17
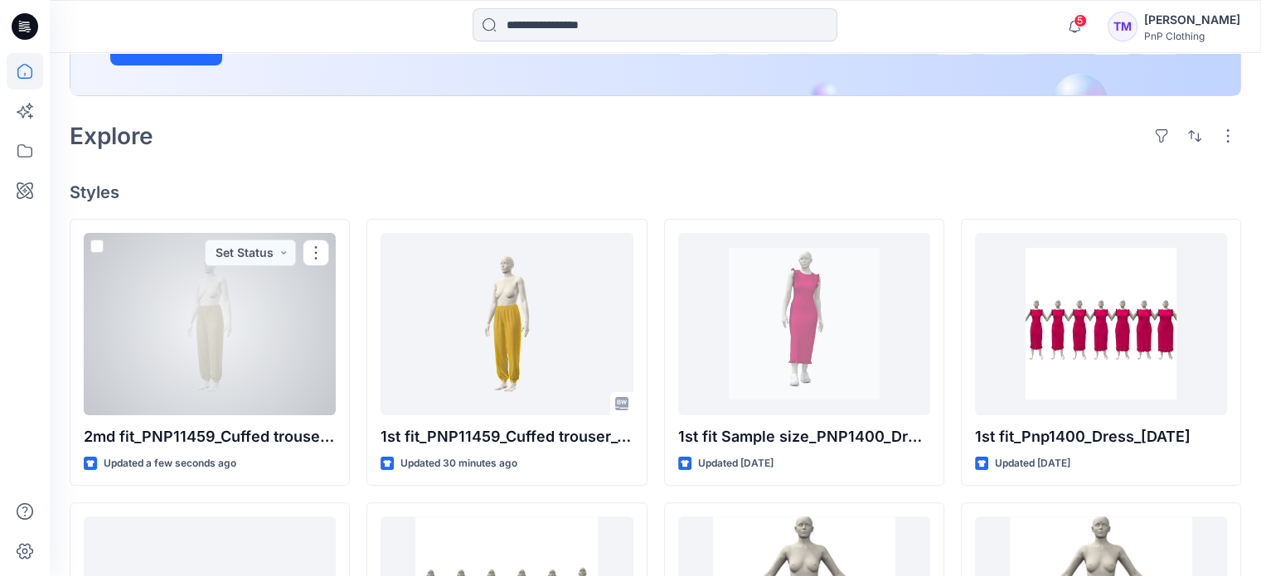
scroll to position [332, 0]
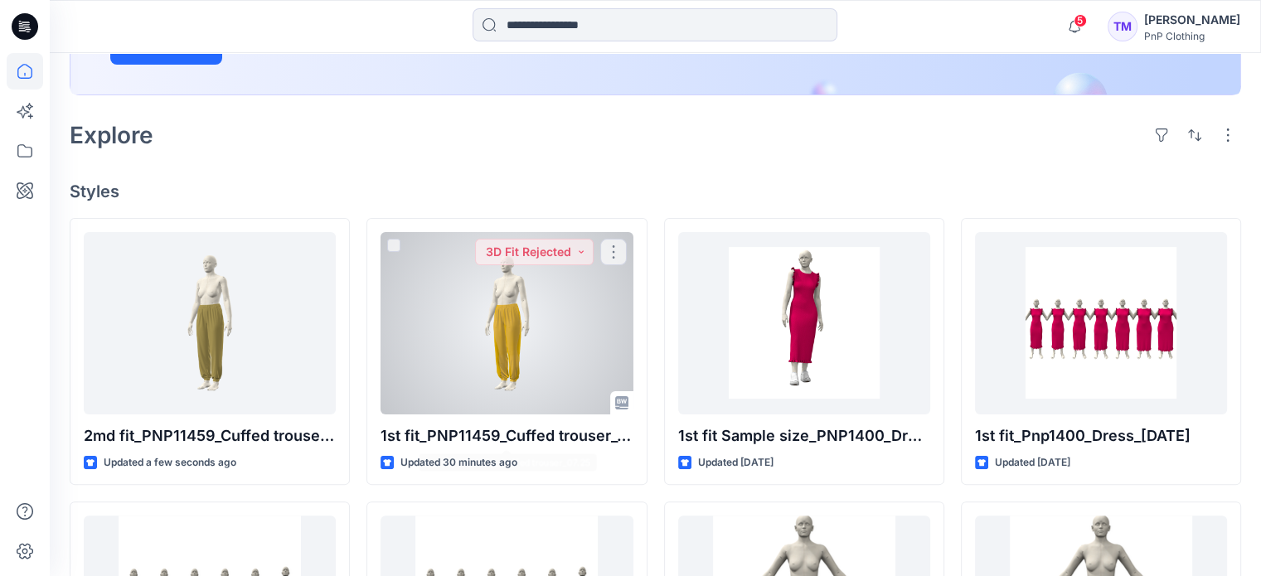
click at [519, 340] on div at bounding box center [506, 323] width 252 height 182
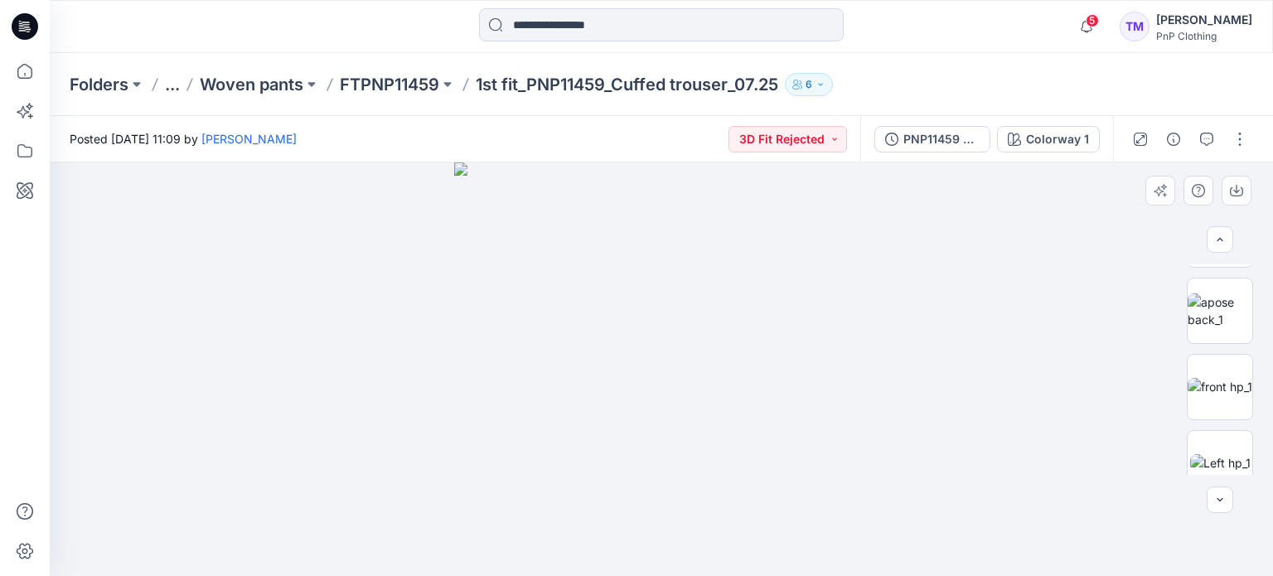
scroll to position [685, 0]
click at [1210, 138] on icon "button" at bounding box center [1206, 139] width 13 height 13
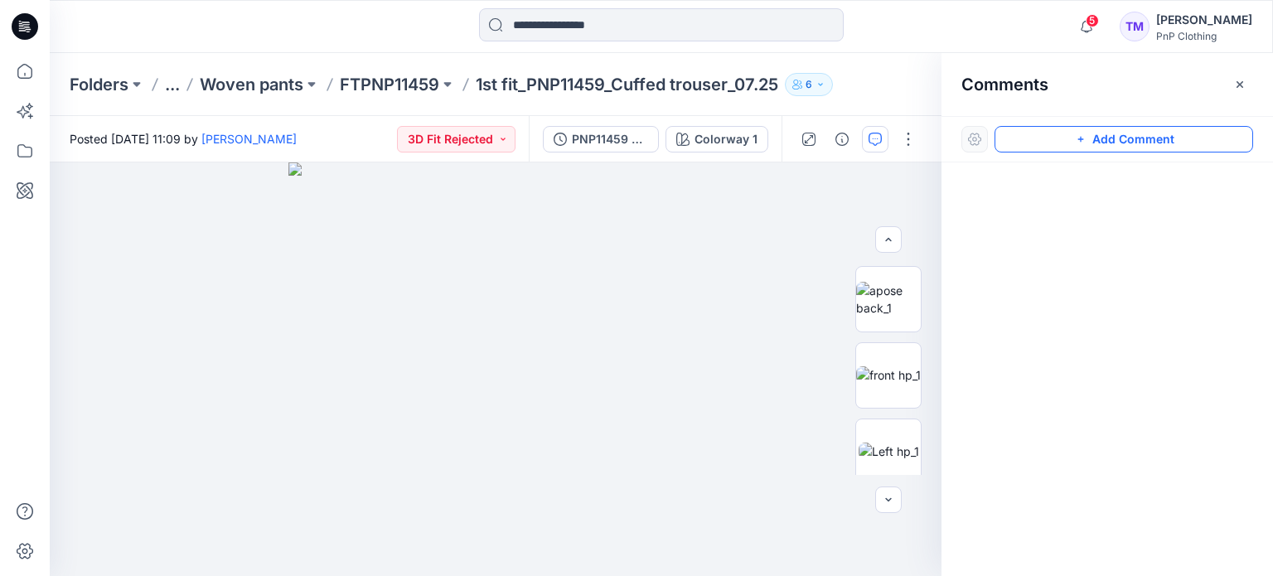
click at [1063, 140] on button "Add Comment" at bounding box center [1124, 139] width 259 height 27
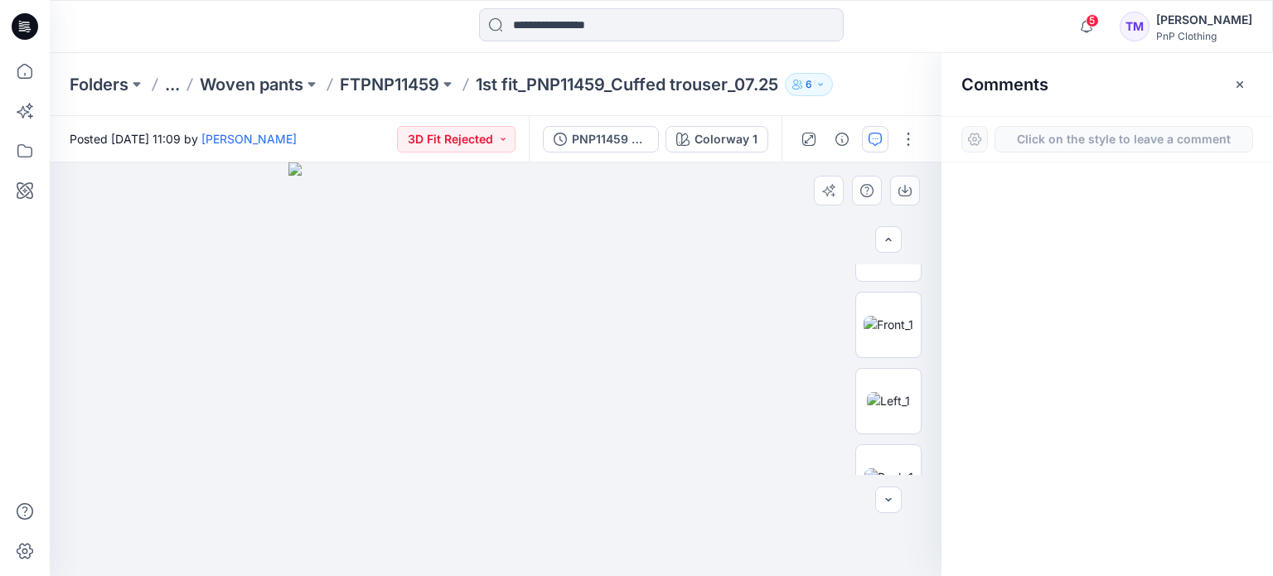
scroll to position [353, 0]
click at [901, 317] on img at bounding box center [889, 325] width 50 height 17
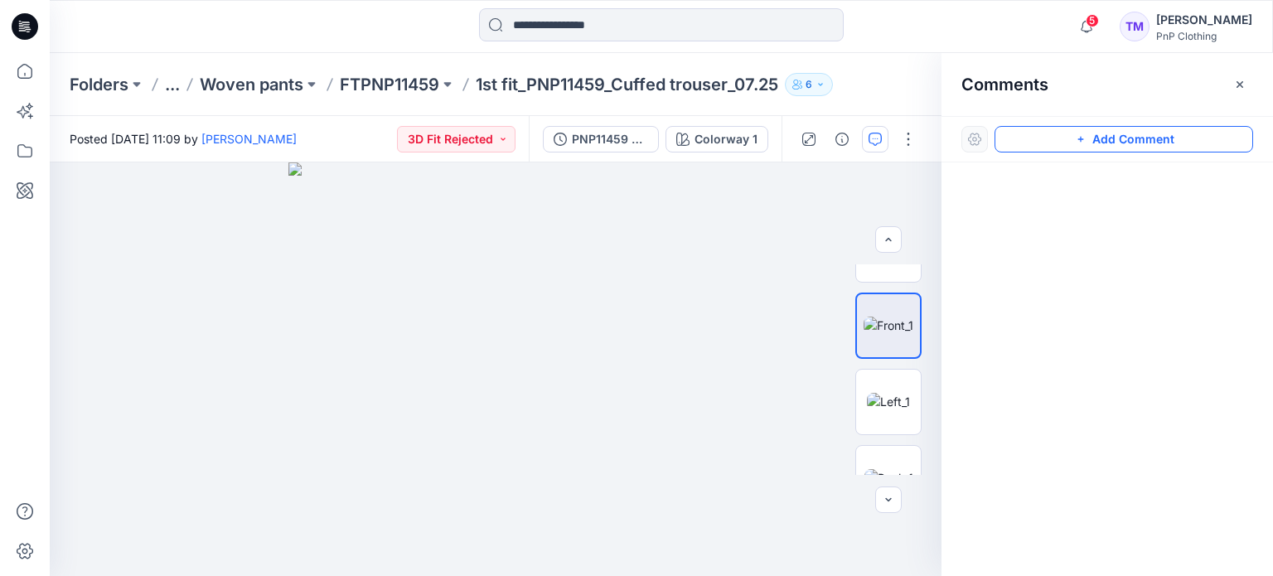
click at [1071, 134] on button "Add Comment" at bounding box center [1124, 139] width 259 height 27
click at [698, 405] on div "1" at bounding box center [496, 369] width 892 height 414
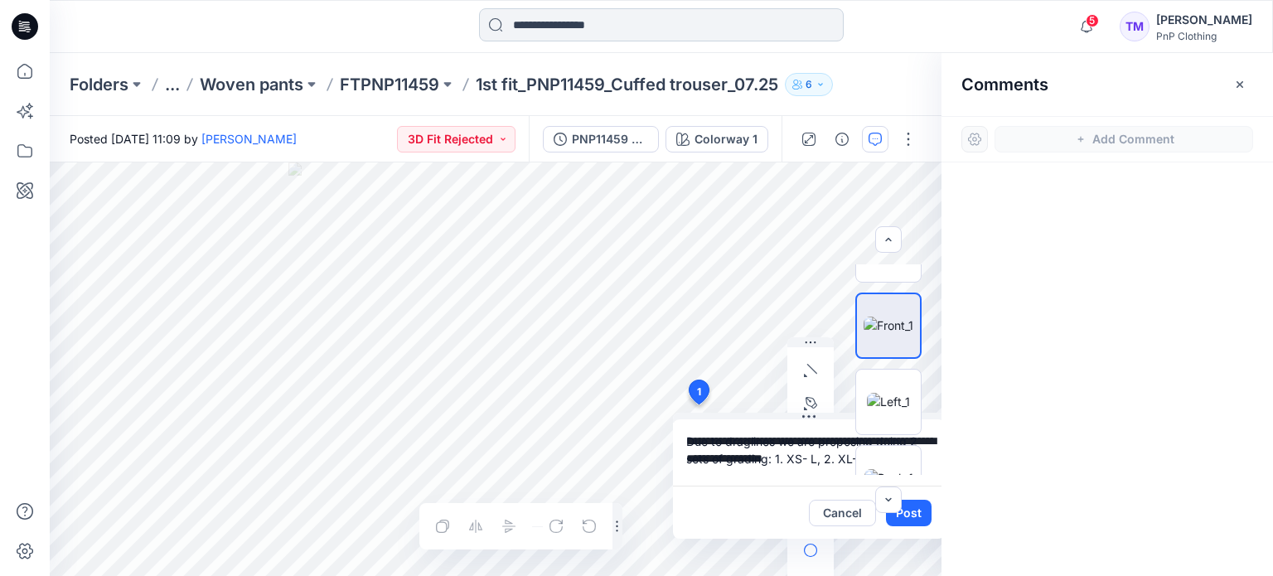
type textarea "**********"
click at [845, 463] on div "PPTX DXF" at bounding box center [888, 369] width 106 height 211
drag, startPoint x: 693, startPoint y: 472, endPoint x: 714, endPoint y: 478, distance: 22.5
click at [693, 472] on textarea "**********" at bounding box center [809, 452] width 272 height 66
click at [719, 480] on textarea "**********" at bounding box center [809, 452] width 272 height 66
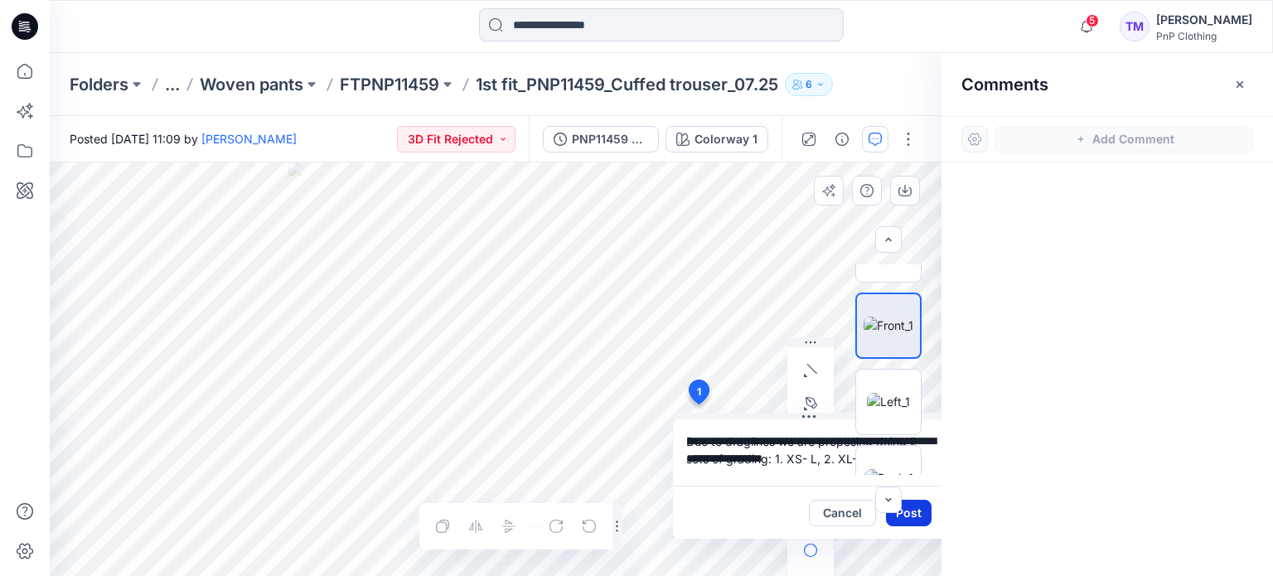
click at [919, 510] on button "Post" at bounding box center [909, 513] width 46 height 27
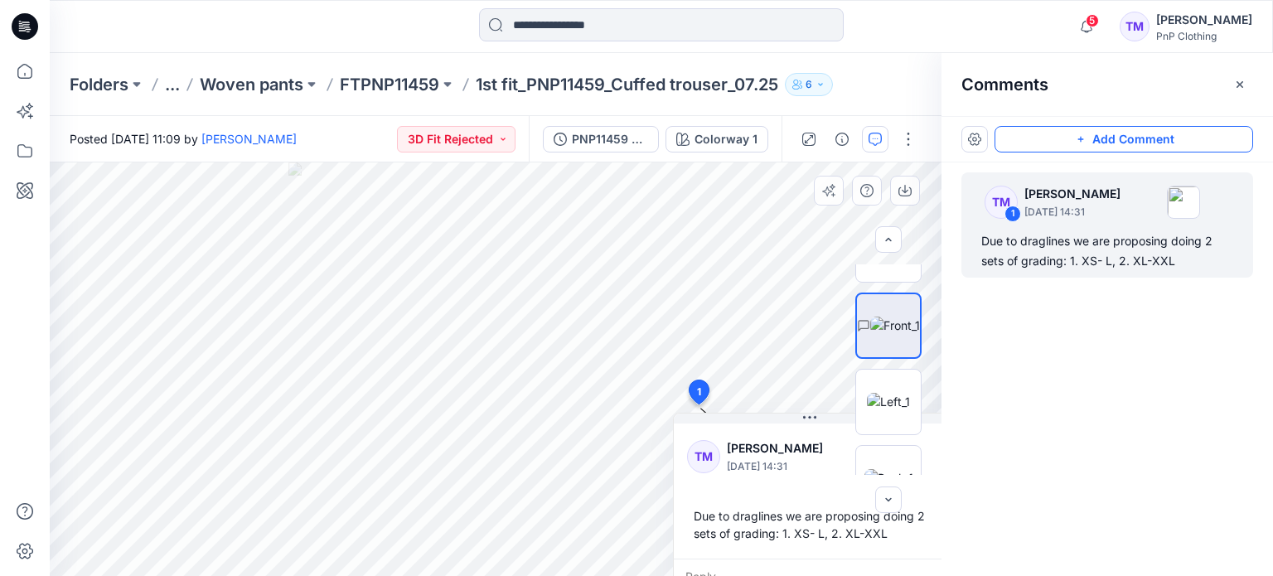
click at [1085, 133] on icon "button" at bounding box center [1080, 139] width 13 height 13
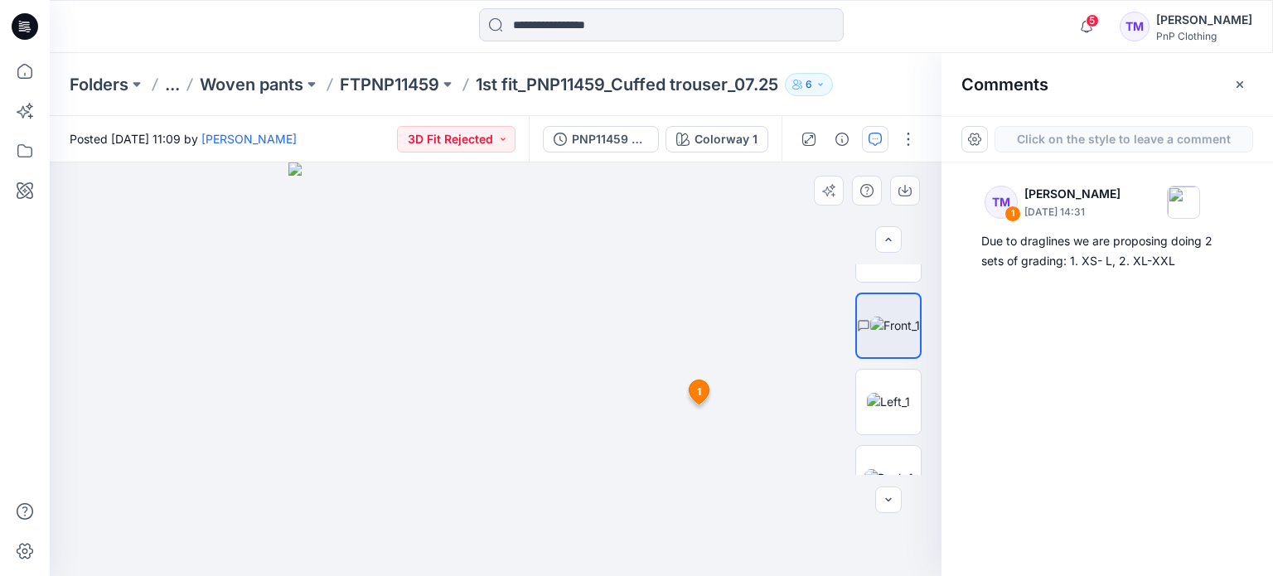
click at [691, 430] on div "2 1 TM Tersia Markgraaff September 25, 2025 14:31 Due to draglines we are propo…" at bounding box center [496, 369] width 892 height 414
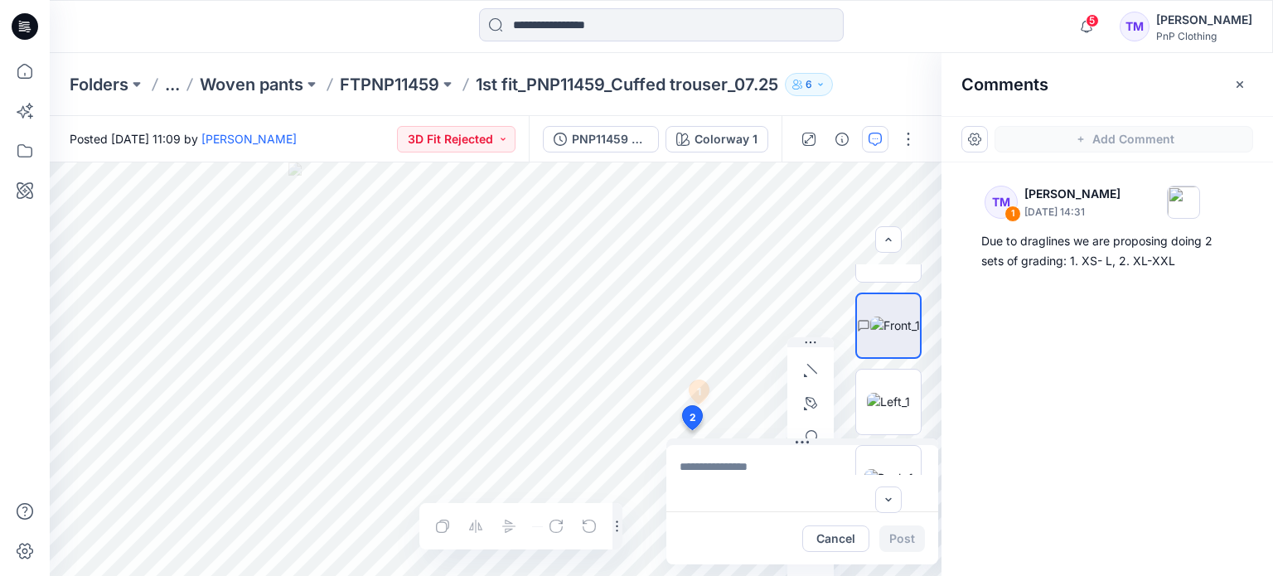
type textarea "*"
type textarea "**********"
click at [902, 542] on button "Post" at bounding box center [902, 538] width 46 height 27
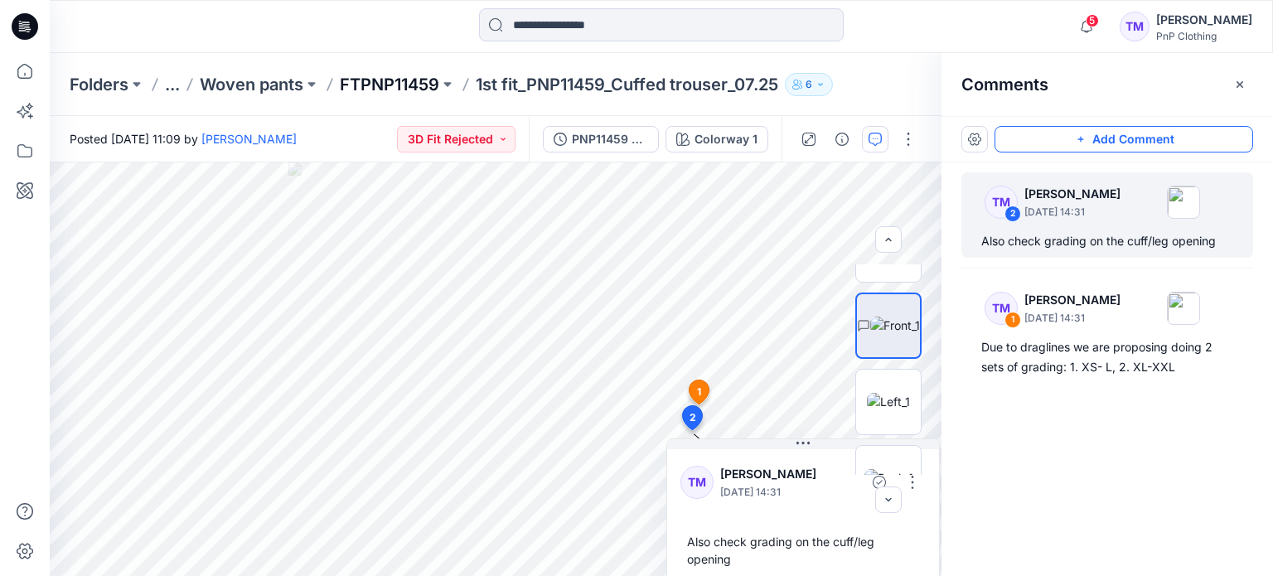
click at [376, 78] on p "FTPNP11459" at bounding box center [389, 84] width 99 height 23
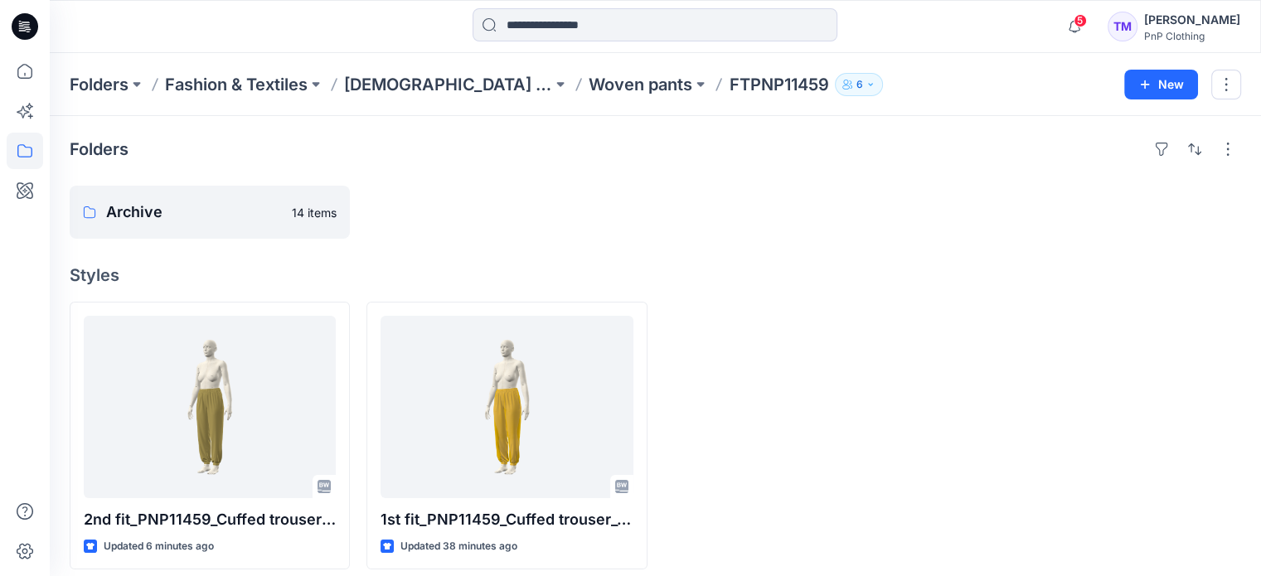
click at [871, 334] on div at bounding box center [804, 436] width 280 height 268
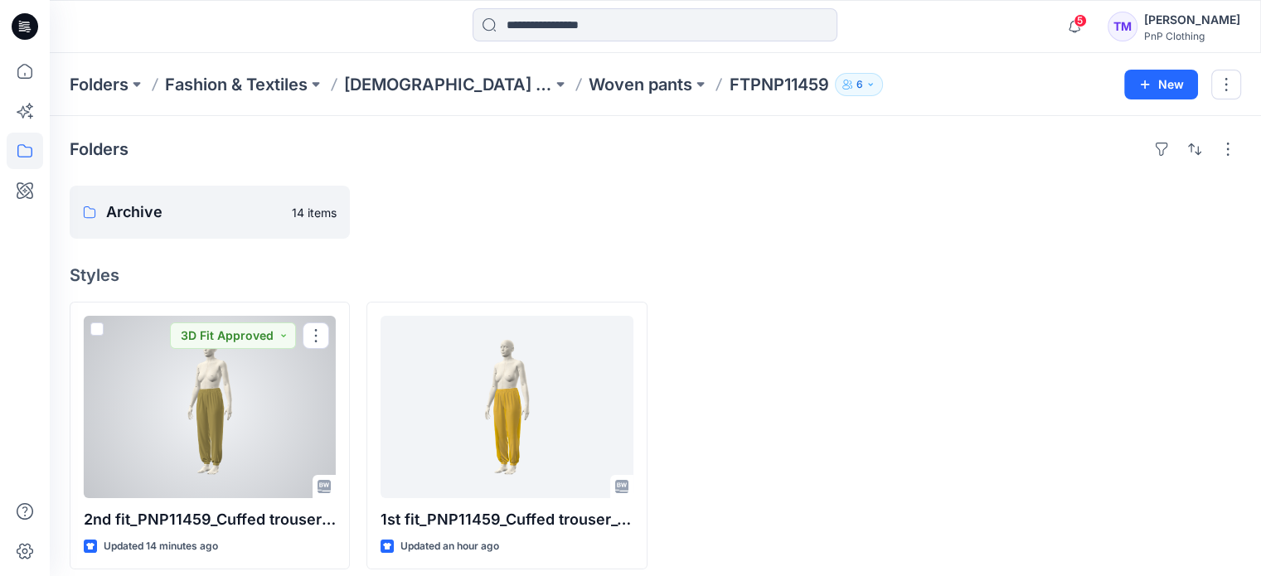
click at [256, 419] on div at bounding box center [210, 407] width 252 height 182
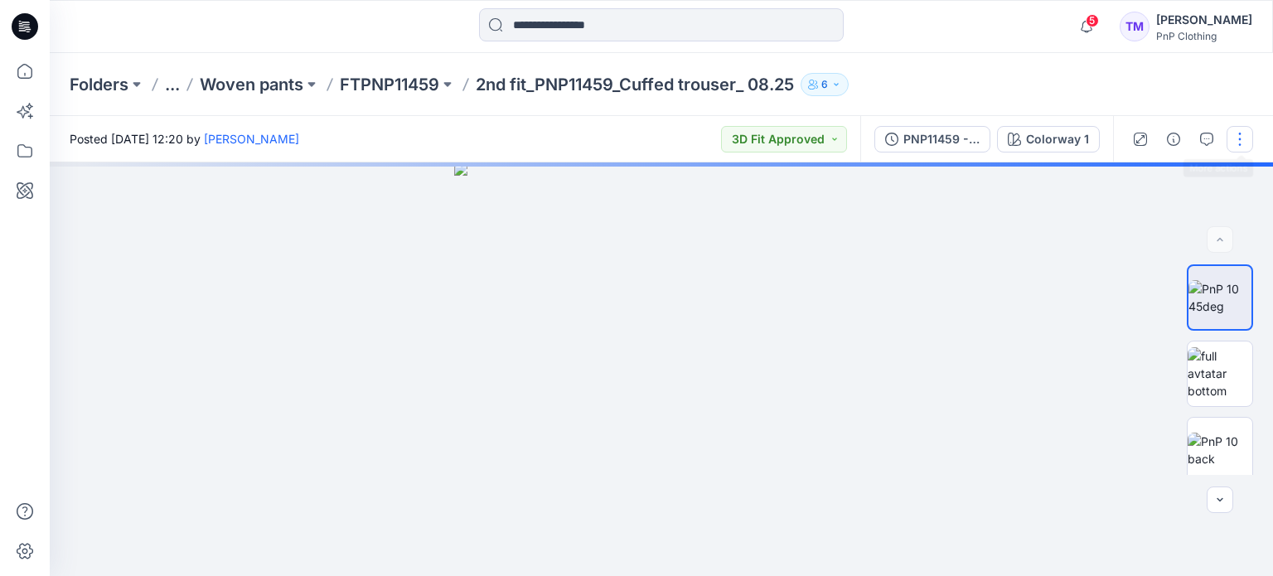
click at [1235, 139] on button "button" at bounding box center [1240, 139] width 27 height 27
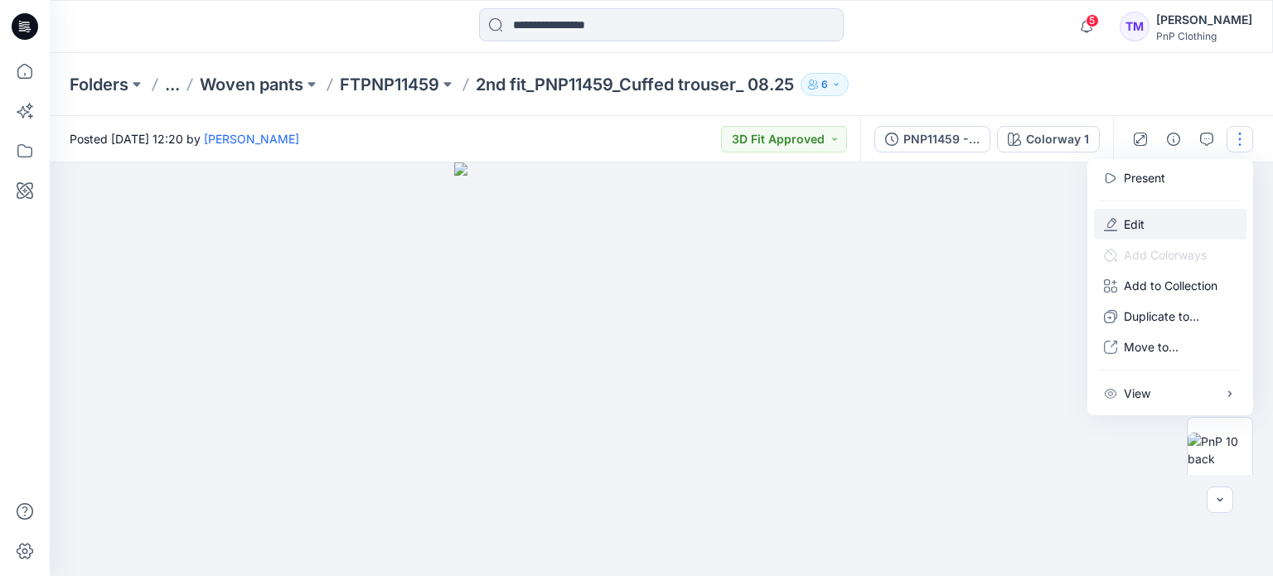
click at [1142, 217] on p "Edit" at bounding box center [1134, 223] width 21 height 17
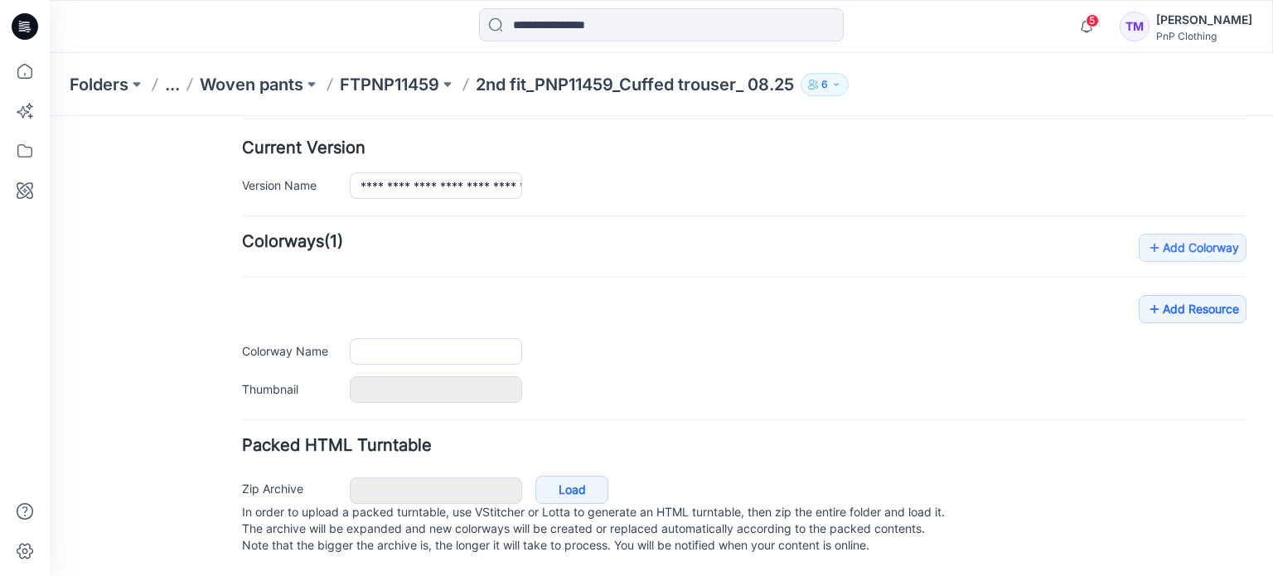
type input "**********"
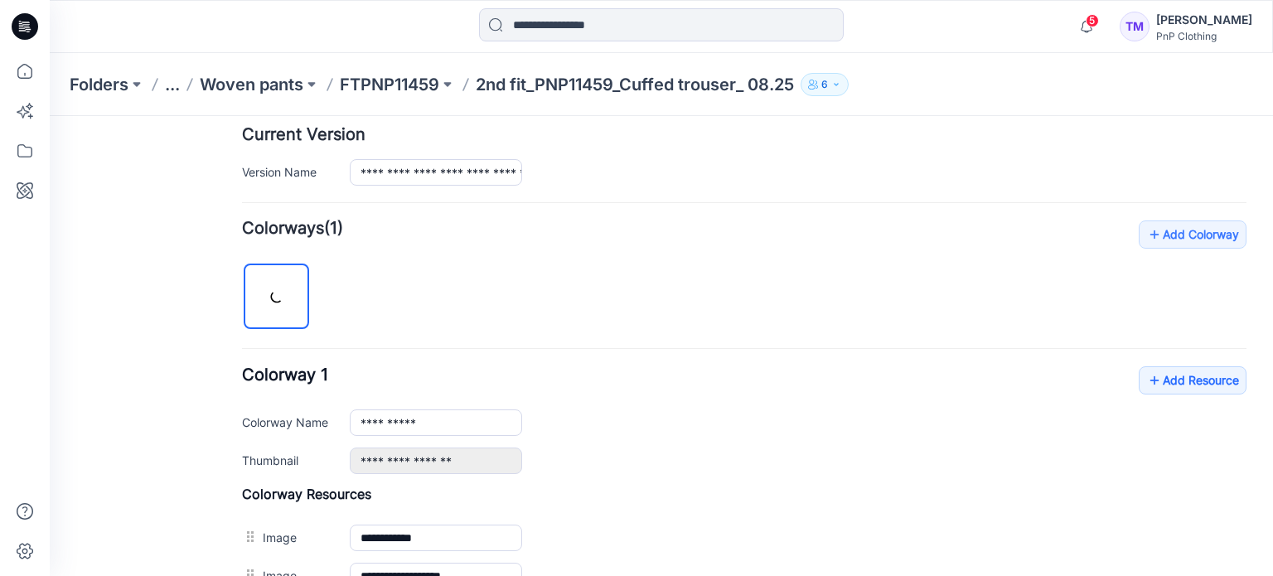
scroll to position [414, 0]
click at [1177, 380] on link "Add Resource" at bounding box center [1193, 380] width 108 height 28
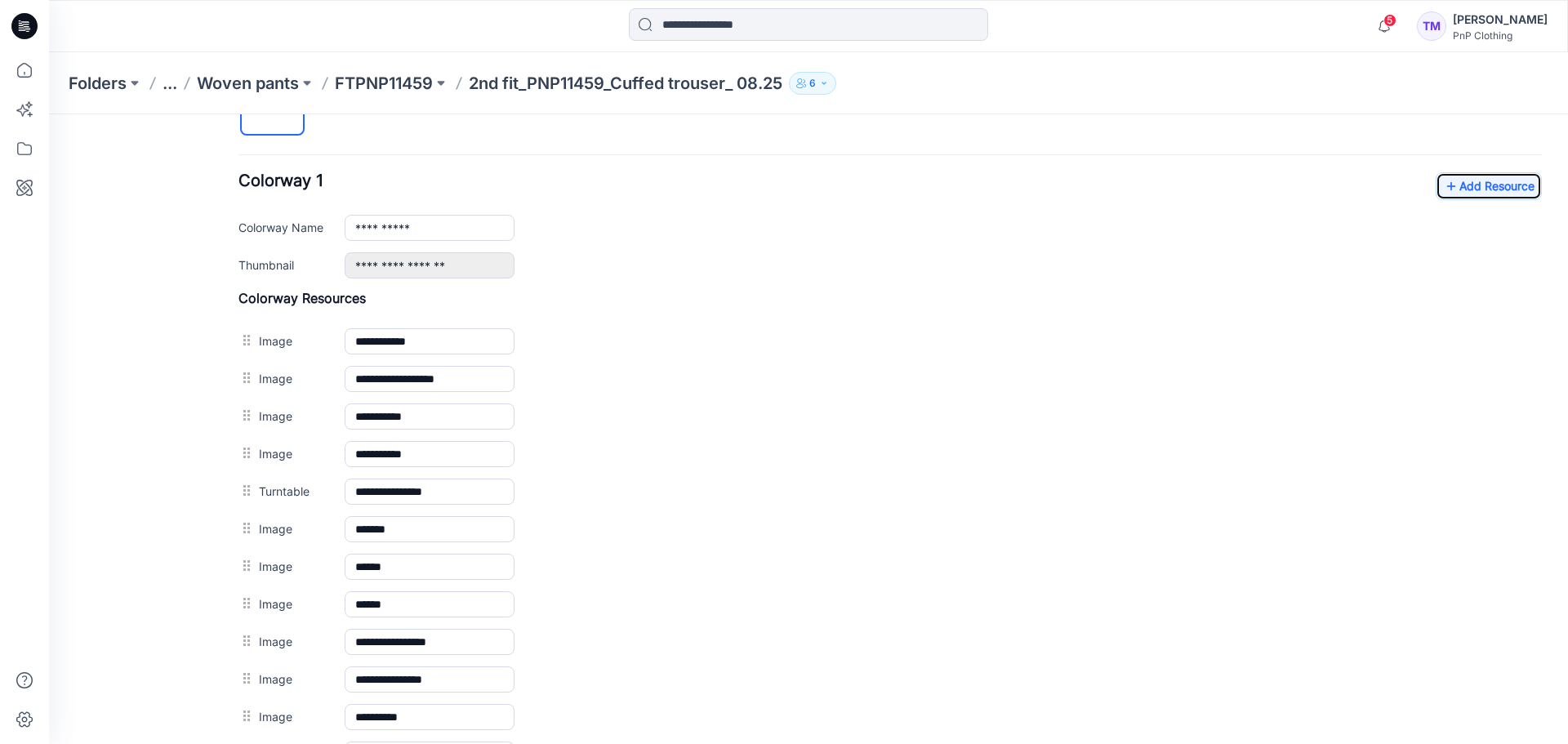
scroll to position [596, 0]
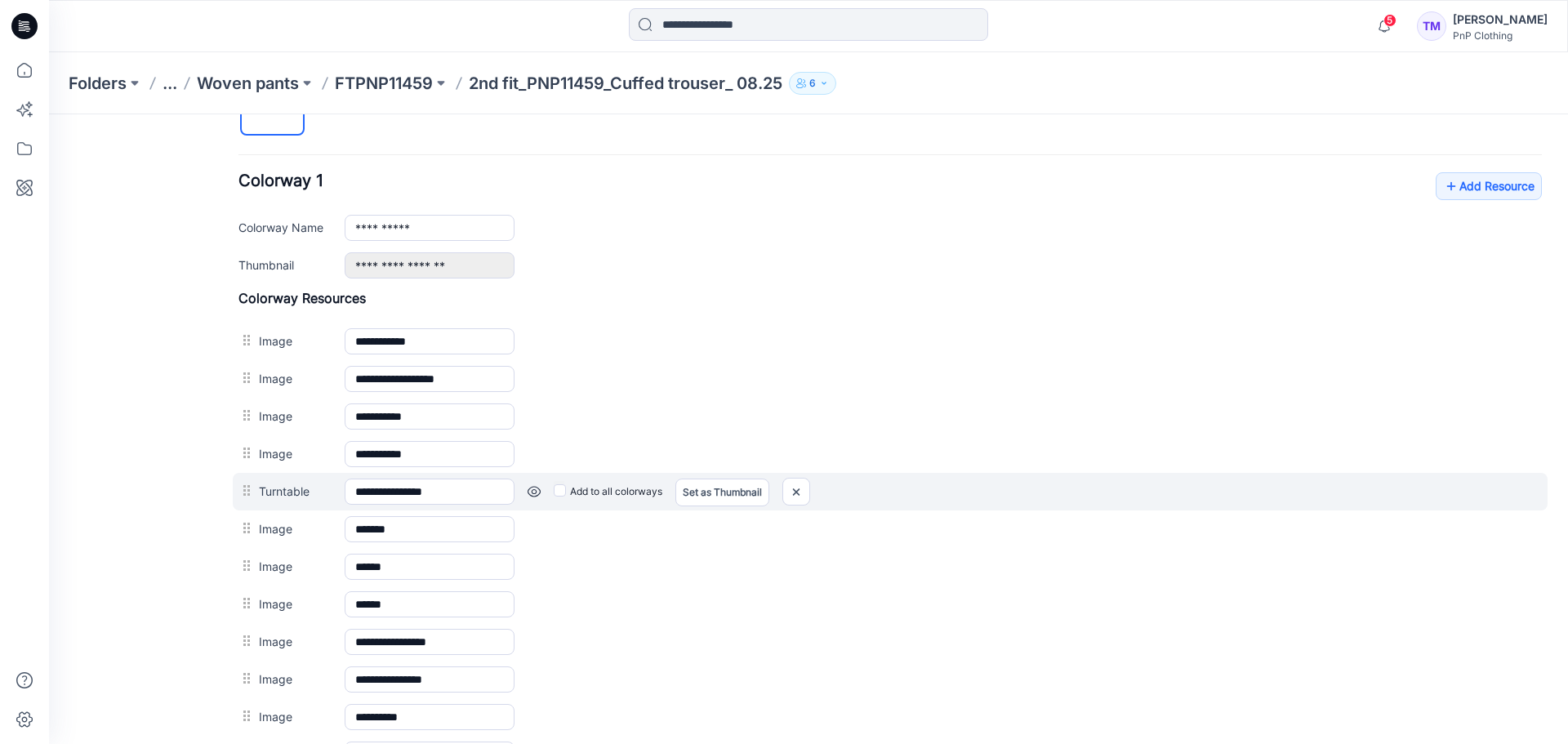
click at [1100, 483] on div "Add to all colorways Set as Thumbnail Unset as Thumbnail" at bounding box center [1028, 492] width 1028 height 27
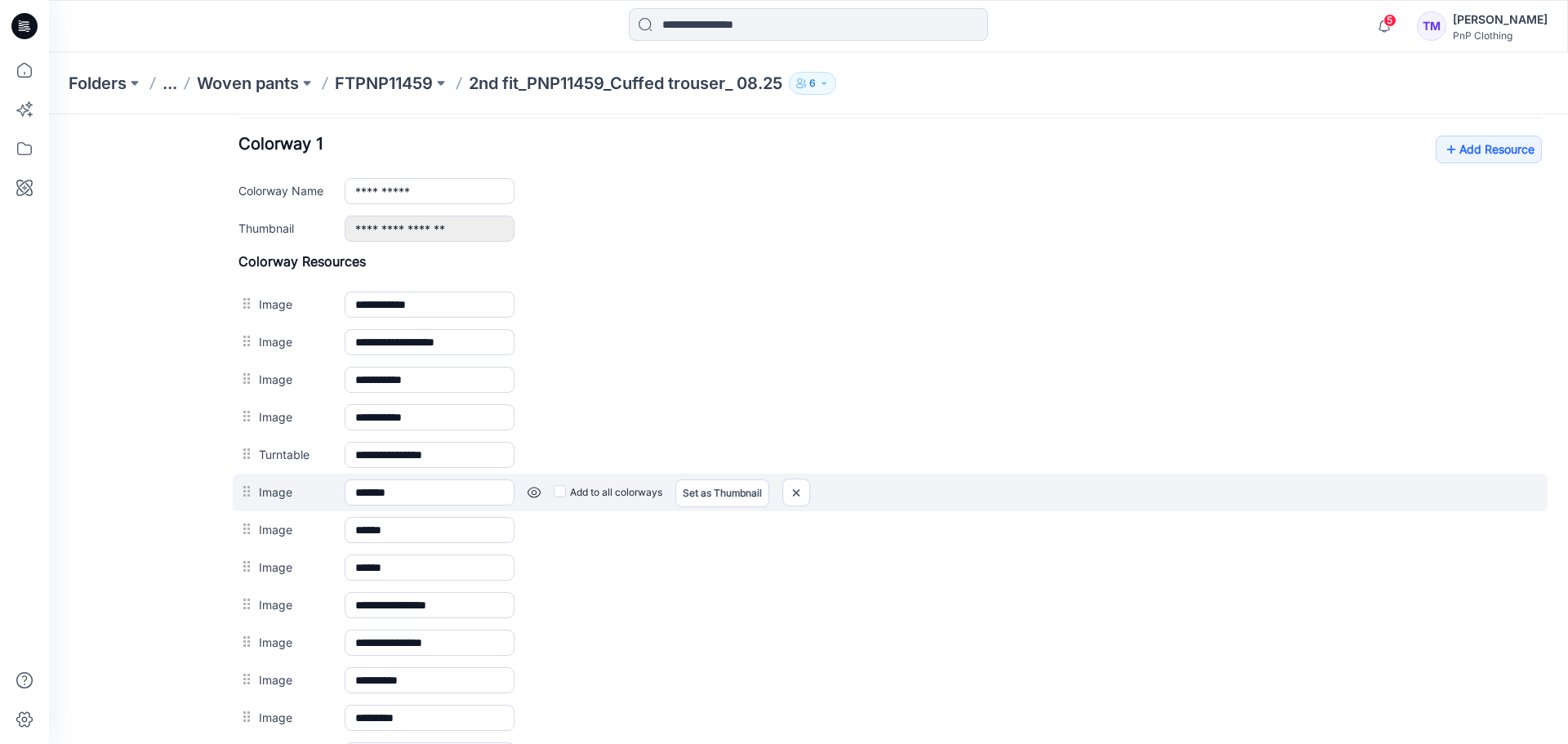
scroll to position [1000, 0]
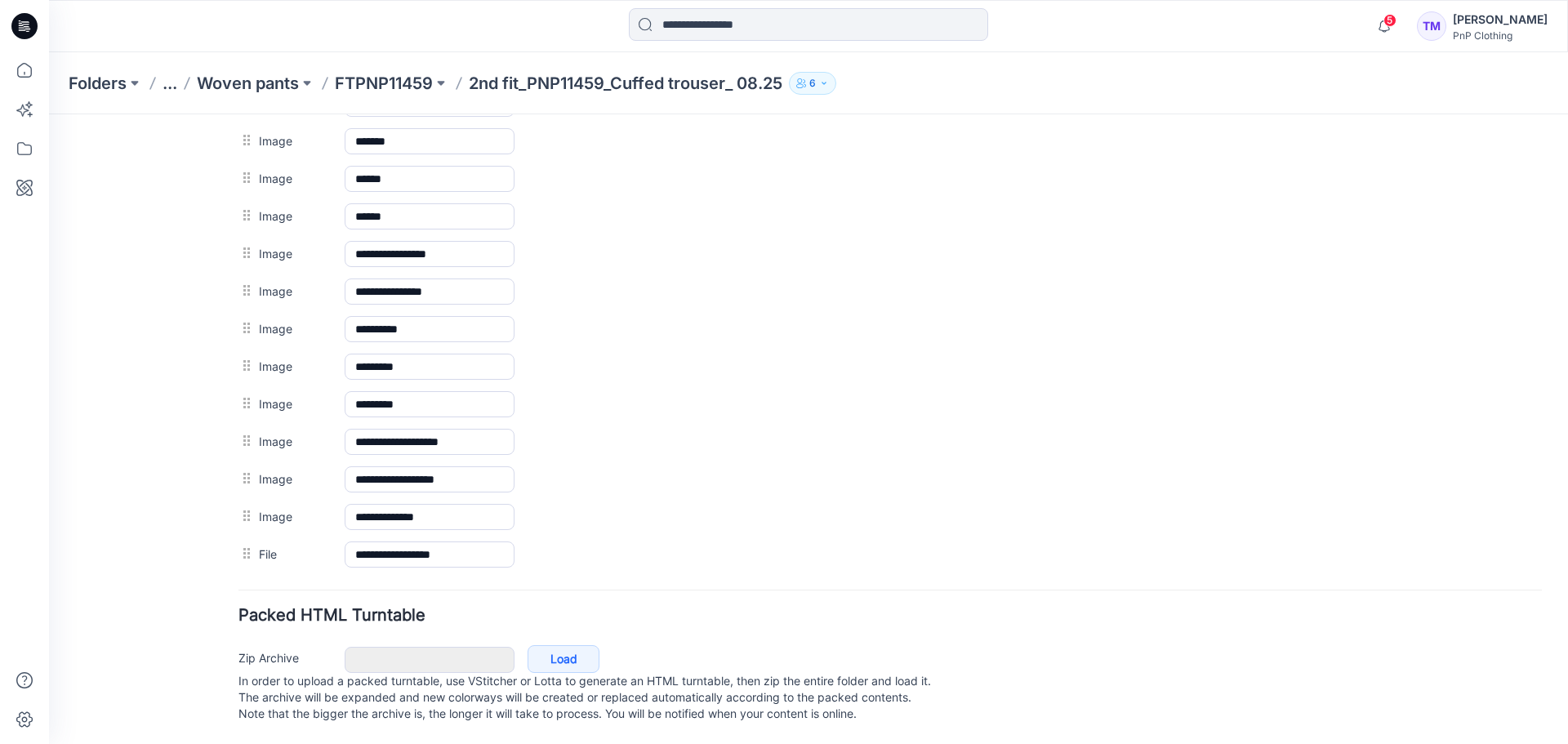
click at [368, 87] on p "FTPNP11459" at bounding box center [383, 83] width 98 height 23
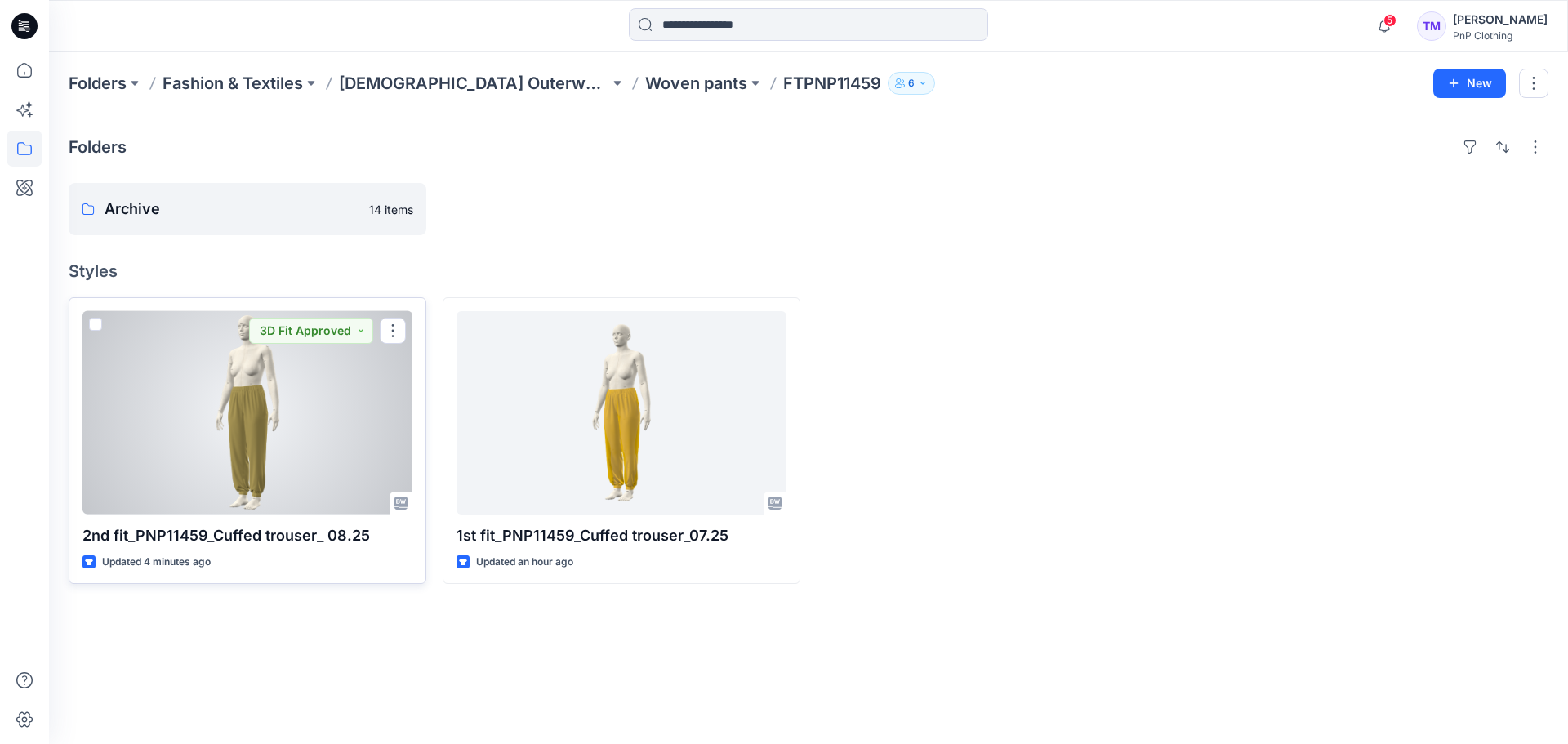
click at [315, 439] on div at bounding box center [247, 413] width 330 height 203
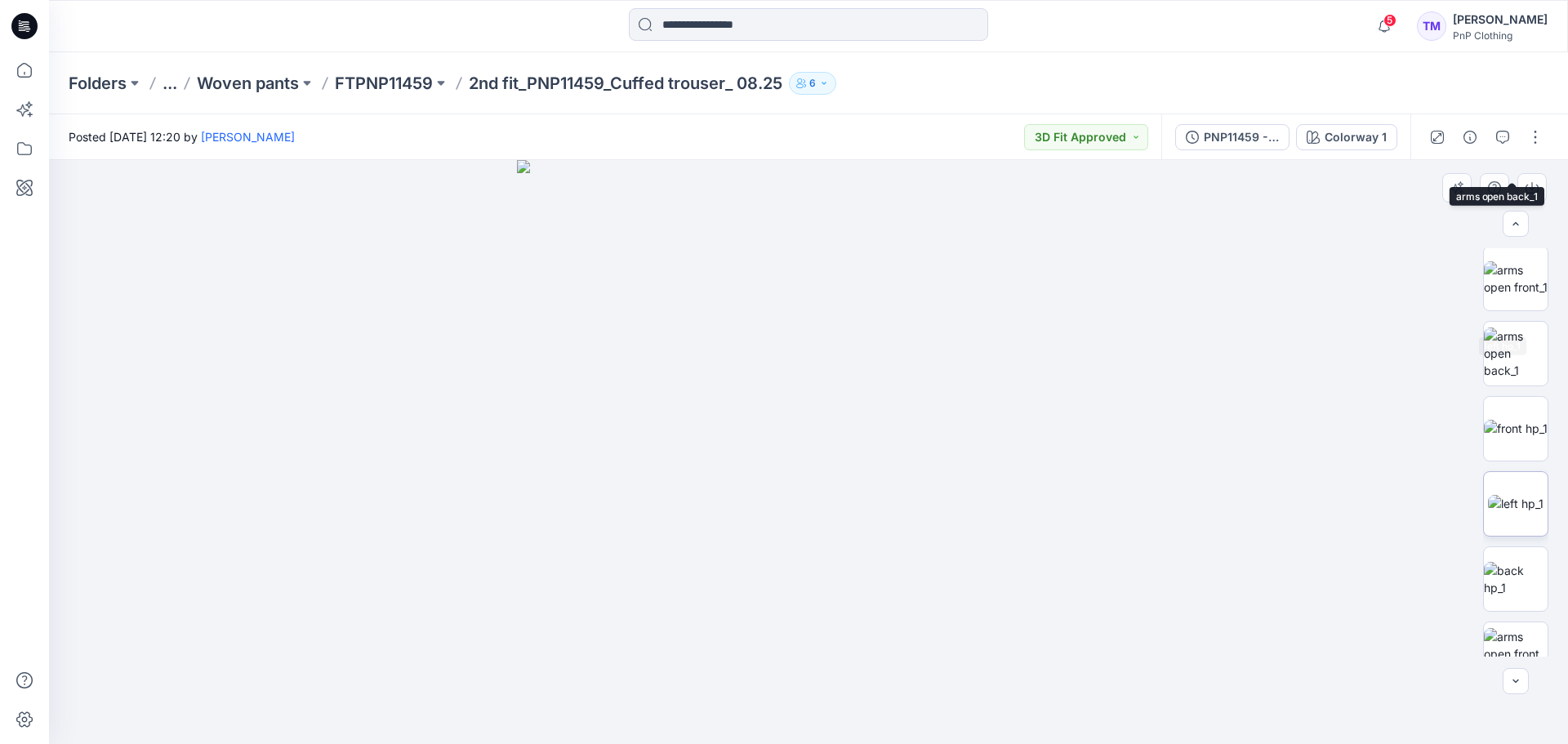
scroll to position [859, 0]
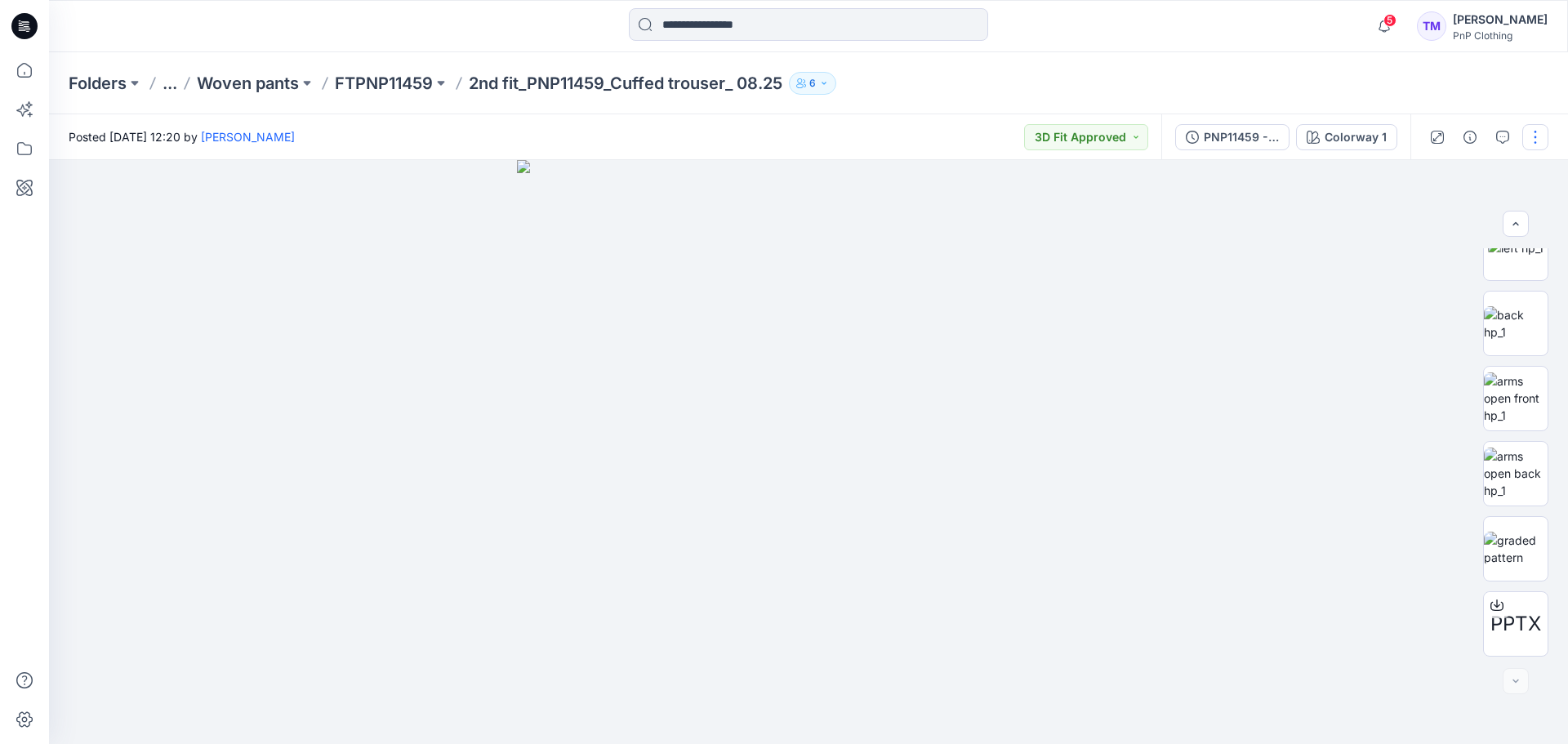
click at [1254, 134] on button "button" at bounding box center [1535, 137] width 27 height 27
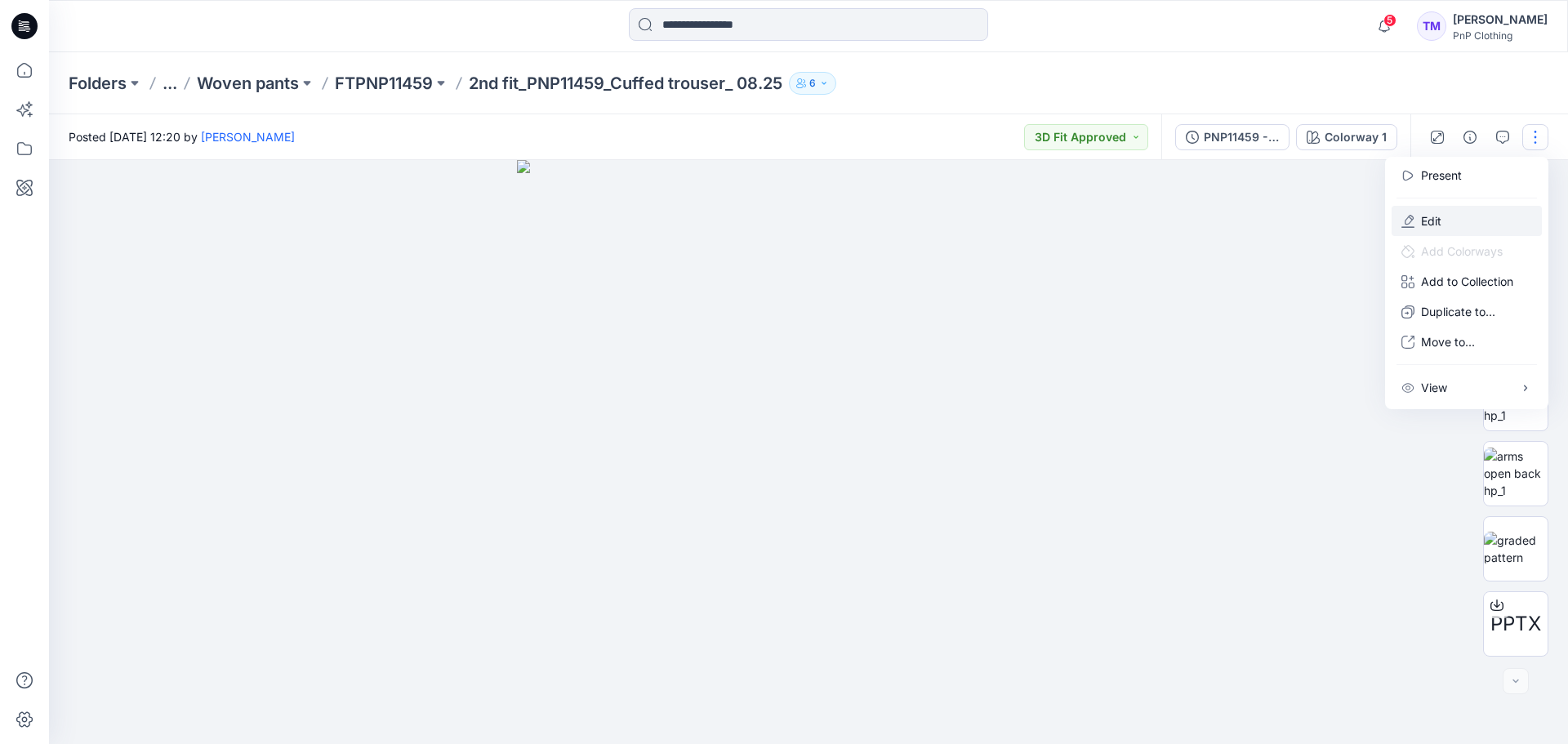
click at [1254, 221] on button "Edit" at bounding box center [1466, 221] width 150 height 31
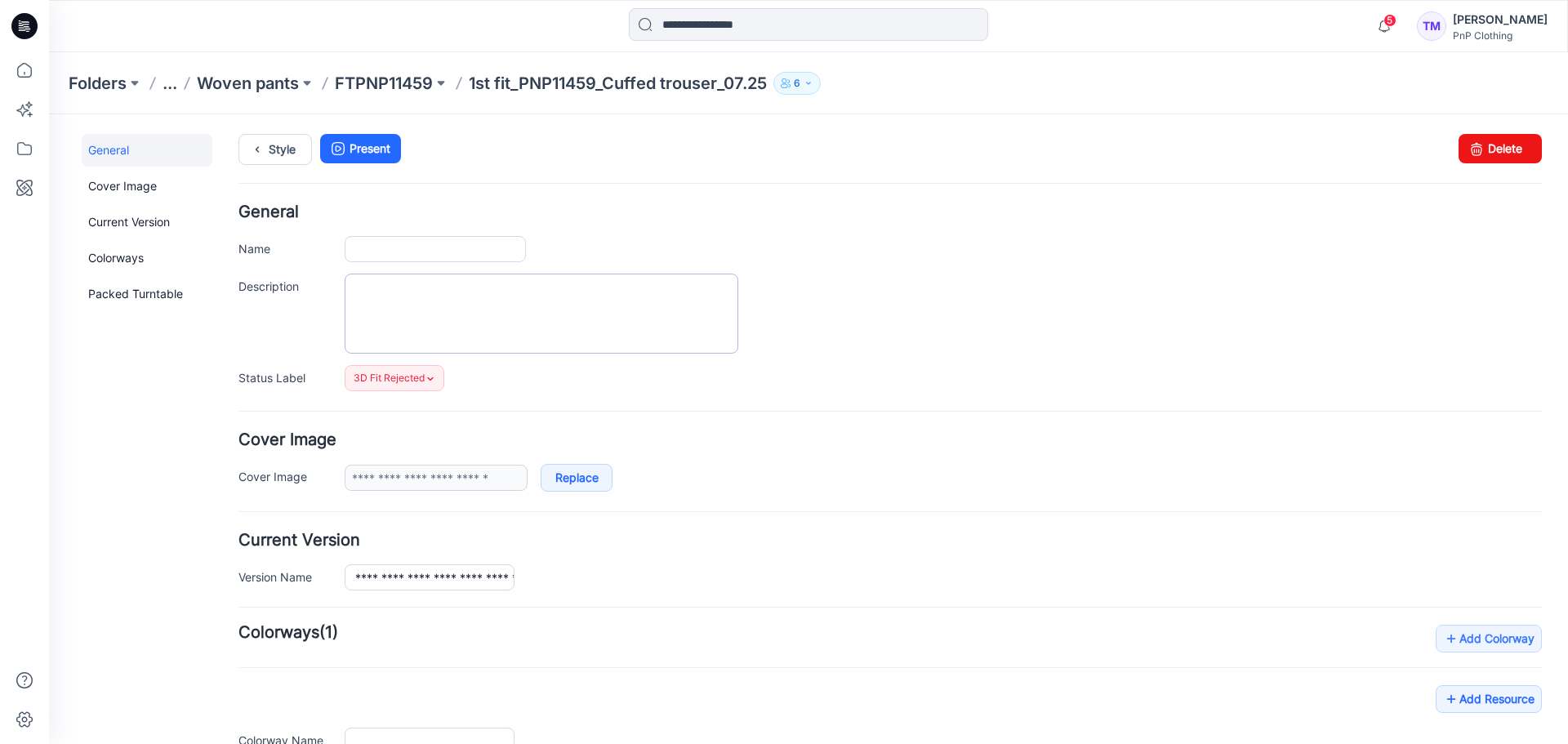
type input "**********"
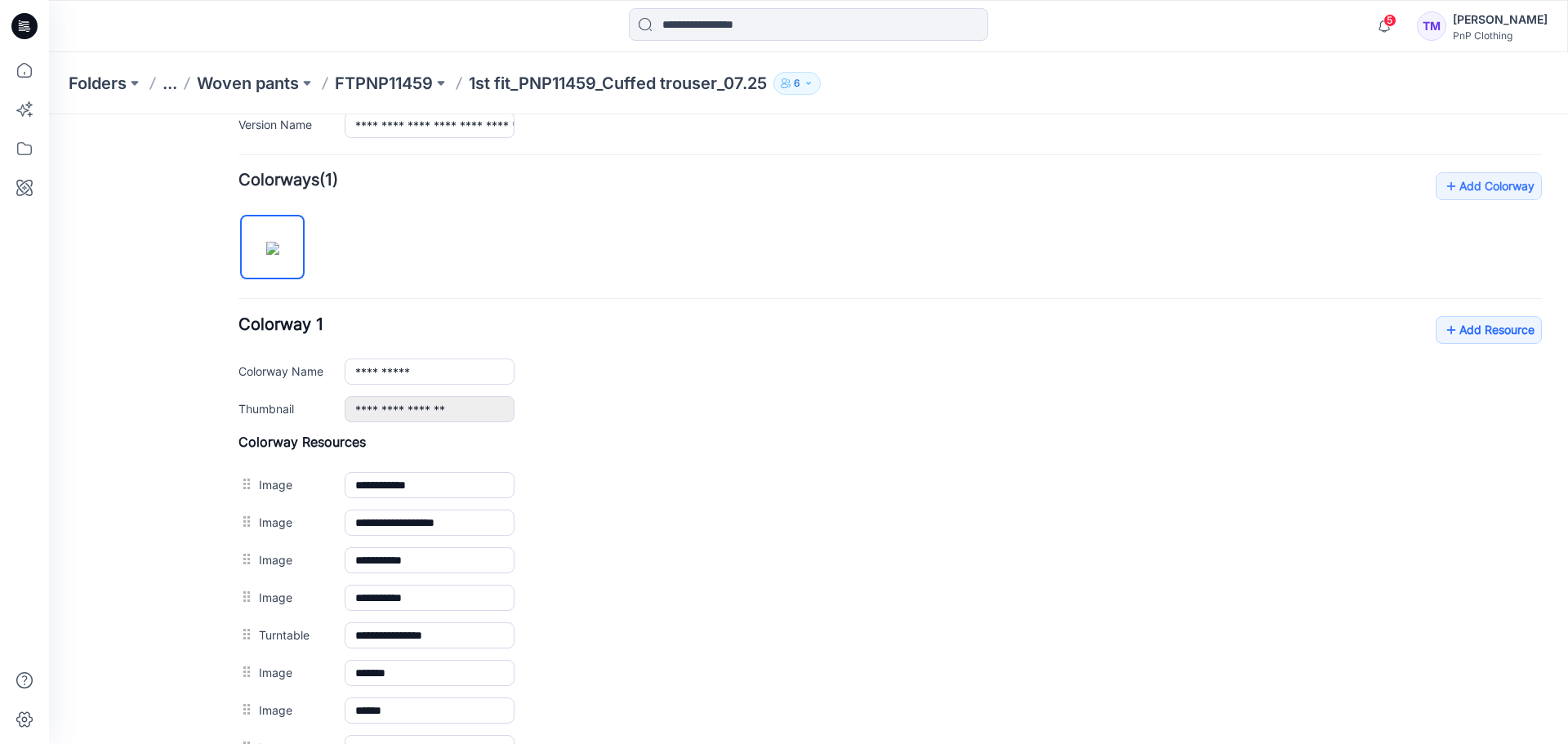
scroll to position [431, 0]
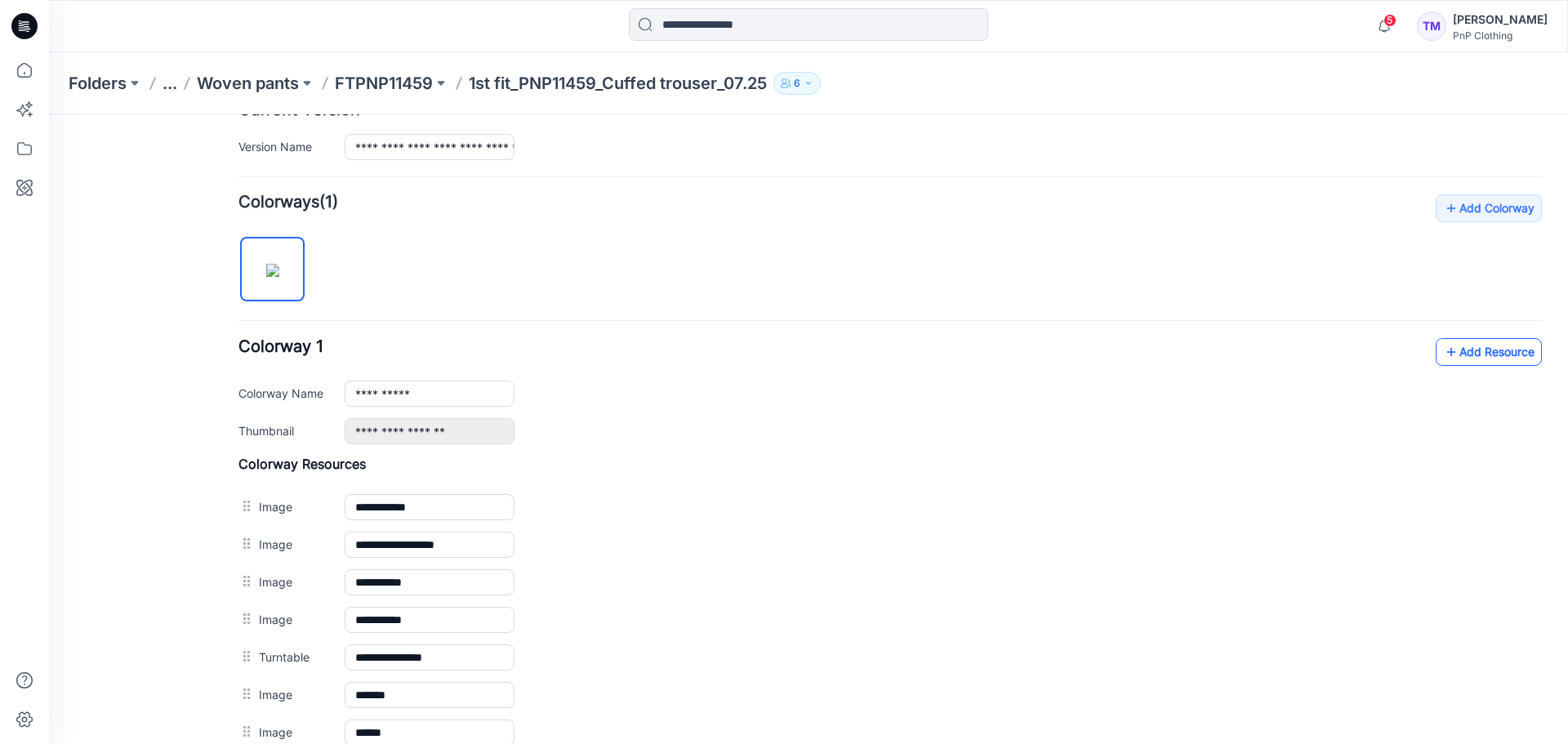
click at [1468, 357] on link "Add Resource" at bounding box center [1489, 352] width 106 height 28
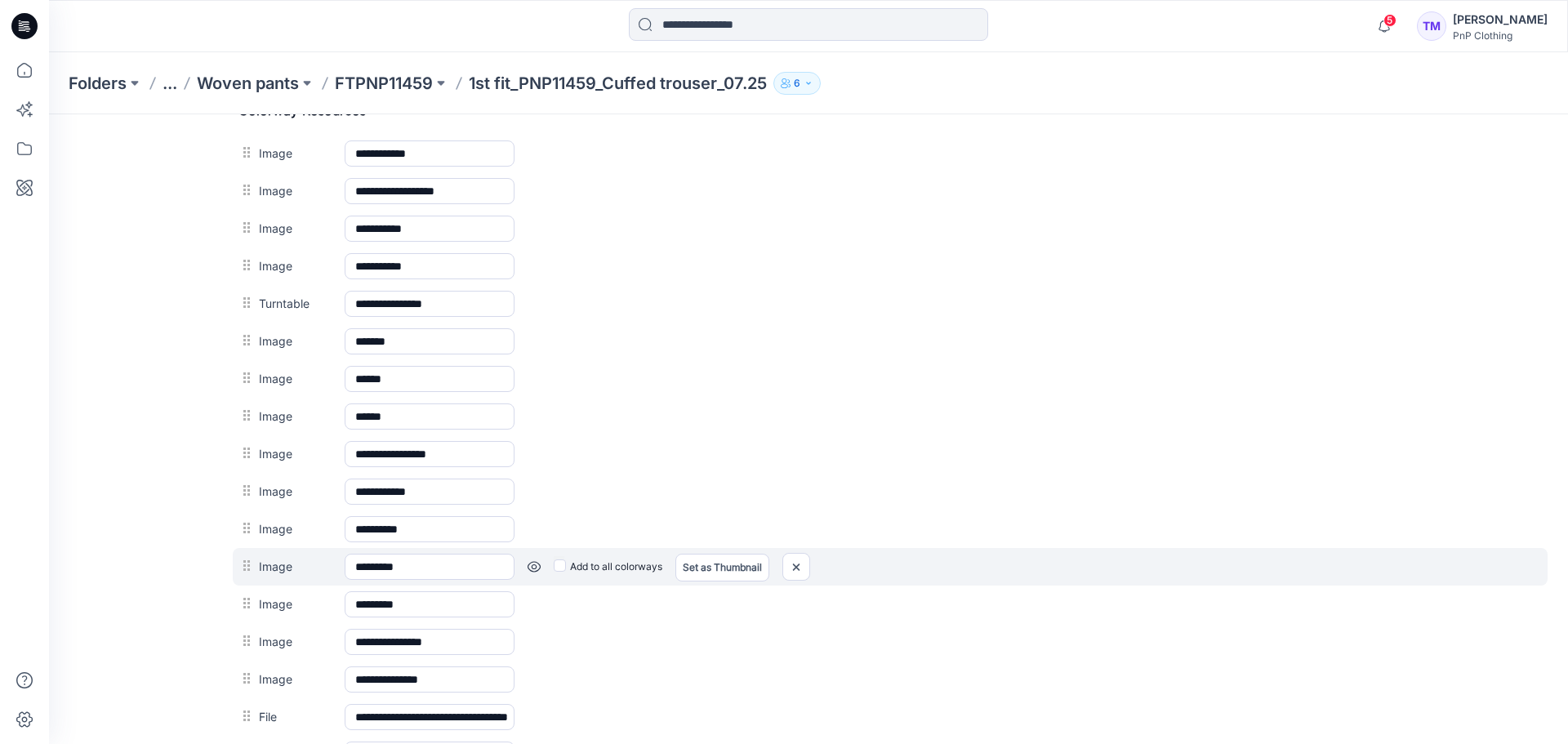
scroll to position [512, 0]
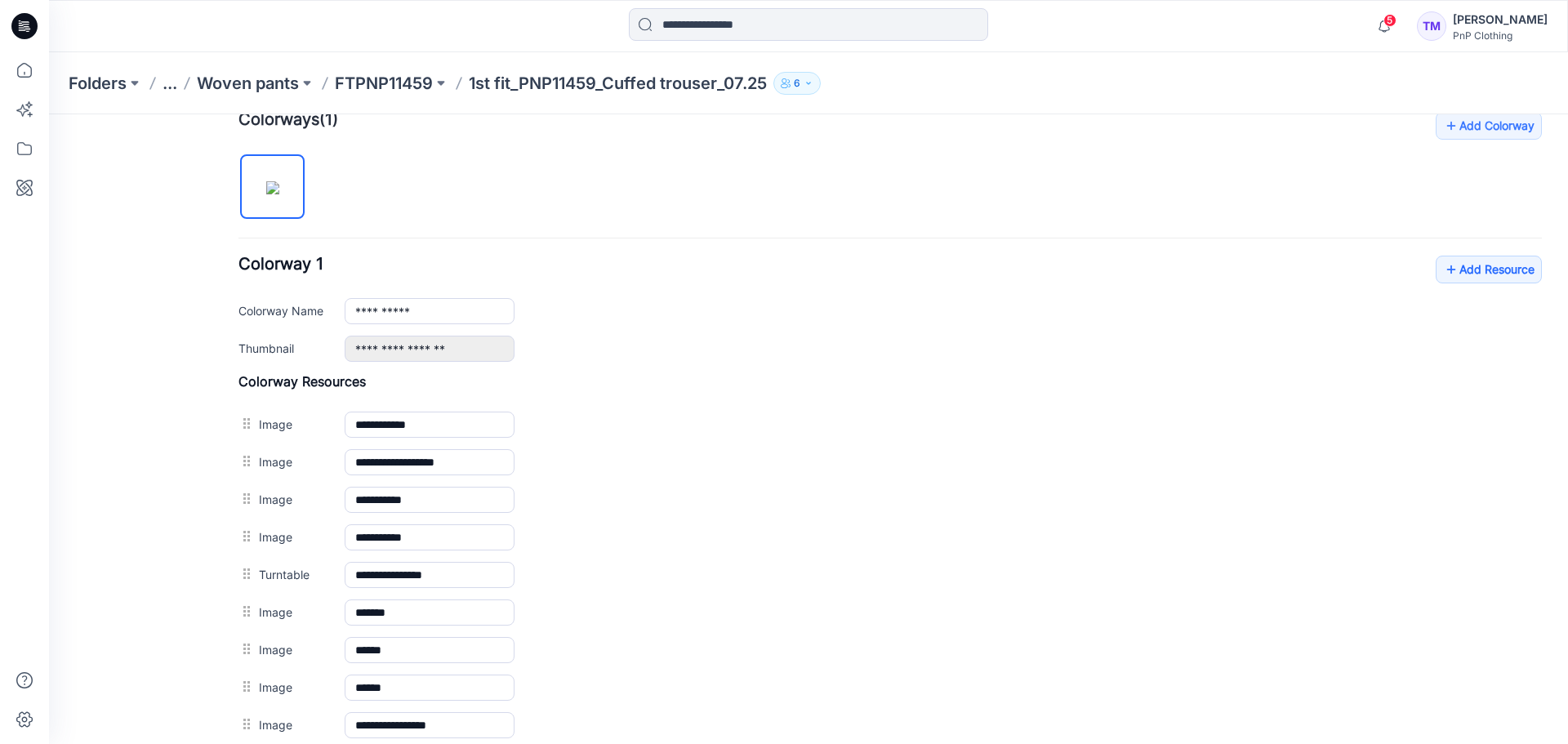
click at [283, 89] on p "Woven pants" at bounding box center [248, 83] width 102 height 23
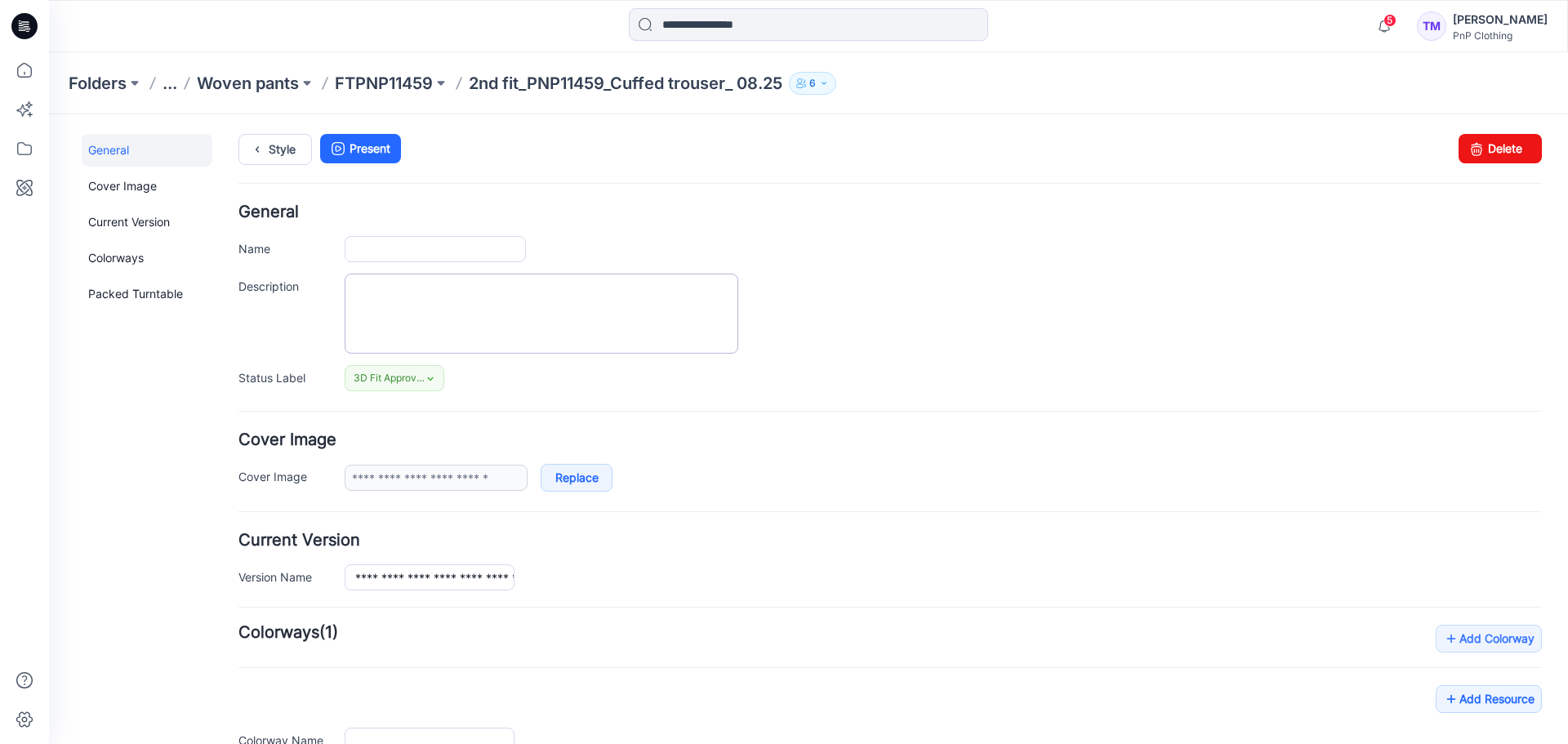
type input "**********"
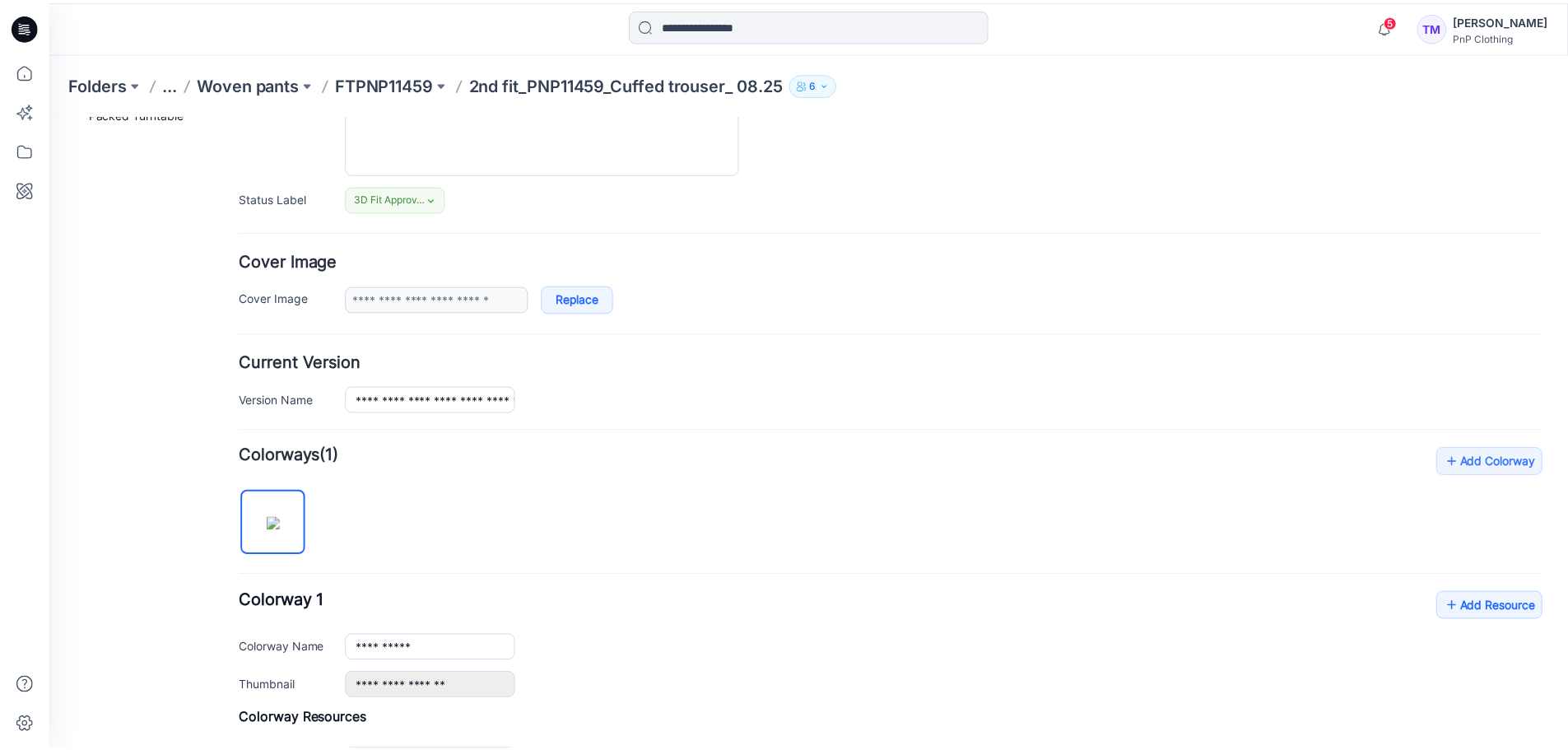
scroll to position [493, 0]
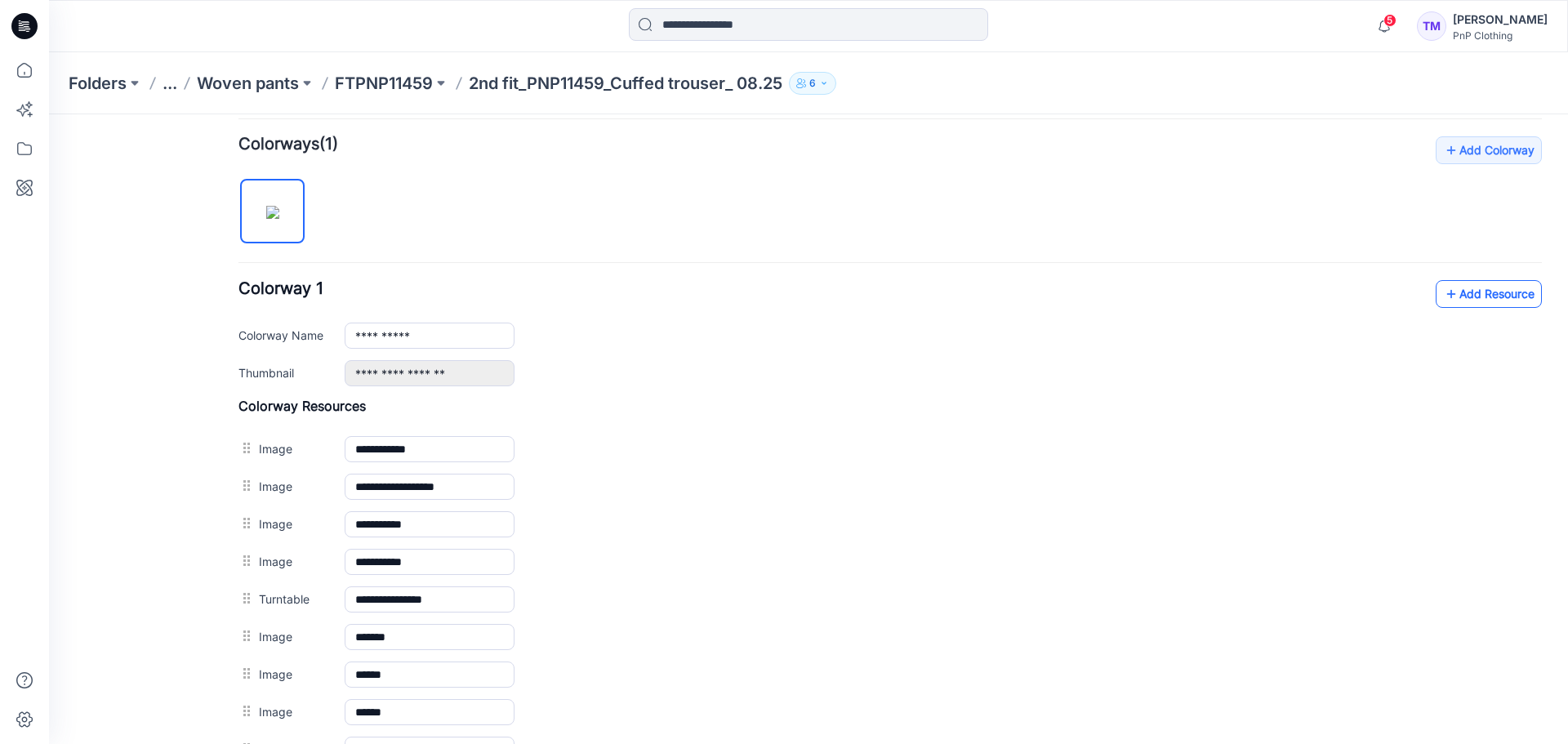
click at [1484, 299] on link "Add Resource" at bounding box center [1489, 294] width 106 height 28
click at [397, 98] on div "Folders ... Woven pants FTPNP11459 2nd fit_PNP11459_Cuffed trouser_ 08.25 6" at bounding box center [809, 83] width 1520 height 62
click at [394, 92] on p "FTPNP11459" at bounding box center [383, 83] width 98 height 23
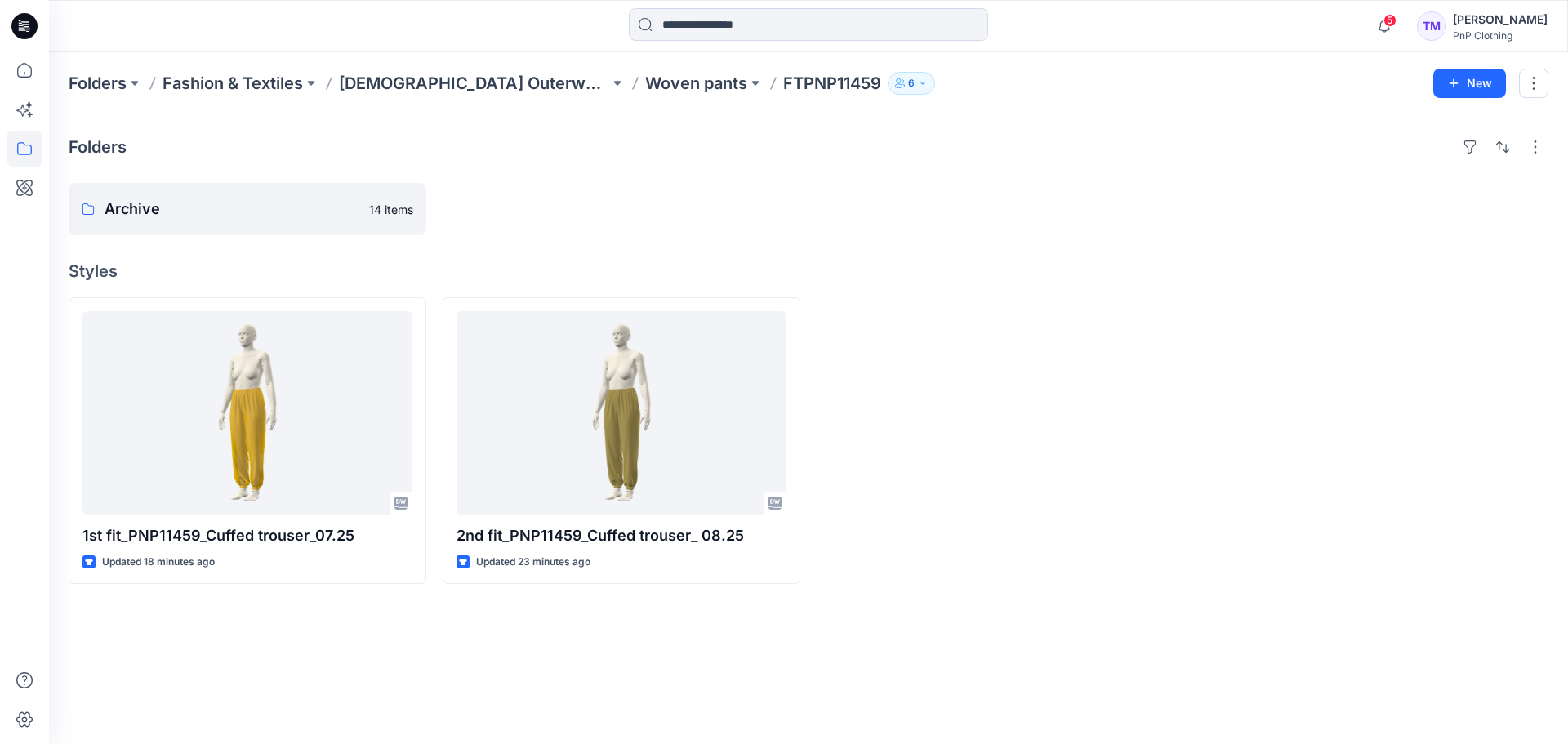
click at [889, 351] on div at bounding box center [995, 440] width 358 height 287
click at [271, 193] on link "Archive" at bounding box center [247, 209] width 358 height 52
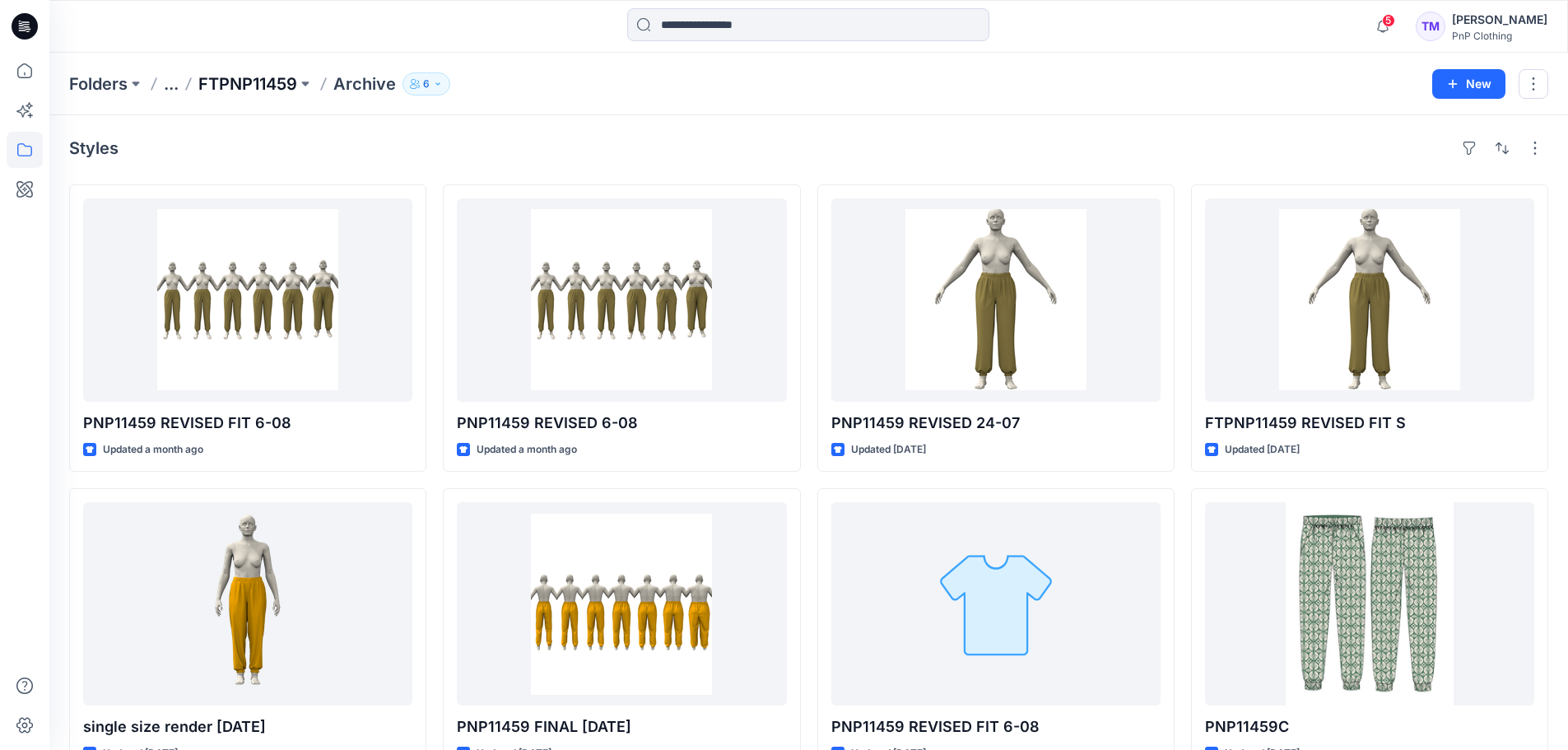
click at [242, 86] on p "FTPNP11459" at bounding box center [247, 83] width 98 height 23
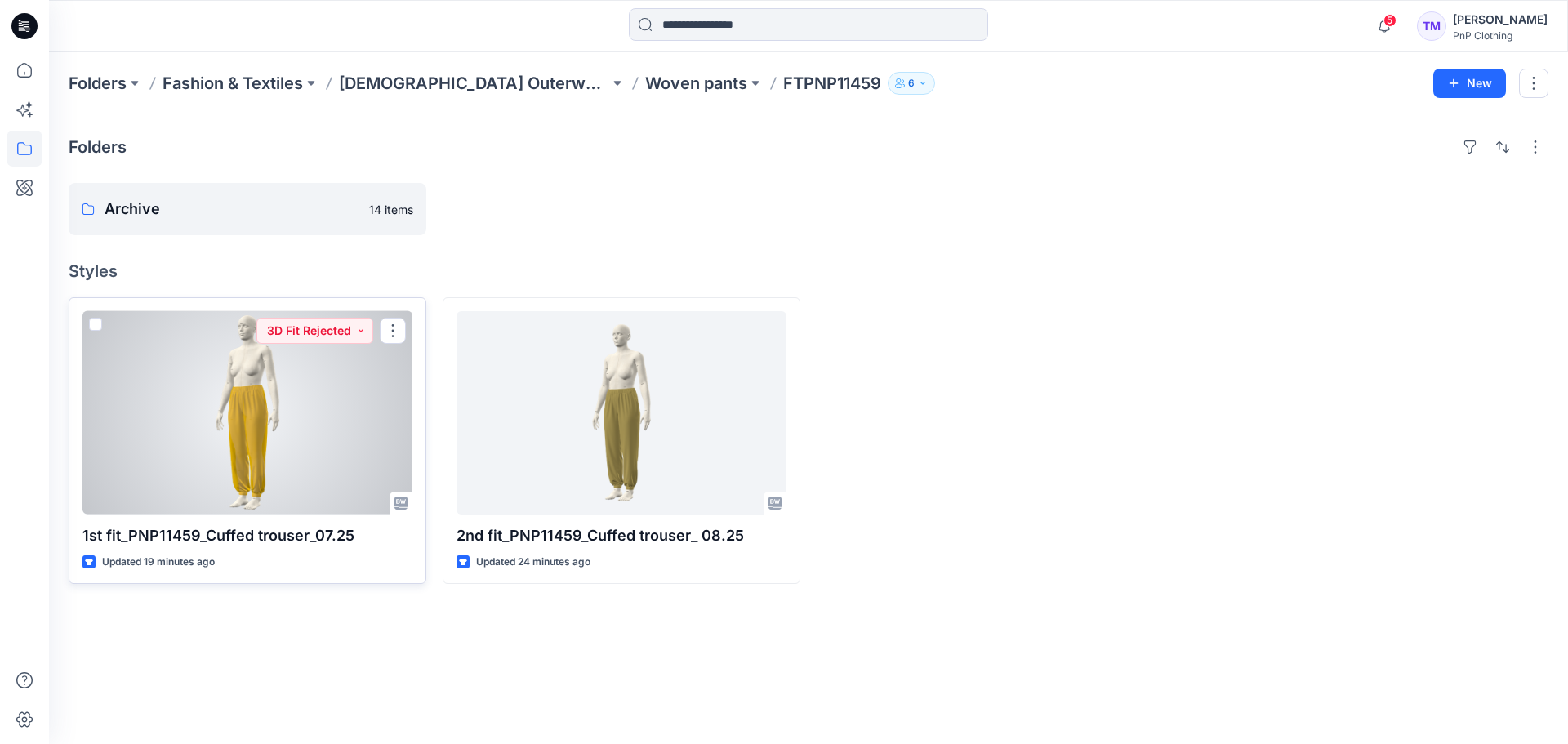
click at [298, 419] on div at bounding box center [247, 413] width 330 height 203
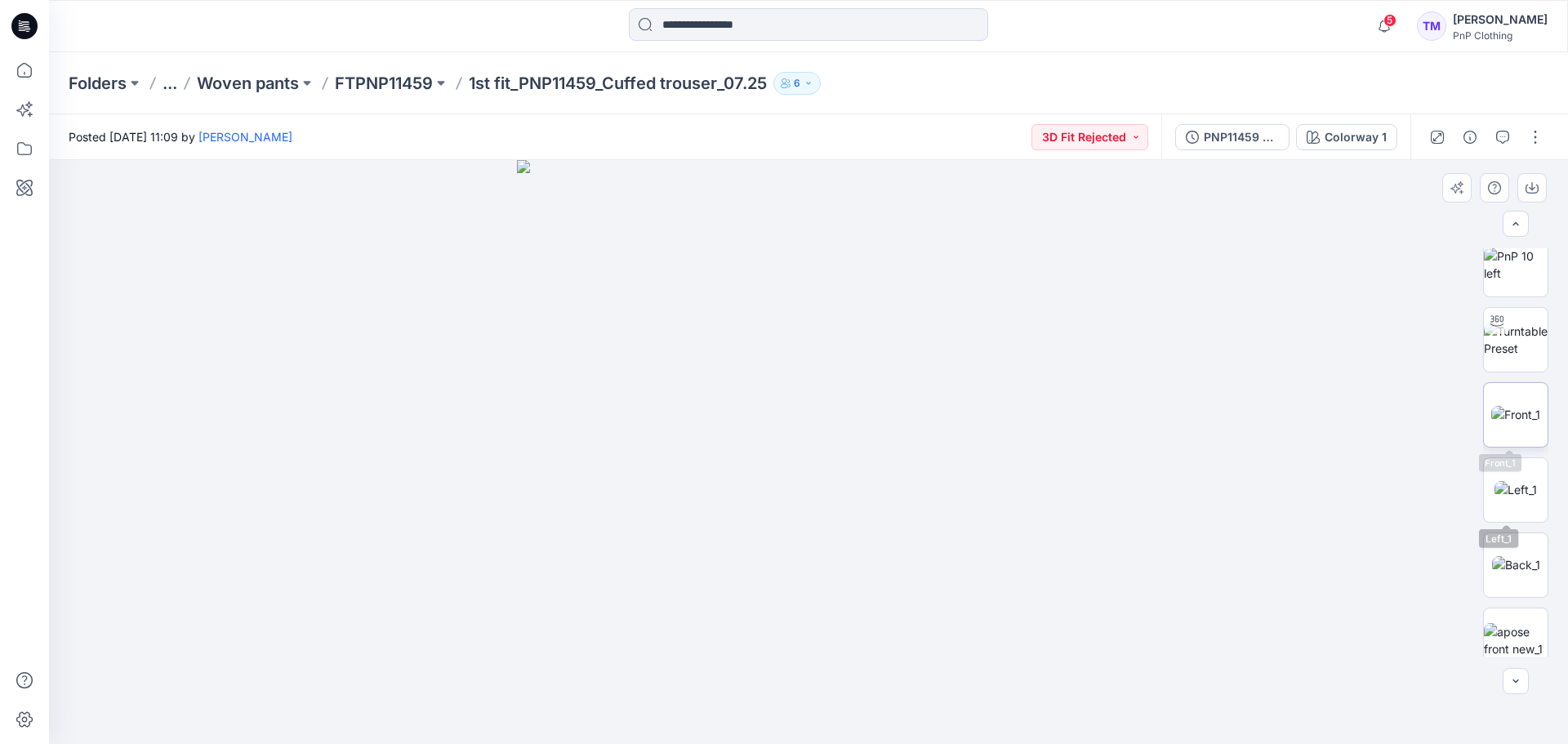
scroll to position [243, 0]
click at [1513, 414] on img at bounding box center [1516, 412] width 49 height 17
drag, startPoint x: 599, startPoint y: 471, endPoint x: 900, endPoint y: 259, distance: 368.2
drag, startPoint x: 509, startPoint y: 432, endPoint x: 1060, endPoint y: 349, distance: 557.2
click at [1515, 494] on img at bounding box center [1516, 488] width 42 height 17
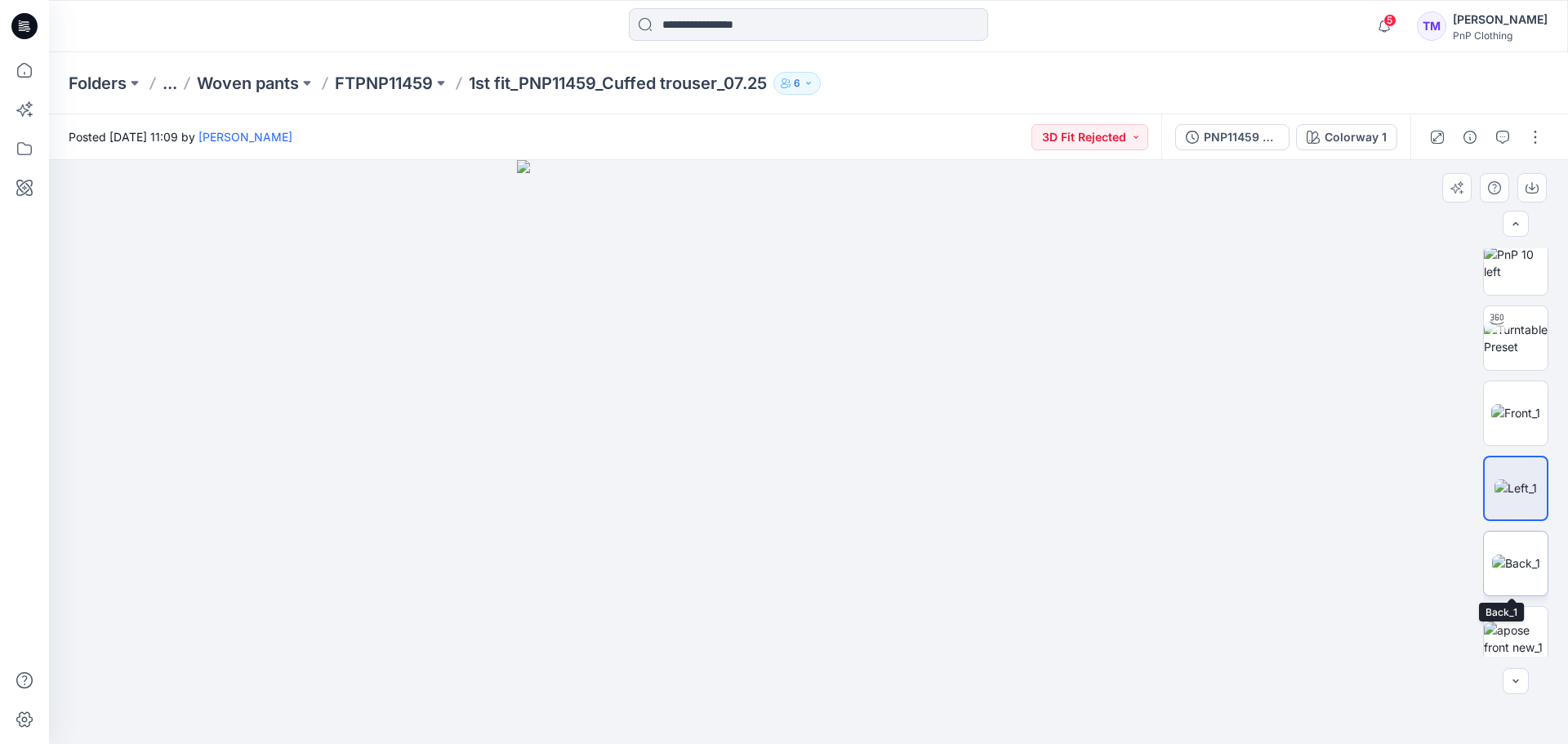
click at [1523, 569] on img at bounding box center [1516, 563] width 48 height 17
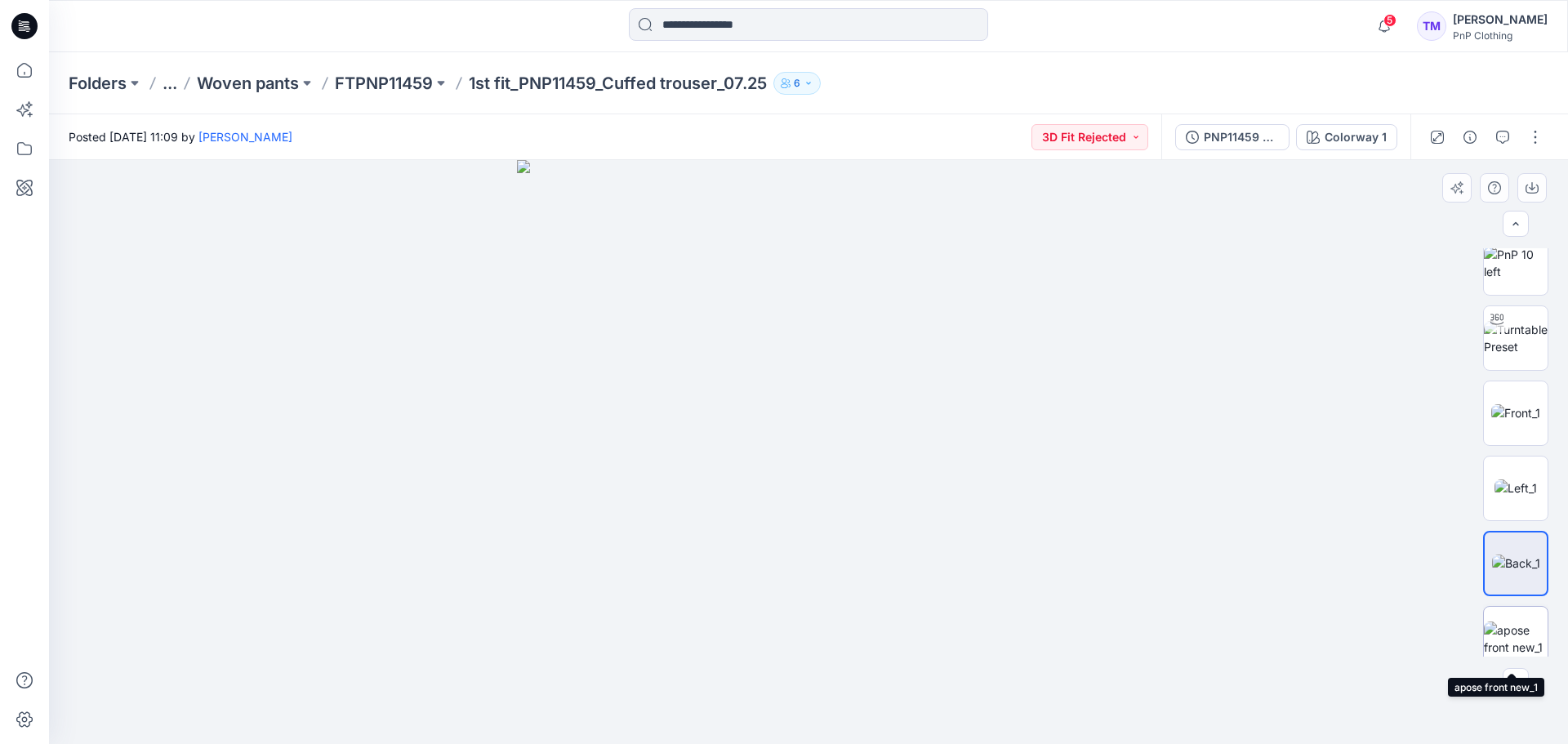
click at [1527, 629] on img at bounding box center [1516, 639] width 64 height 34
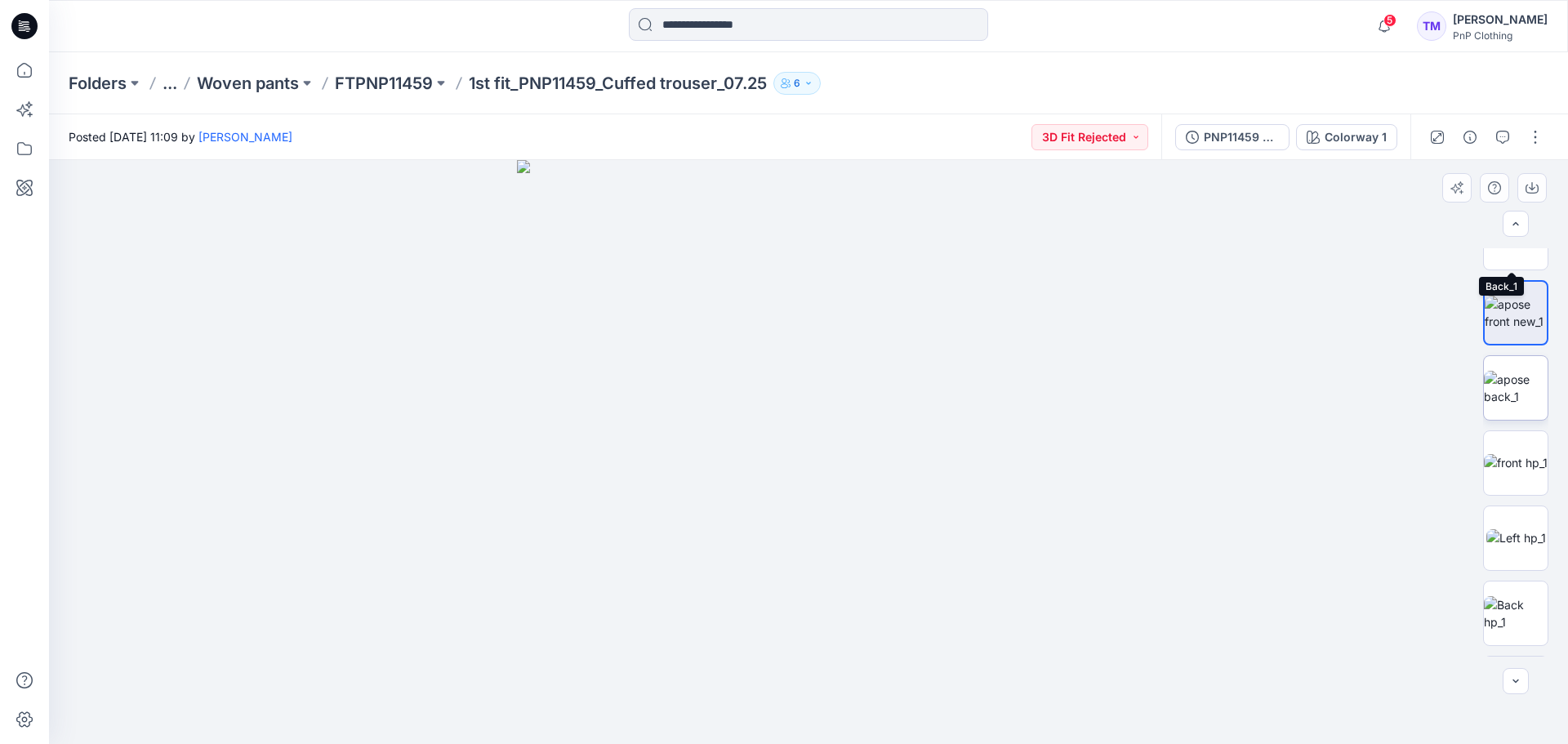
scroll to position [571, 0]
click at [1508, 381] on img at bounding box center [1516, 386] width 64 height 34
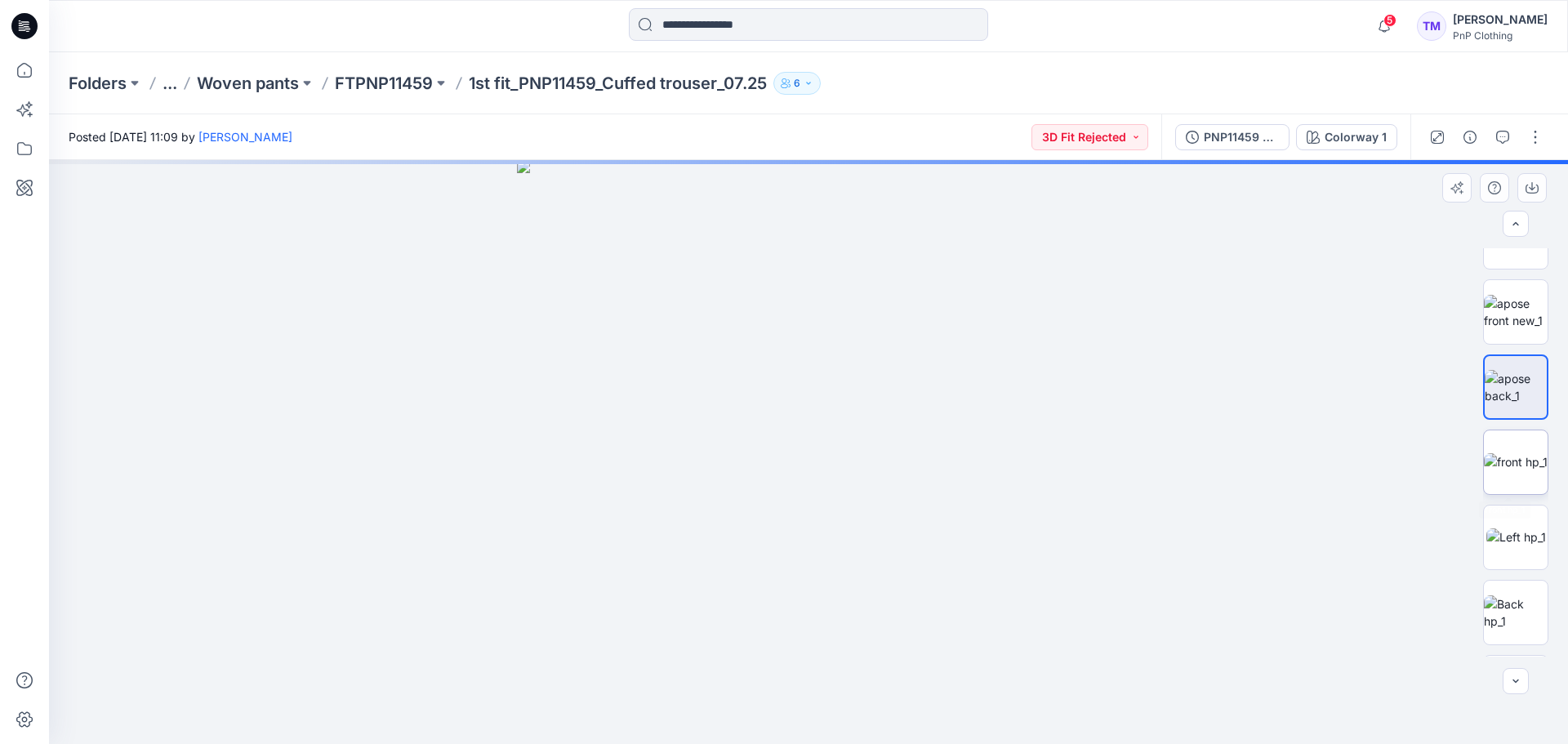
click at [1505, 470] on img at bounding box center [1516, 461] width 64 height 17
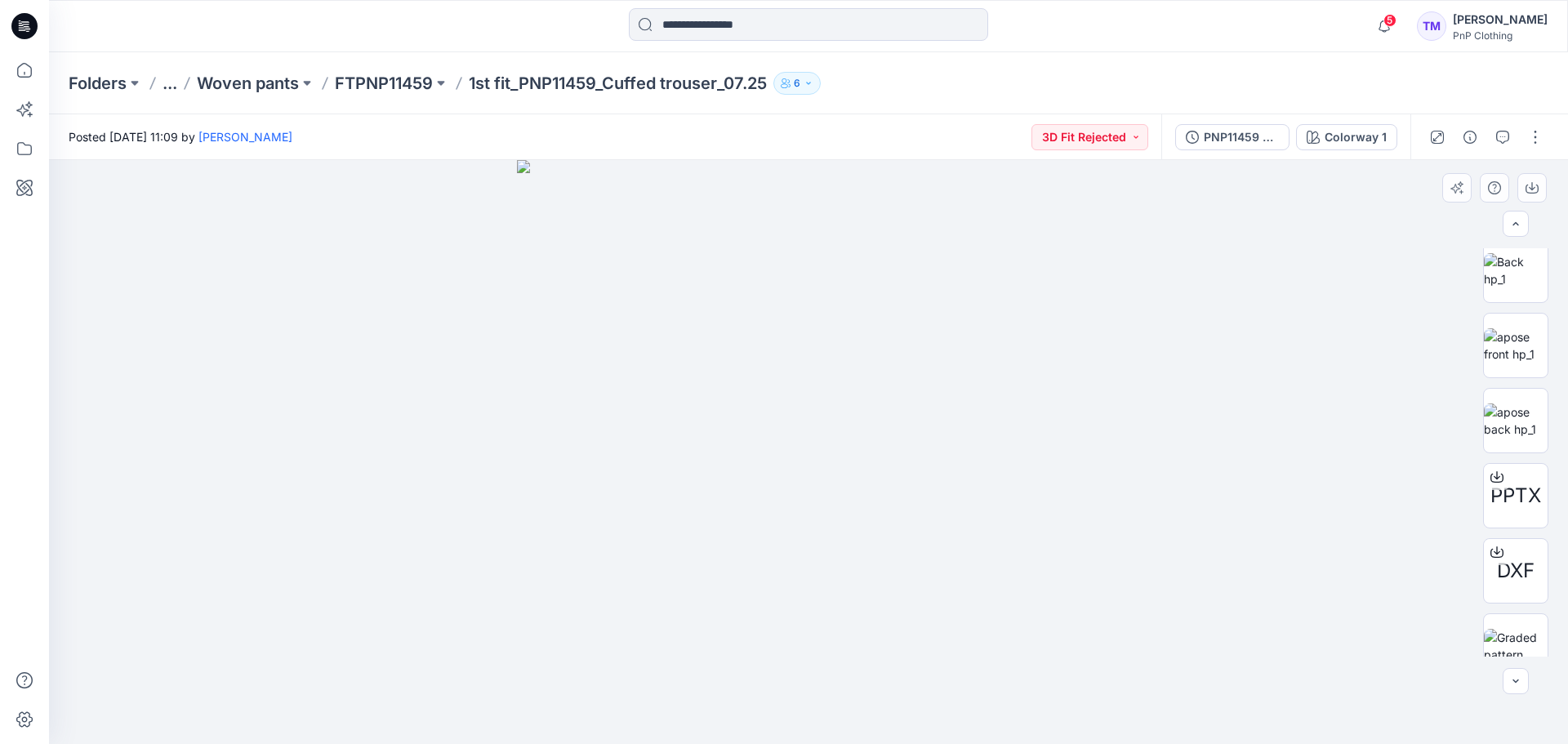
scroll to position [934, 0]
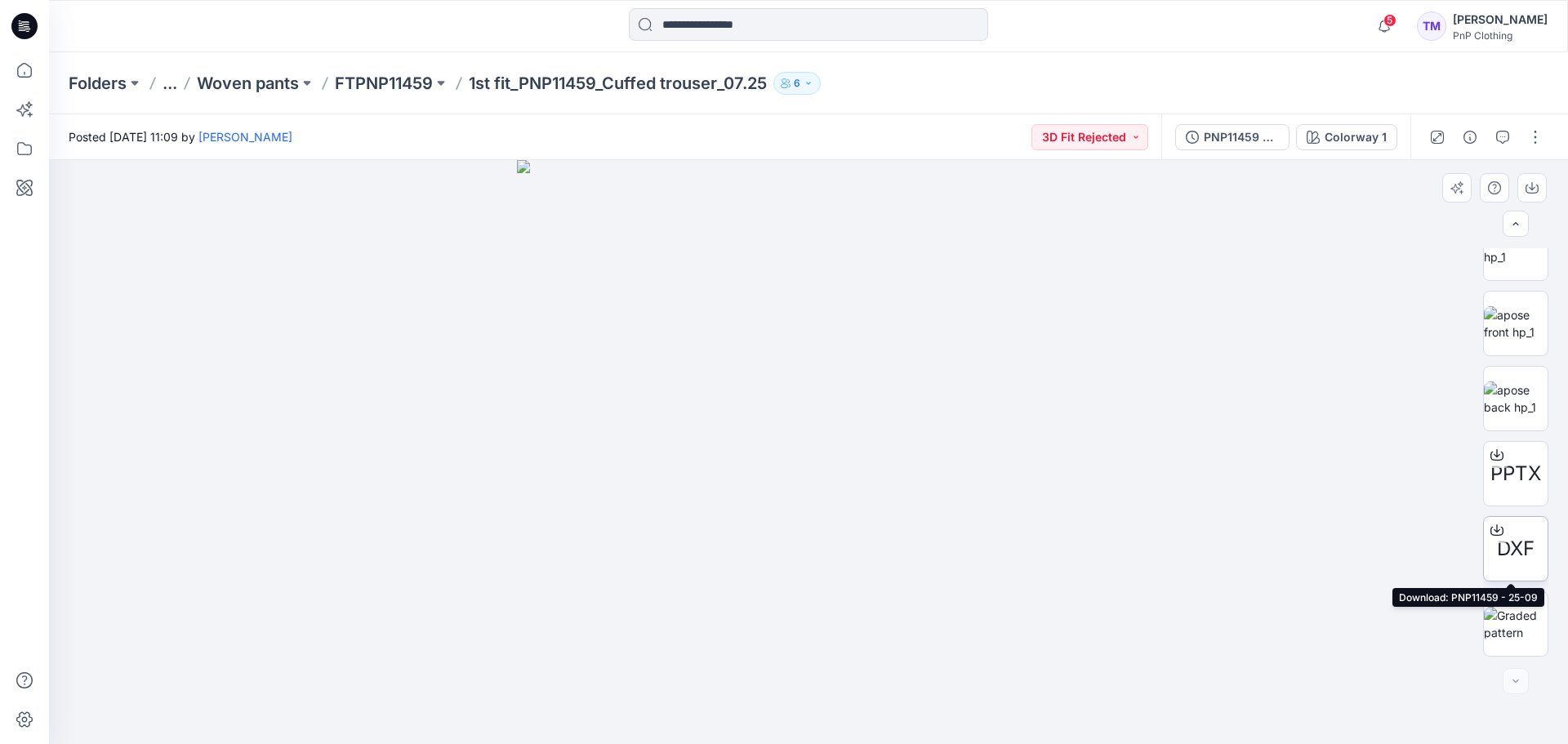
click at [1504, 541] on div "DXF" at bounding box center [1516, 549] width 65 height 65
click at [1512, 642] on img at bounding box center [1516, 624] width 64 height 34
click at [381, 91] on p "FTPNP11459" at bounding box center [383, 83] width 98 height 23
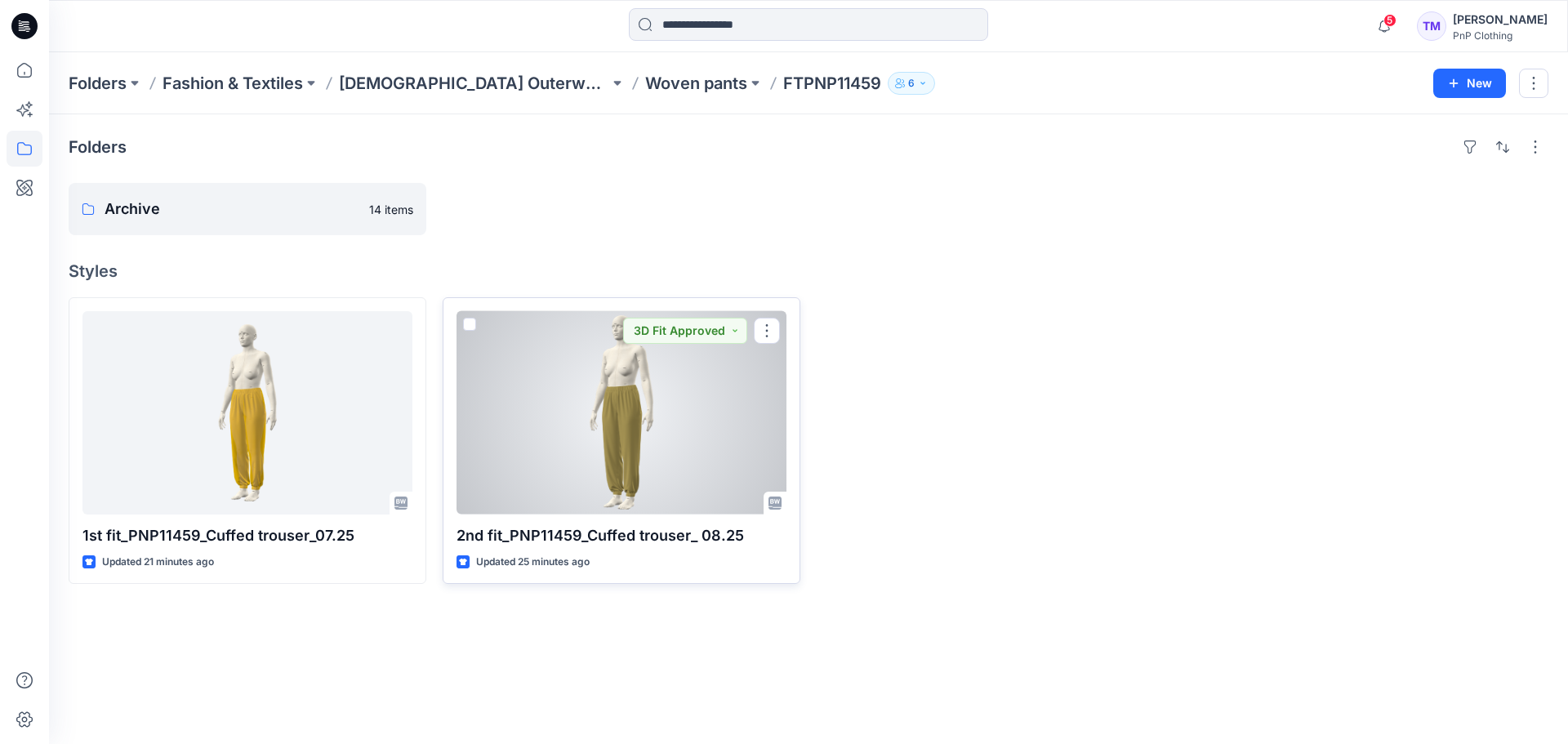
click at [707, 417] on div at bounding box center [621, 413] width 330 height 203
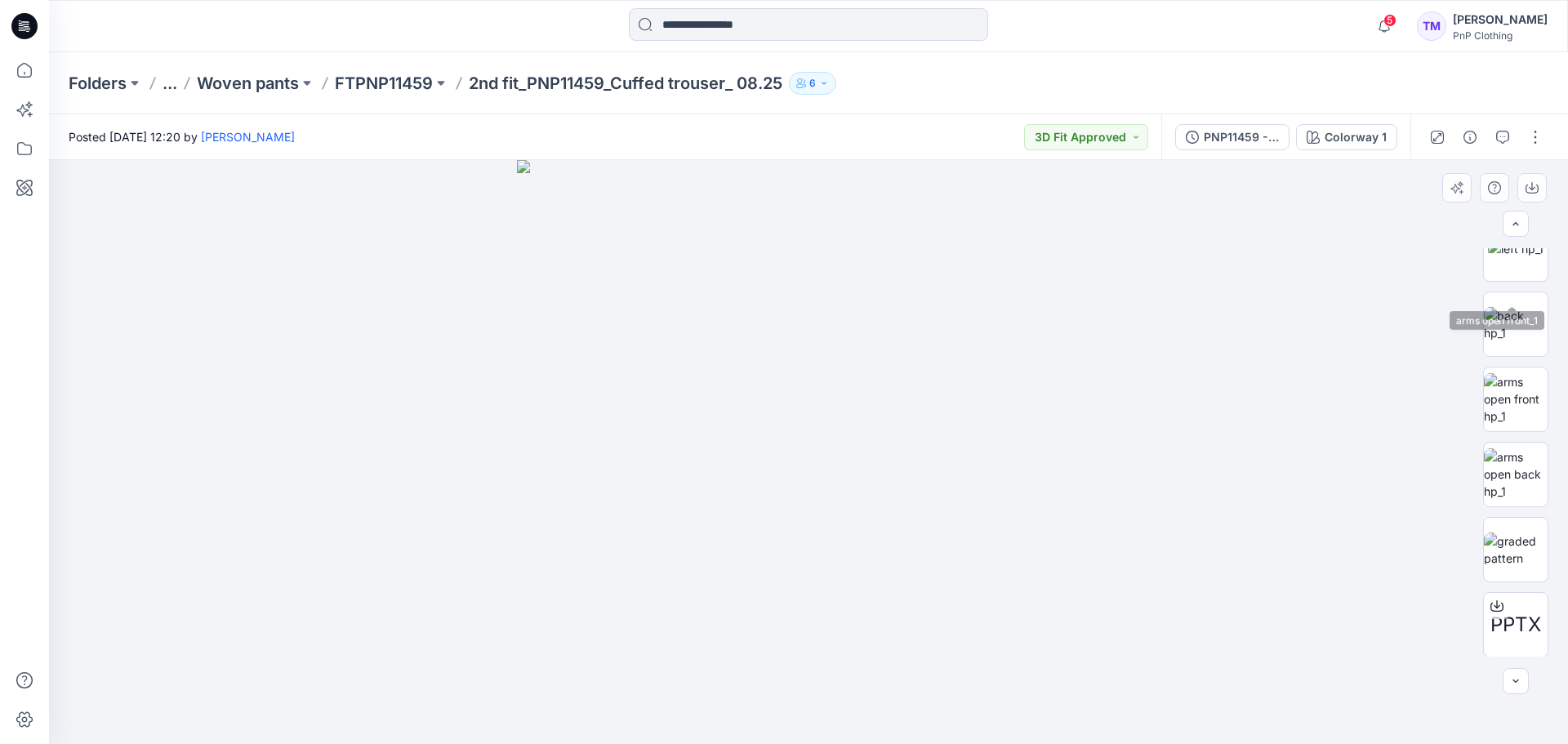
scroll to position [859, 0]
click at [375, 78] on p "FTPNP11459" at bounding box center [383, 83] width 98 height 23
